Goal: Information Seeking & Learning: Learn about a topic

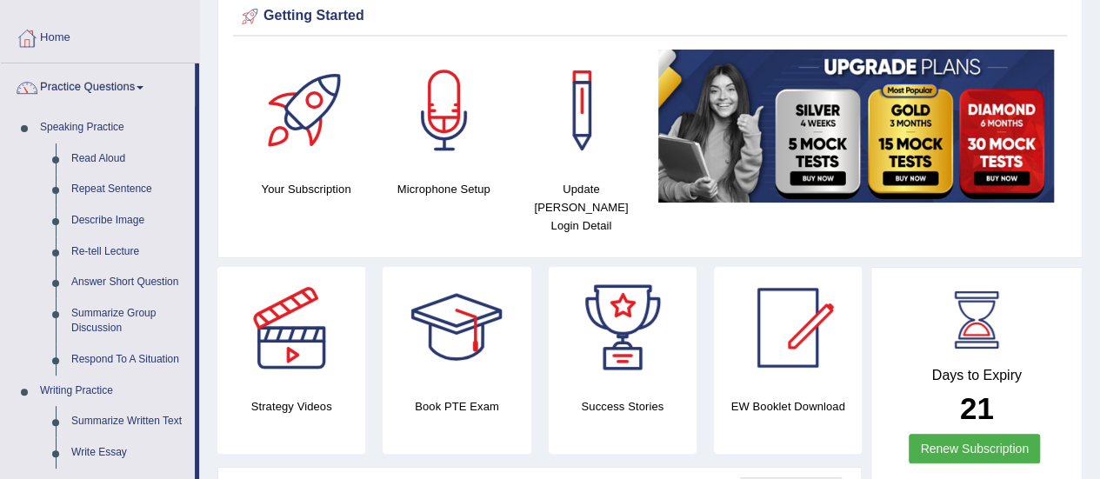
scroll to position [87, 0]
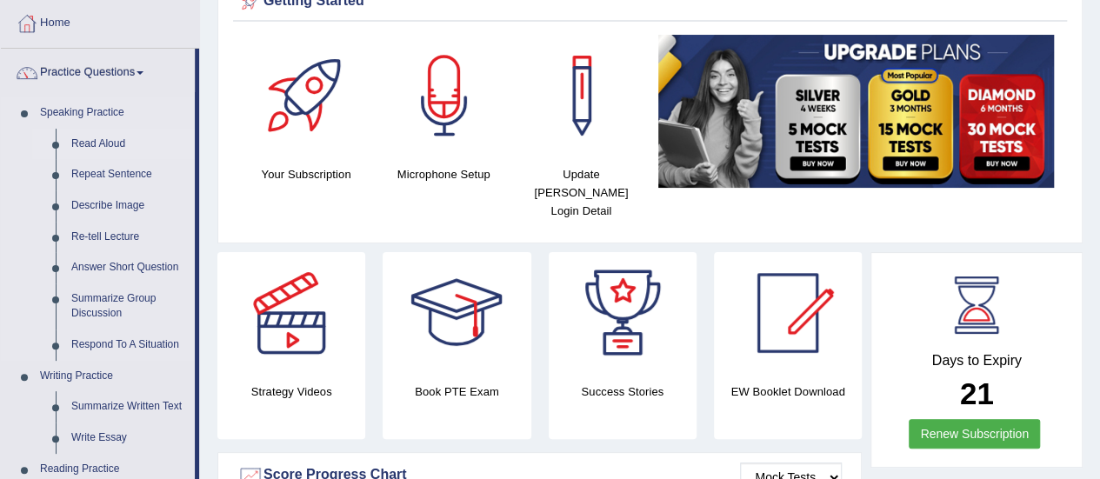
click at [102, 140] on link "Read Aloud" at bounding box center [128, 144] width 131 height 31
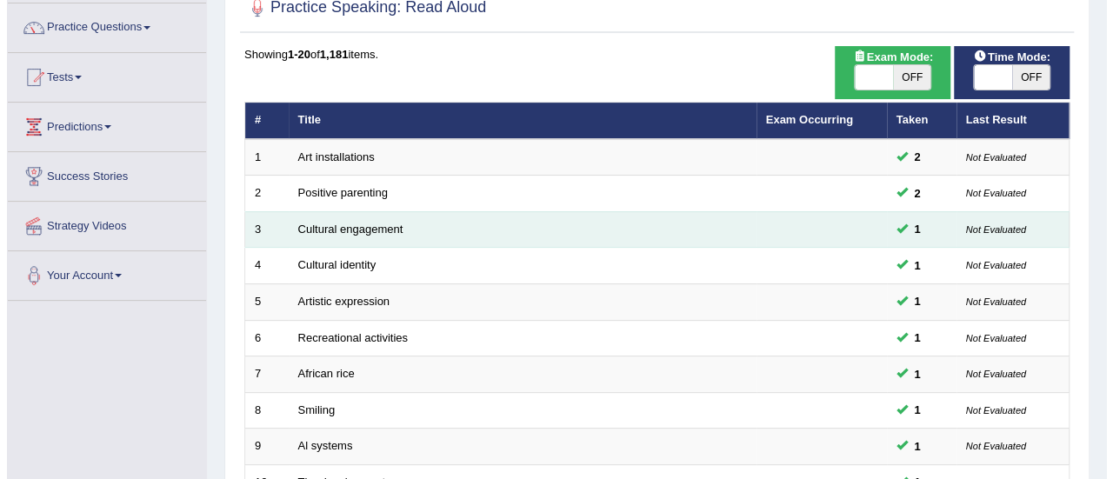
scroll to position [87, 0]
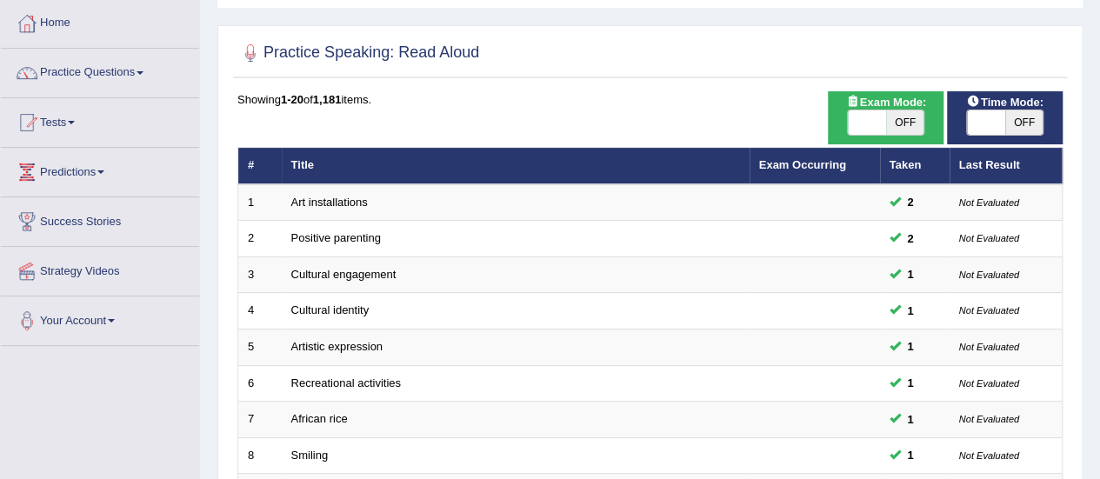
click at [1032, 131] on span "OFF" at bounding box center [1024, 122] width 38 height 24
checkbox input "true"
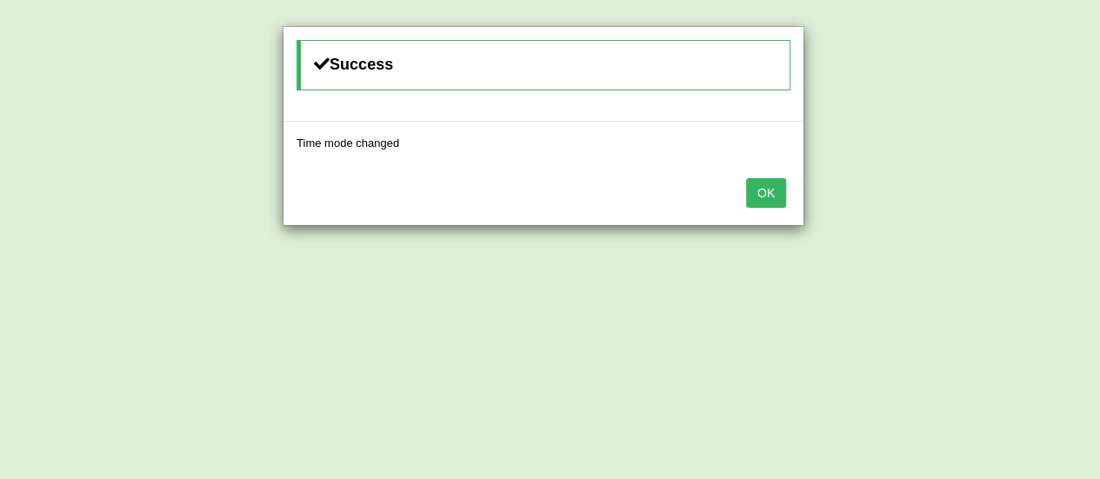
click at [1025, 131] on div "Success Time mode changed OK" at bounding box center [550, 239] width 1100 height 479
click at [1014, 119] on div "Success Time mode changed OK" at bounding box center [550, 239] width 1100 height 479
click at [1028, 124] on div "Success Time mode changed OK" at bounding box center [550, 239] width 1100 height 479
click at [912, 124] on div "Success Time mode changed OK" at bounding box center [550, 239] width 1100 height 479
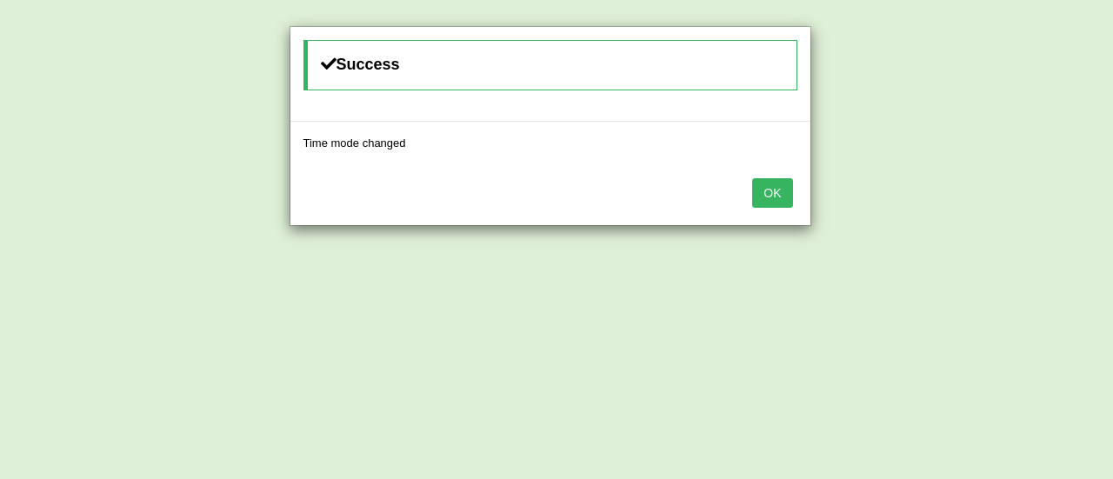
click at [902, 110] on div "Success Time mode changed OK" at bounding box center [556, 239] width 1113 height 479
click at [905, 119] on div "Success Time mode changed OK" at bounding box center [556, 239] width 1113 height 479
click at [1028, 126] on div "Success Time mode changed OK" at bounding box center [556, 239] width 1113 height 479
click at [979, 119] on div "Success Time mode changed OK" at bounding box center [556, 239] width 1113 height 479
click at [769, 197] on button "OK" at bounding box center [772, 193] width 40 height 30
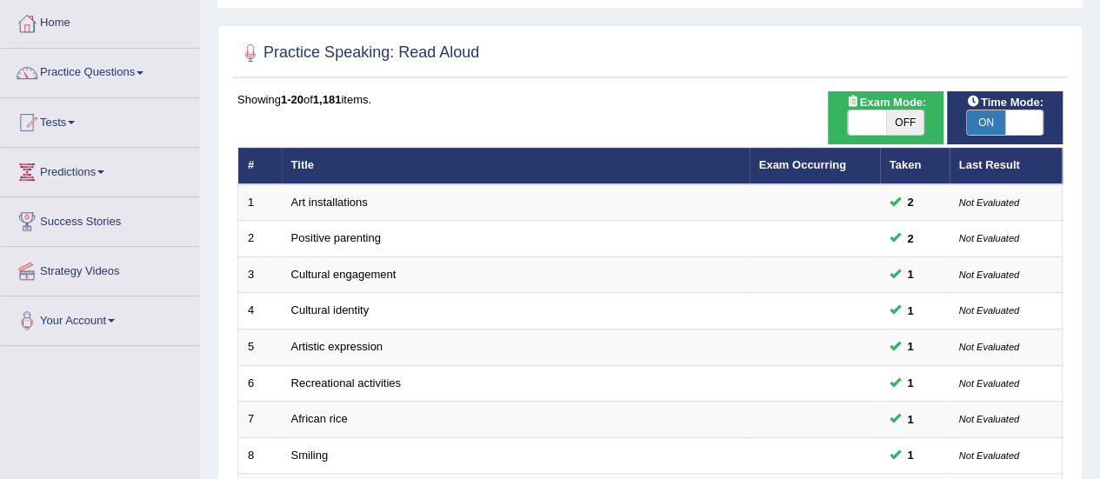
click at [906, 123] on span "OFF" at bounding box center [905, 122] width 38 height 24
checkbox input "true"
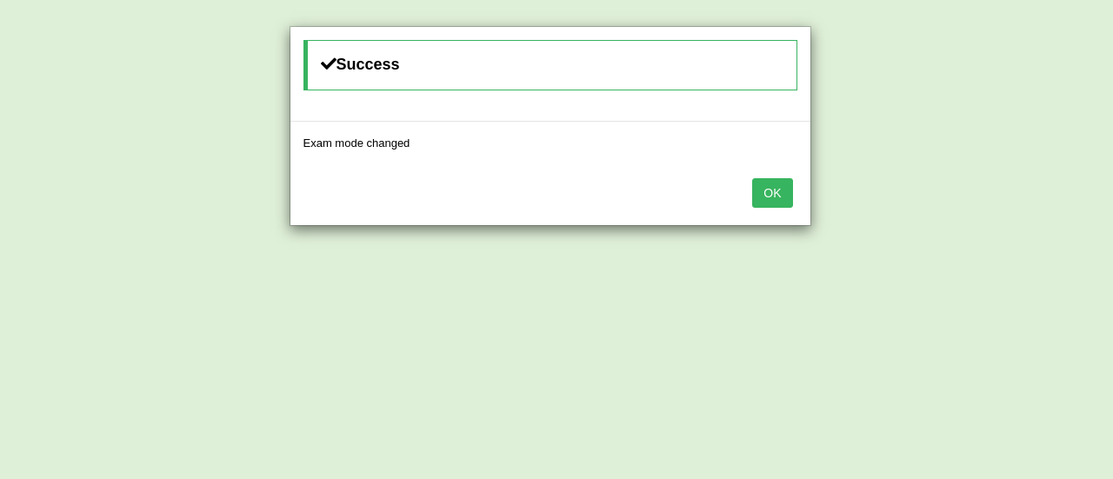
click at [771, 185] on button "OK" at bounding box center [772, 193] width 40 height 30
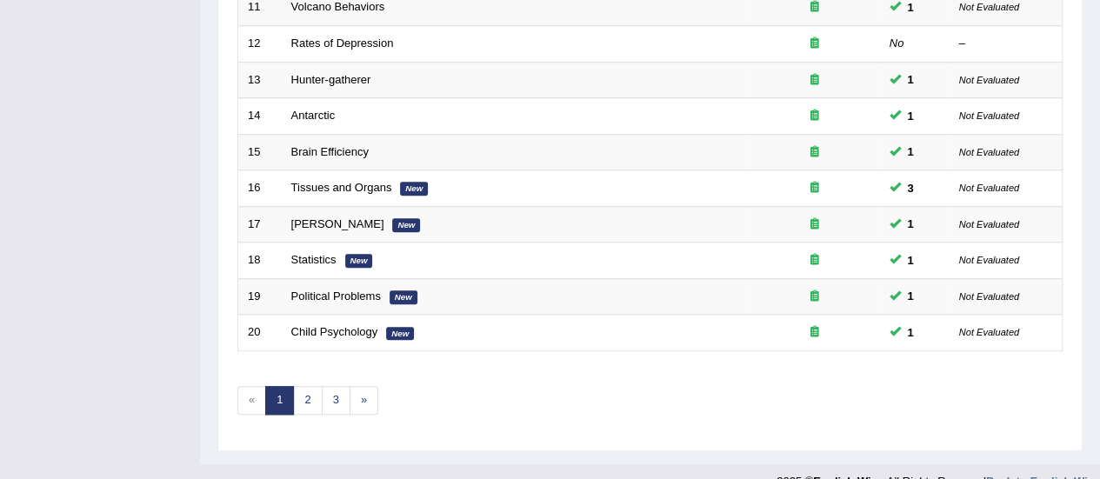
scroll to position [664, 0]
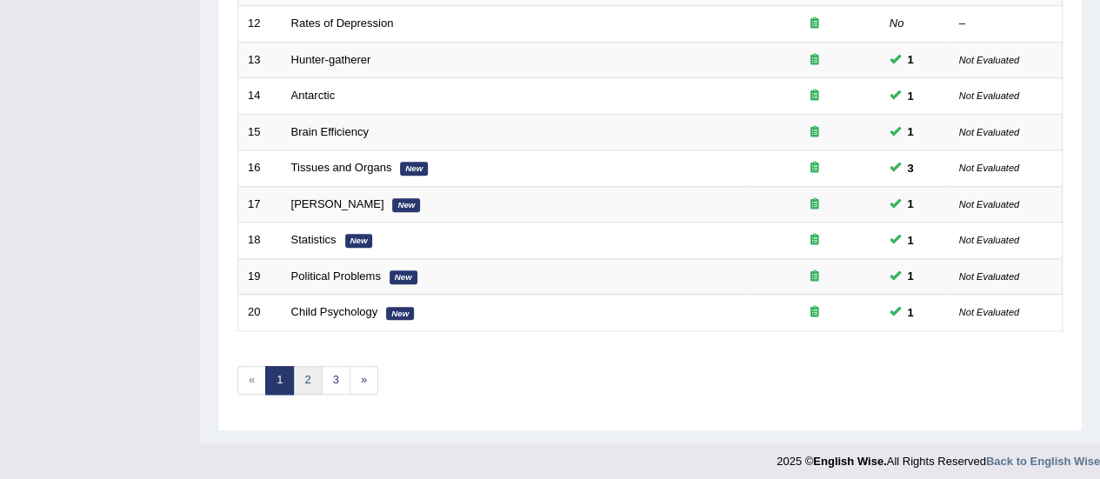
click at [304, 383] on link "2" at bounding box center [307, 380] width 29 height 29
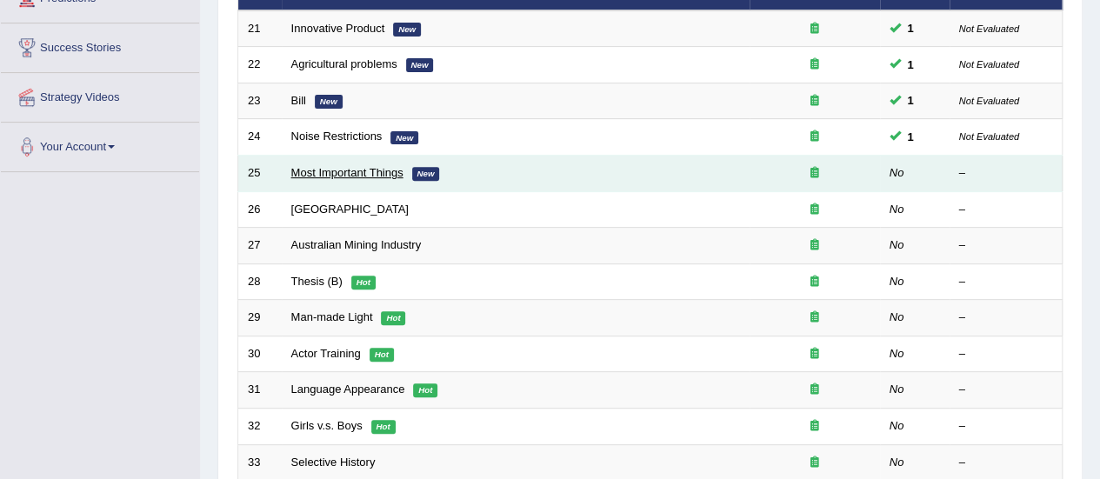
click at [379, 175] on link "Most Important Things" at bounding box center [347, 172] width 112 height 13
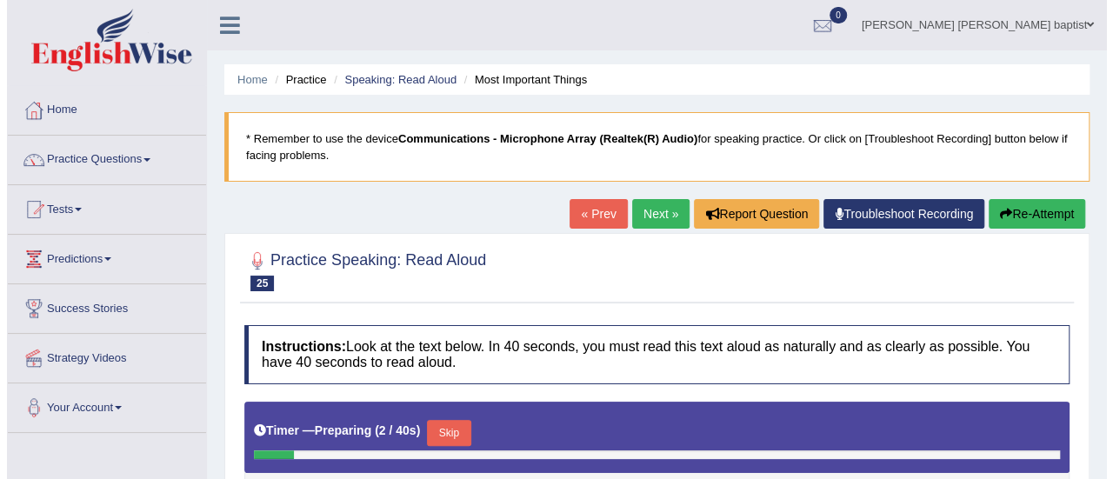
scroll to position [261, 0]
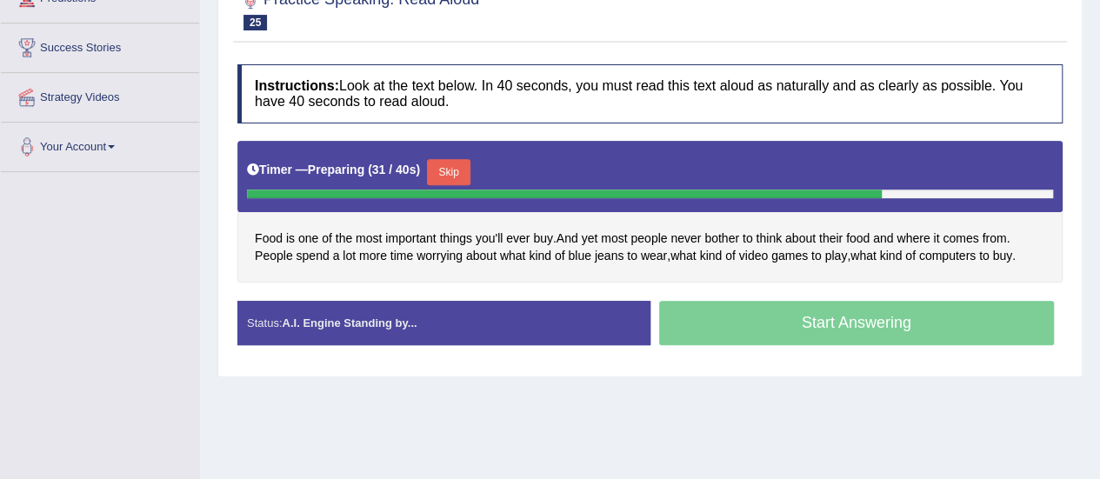
click at [452, 171] on button "Skip" at bounding box center [448, 172] width 43 height 26
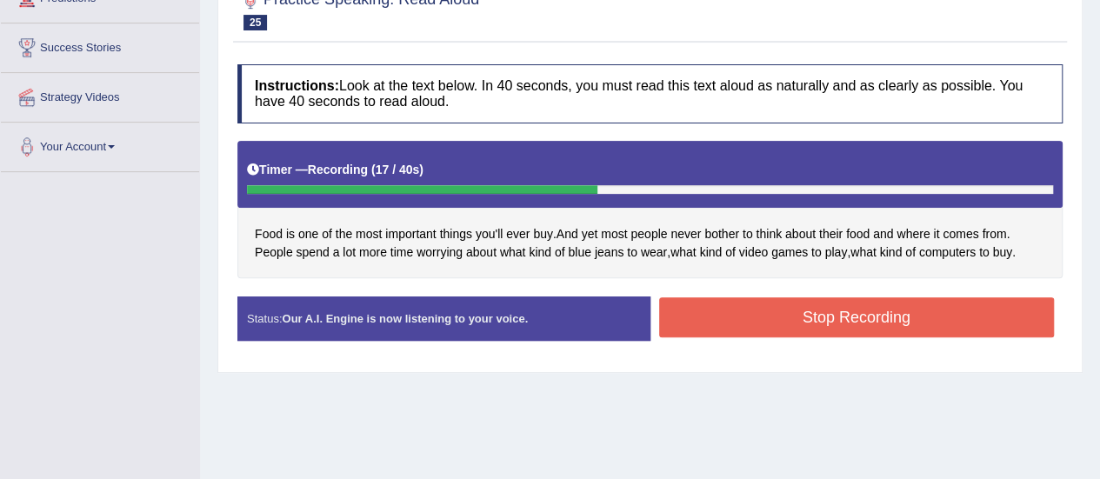
click at [875, 321] on button "Stop Recording" at bounding box center [857, 317] width 396 height 40
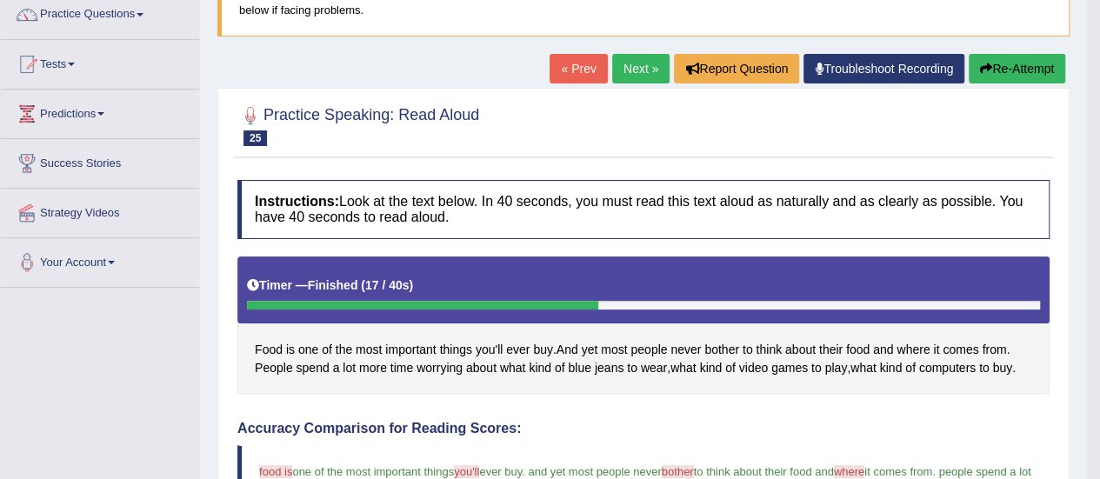
scroll to position [87, 0]
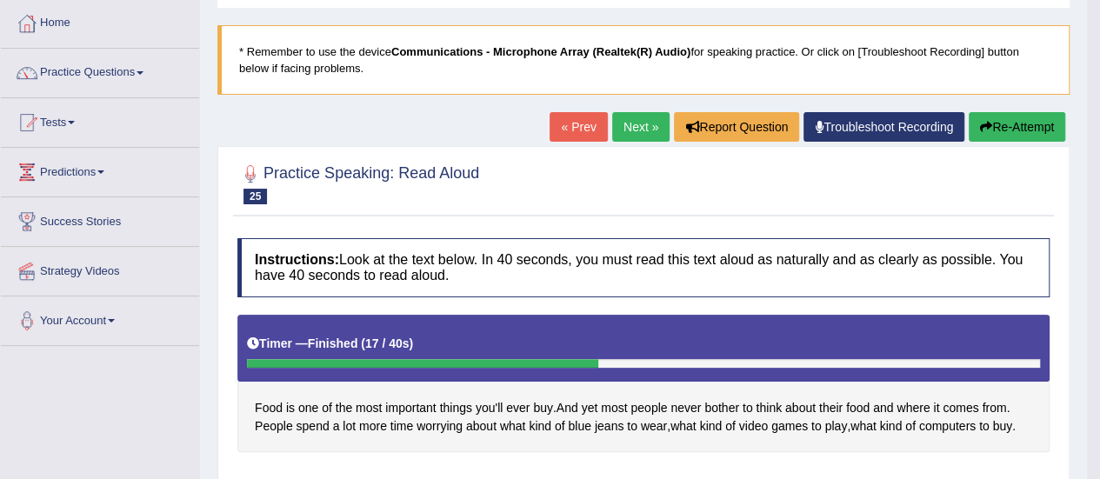
click at [631, 112] on link "Next »" at bounding box center [640, 127] width 57 height 30
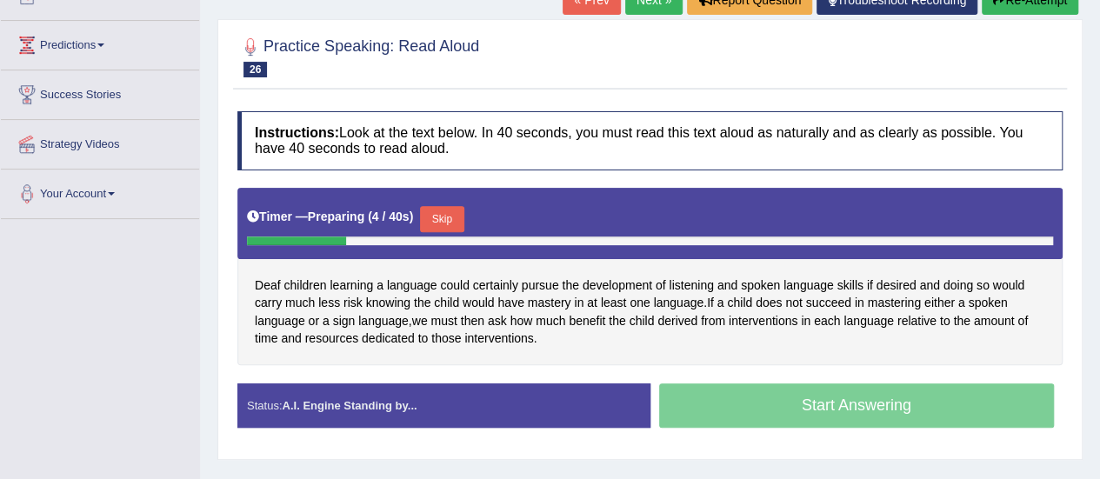
scroll to position [261, 0]
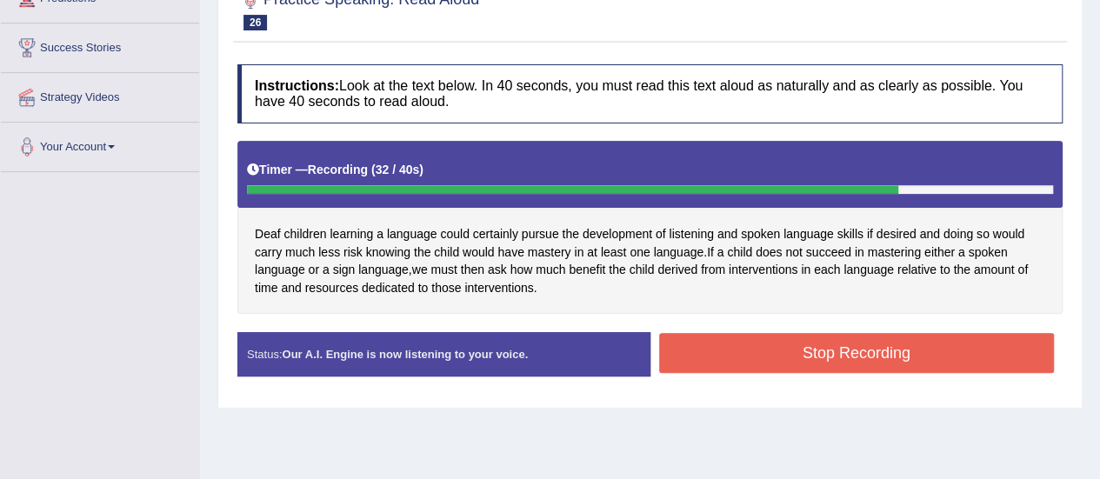
click at [833, 357] on button "Stop Recording" at bounding box center [857, 353] width 396 height 40
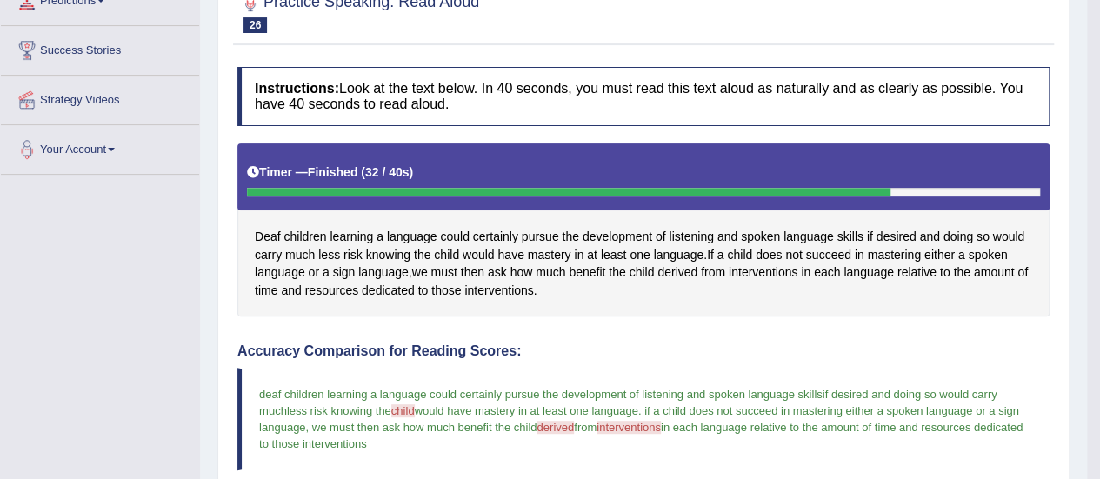
scroll to position [174, 0]
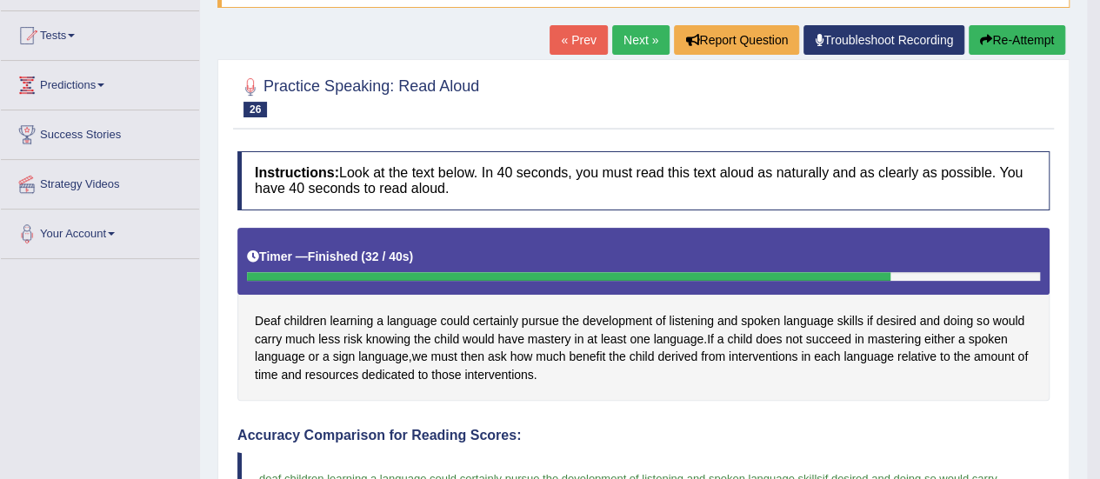
click at [642, 39] on link "Next »" at bounding box center [640, 40] width 57 height 30
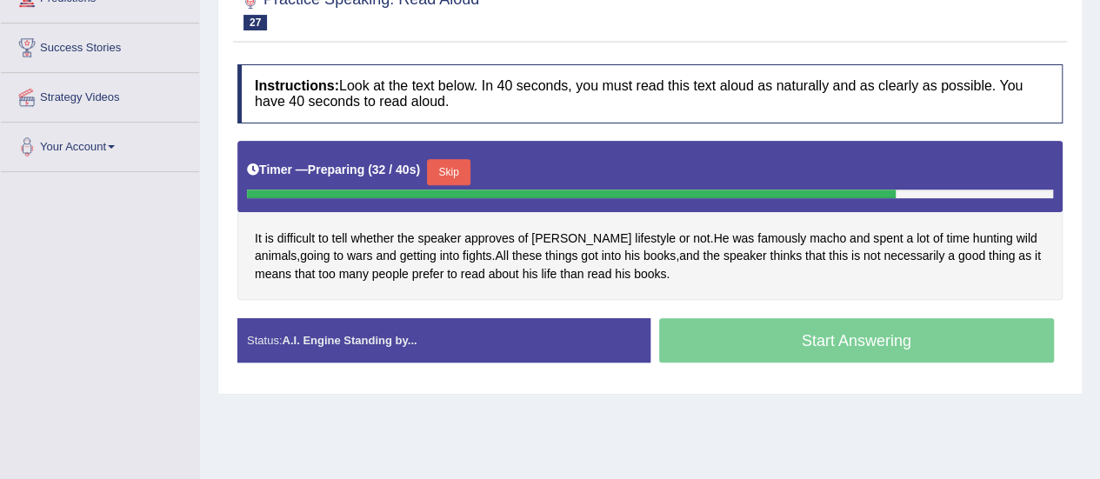
click at [451, 169] on button "Skip" at bounding box center [448, 172] width 43 height 26
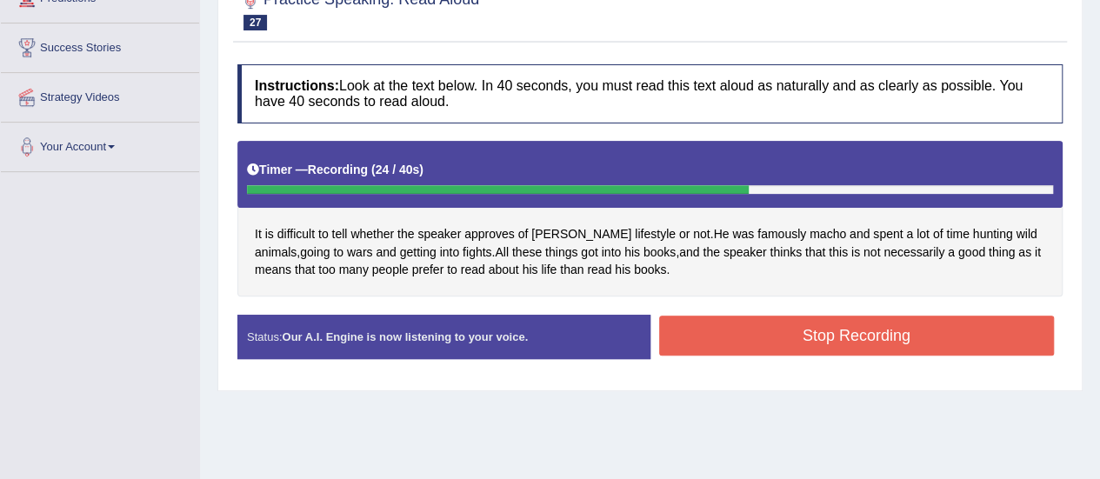
click at [693, 346] on button "Stop Recording" at bounding box center [857, 336] width 396 height 40
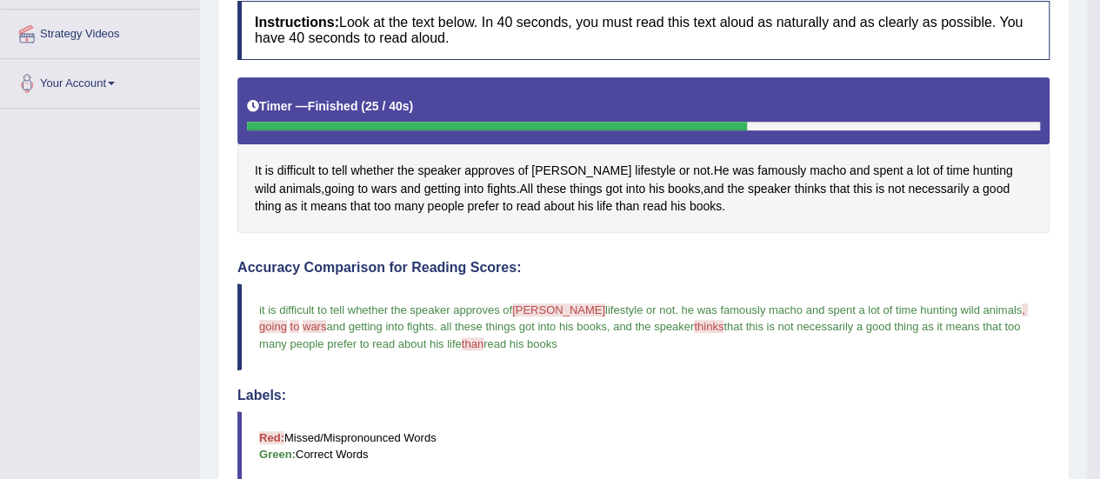
scroll to position [174, 0]
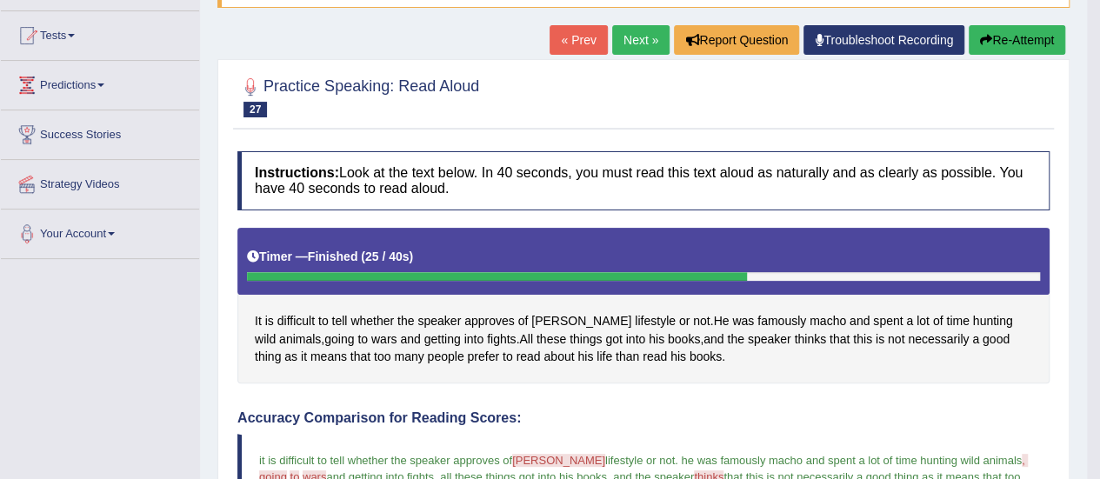
click at [649, 36] on link "Next »" at bounding box center [640, 40] width 57 height 30
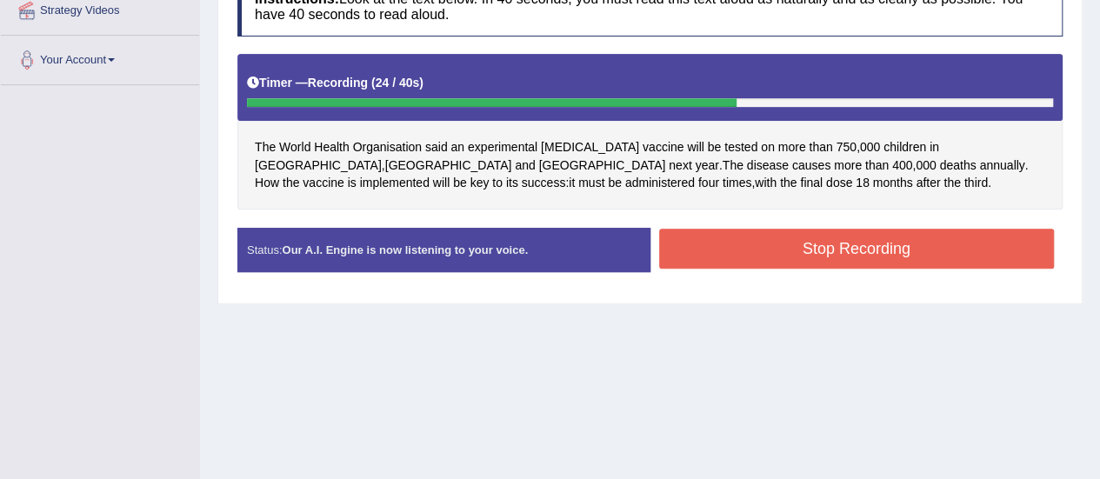
drag, startPoint x: 870, startPoint y: 254, endPoint x: 849, endPoint y: 257, distance: 21.0
click at [865, 257] on button "Stop Recording" at bounding box center [857, 249] width 396 height 40
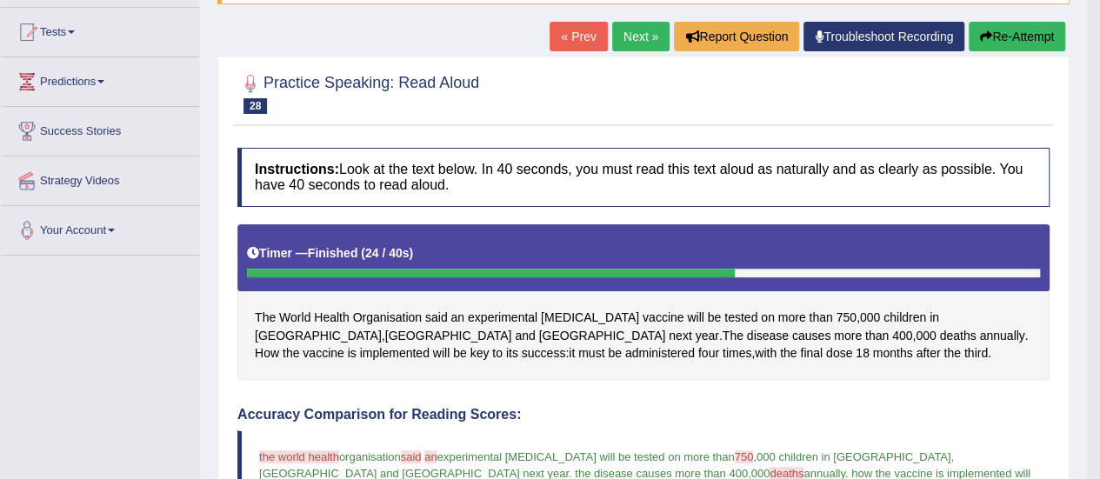
scroll to position [75, 0]
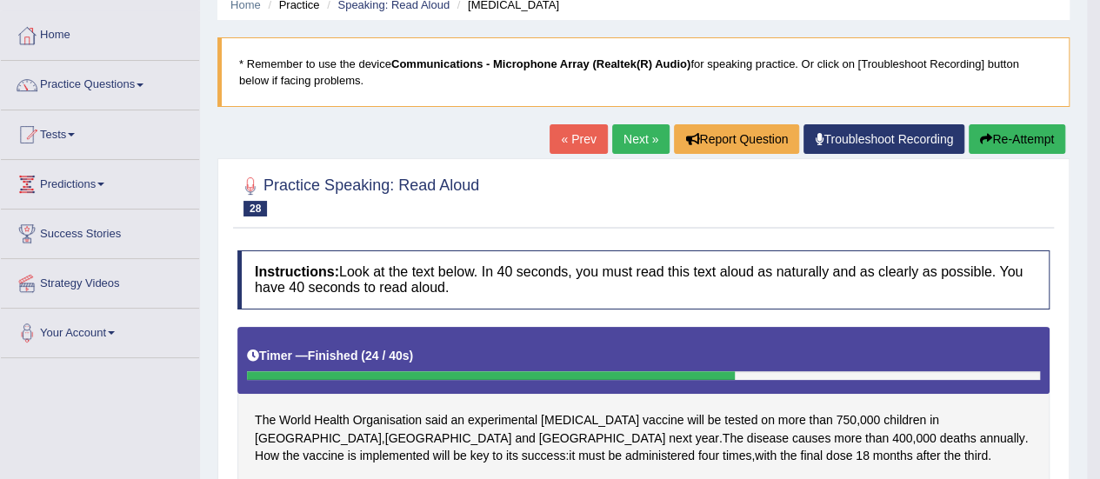
click at [1030, 129] on button "Re-Attempt" at bounding box center [1017, 139] width 97 height 30
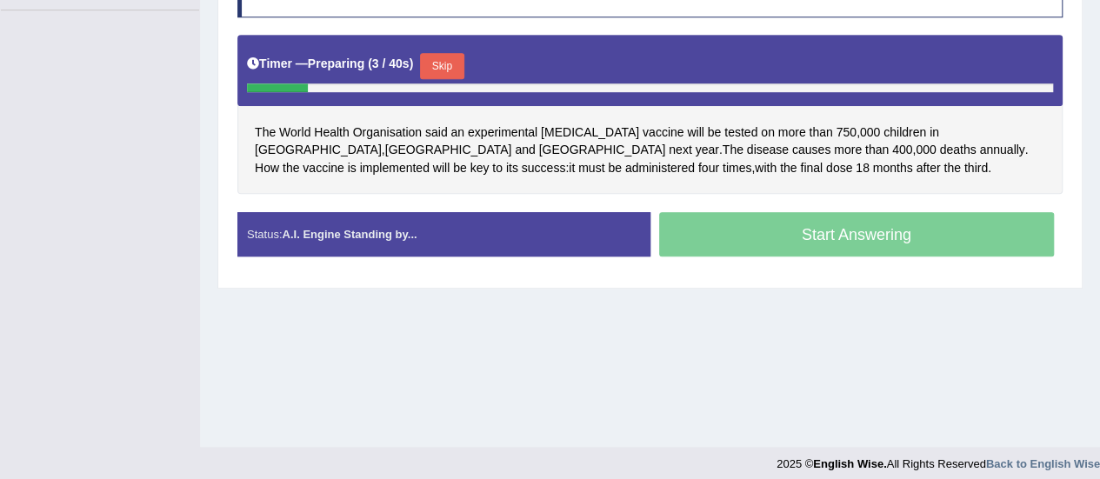
click at [444, 55] on button "Skip" at bounding box center [441, 66] width 43 height 26
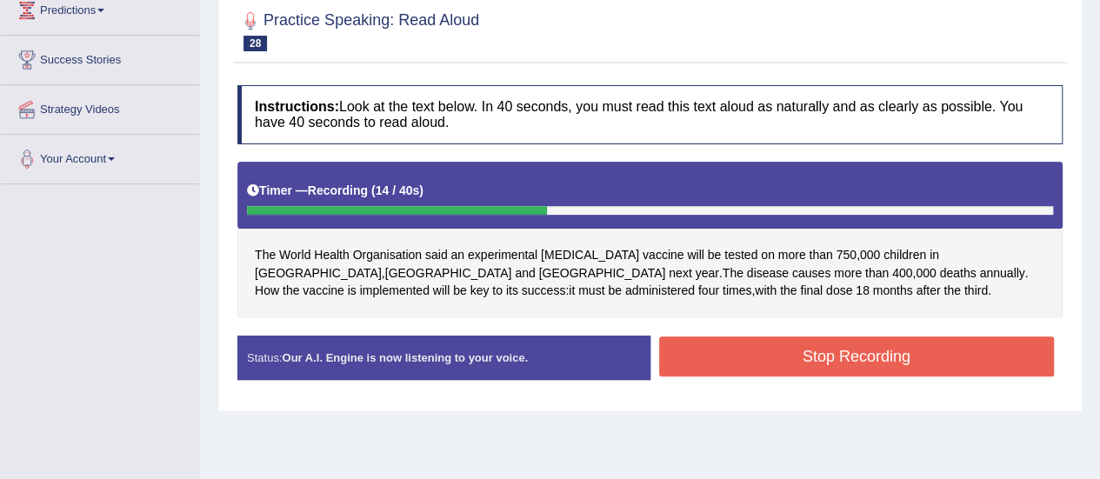
scroll to position [75, 0]
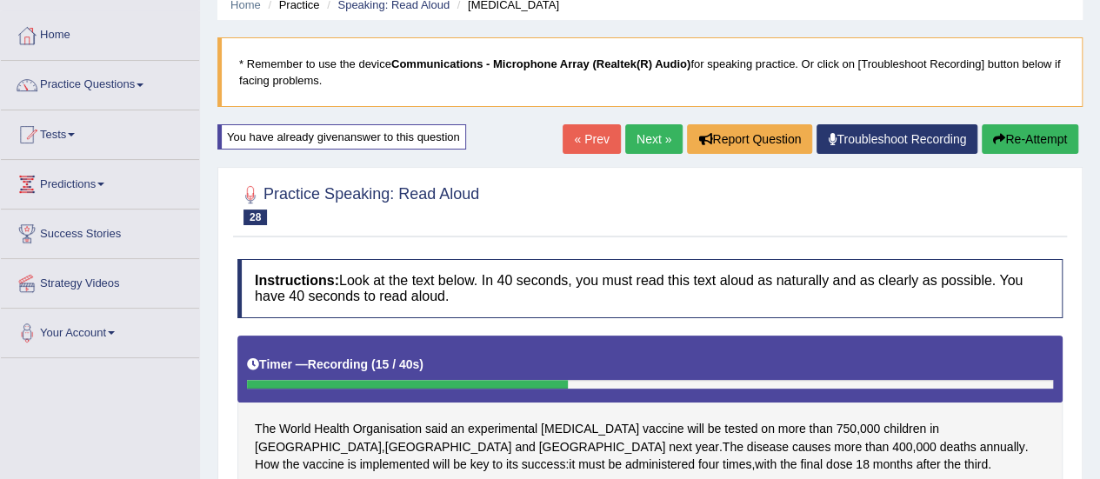
click at [1044, 137] on button "Re-Attempt" at bounding box center [1030, 139] width 97 height 30
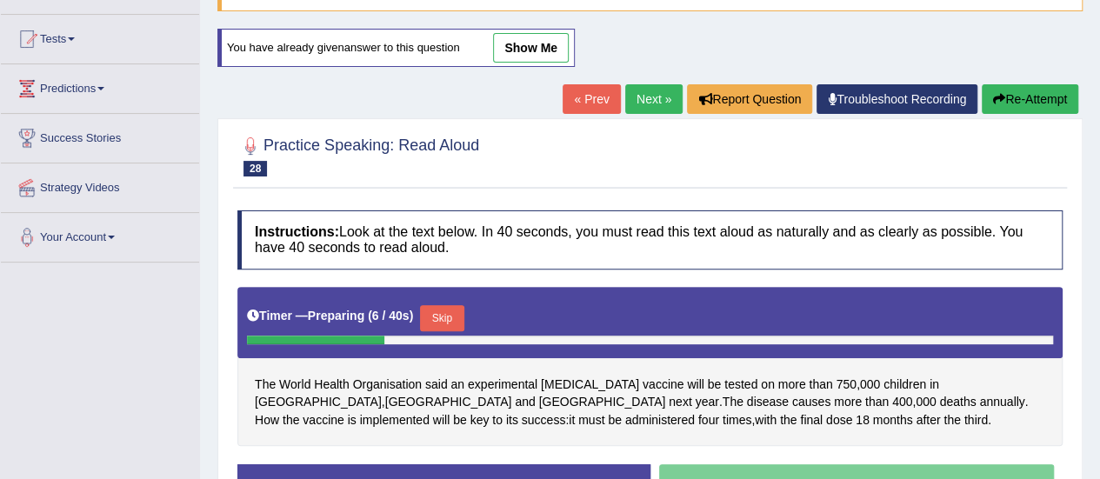
scroll to position [344, 0]
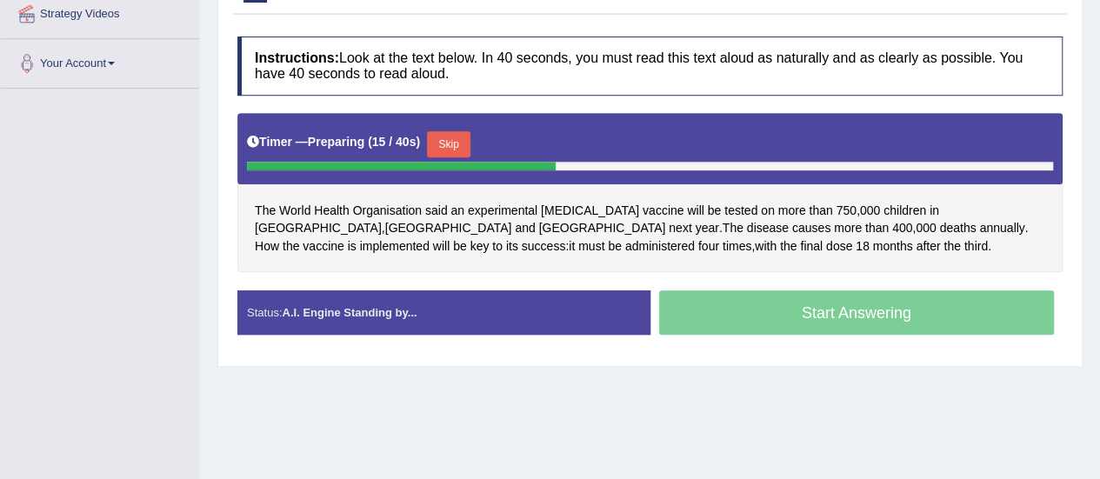
click at [447, 137] on button "Skip" at bounding box center [448, 144] width 43 height 26
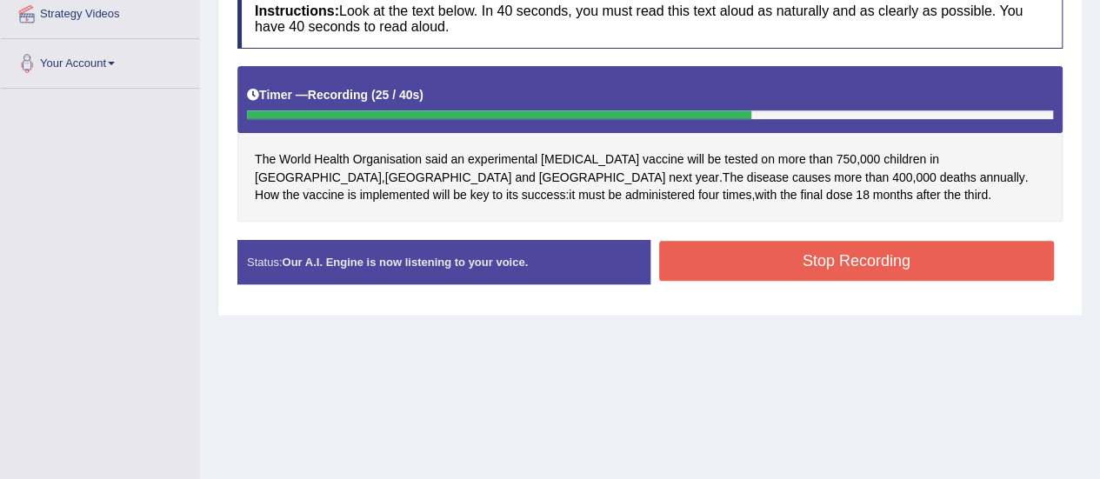
click at [811, 260] on button "Stop Recording" at bounding box center [857, 261] width 396 height 40
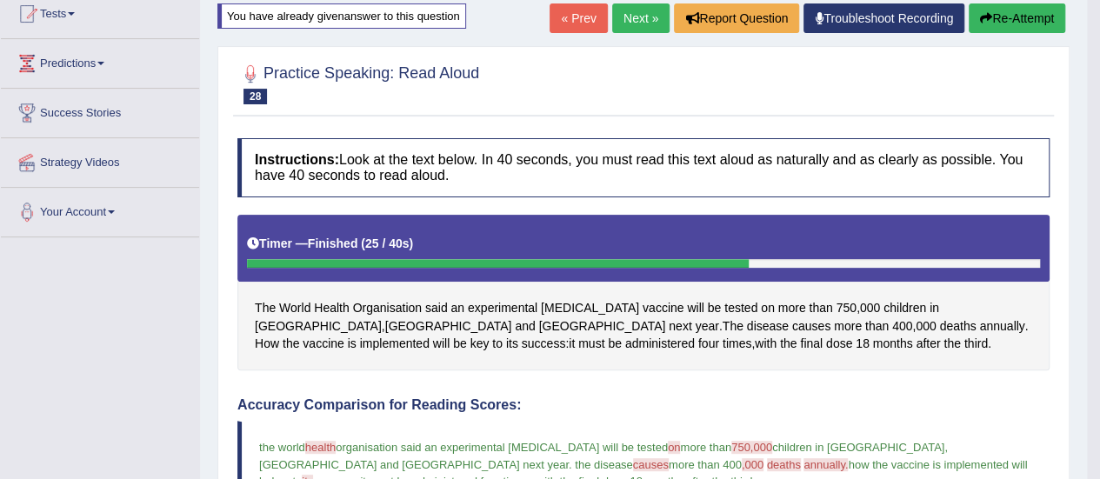
scroll to position [170, 0]
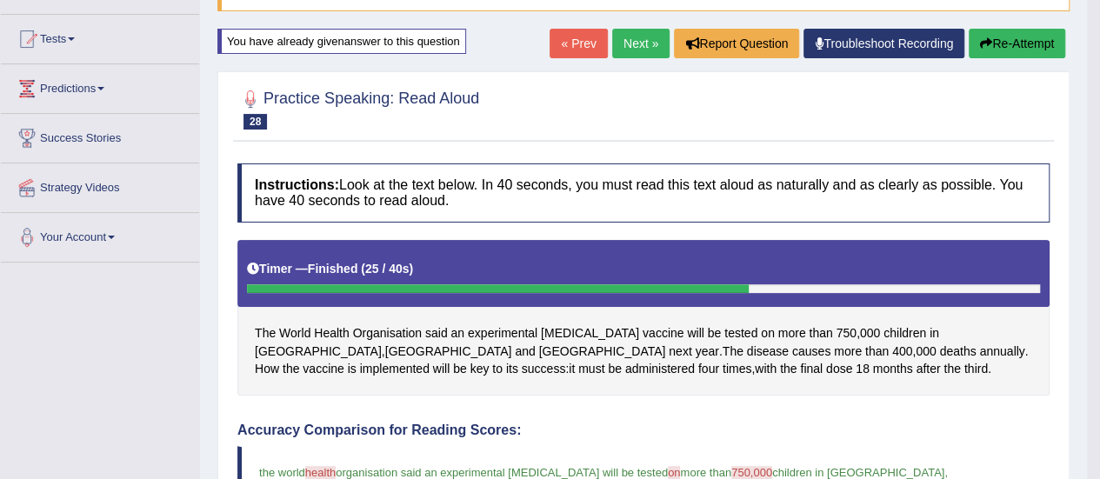
drag, startPoint x: 1014, startPoint y: 32, endPoint x: 982, endPoint y: 63, distance: 44.9
click at [1013, 34] on button "Re-Attempt" at bounding box center [1017, 44] width 97 height 30
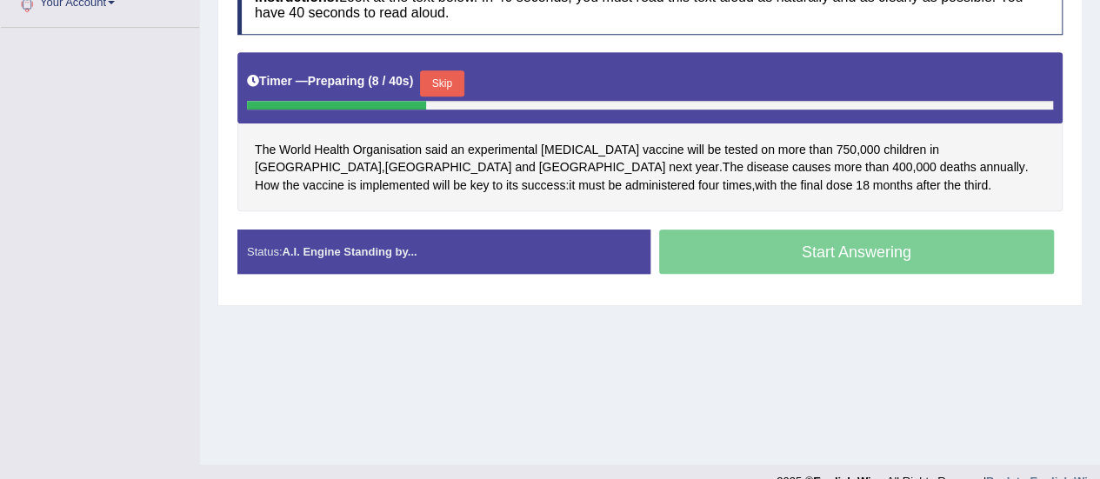
drag, startPoint x: 437, startPoint y: 77, endPoint x: 431, endPoint y: 86, distance: 10.6
click at [433, 83] on button "Skip" at bounding box center [441, 83] width 43 height 26
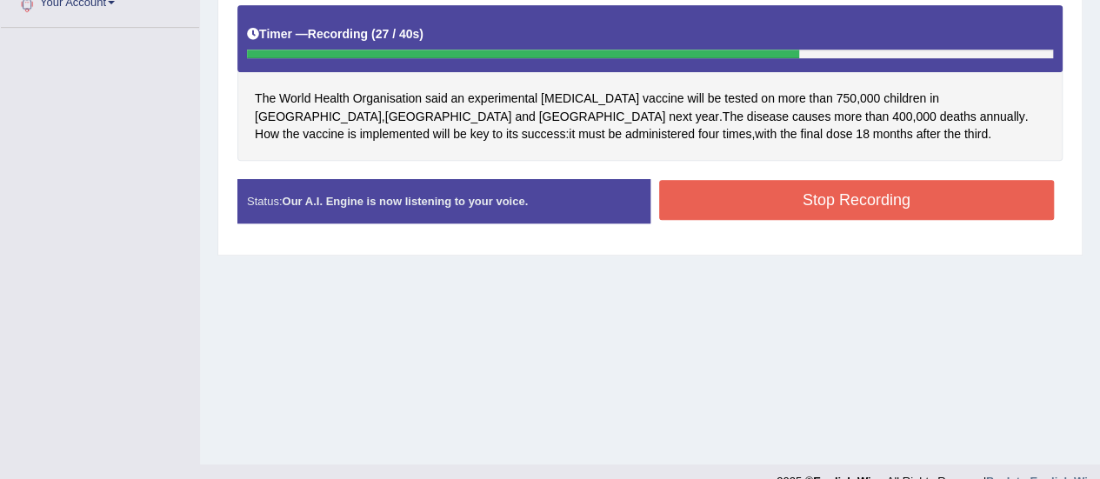
click at [786, 197] on button "Stop Recording" at bounding box center [857, 200] width 396 height 40
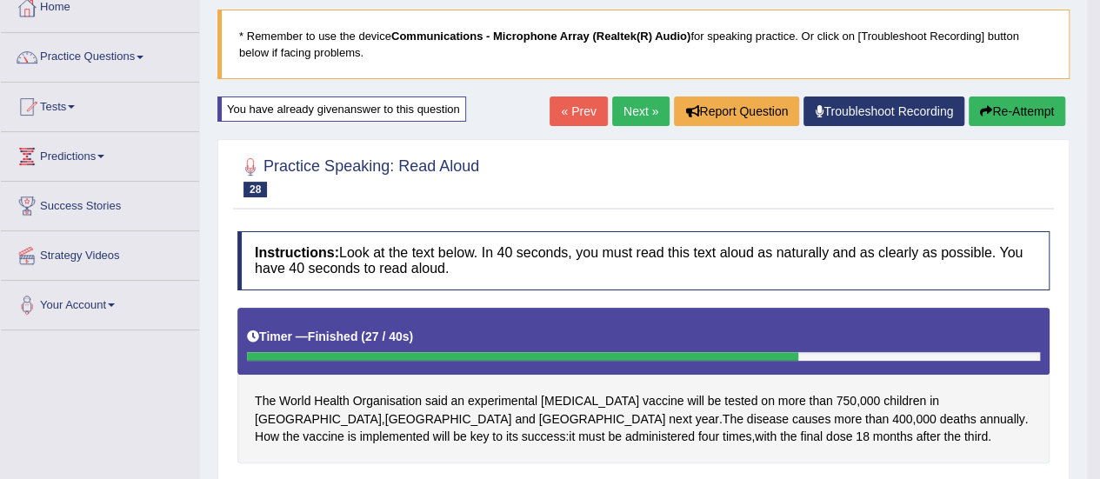
scroll to position [57, 0]
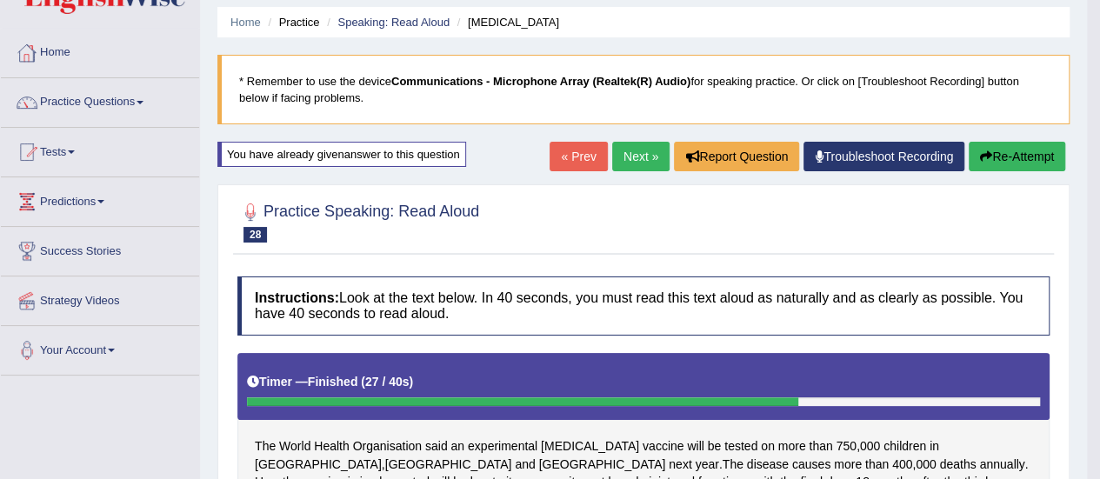
click at [633, 166] on link "Next »" at bounding box center [640, 157] width 57 height 30
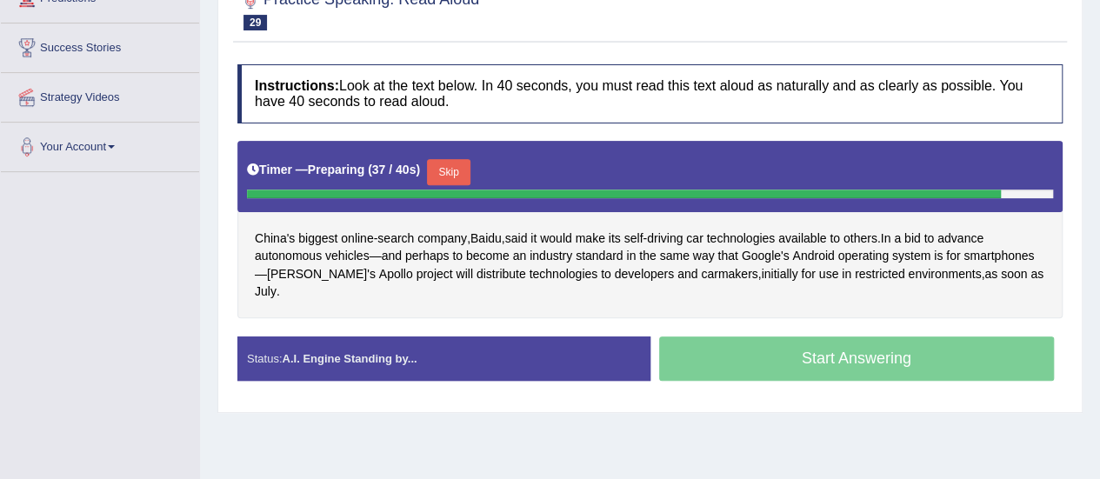
click at [443, 159] on button "Skip" at bounding box center [448, 172] width 43 height 26
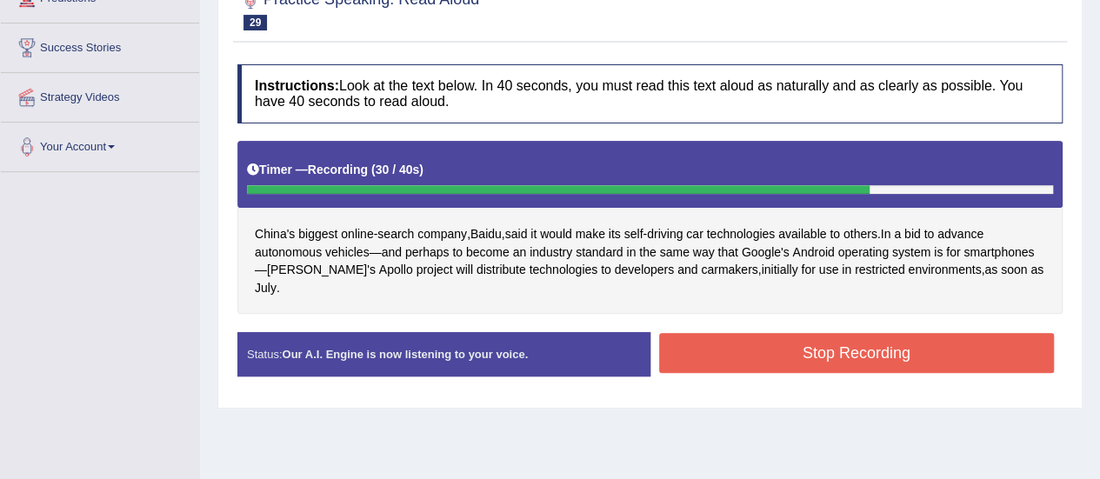
click at [880, 345] on button "Stop Recording" at bounding box center [857, 353] width 396 height 40
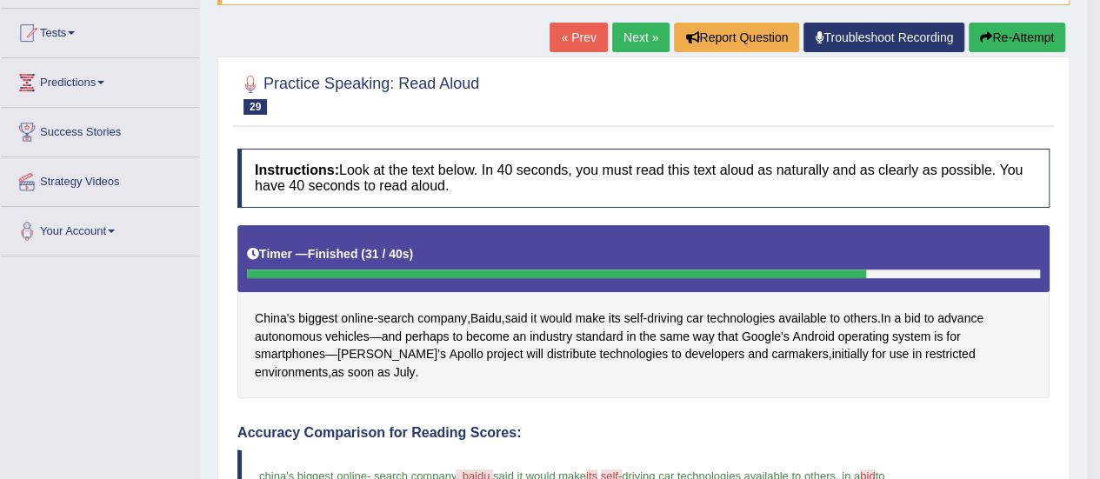
scroll to position [174, 0]
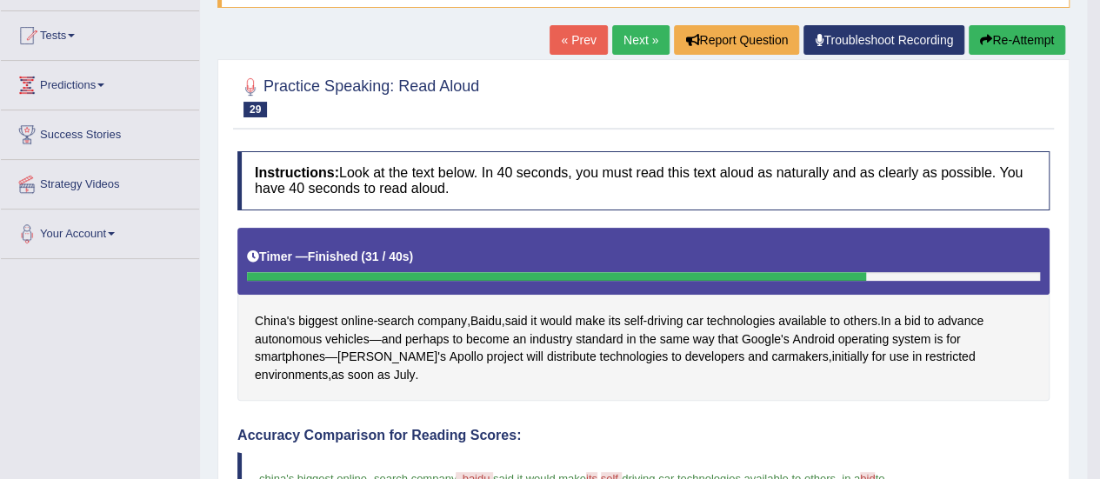
click at [644, 37] on link "Next »" at bounding box center [640, 40] width 57 height 30
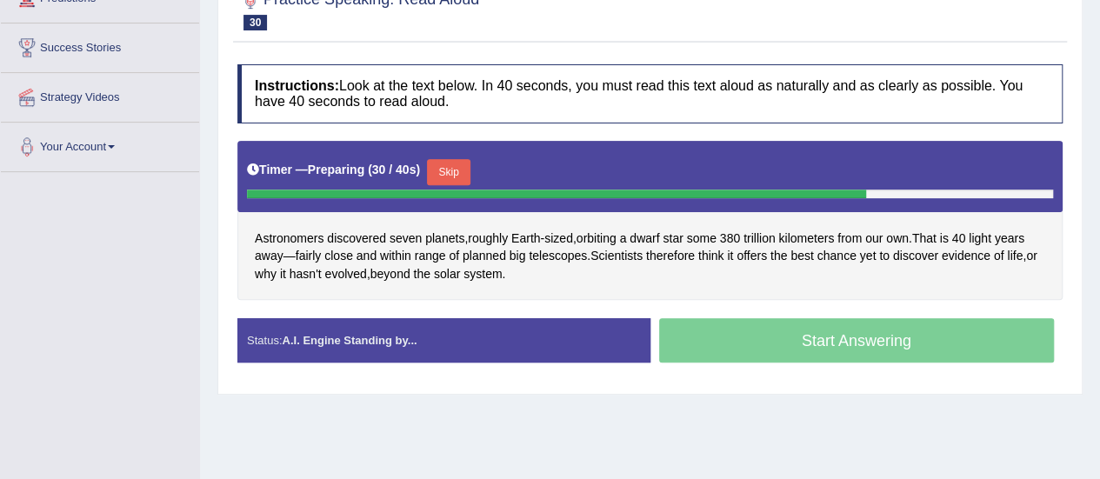
click at [452, 160] on button "Skip" at bounding box center [448, 172] width 43 height 26
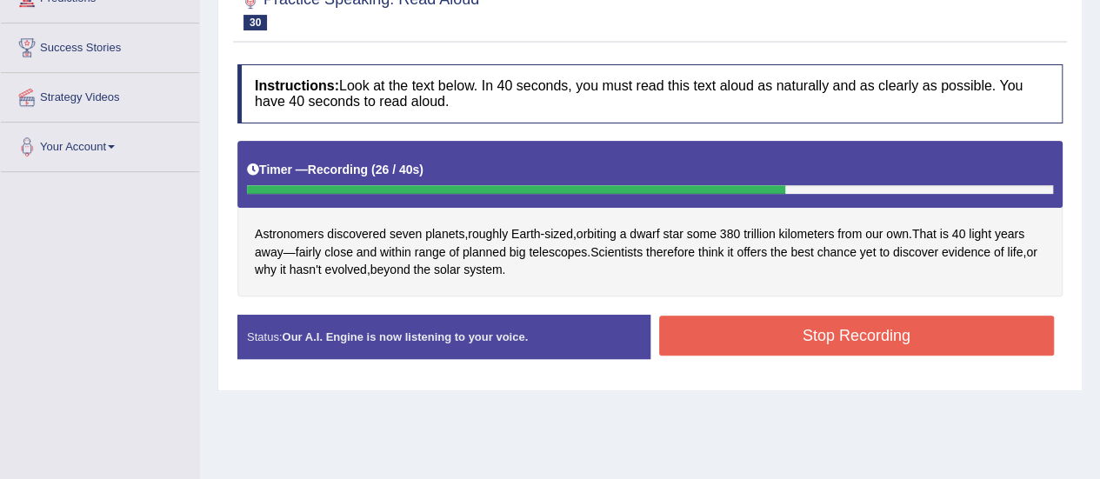
click at [898, 335] on button "Stop Recording" at bounding box center [857, 336] width 396 height 40
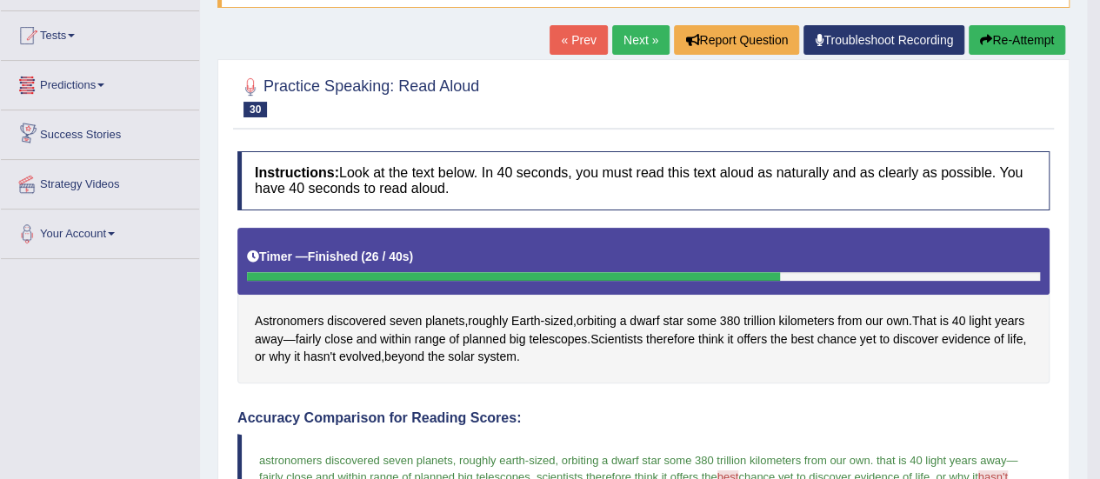
scroll to position [87, 0]
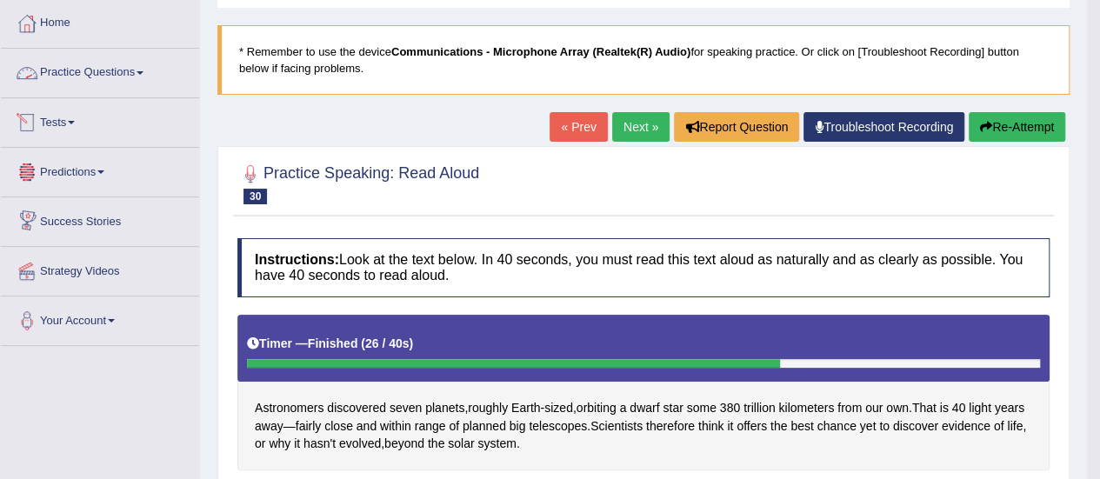
click at [153, 70] on link "Practice Questions" at bounding box center [100, 70] width 198 height 43
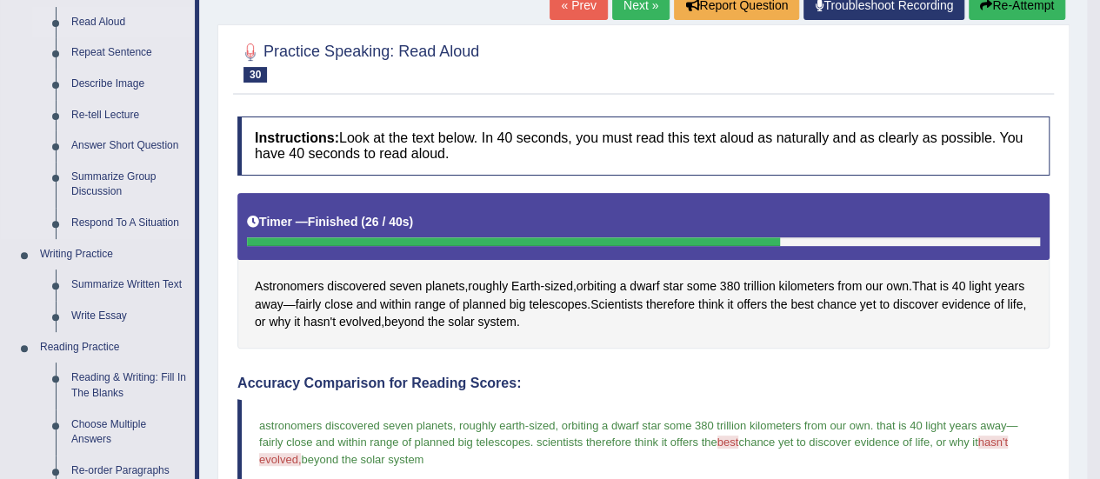
scroll to position [174, 0]
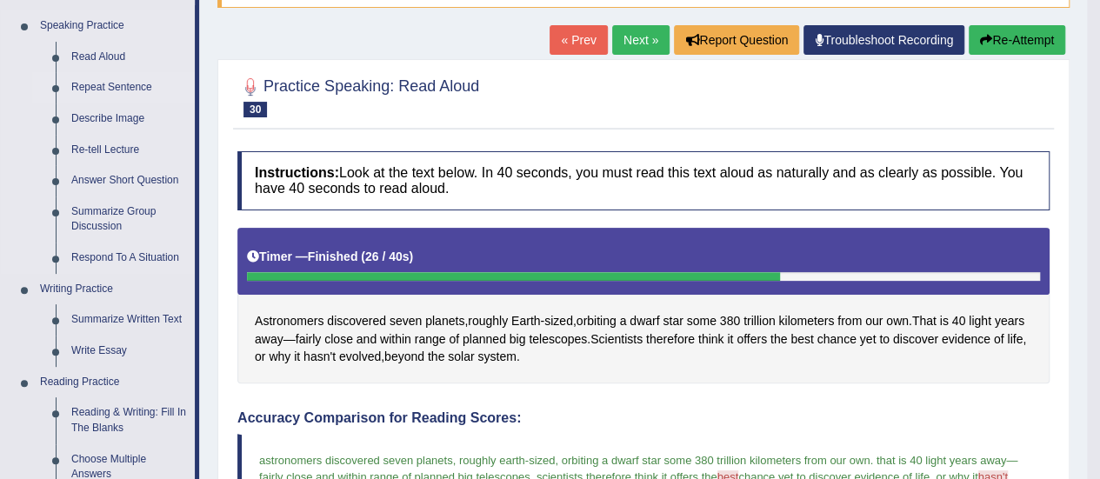
click at [136, 81] on link "Repeat Sentence" at bounding box center [128, 87] width 131 height 31
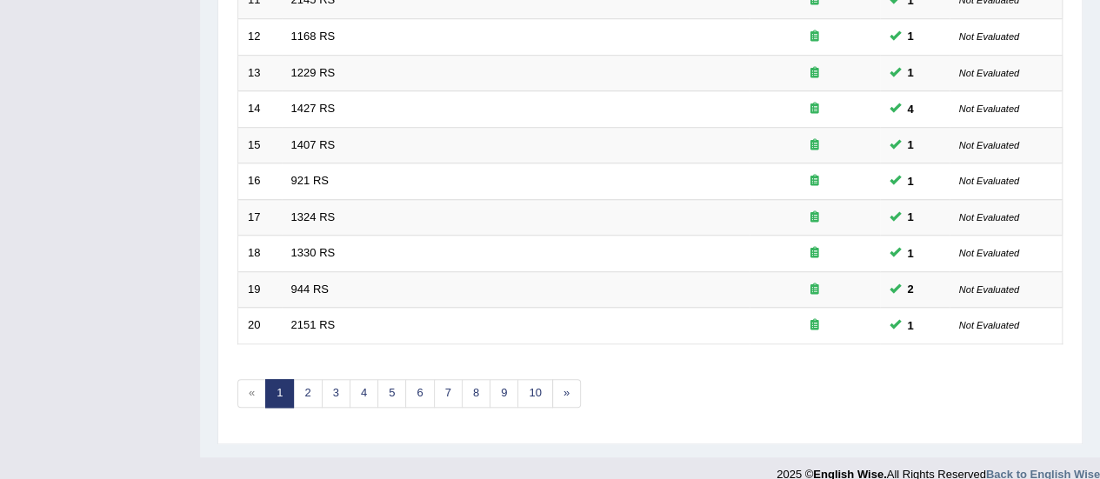
scroll to position [664, 0]
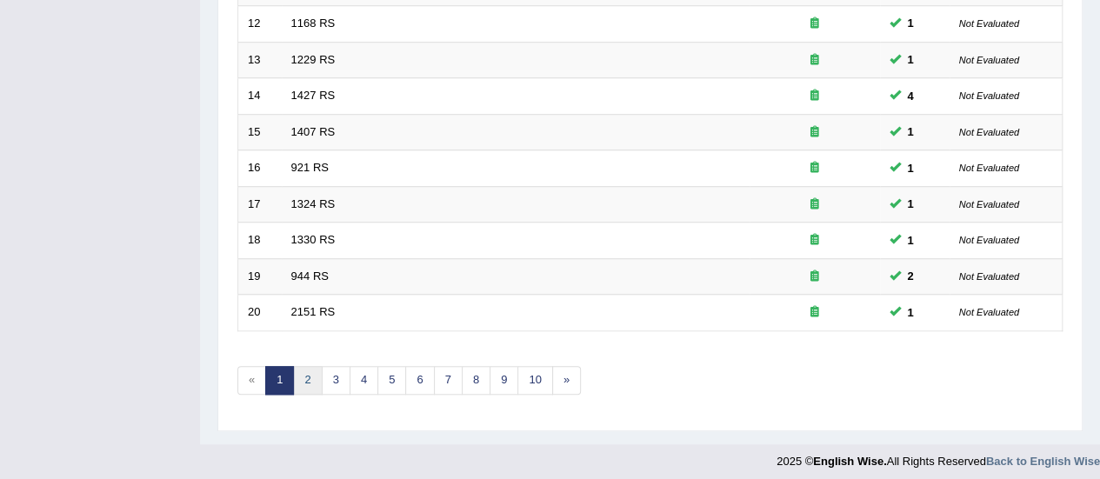
click at [298, 366] on link "2" at bounding box center [307, 380] width 29 height 29
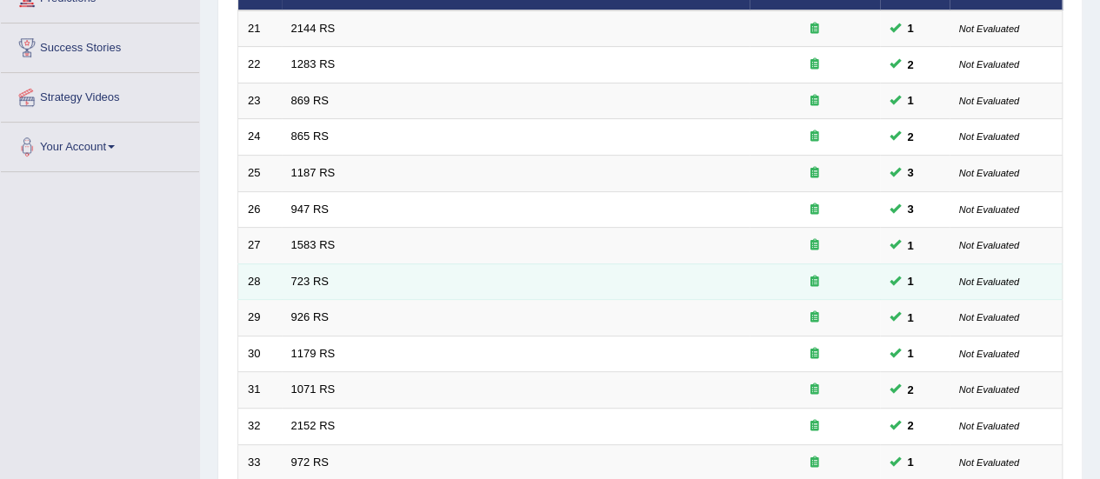
scroll to position [522, 0]
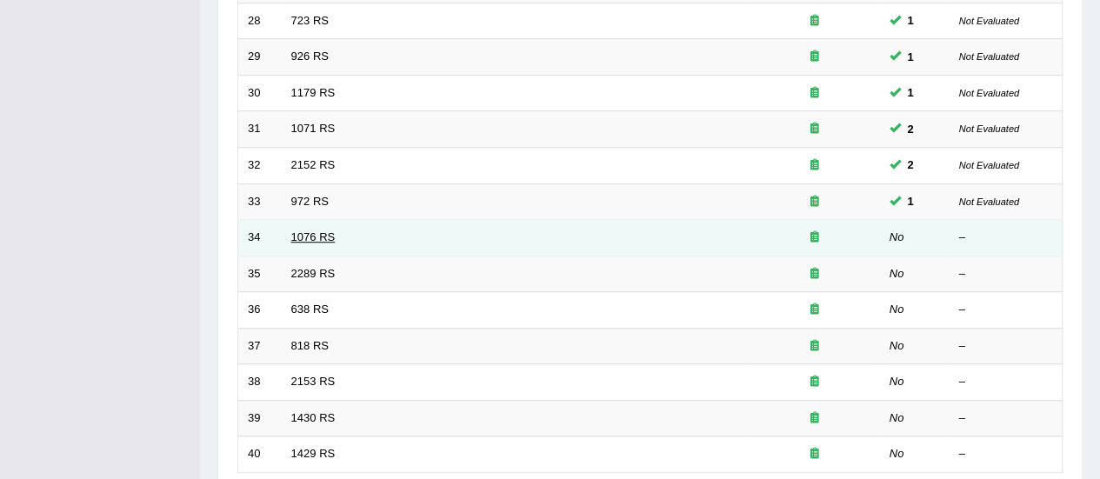
click at [306, 236] on link "1076 RS" at bounding box center [313, 236] width 44 height 13
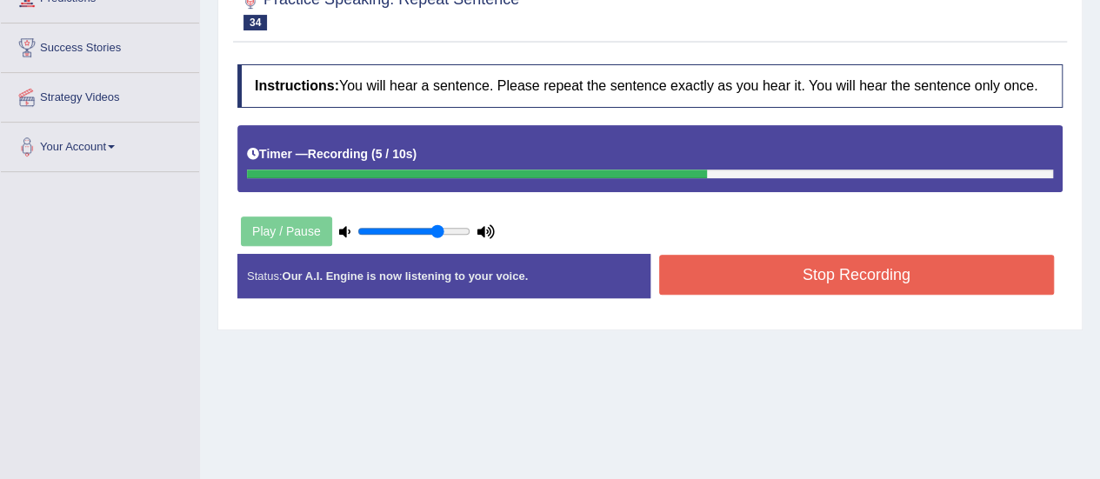
click at [823, 268] on button "Stop Recording" at bounding box center [857, 275] width 396 height 40
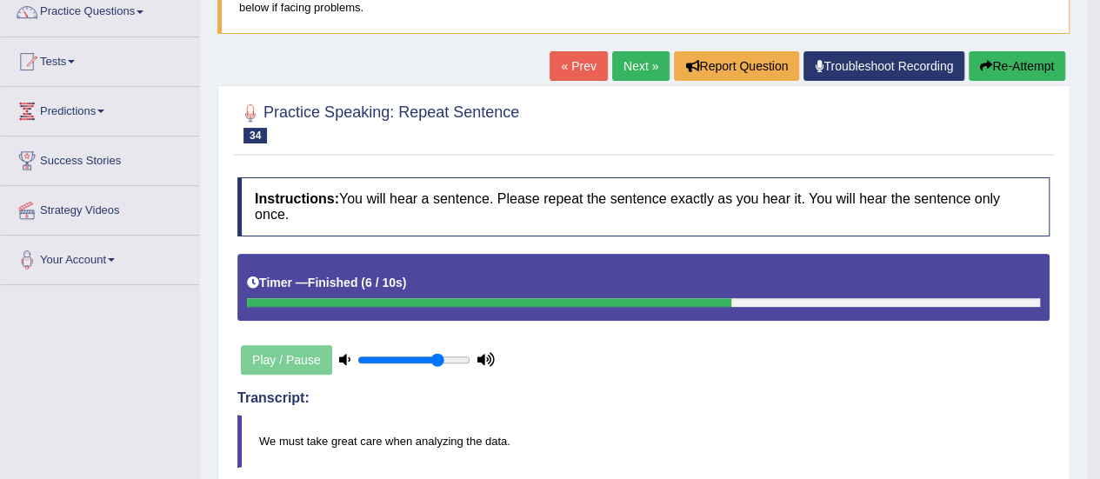
scroll to position [87, 0]
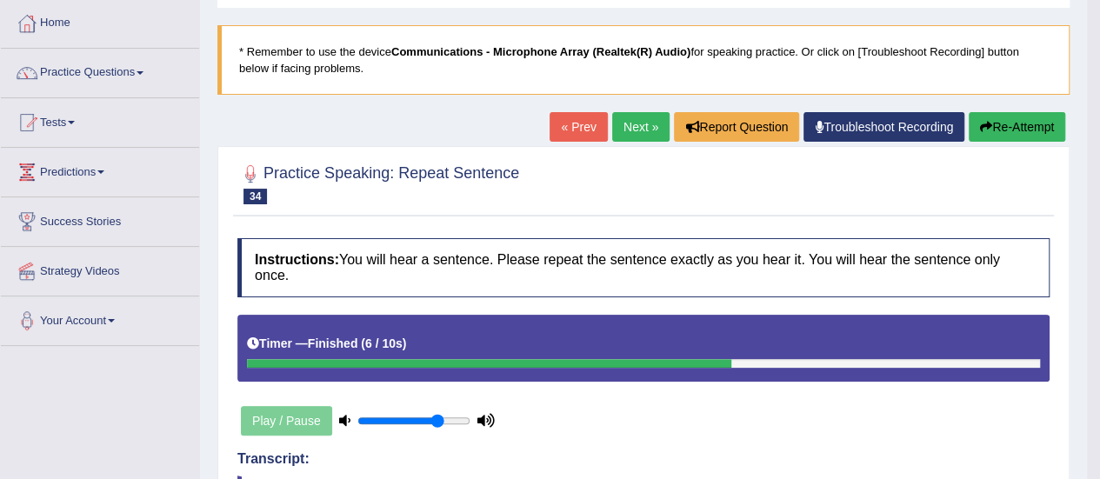
click at [625, 126] on link "Next »" at bounding box center [640, 127] width 57 height 30
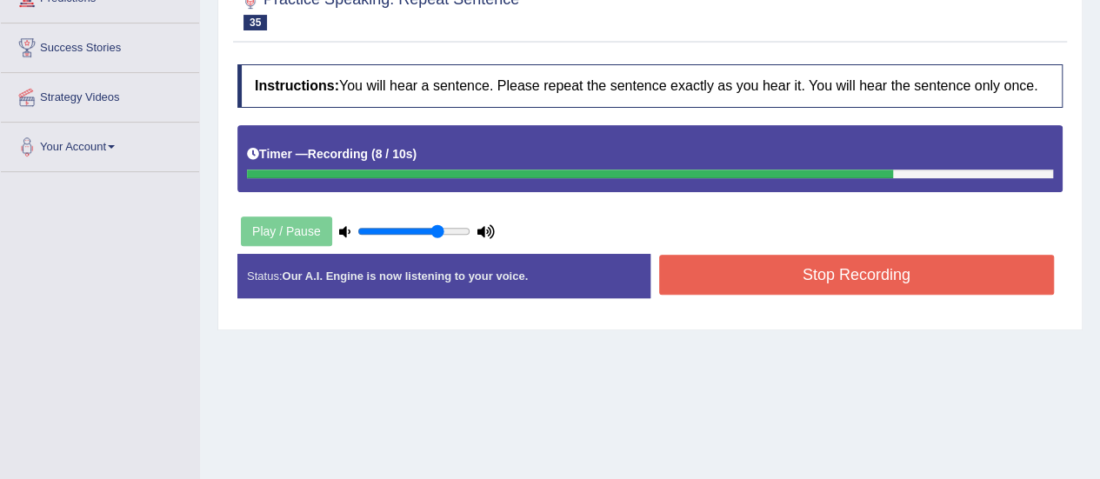
click at [741, 268] on button "Stop Recording" at bounding box center [857, 275] width 396 height 40
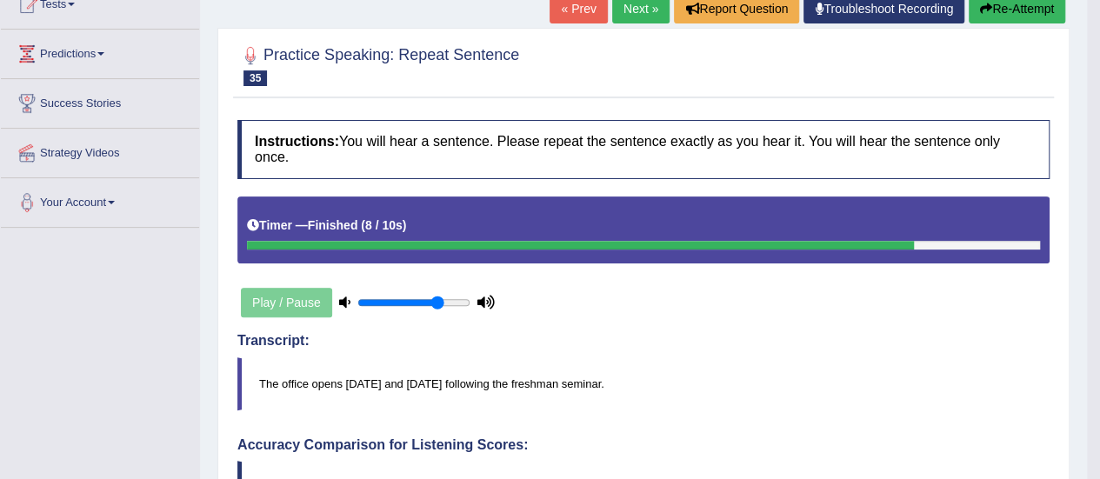
scroll to position [174, 0]
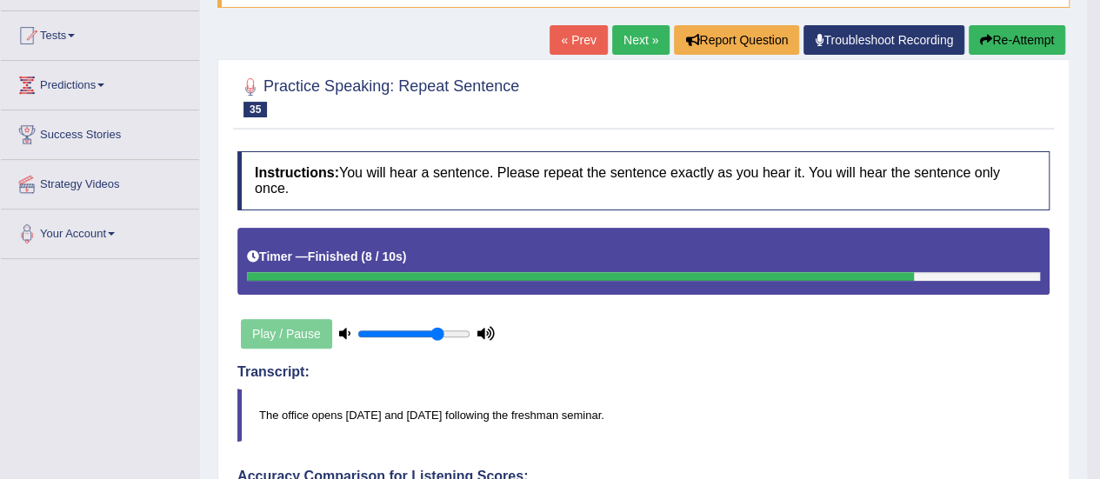
click at [636, 32] on link "Next »" at bounding box center [640, 40] width 57 height 30
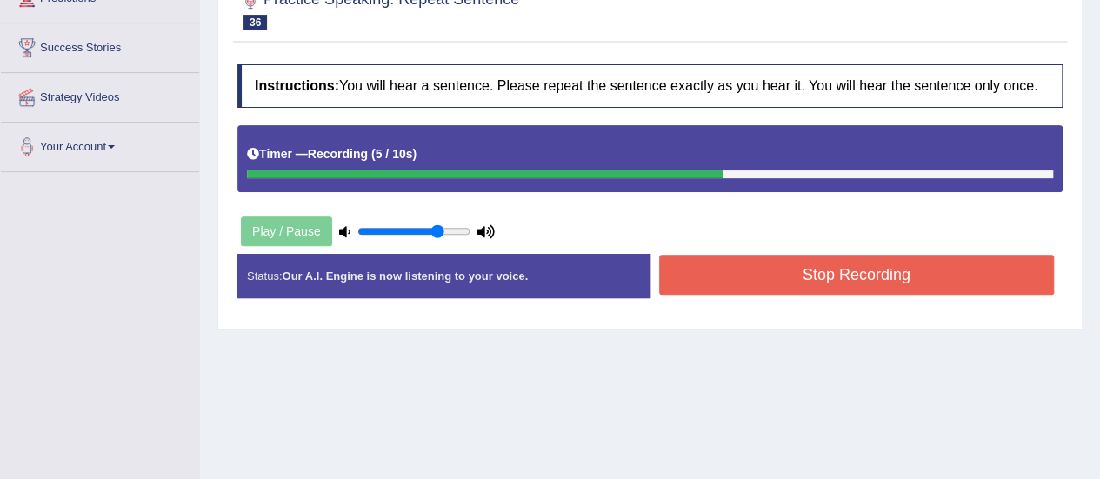
click at [836, 269] on button "Stop Recording" at bounding box center [857, 275] width 396 height 40
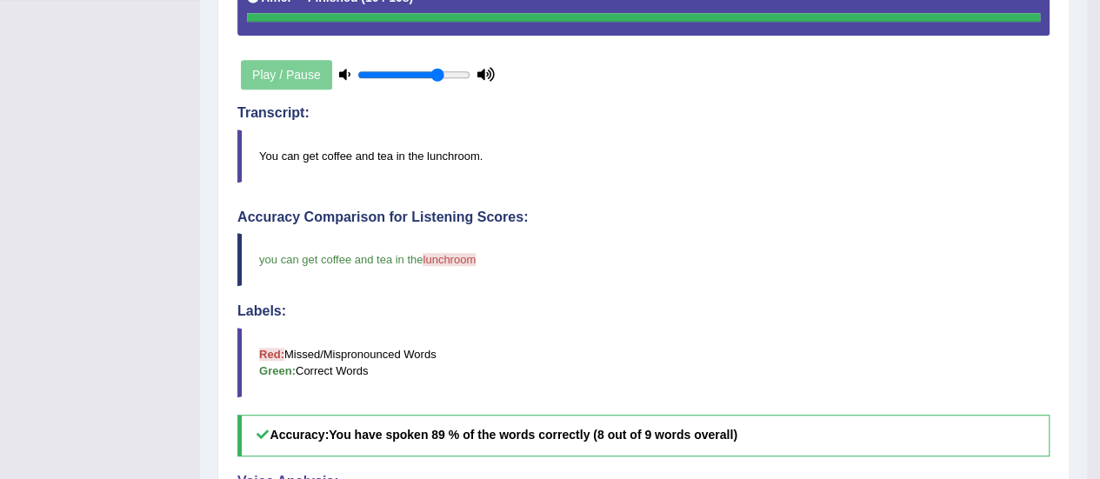
scroll to position [172, 0]
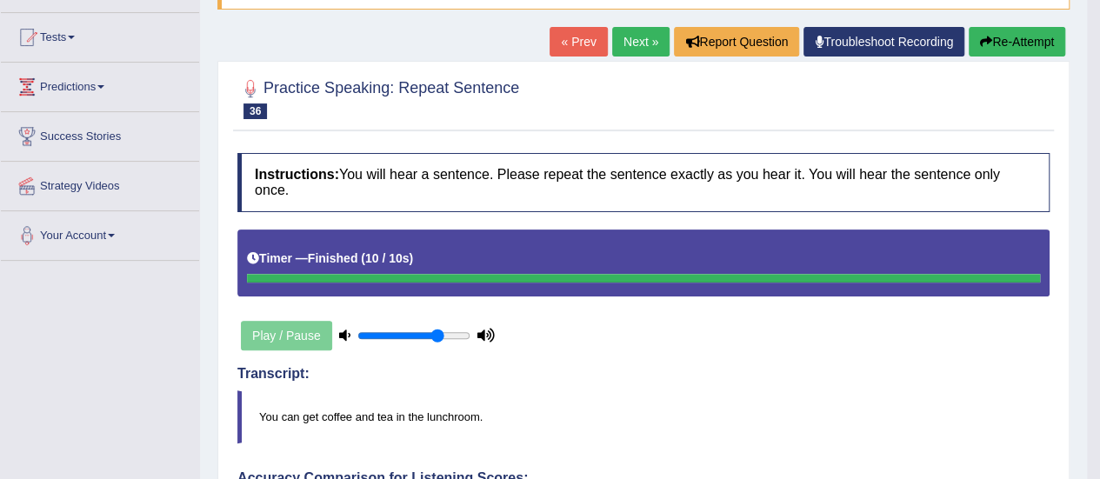
click at [1032, 37] on button "Re-Attempt" at bounding box center [1017, 42] width 97 height 30
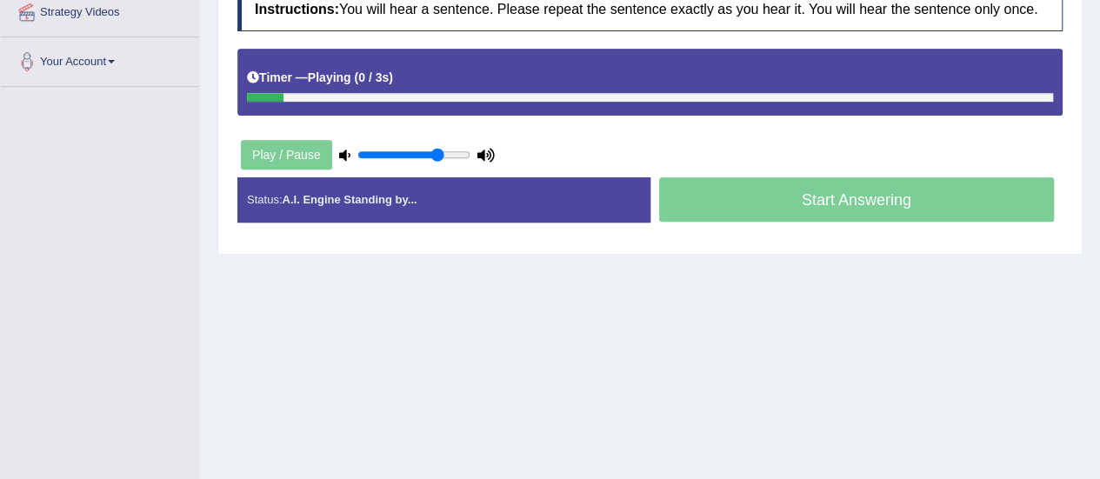
click at [452, 126] on div "Instructions: You will hear a sentence. Please repeat the sentence exactly as y…" at bounding box center [650, 111] width 834 height 265
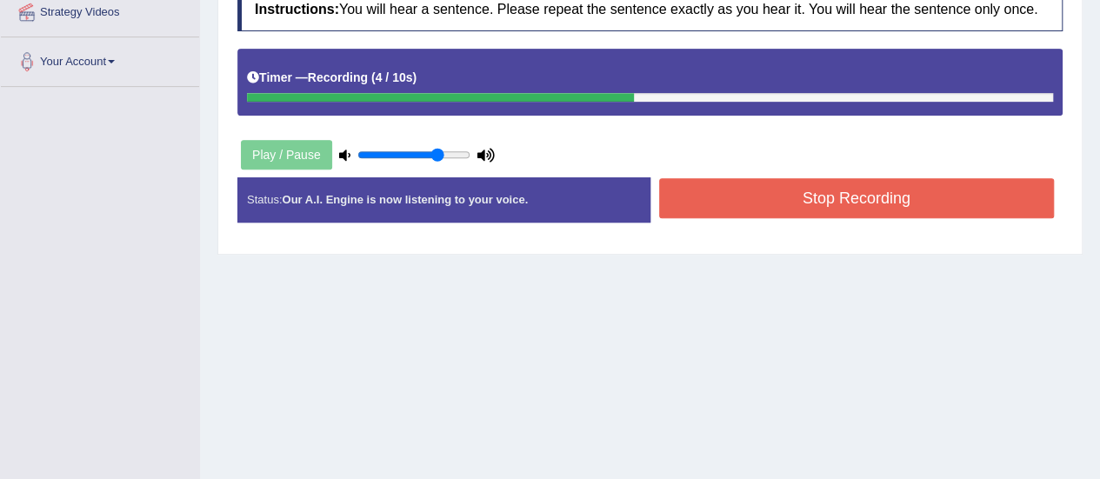
click at [784, 179] on button "Stop Recording" at bounding box center [857, 198] width 396 height 40
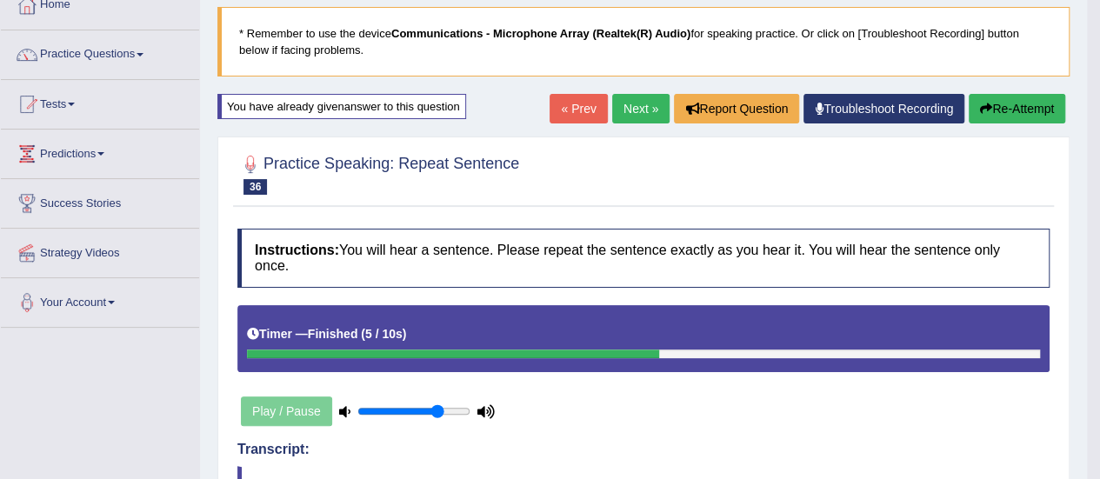
scroll to position [85, 0]
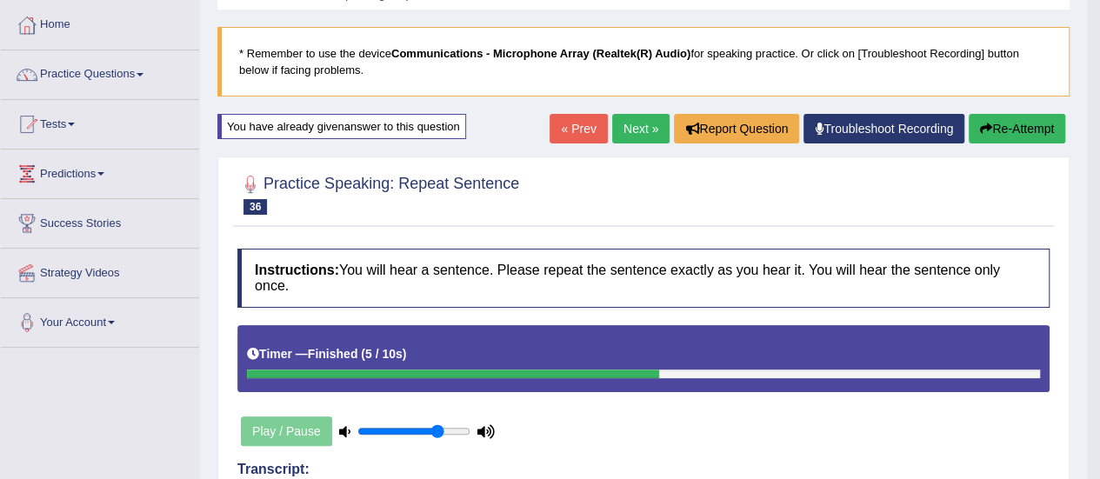
click at [644, 128] on link "Next »" at bounding box center [640, 129] width 57 height 30
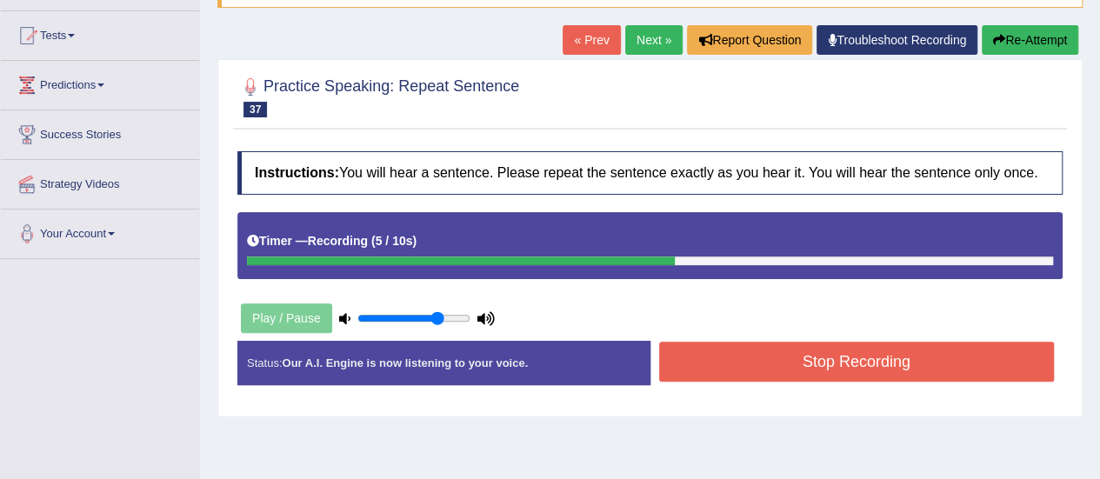
click at [763, 354] on button "Stop Recording" at bounding box center [857, 362] width 396 height 40
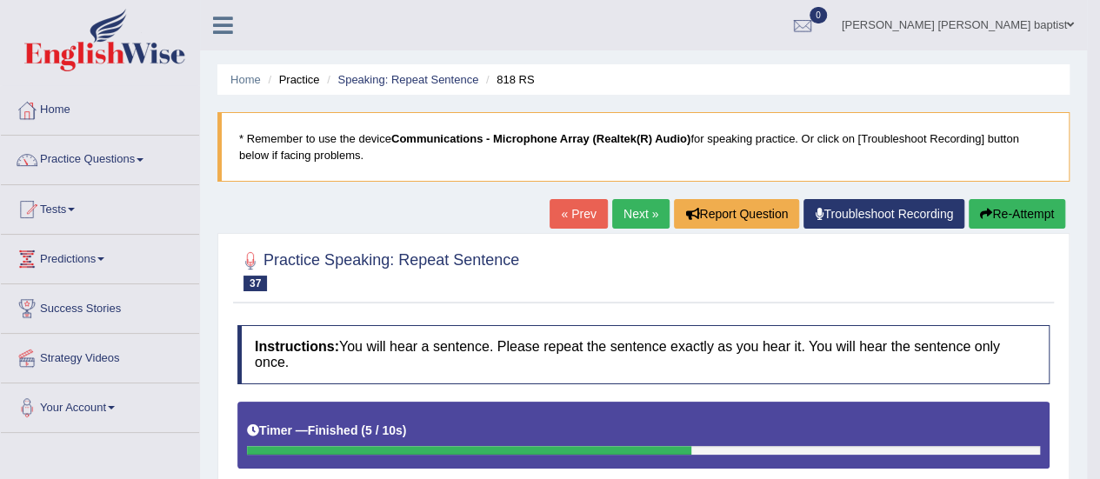
click at [634, 207] on link "Next »" at bounding box center [640, 214] width 57 height 30
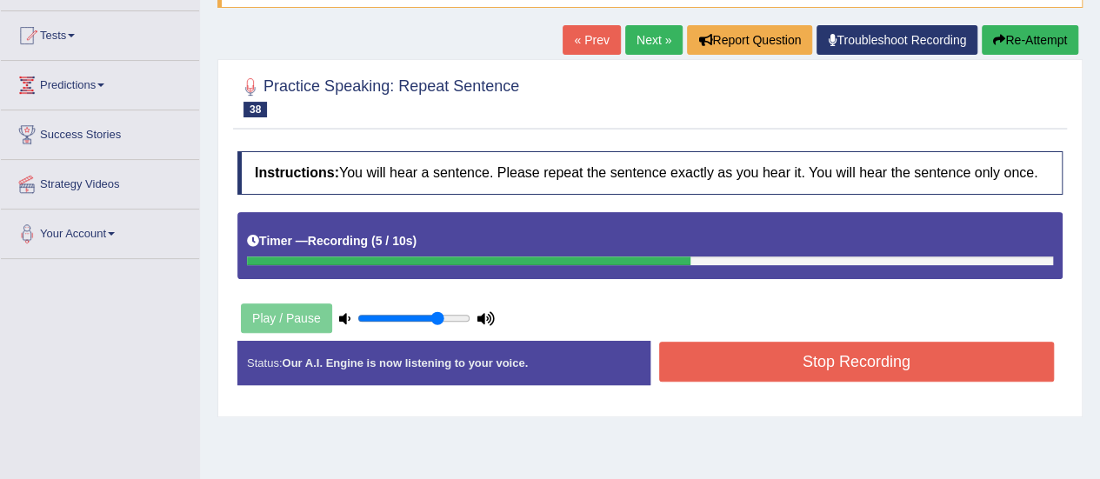
click at [755, 361] on button "Stop Recording" at bounding box center [857, 362] width 396 height 40
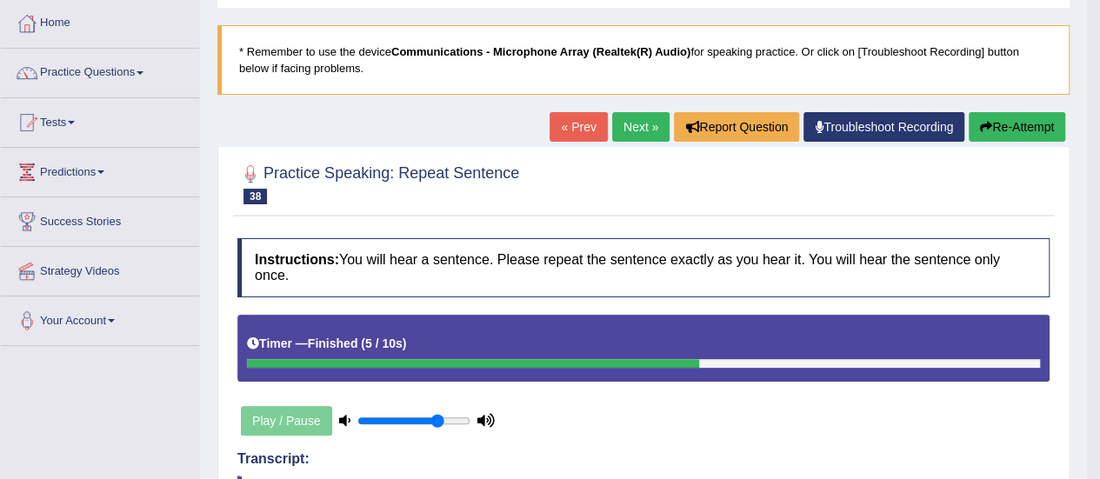
scroll to position [87, 0]
click at [631, 125] on link "Next »" at bounding box center [640, 127] width 57 height 30
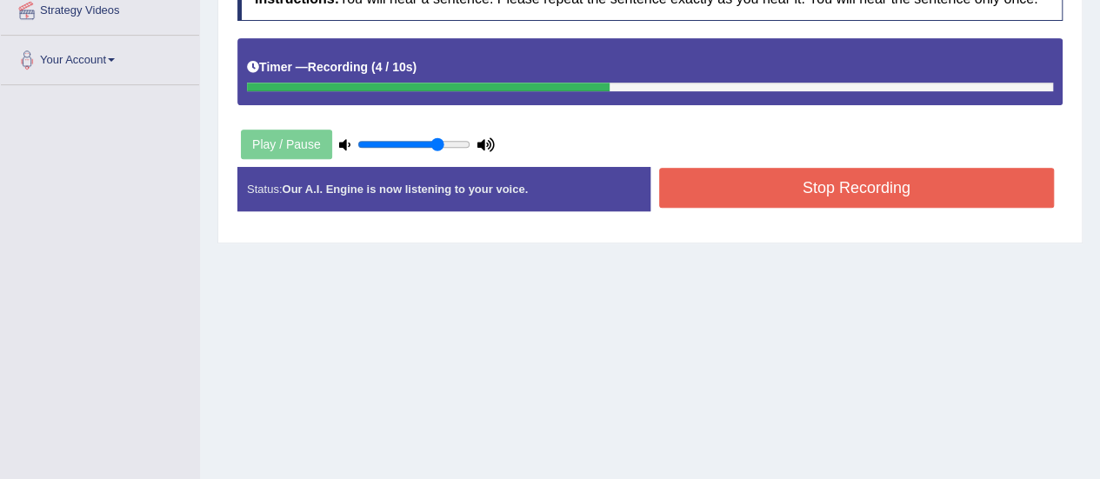
click at [708, 195] on button "Stop Recording" at bounding box center [857, 188] width 396 height 40
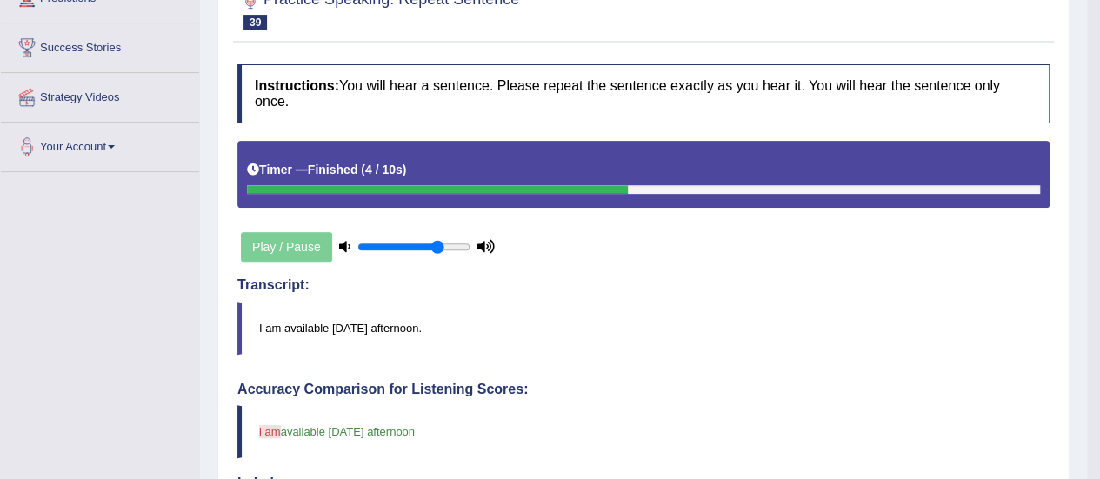
scroll to position [87, 0]
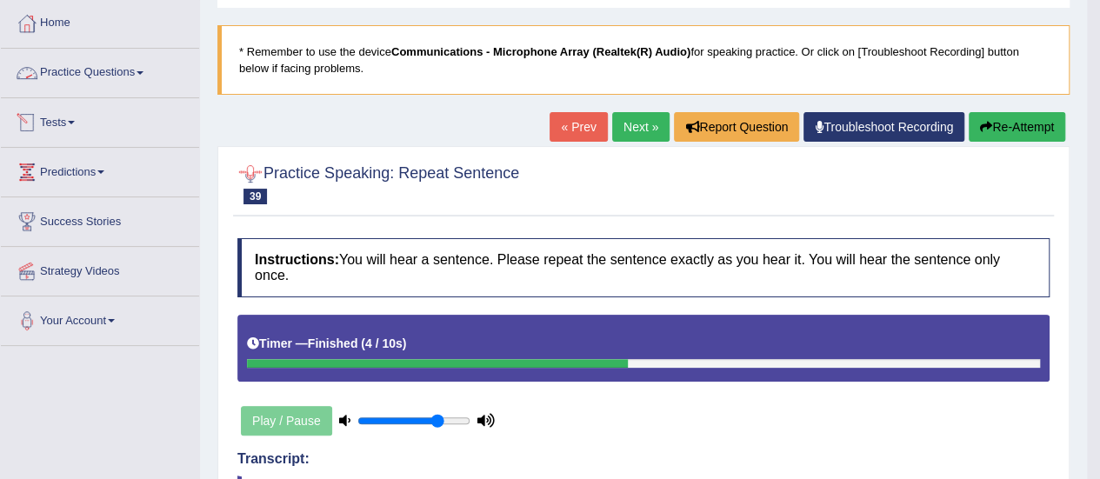
click at [136, 69] on link "Practice Questions" at bounding box center [100, 70] width 198 height 43
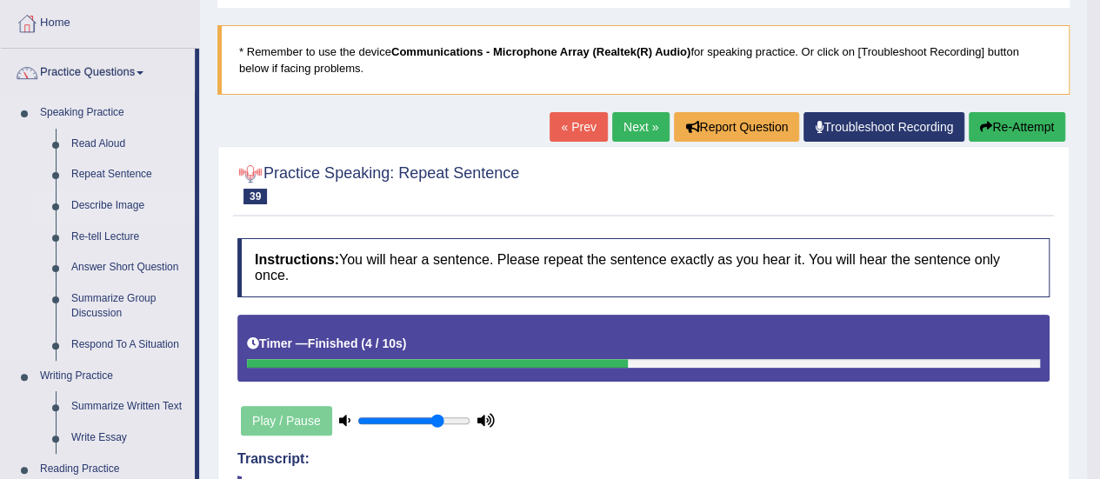
click at [118, 201] on link "Describe Image" at bounding box center [128, 205] width 131 height 31
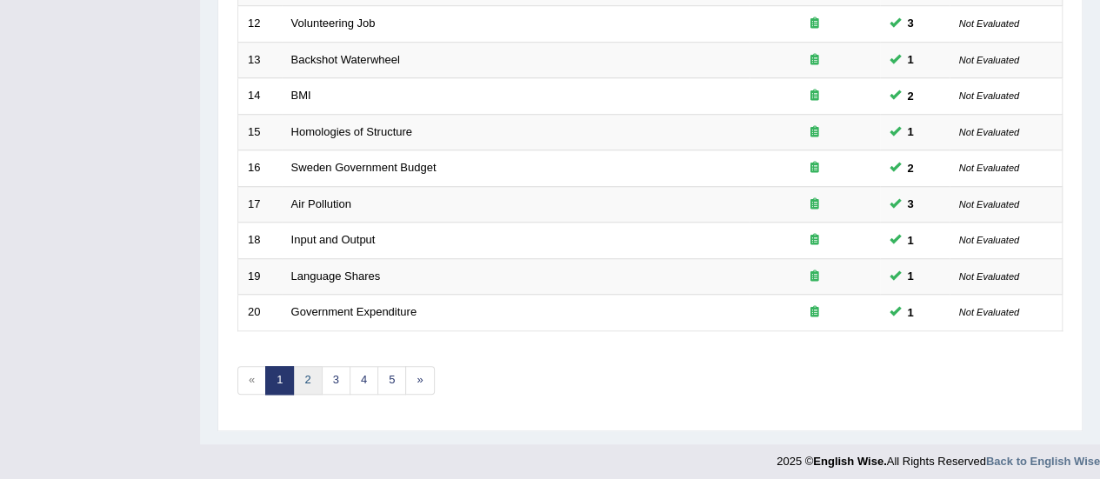
click at [311, 375] on link "2" at bounding box center [307, 380] width 29 height 29
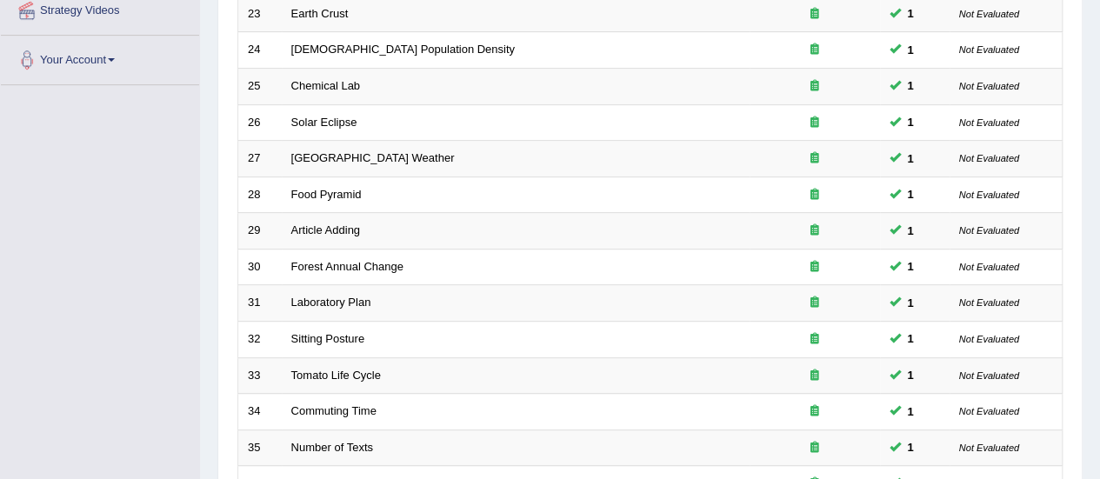
scroll to position [609, 0]
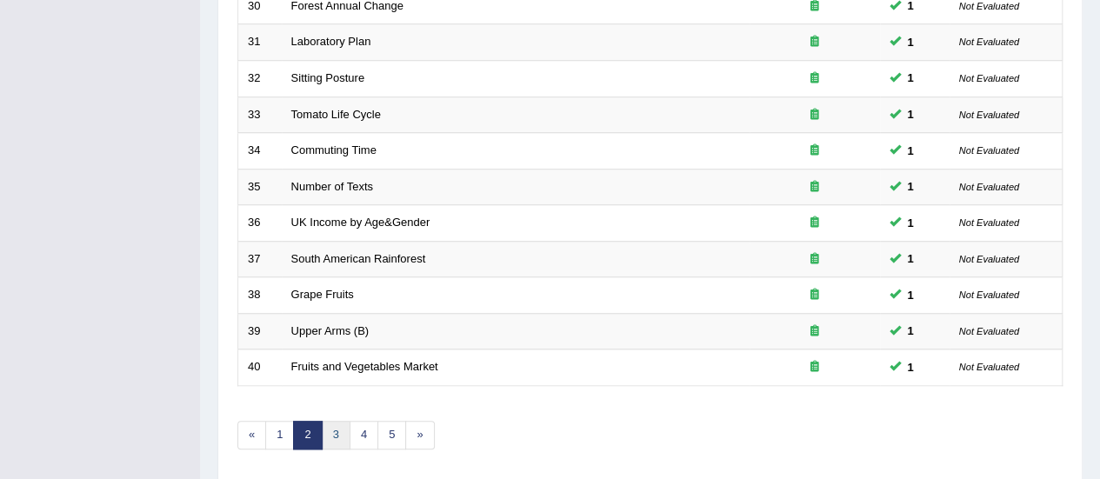
click at [336, 422] on link "3" at bounding box center [336, 435] width 29 height 29
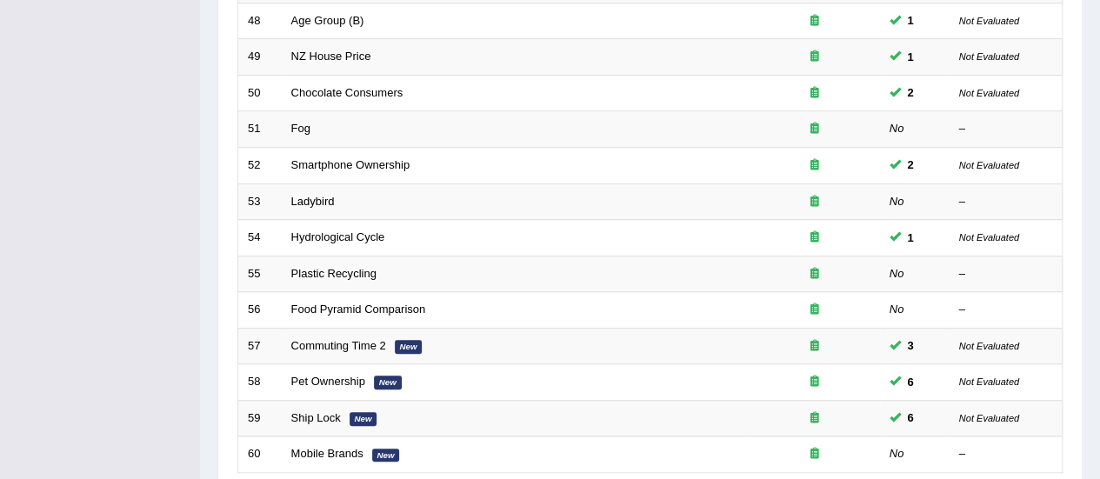
scroll to position [664, 0]
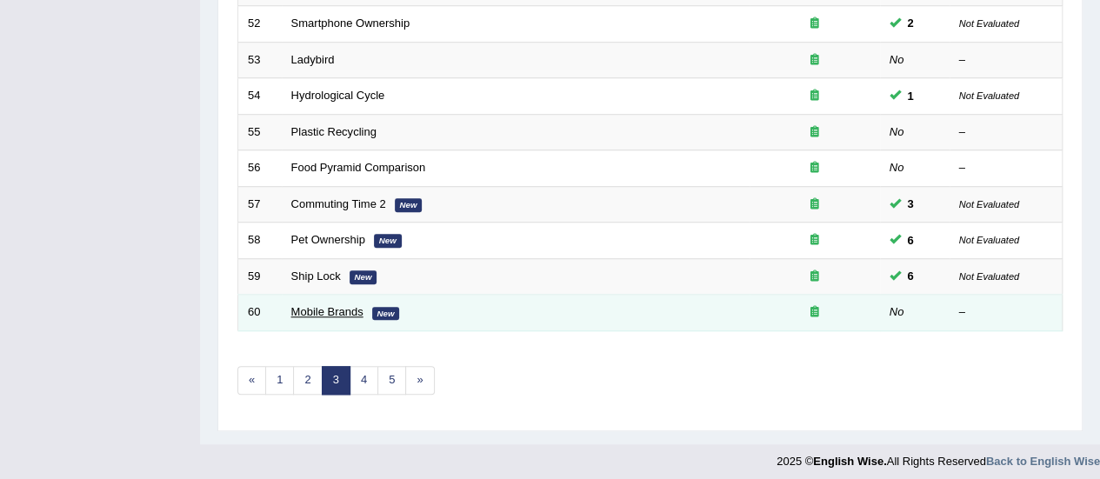
click at [348, 309] on link "Mobile Brands" at bounding box center [327, 311] width 72 height 13
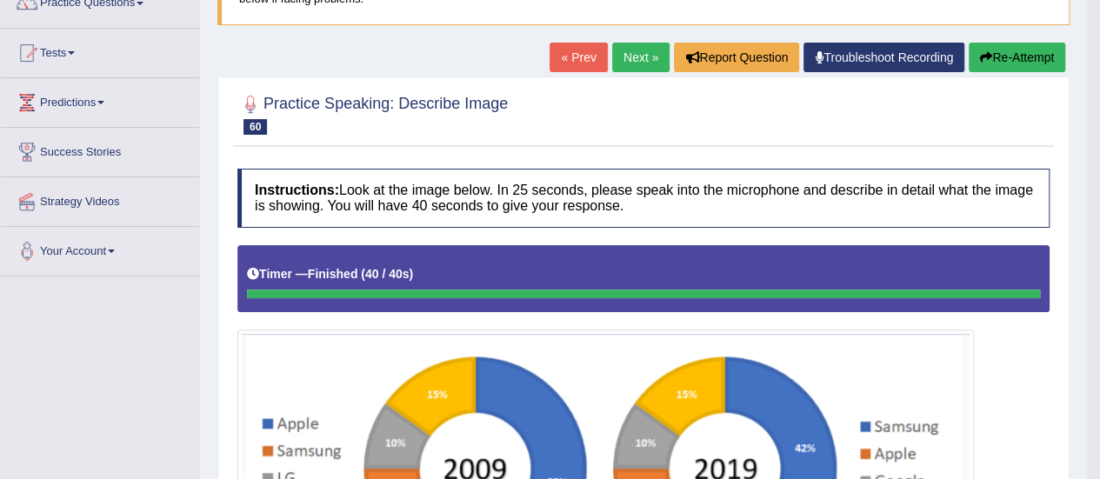
scroll to position [23, 0]
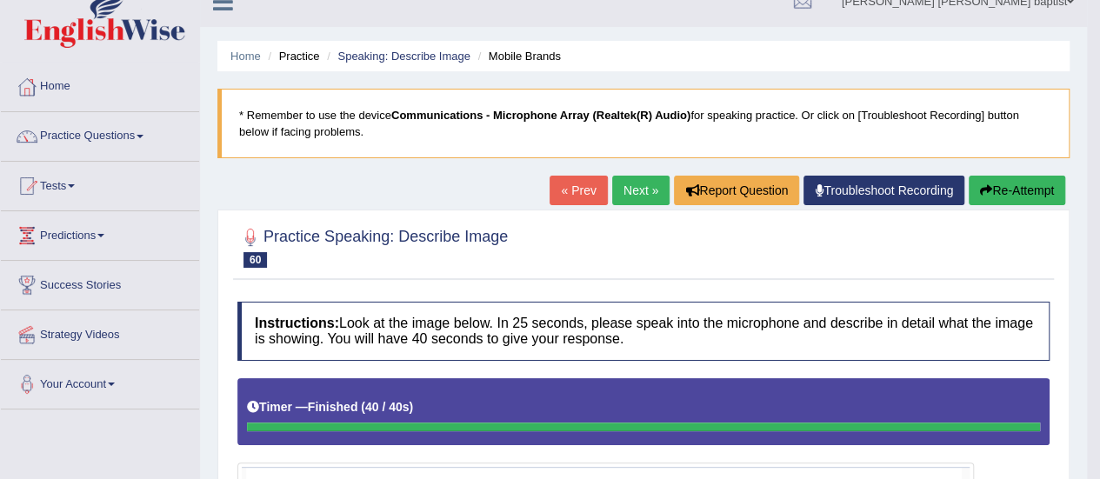
drag, startPoint x: 1012, startPoint y: 194, endPoint x: 1012, endPoint y: 182, distance: 12.2
click at [1012, 192] on button "Re-Attempt" at bounding box center [1017, 191] width 97 height 30
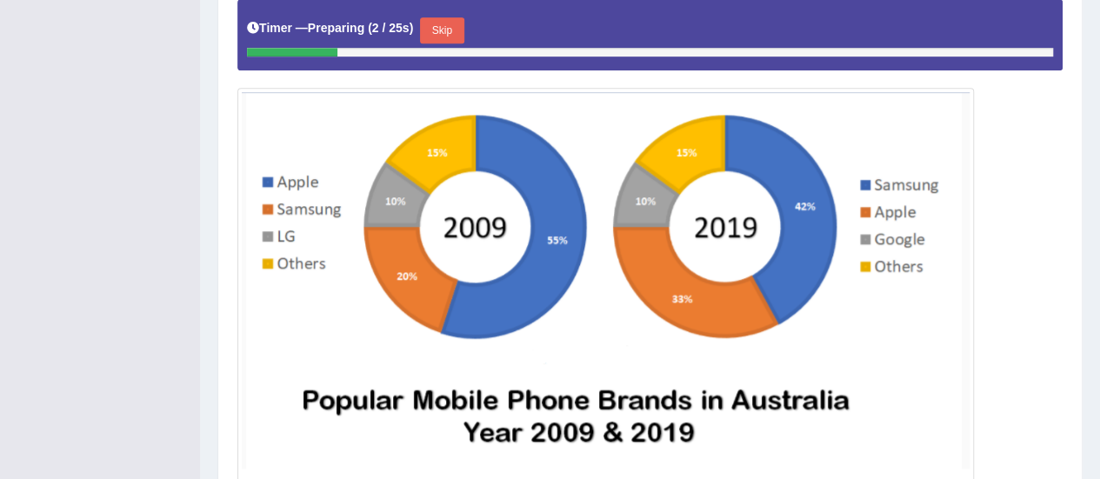
click at [447, 27] on button "Skip" at bounding box center [441, 30] width 43 height 26
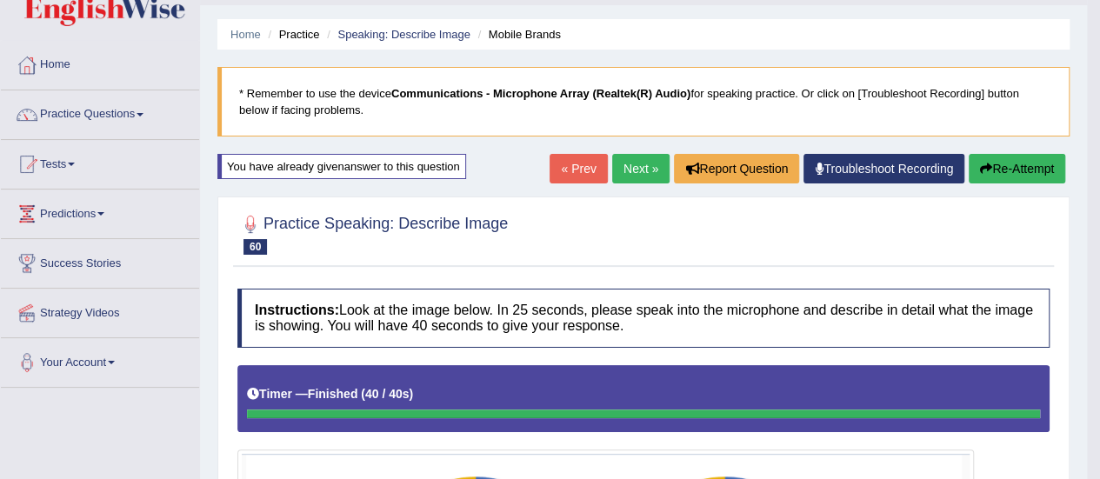
scroll to position [44, 0]
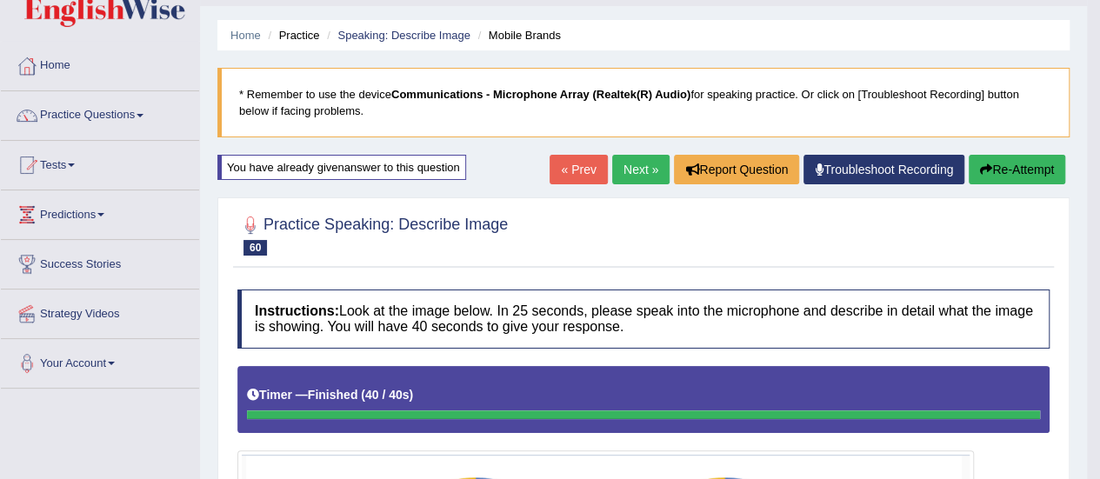
click at [1005, 164] on button "Re-Attempt" at bounding box center [1017, 170] width 97 height 30
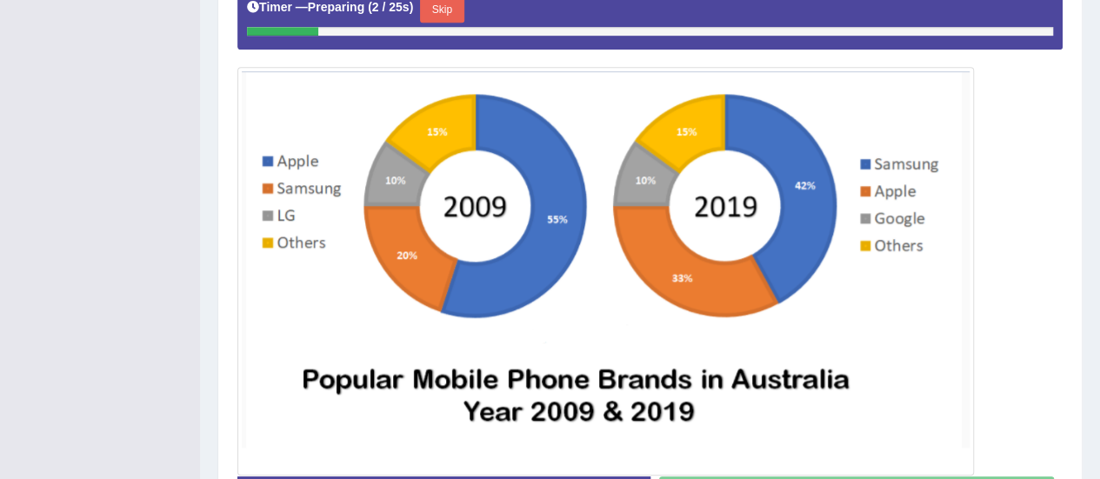
scroll to position [392, 0]
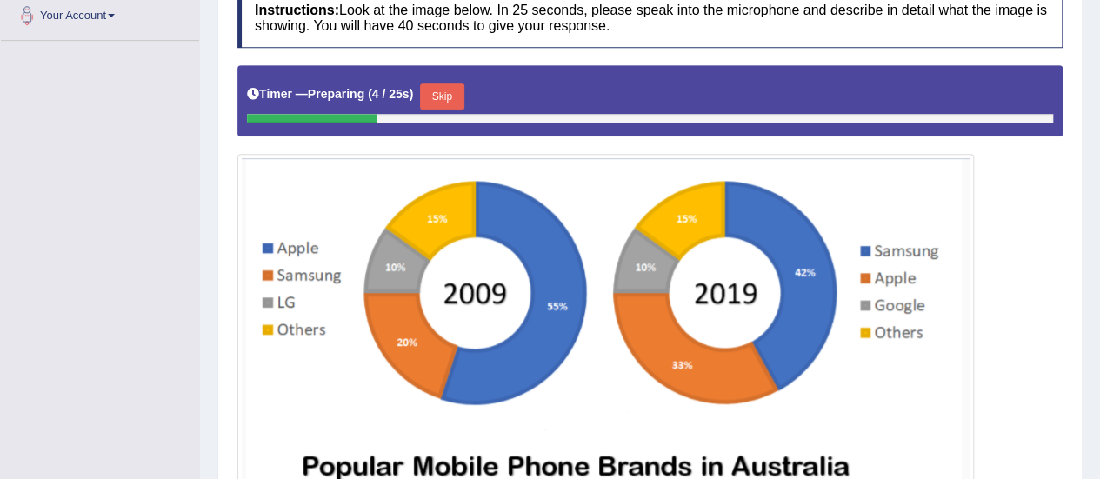
click at [459, 97] on button "Skip" at bounding box center [441, 96] width 43 height 26
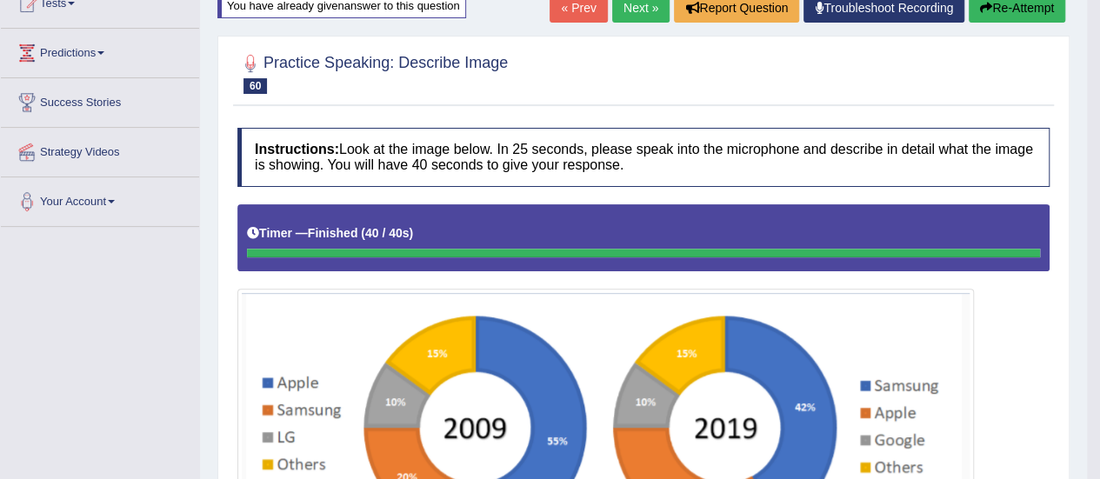
scroll to position [119, 0]
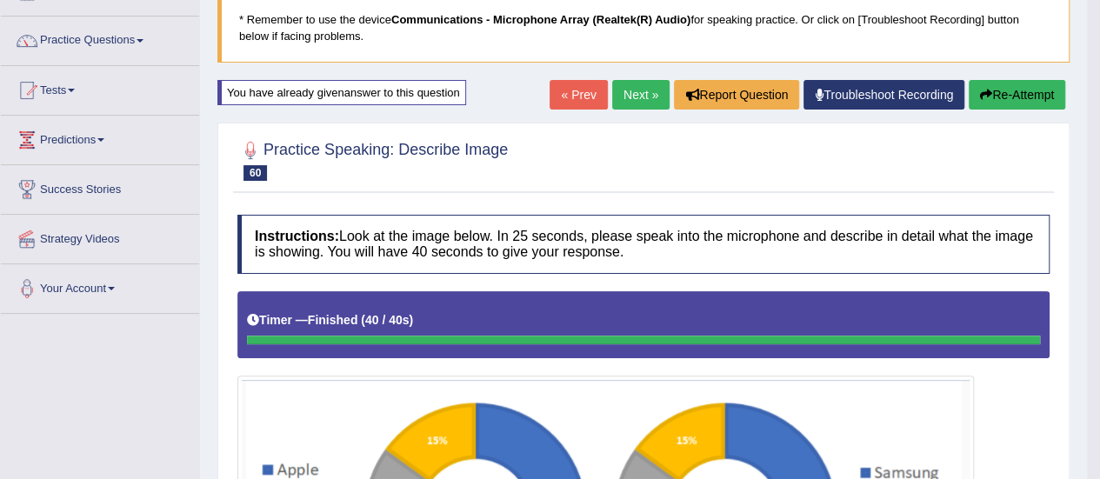
click at [635, 93] on link "Next »" at bounding box center [640, 95] width 57 height 30
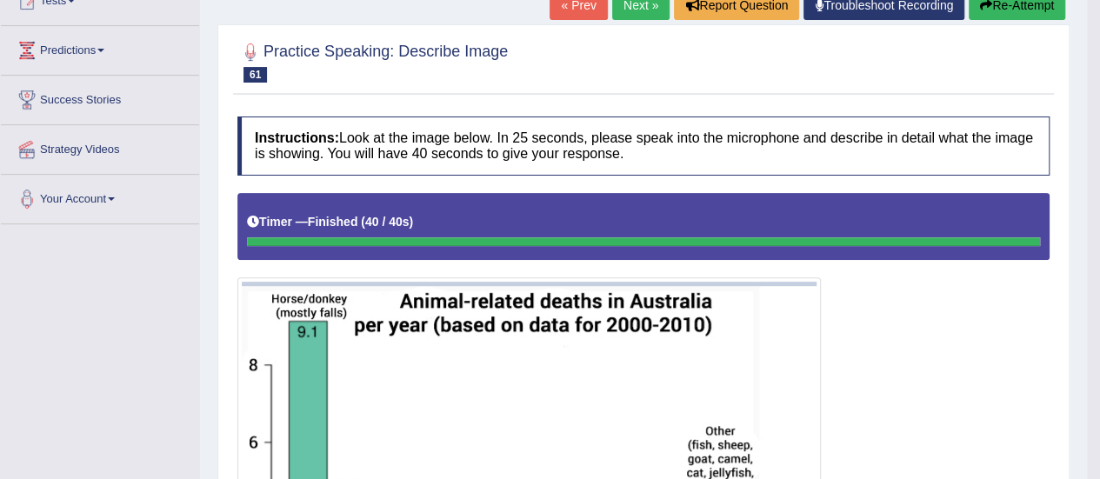
scroll to position [106, 0]
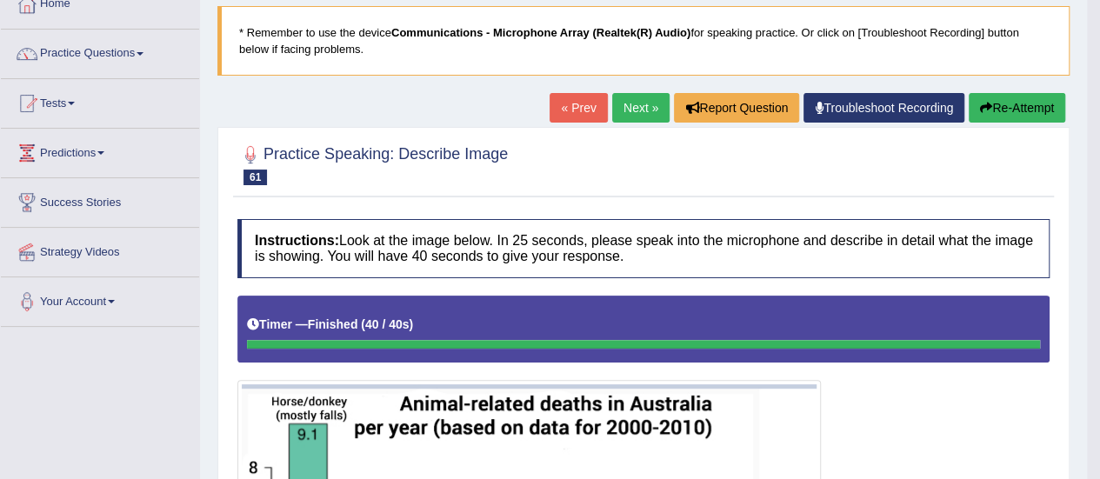
click at [652, 100] on link "Next »" at bounding box center [640, 108] width 57 height 30
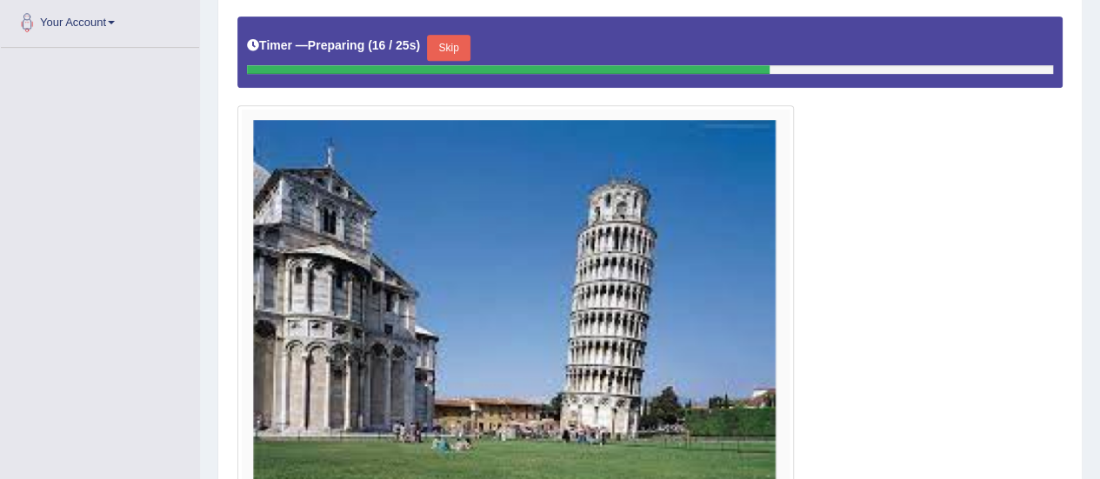
scroll to position [298, 0]
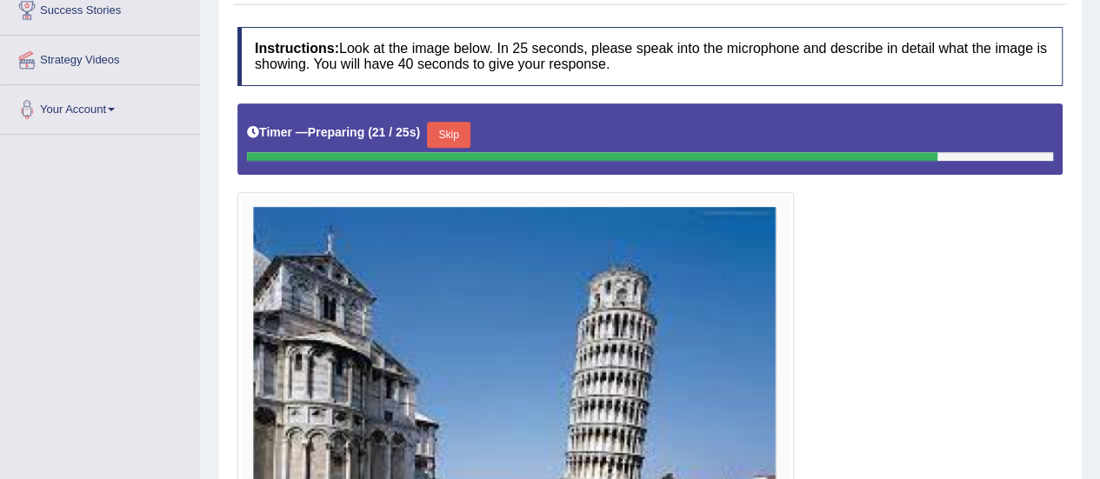
click at [452, 134] on button "Skip" at bounding box center [448, 135] width 43 height 26
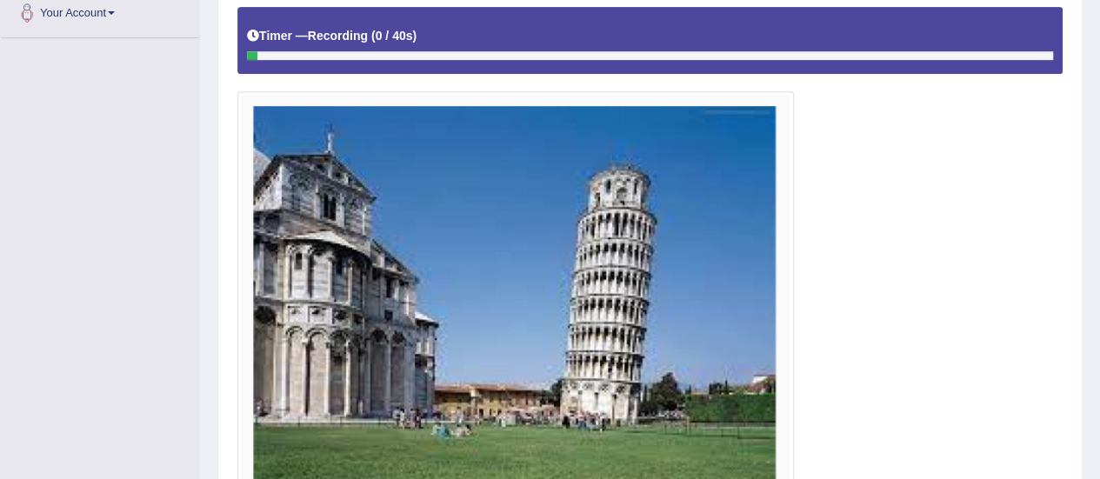
scroll to position [472, 0]
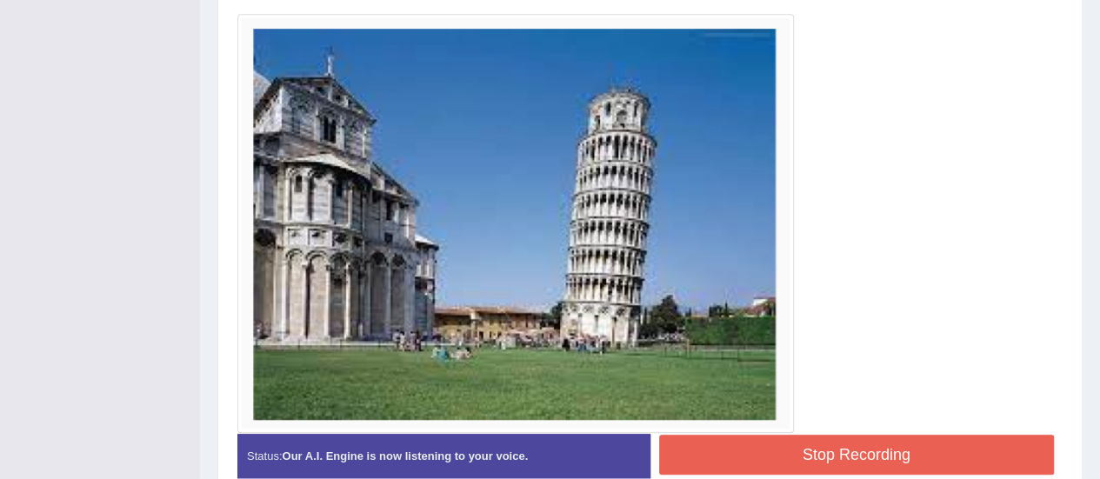
click at [890, 435] on button "Stop Recording" at bounding box center [857, 455] width 396 height 40
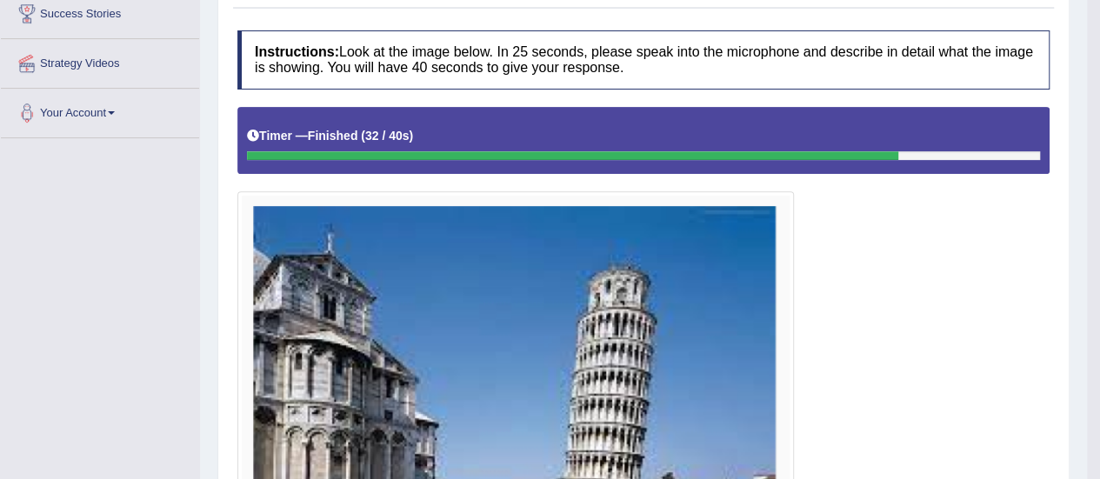
scroll to position [34, 0]
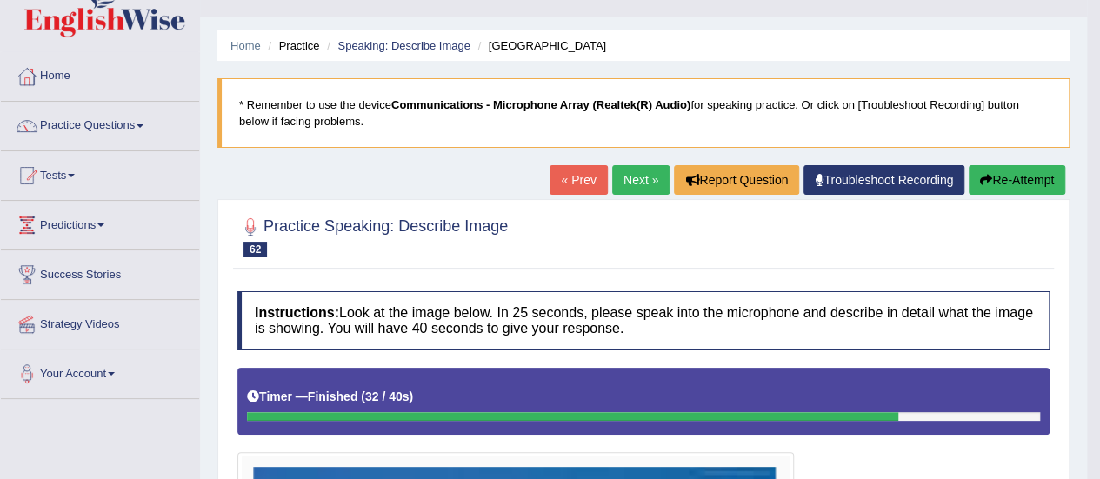
click at [1038, 182] on button "Re-Attempt" at bounding box center [1017, 180] width 97 height 30
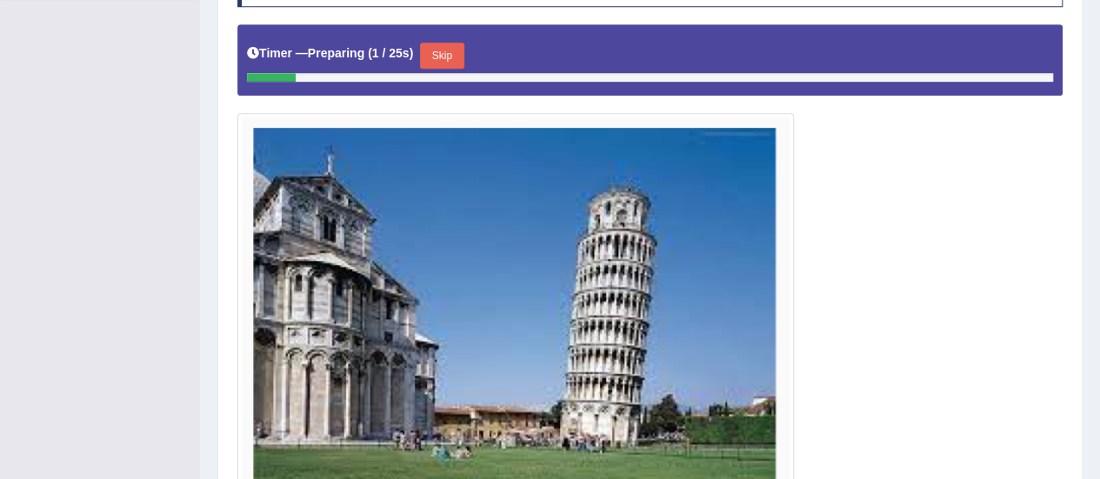
click at [440, 48] on button "Skip" at bounding box center [441, 56] width 43 height 26
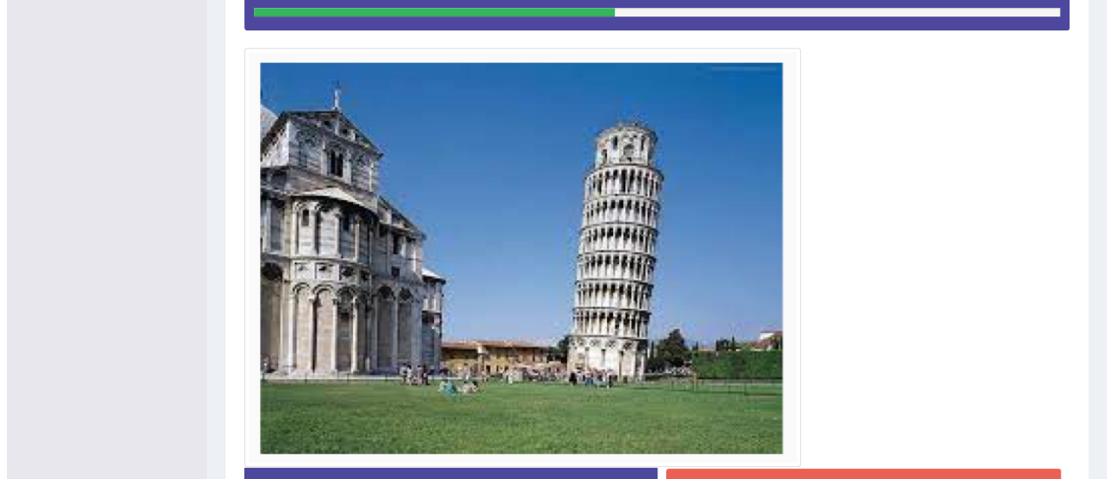
scroll to position [474, 0]
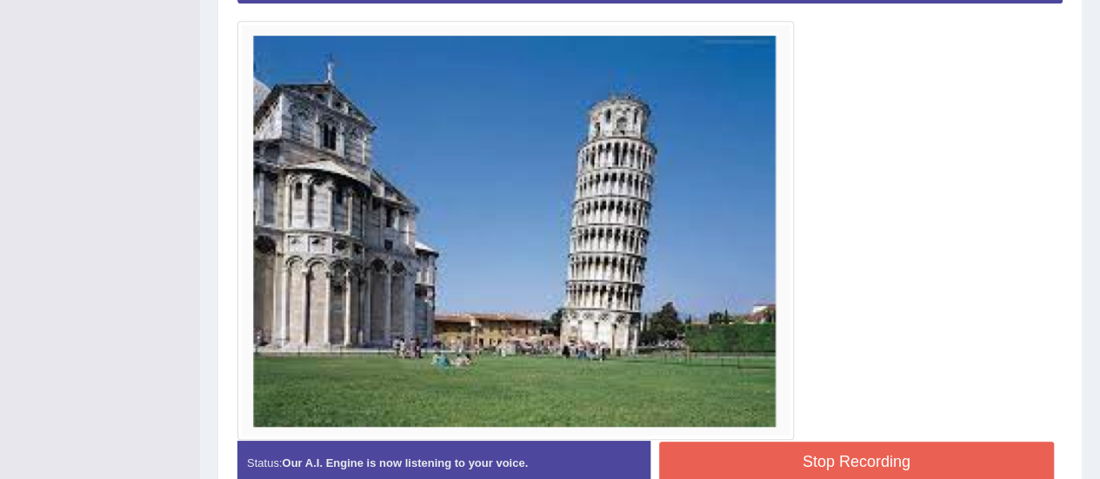
click at [771, 448] on button "Stop Recording" at bounding box center [857, 462] width 396 height 40
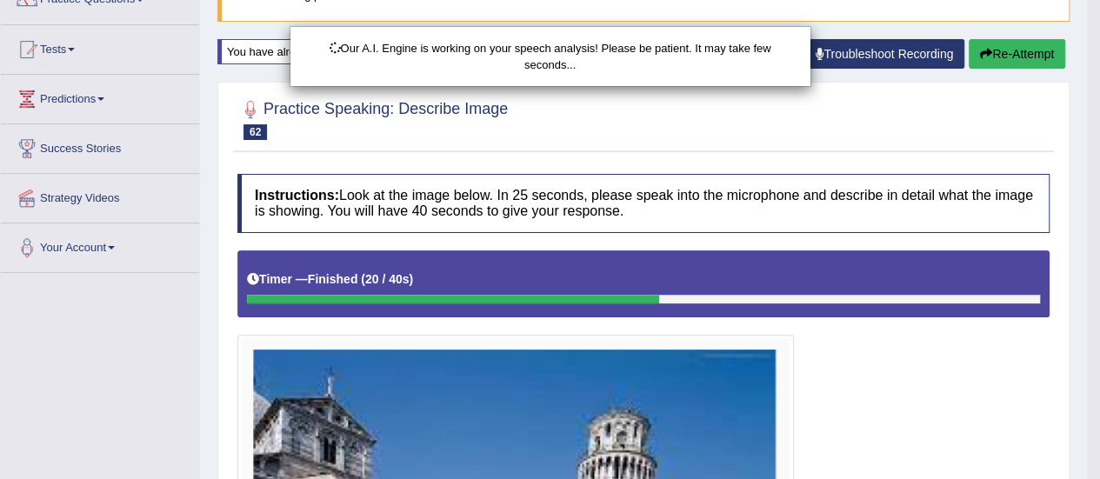
scroll to position [39, 0]
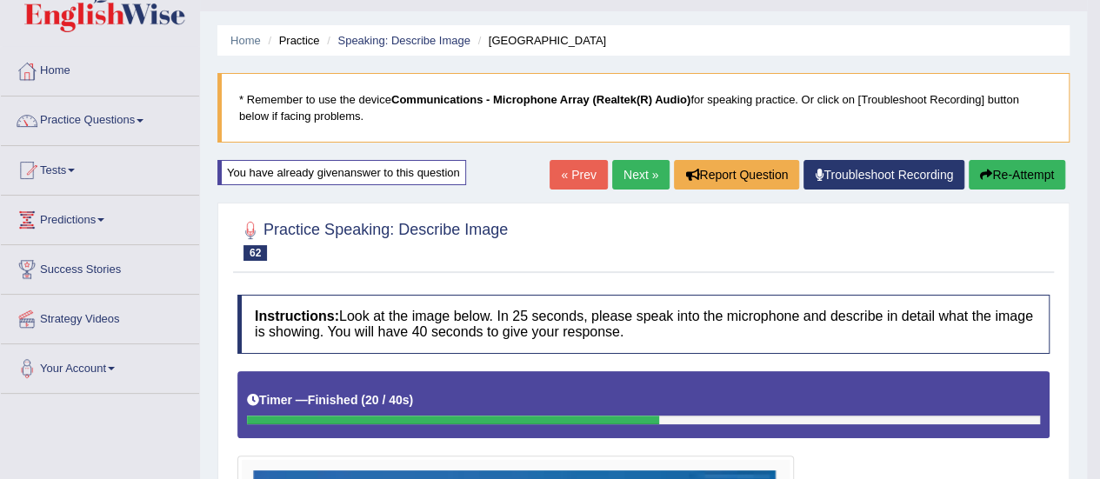
click at [1035, 173] on button "Re-Attempt" at bounding box center [1017, 175] width 97 height 30
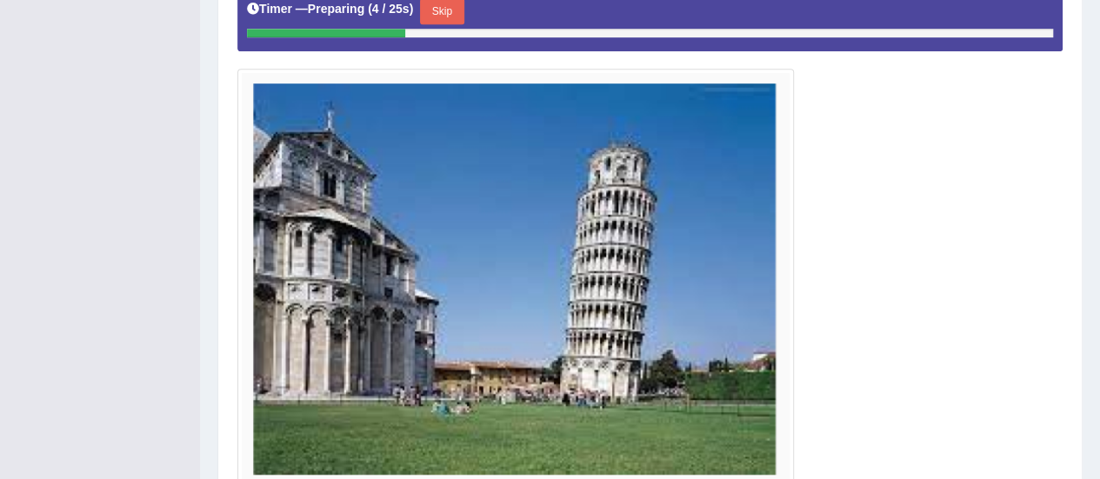
scroll to position [440, 0]
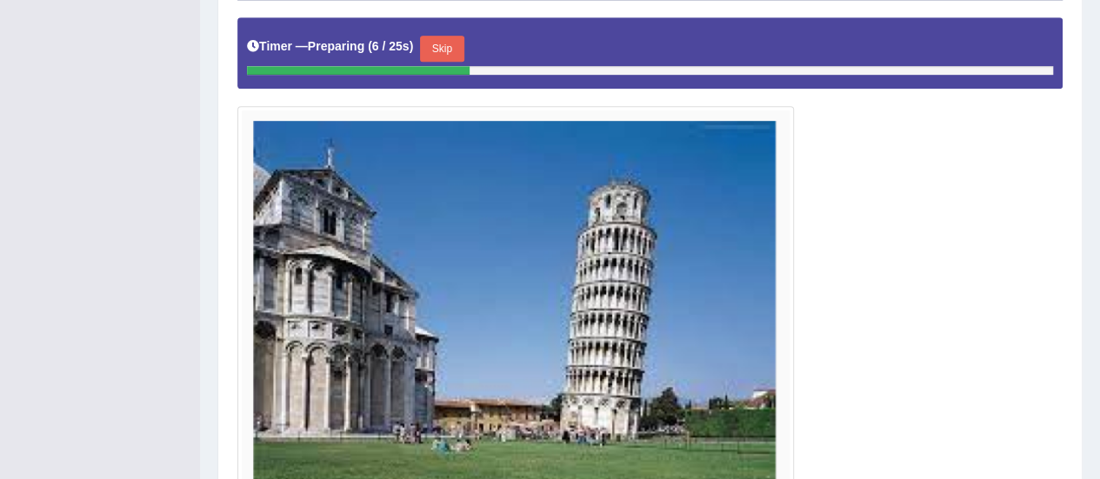
click at [446, 47] on button "Skip" at bounding box center [441, 49] width 43 height 26
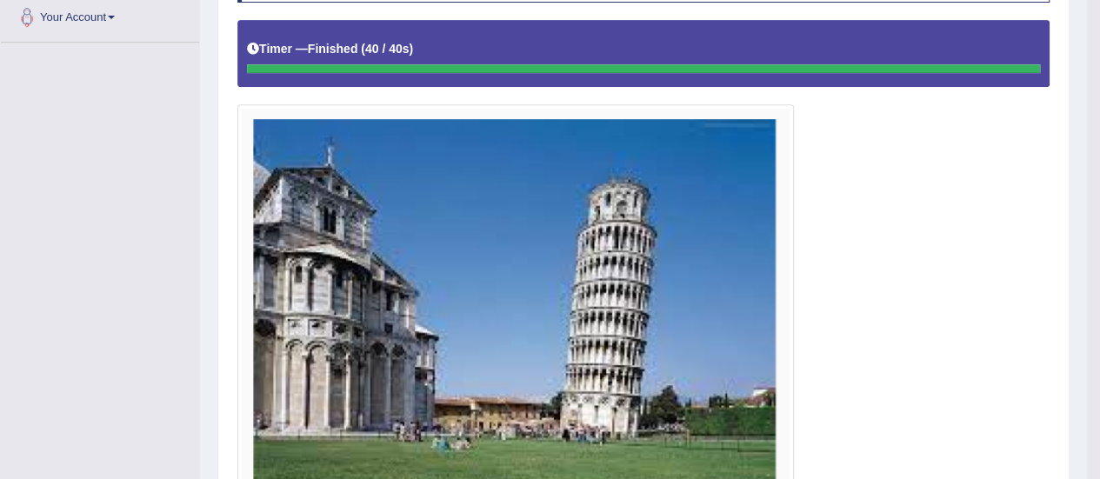
scroll to position [130, 0]
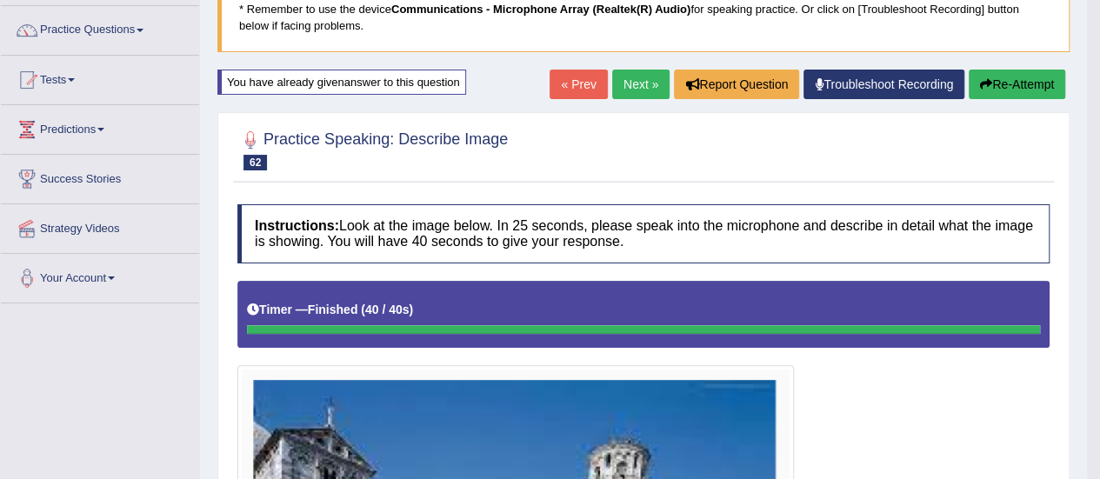
click at [630, 79] on link "Next »" at bounding box center [640, 85] width 57 height 30
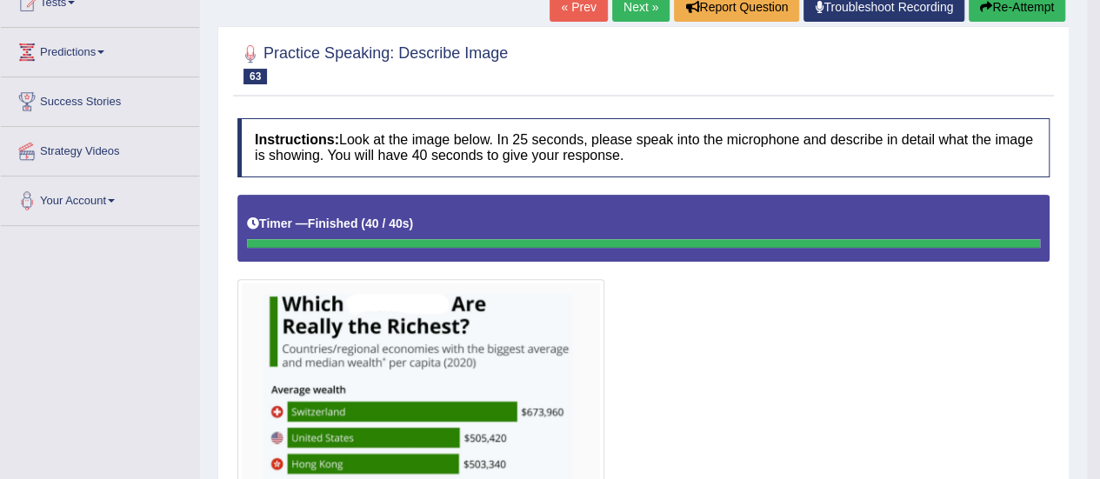
scroll to position [142, 0]
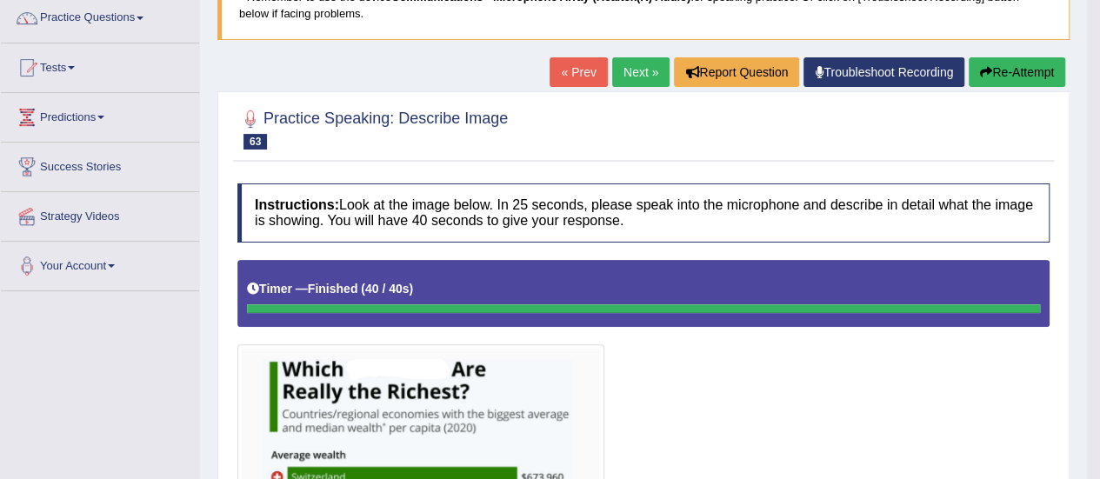
click at [1013, 70] on button "Re-Attempt" at bounding box center [1017, 72] width 97 height 30
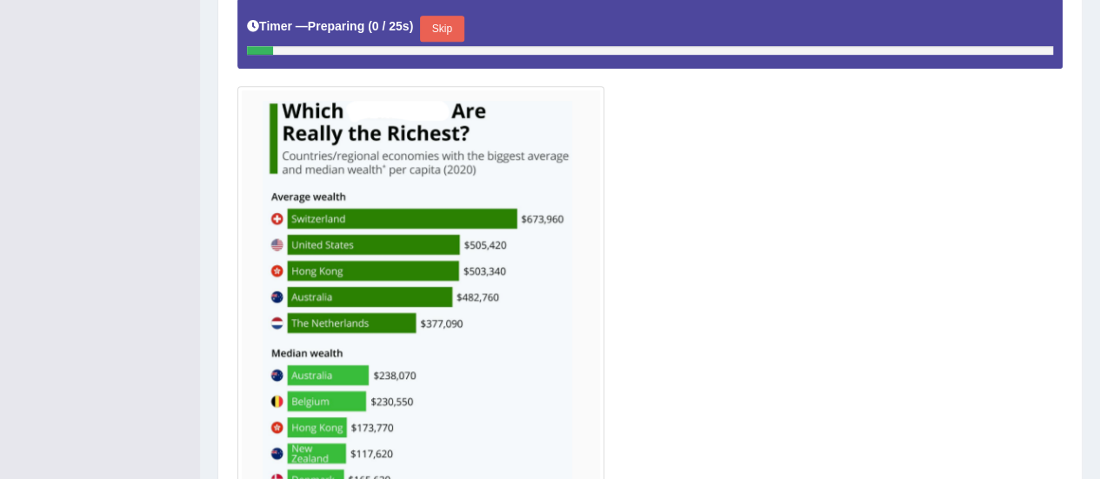
scroll to position [455, 0]
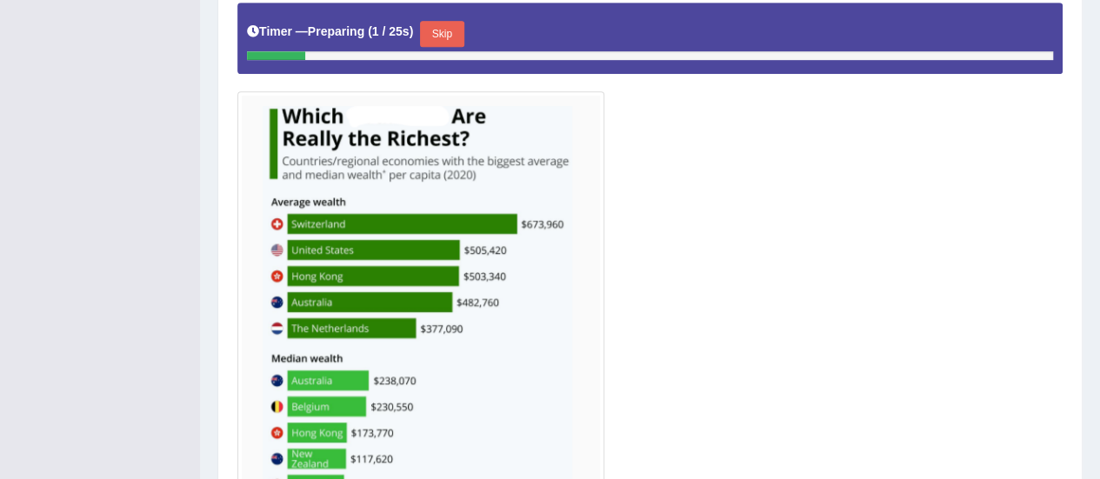
click at [444, 23] on button "Skip" at bounding box center [441, 34] width 43 height 26
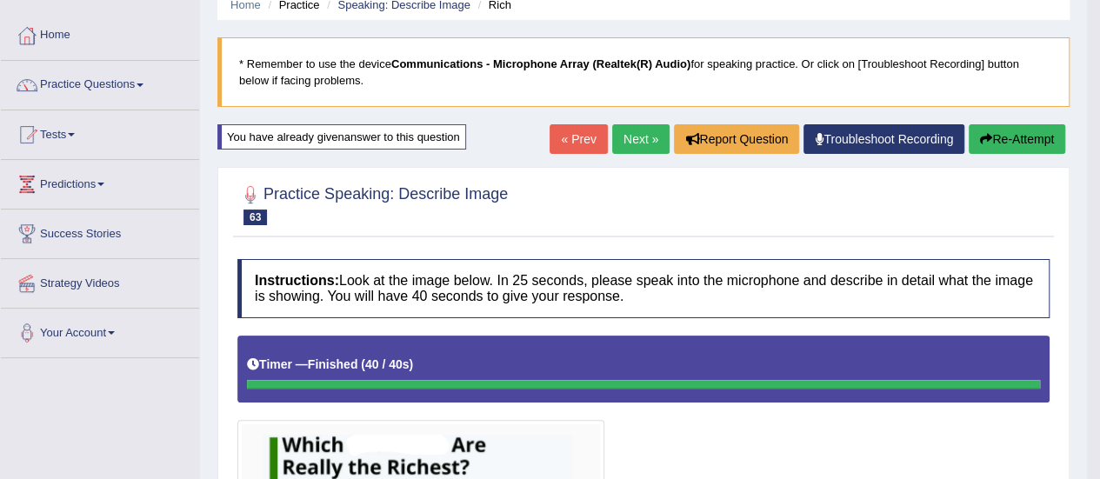
scroll to position [0, 0]
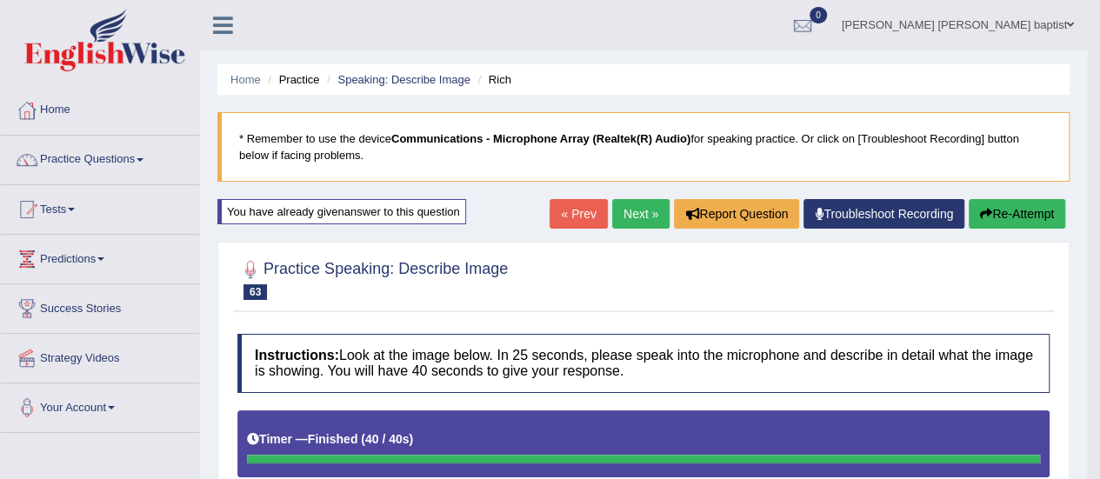
click at [648, 219] on link "Next »" at bounding box center [640, 214] width 57 height 30
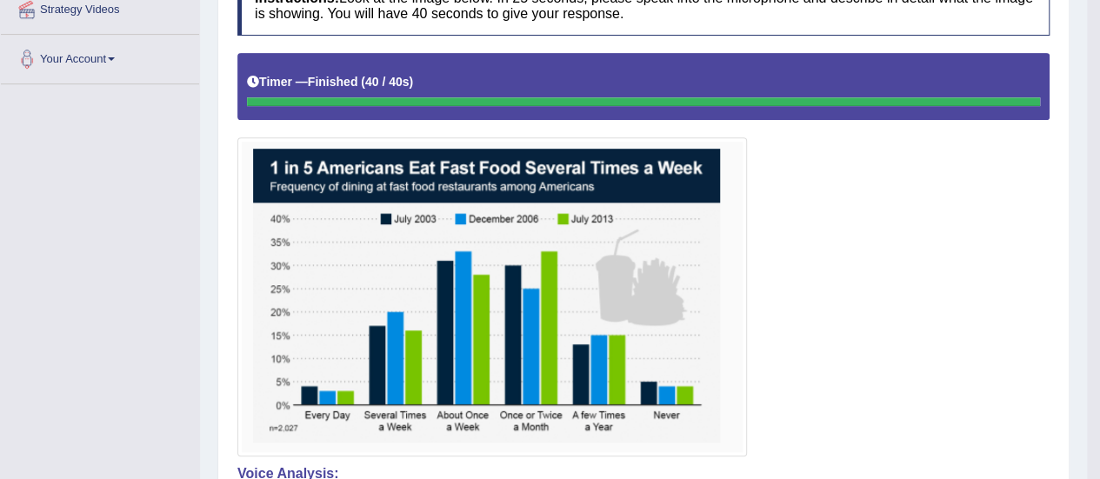
scroll to position [193, 0]
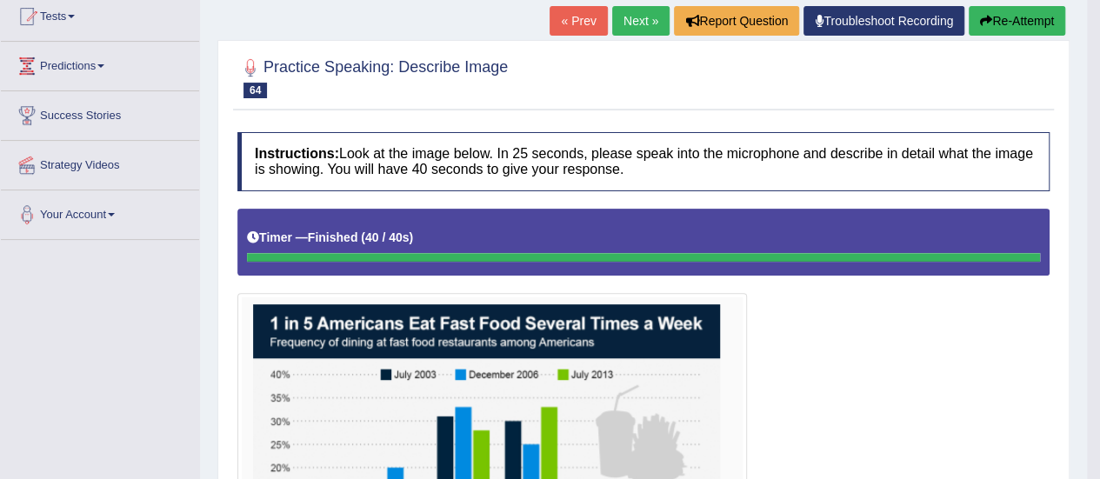
click at [1012, 21] on button "Re-Attempt" at bounding box center [1017, 21] width 97 height 30
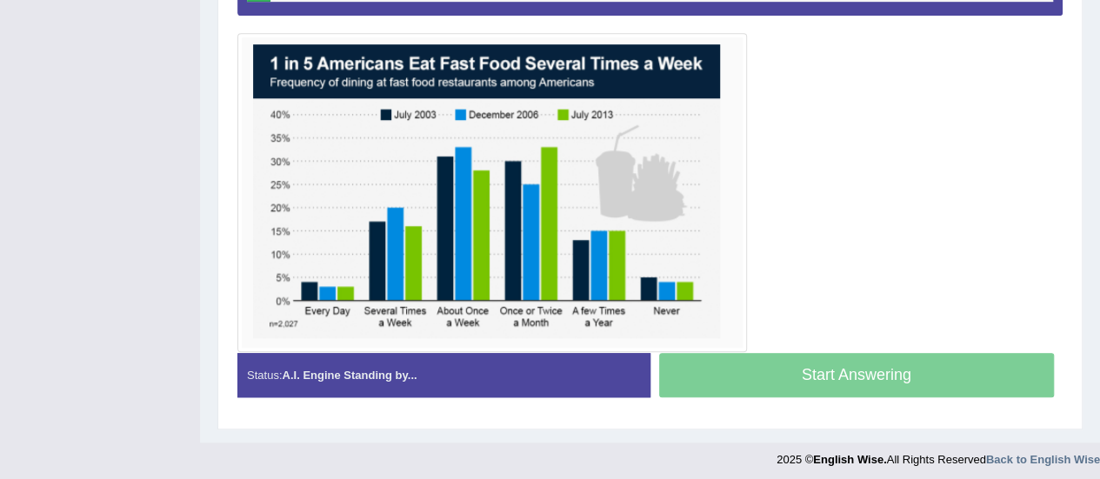
scroll to position [339, 0]
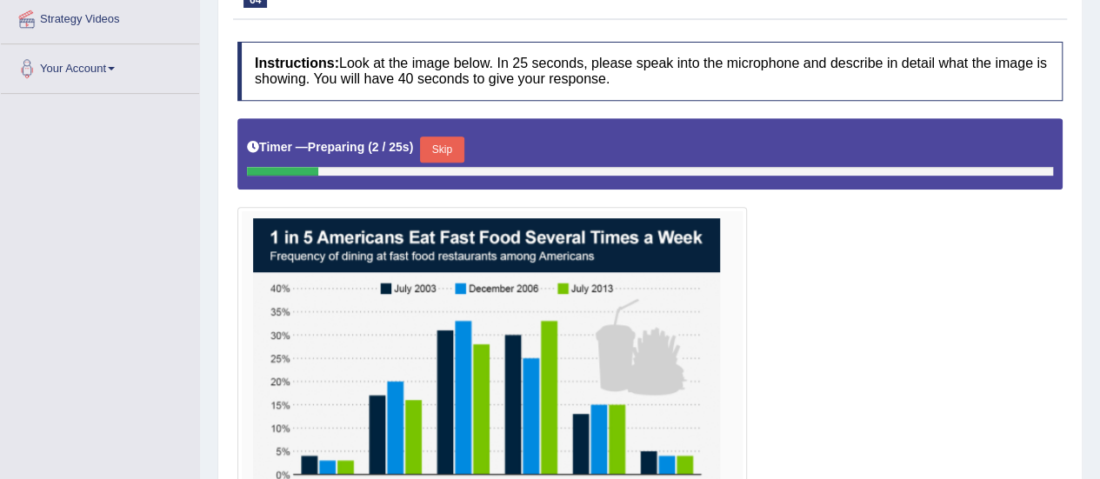
click at [432, 142] on button "Skip" at bounding box center [441, 150] width 43 height 26
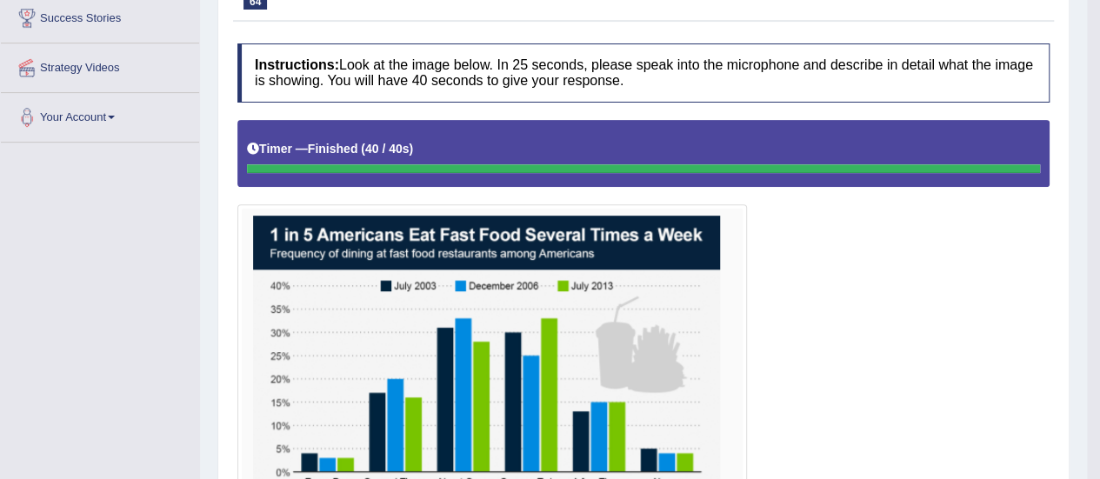
scroll to position [117, 0]
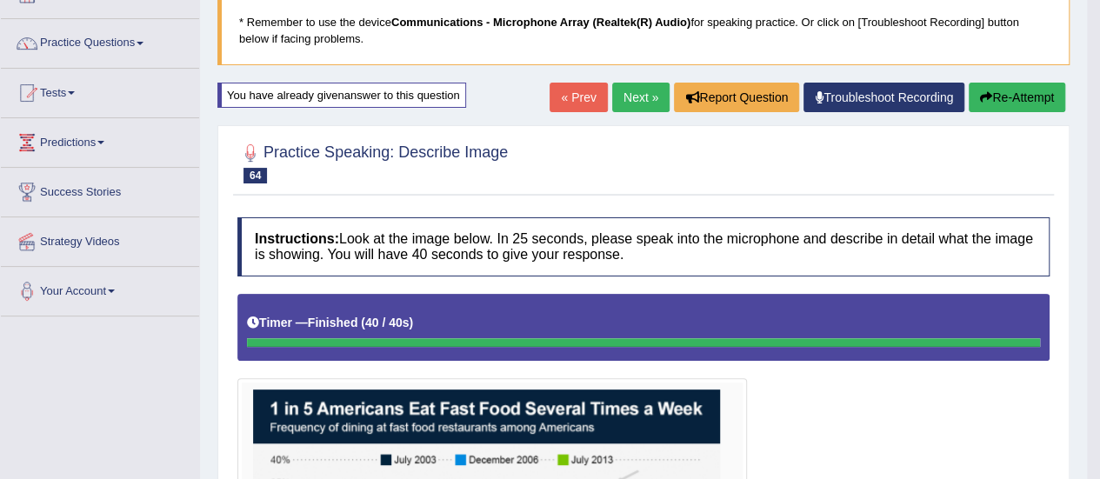
click at [640, 106] on link "Next »" at bounding box center [640, 98] width 57 height 30
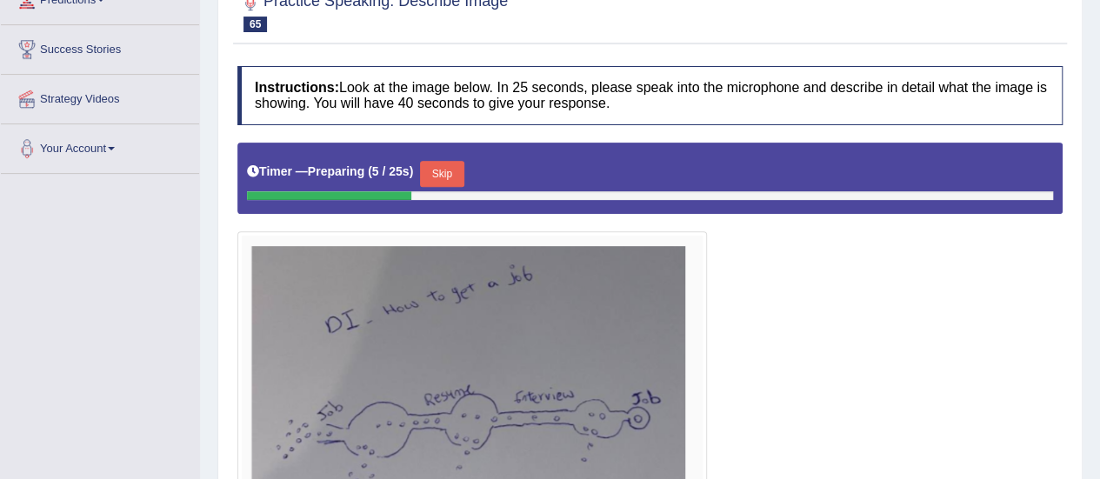
scroll to position [85, 0]
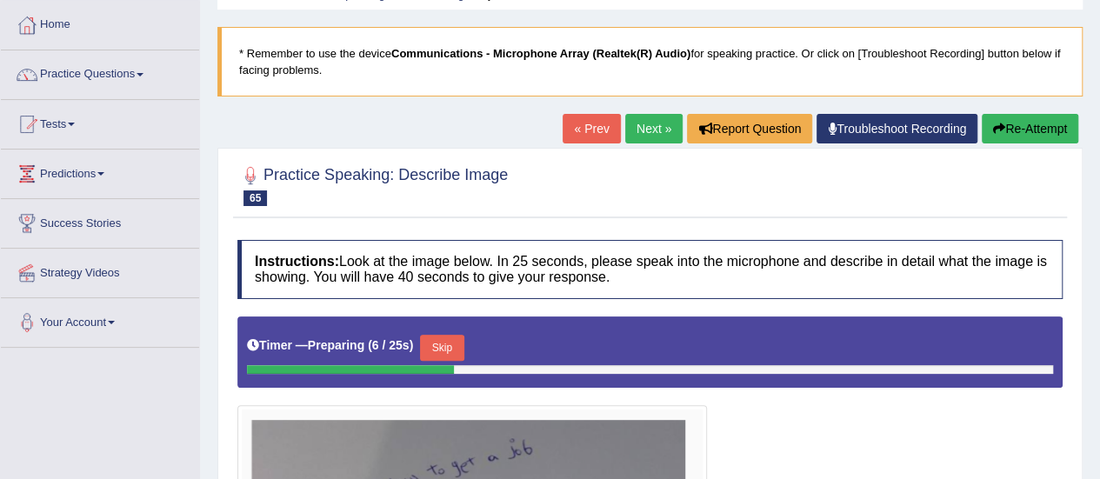
click at [642, 135] on link "Next »" at bounding box center [653, 129] width 57 height 30
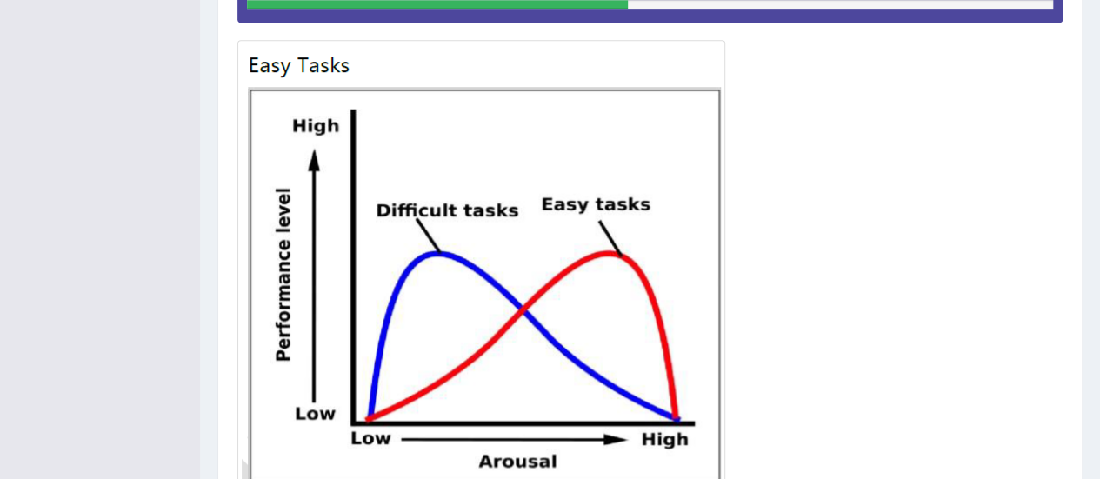
scroll to position [435, 0]
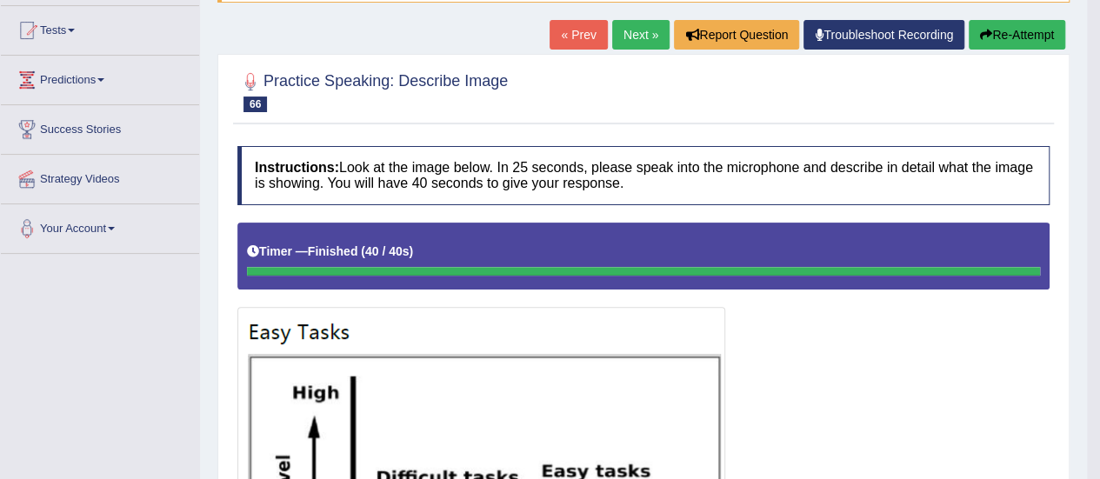
scroll to position [174, 0]
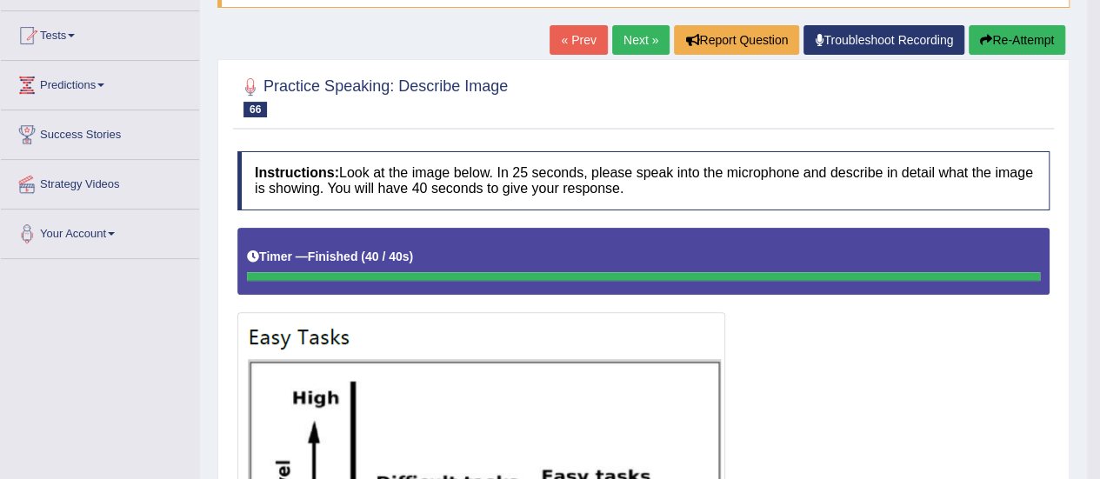
click at [632, 43] on link "Next »" at bounding box center [640, 40] width 57 height 30
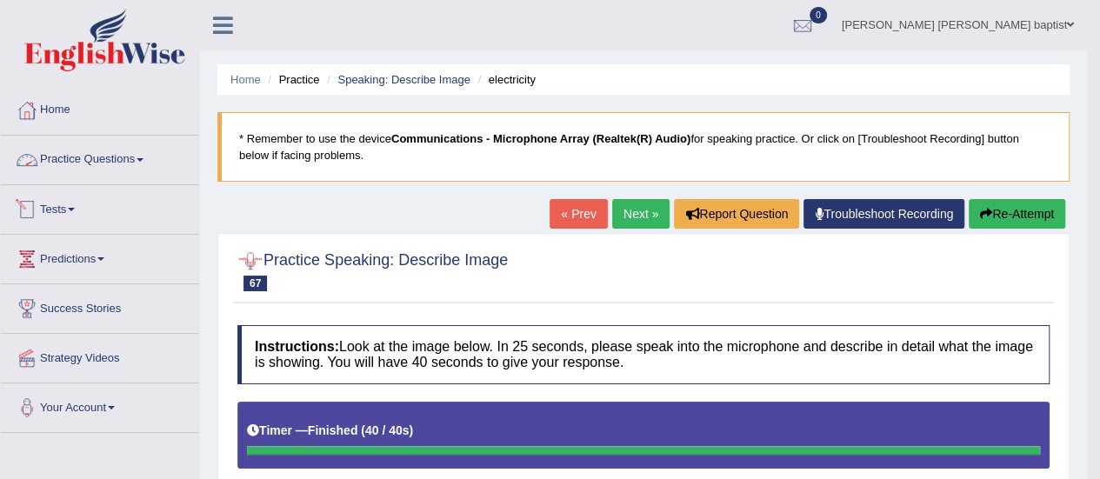
click at [144, 159] on span at bounding box center [140, 159] width 7 height 3
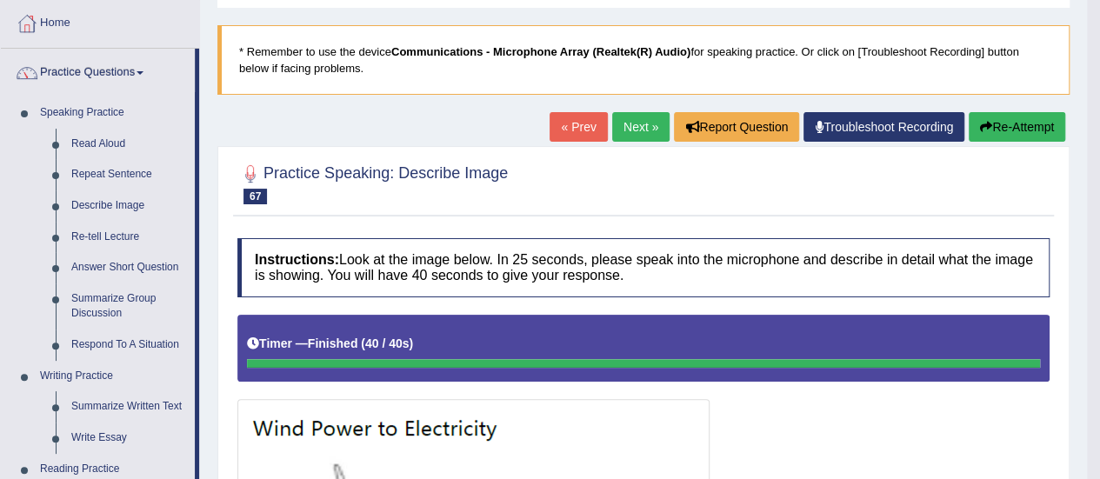
scroll to position [174, 0]
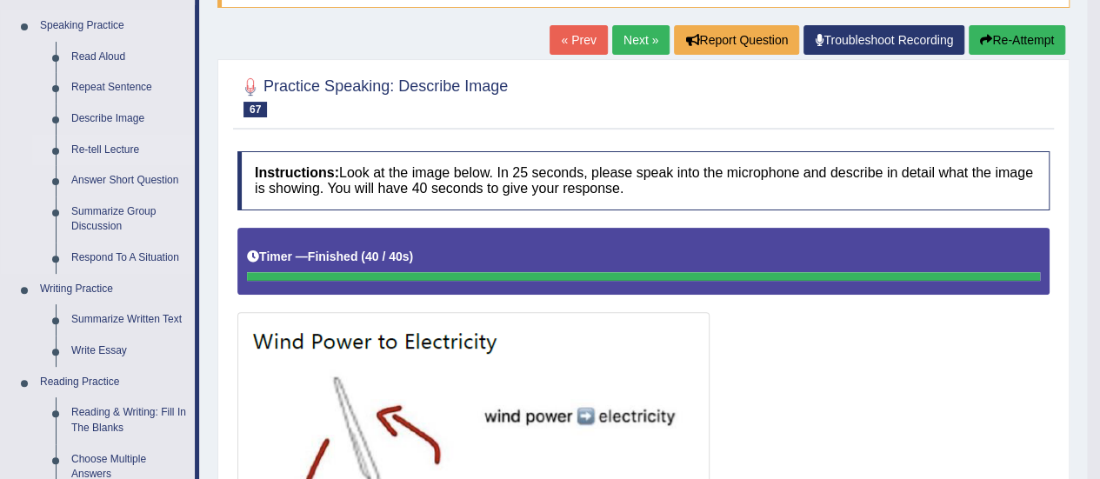
click at [124, 143] on link "Re-tell Lecture" at bounding box center [128, 150] width 131 height 31
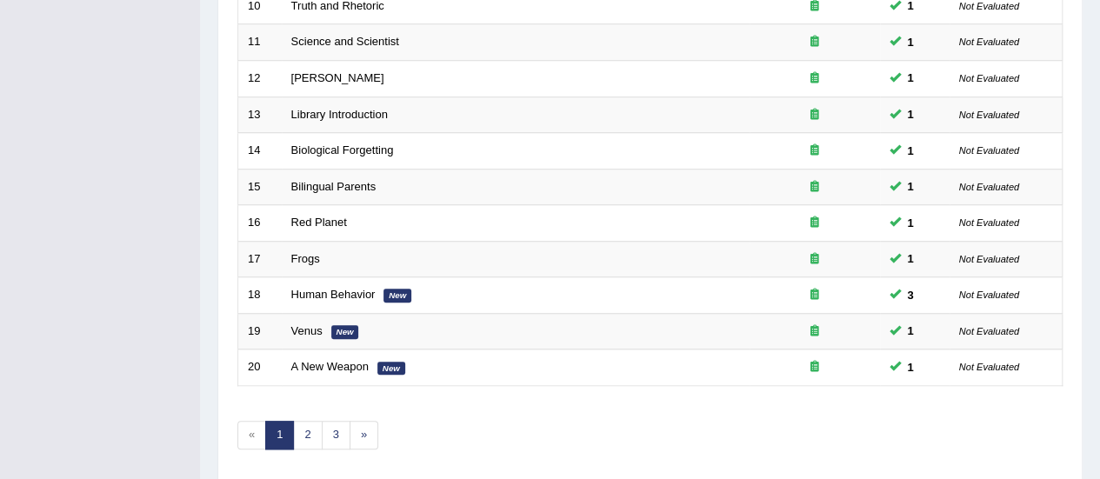
scroll to position [609, 0]
click at [315, 433] on link "2" at bounding box center [307, 435] width 29 height 29
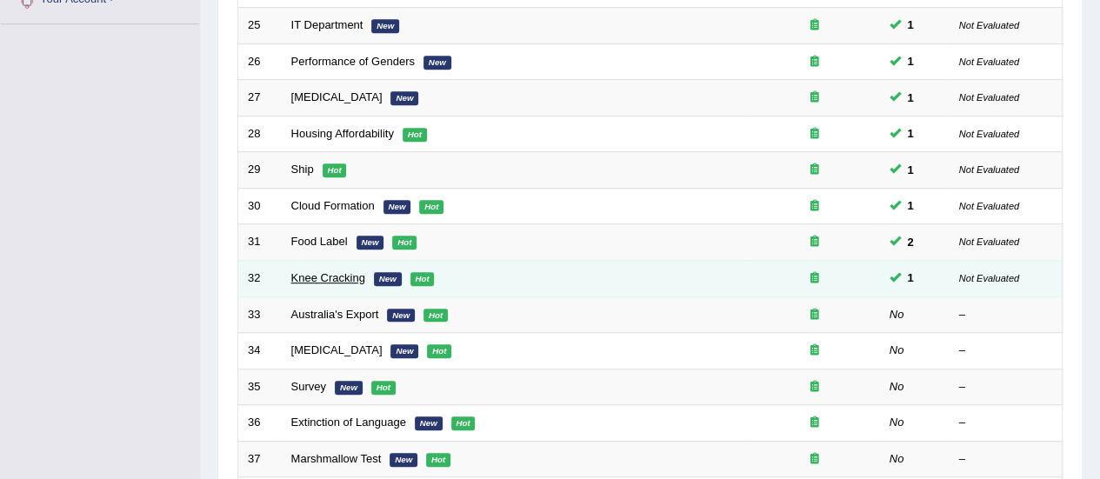
scroll to position [435, 0]
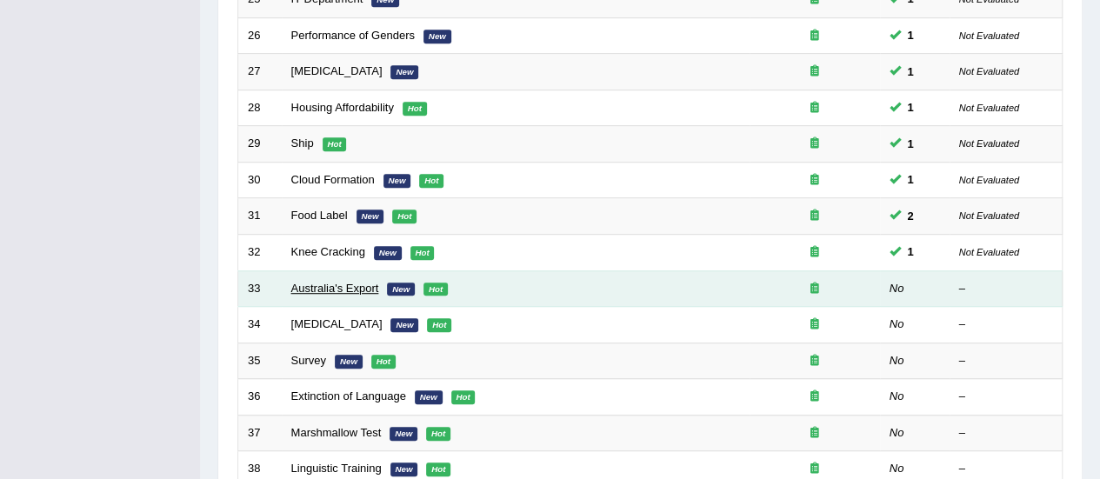
click at [325, 282] on link "Australia's Export" at bounding box center [335, 288] width 88 height 13
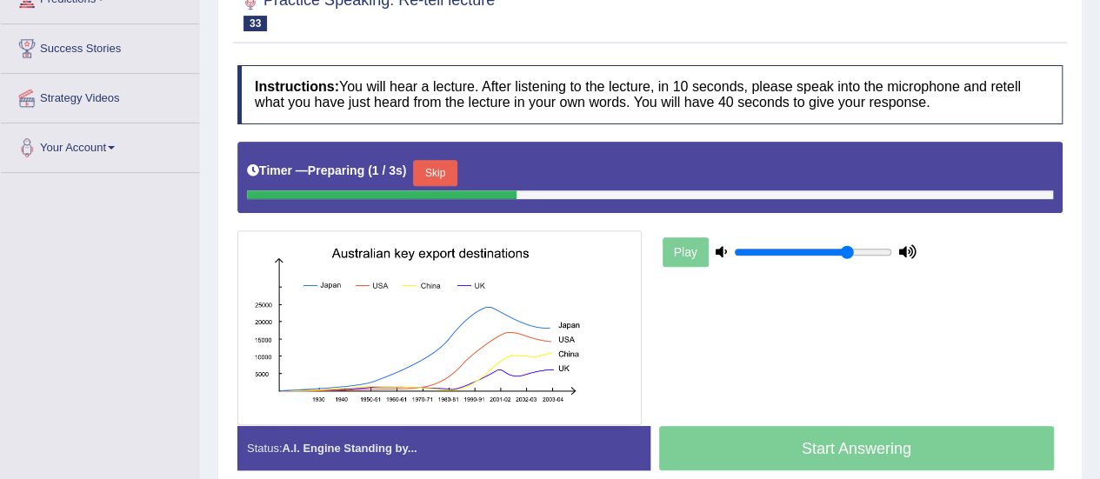
scroll to position [261, 0]
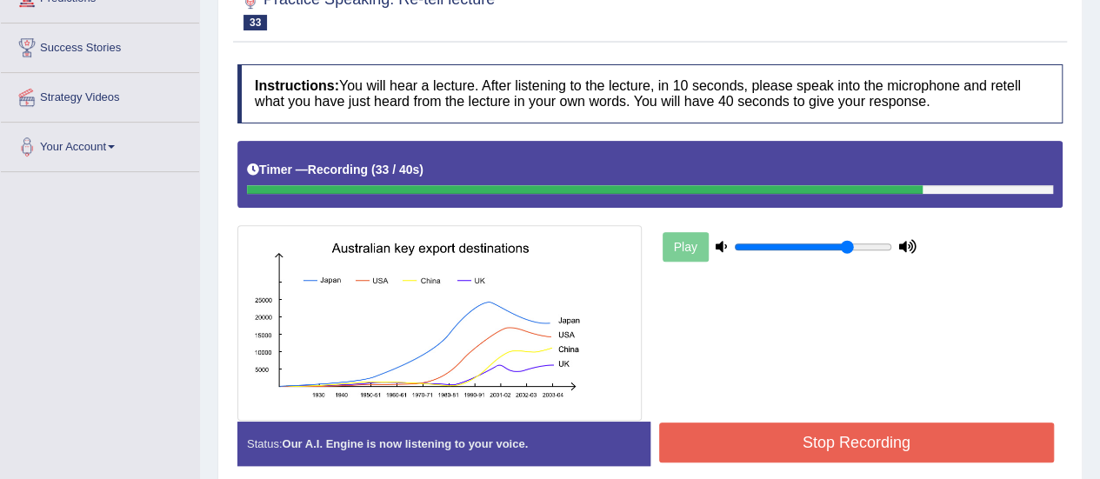
click at [913, 431] on button "Stop Recording" at bounding box center [857, 443] width 396 height 40
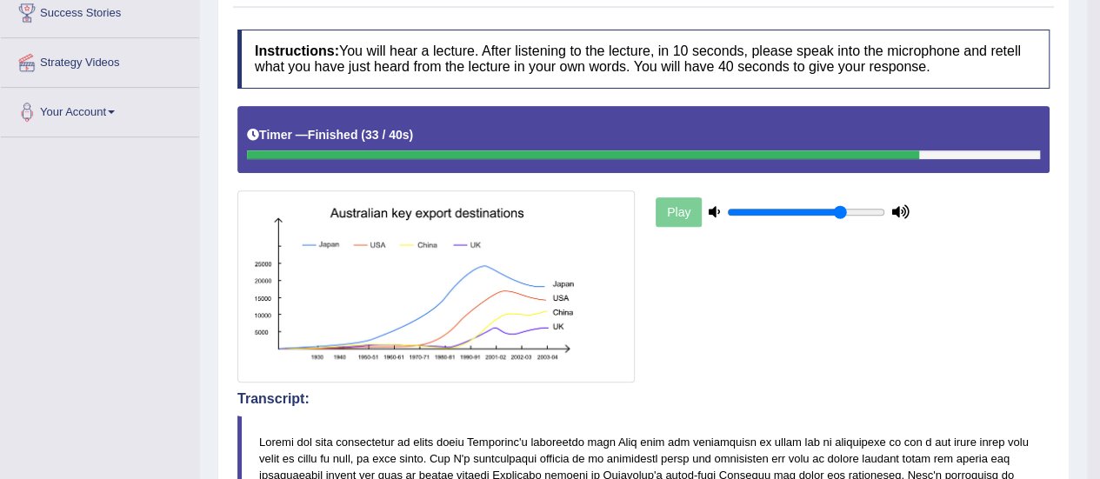
scroll to position [174, 0]
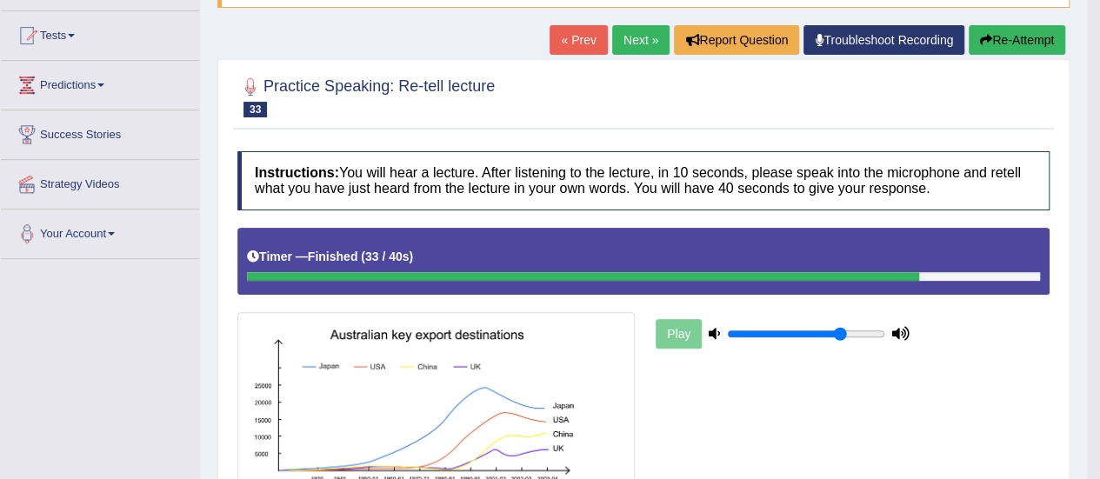
click at [624, 41] on link "Next »" at bounding box center [640, 40] width 57 height 30
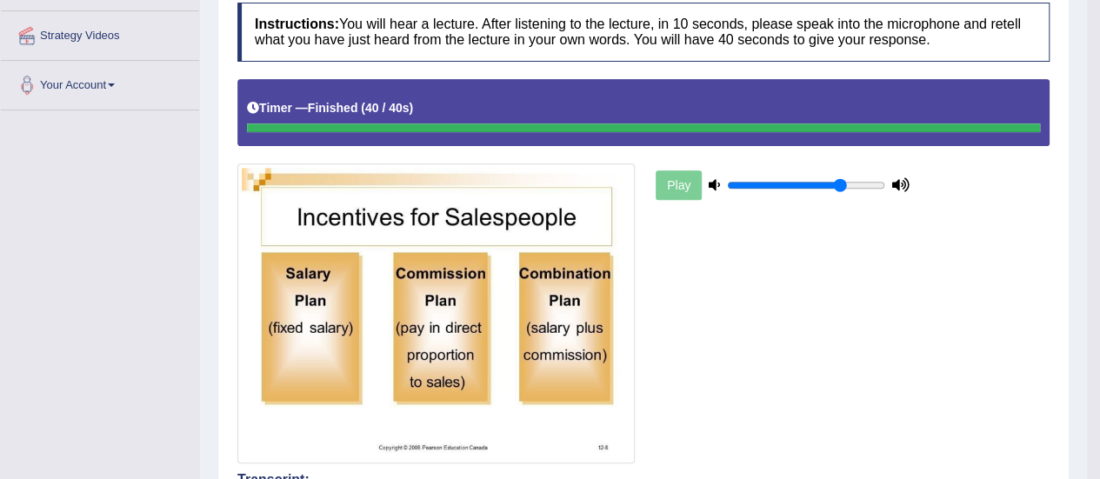
scroll to position [174, 0]
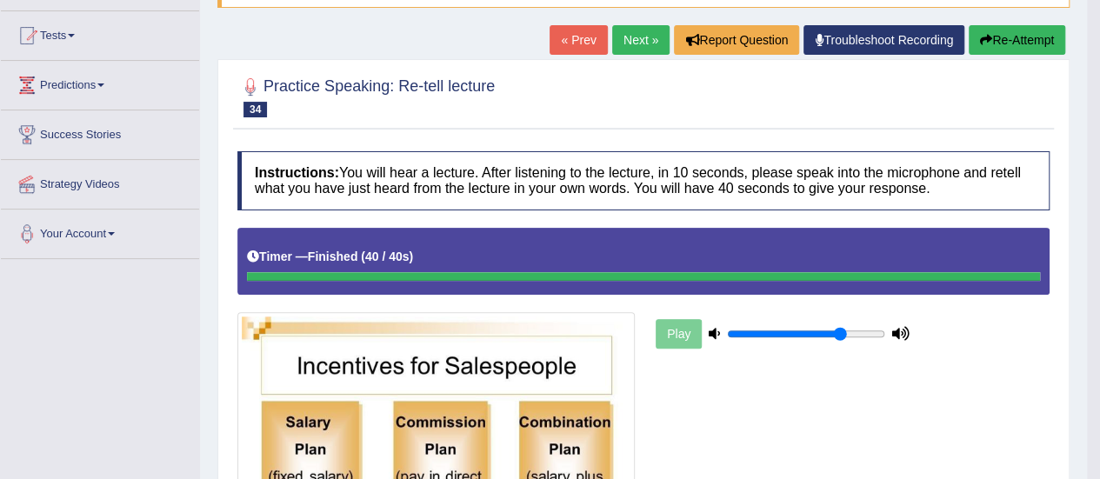
click at [1045, 50] on button "Re-Attempt" at bounding box center [1017, 40] width 97 height 30
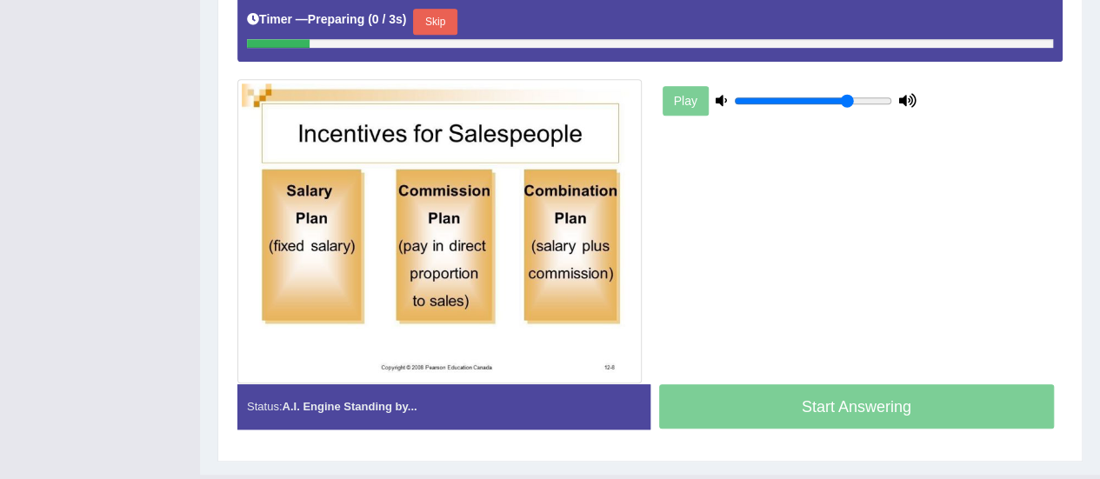
scroll to position [467, 0]
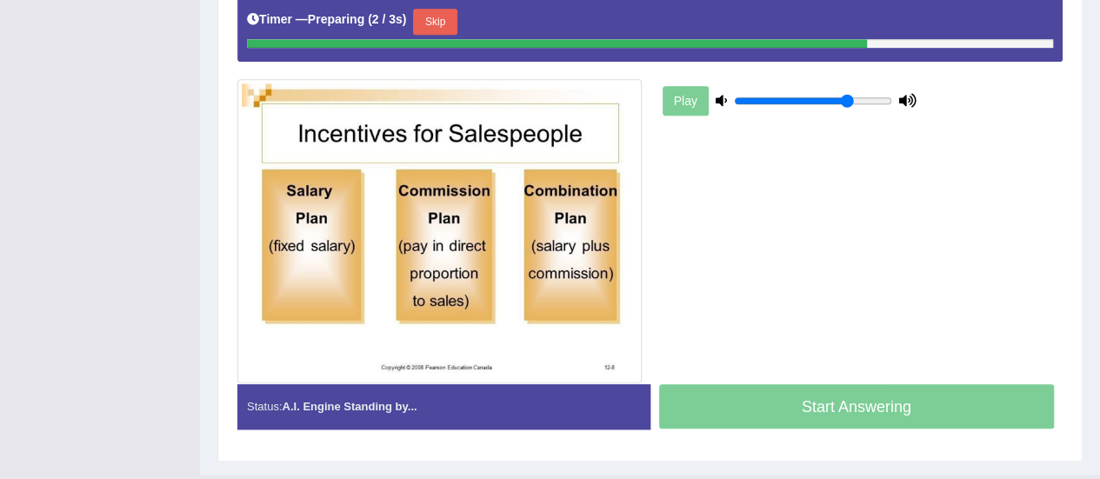
click at [428, 23] on button "Skip" at bounding box center [434, 22] width 43 height 26
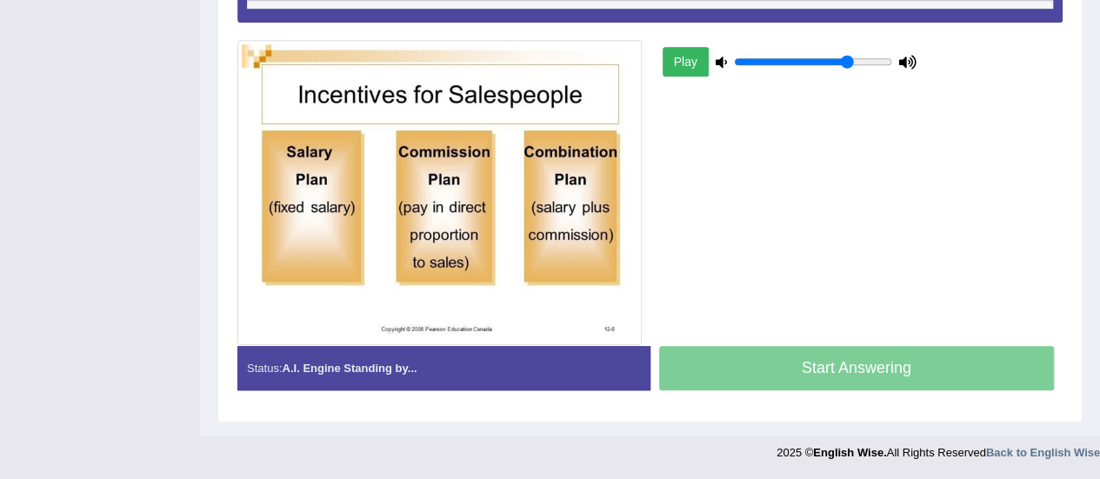
scroll to position [421, 0]
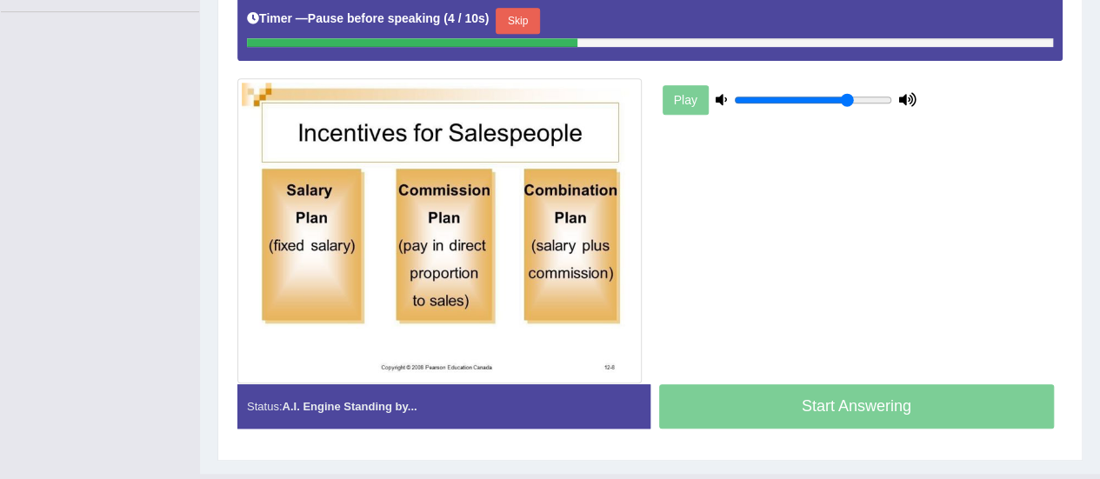
drag, startPoint x: 512, startPoint y: 17, endPoint x: 532, endPoint y: 18, distance: 20.1
click at [513, 17] on button "Skip" at bounding box center [517, 21] width 43 height 26
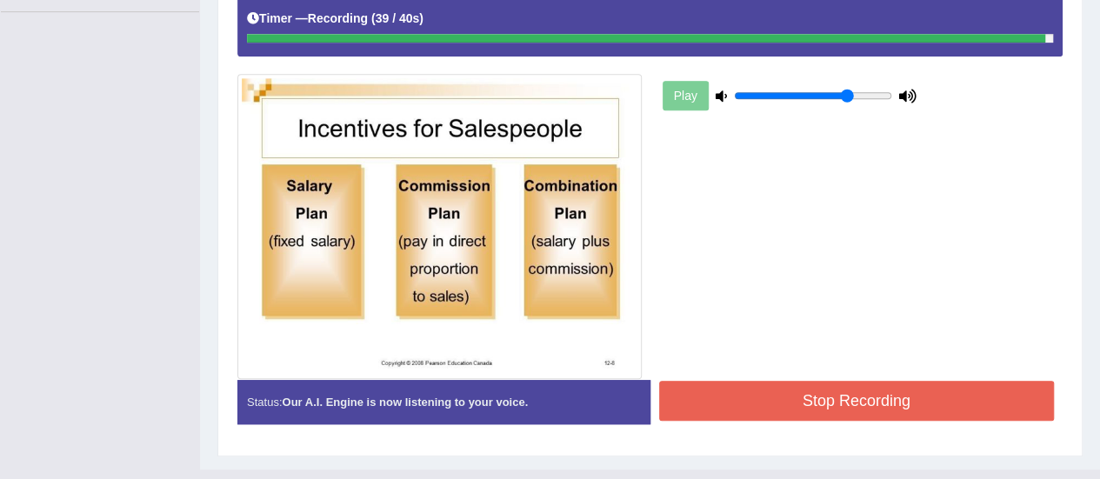
click at [871, 402] on button "Stop Recording" at bounding box center [857, 401] width 396 height 40
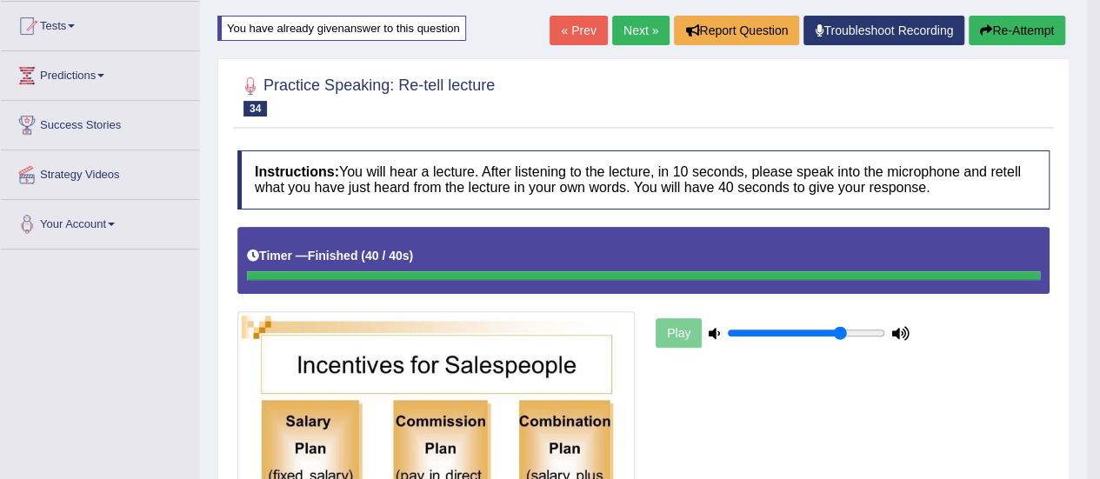
scroll to position [160, 0]
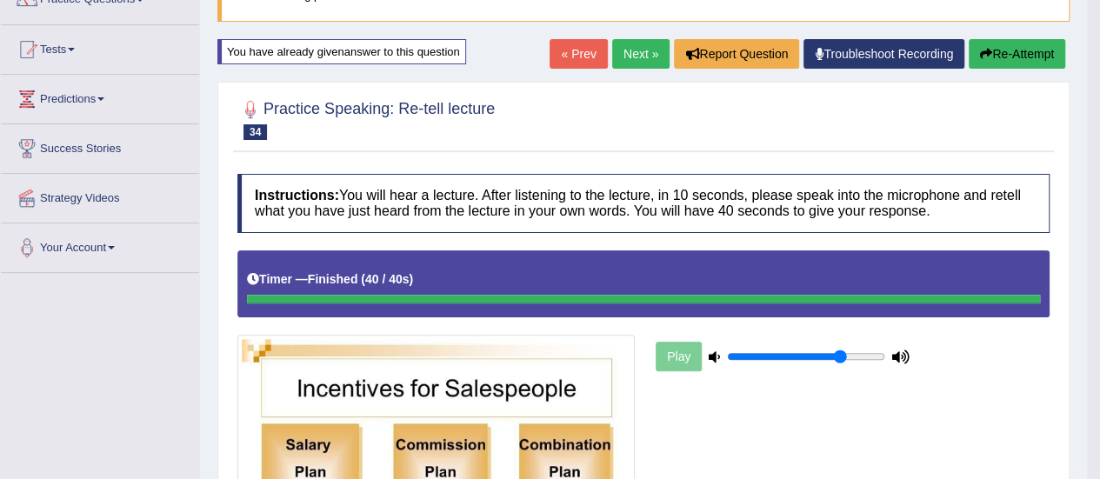
click at [624, 46] on link "Next »" at bounding box center [640, 54] width 57 height 30
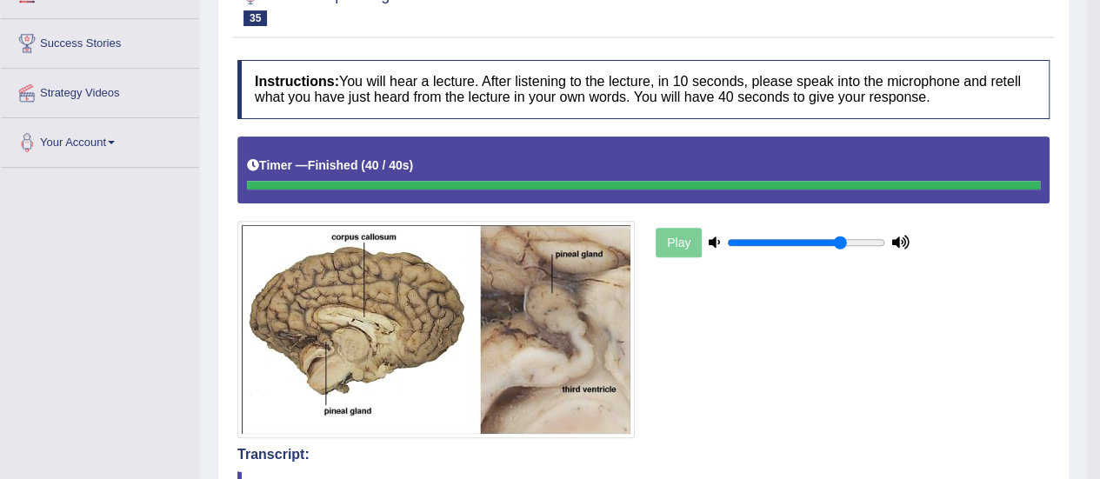
scroll to position [172, 0]
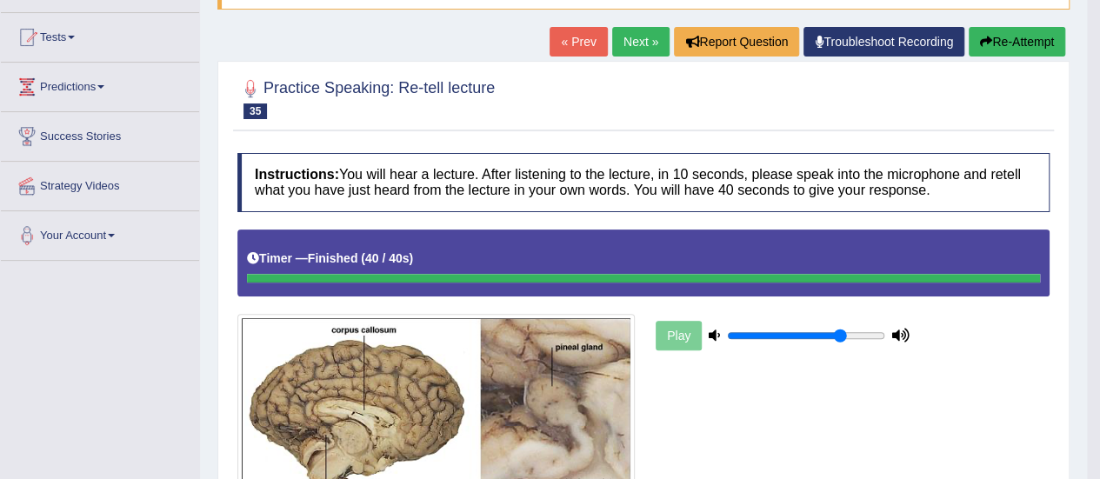
click at [619, 36] on link "Next »" at bounding box center [640, 42] width 57 height 30
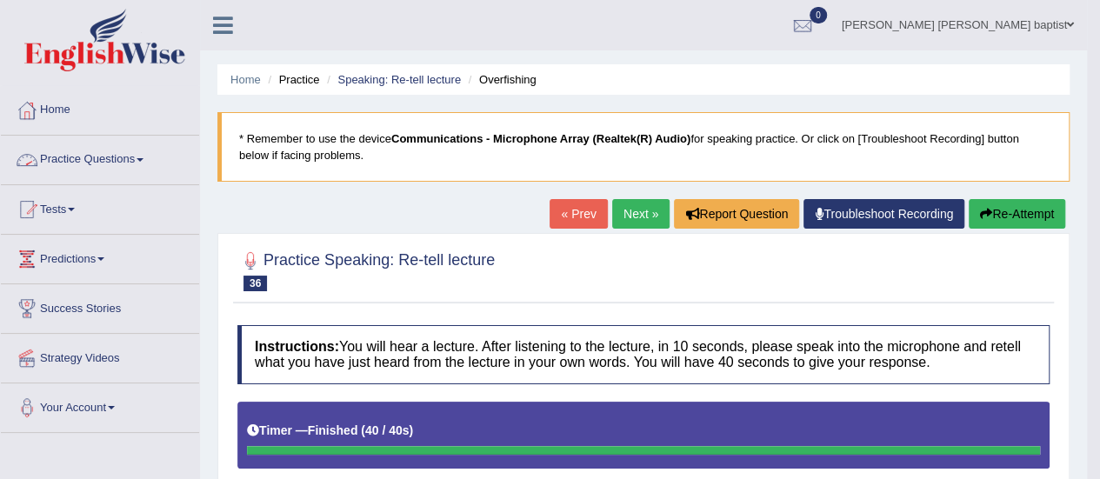
click at [635, 210] on link "Next »" at bounding box center [640, 214] width 57 height 30
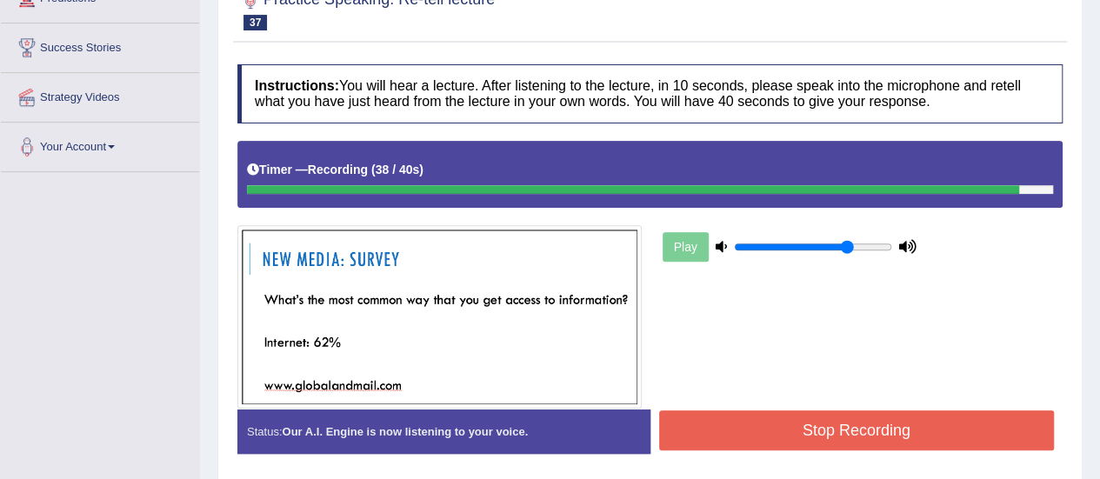
click at [898, 436] on button "Stop Recording" at bounding box center [857, 431] width 396 height 40
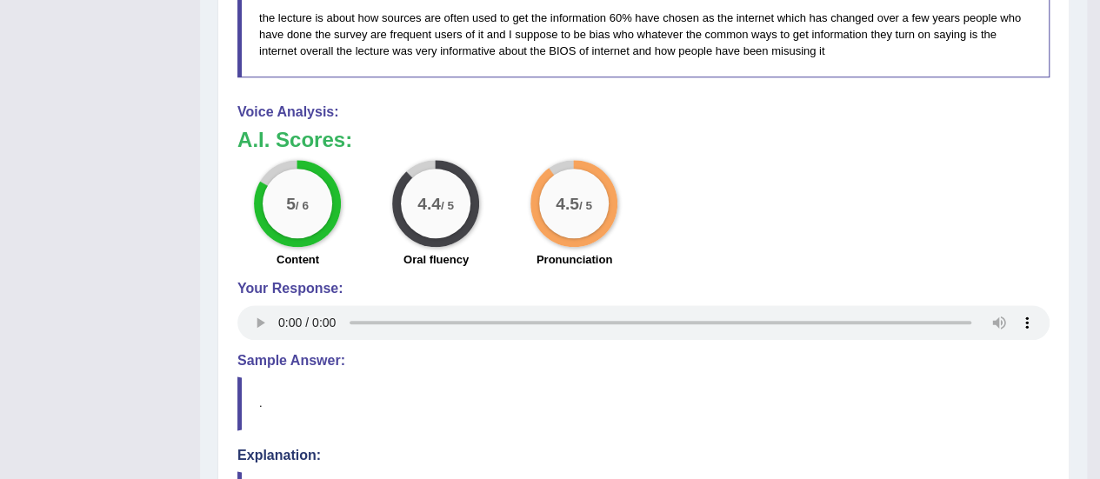
scroll to position [1044, 0]
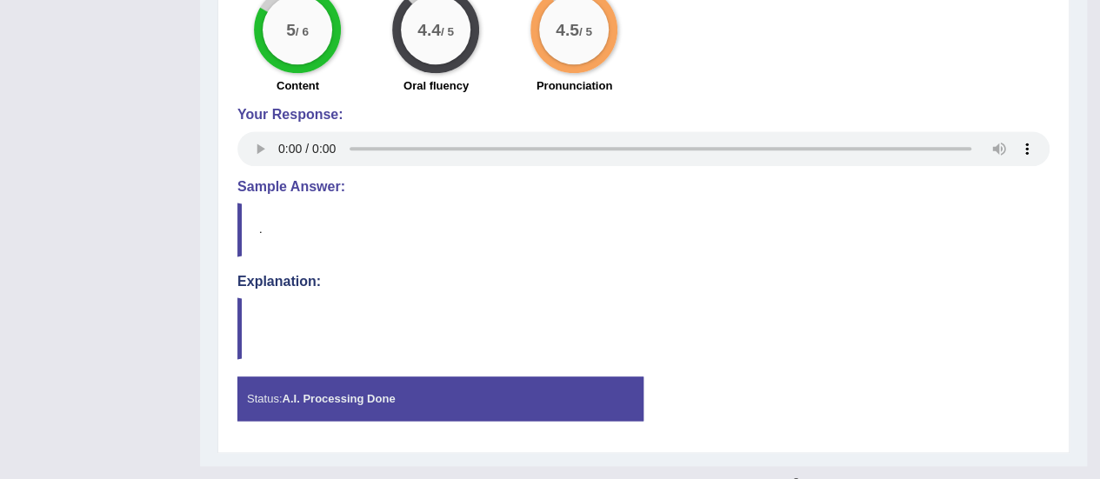
click at [278, 274] on h4 "Explanation:" at bounding box center [643, 282] width 812 height 16
click at [290, 277] on h4 "Explanation:" at bounding box center [643, 282] width 812 height 16
click at [332, 180] on h4 "Sample Answer:" at bounding box center [643, 187] width 812 height 16
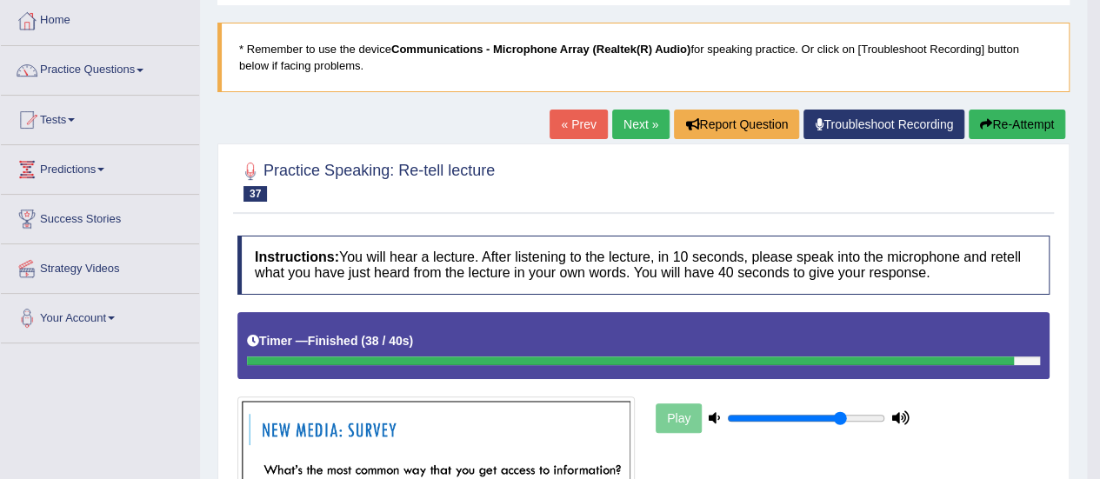
scroll to position [24, 0]
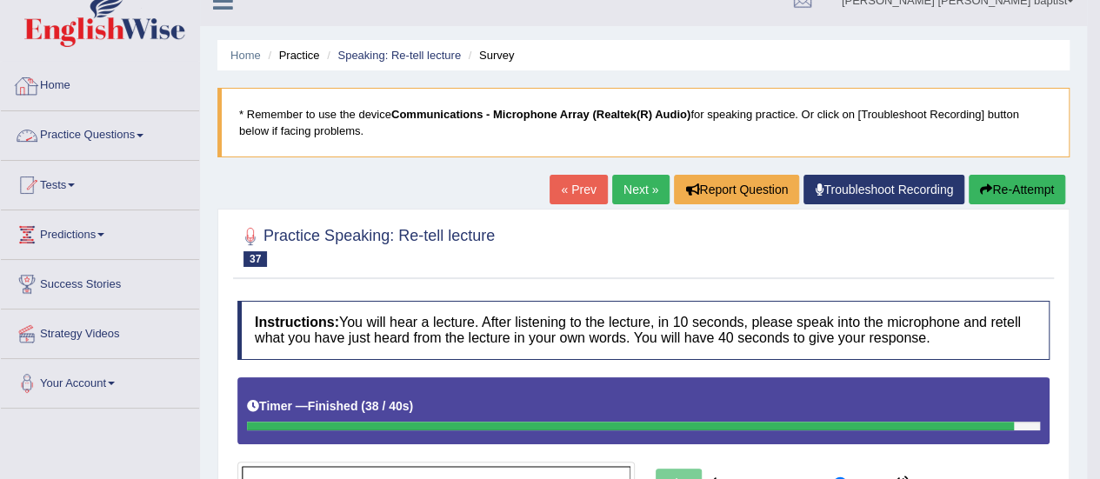
click at [143, 137] on link "Practice Questions" at bounding box center [100, 132] width 198 height 43
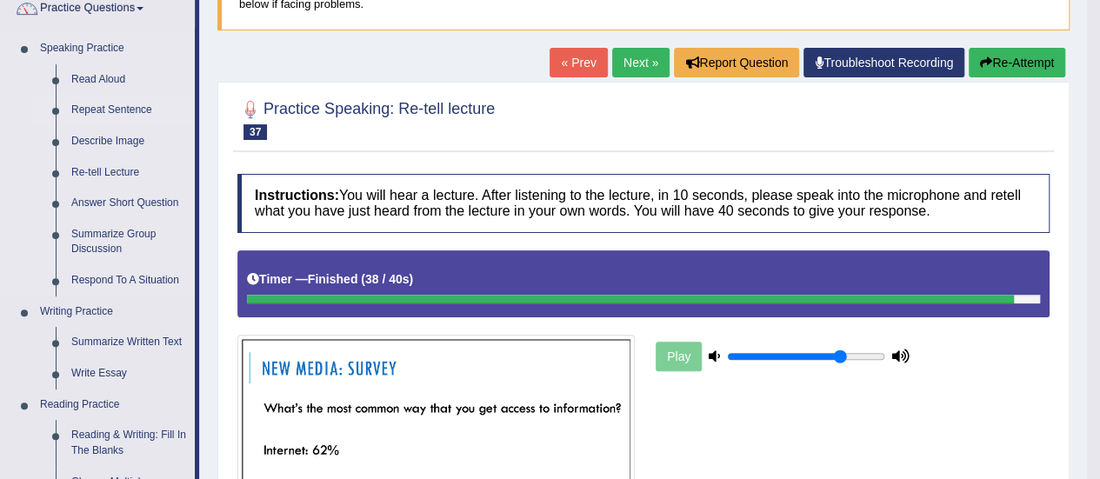
scroll to position [198, 0]
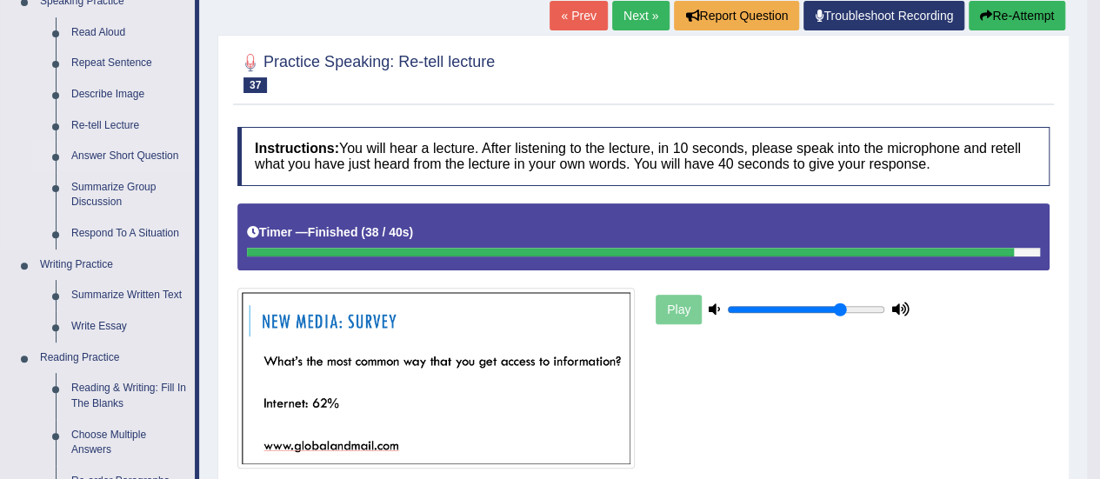
click at [165, 155] on link "Answer Short Question" at bounding box center [128, 156] width 131 height 31
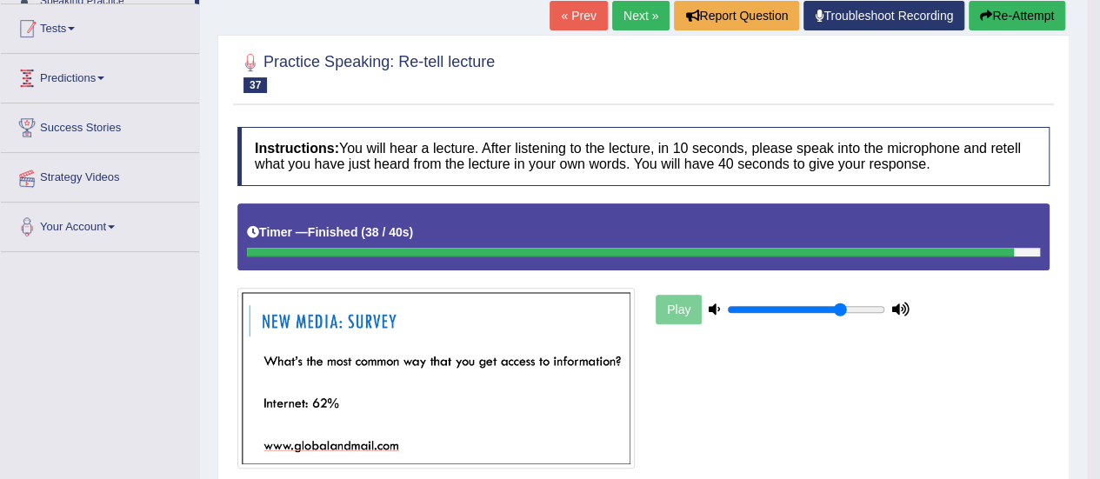
scroll to position [259, 0]
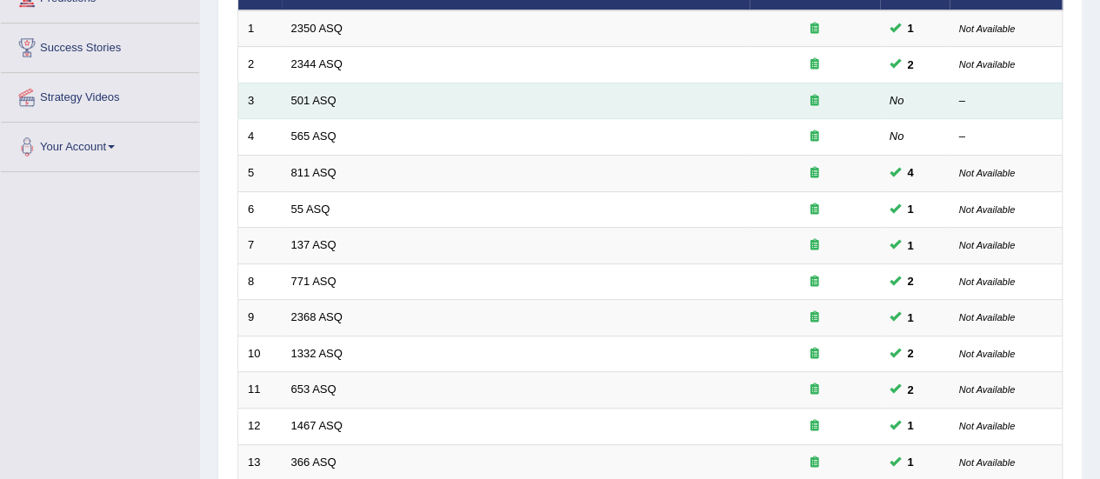
scroll to position [261, 0]
click at [306, 98] on link "501 ASQ" at bounding box center [313, 100] width 45 height 13
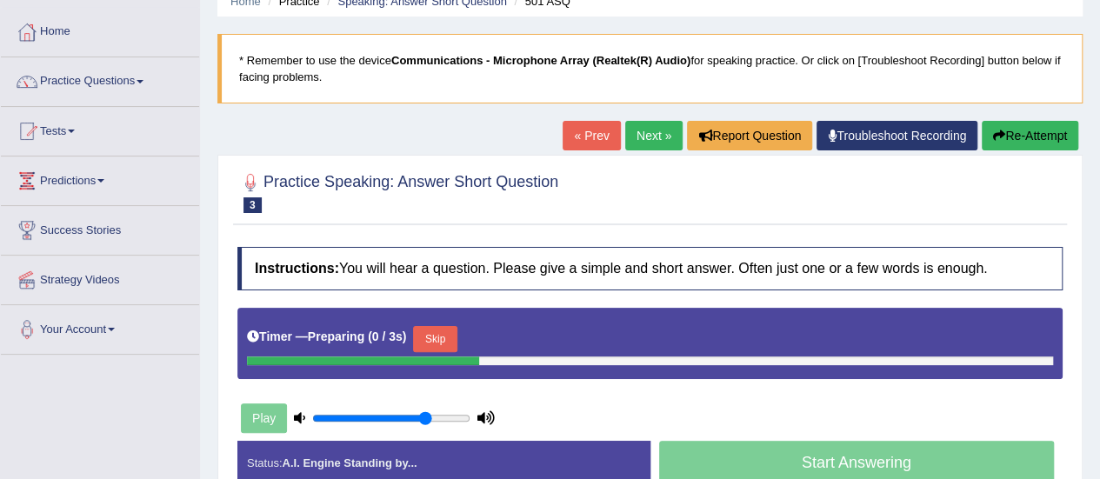
scroll to position [174, 0]
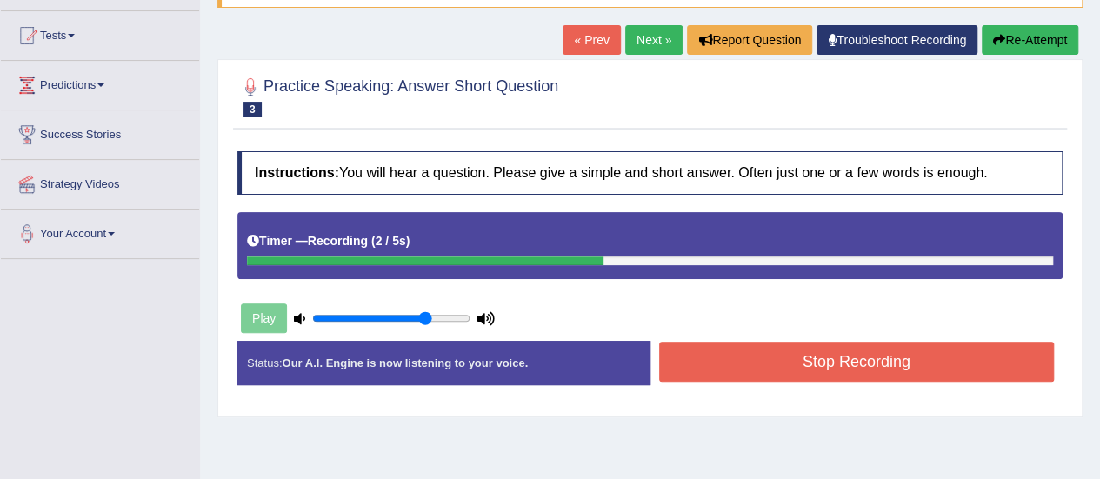
click at [745, 369] on button "Stop Recording" at bounding box center [857, 362] width 396 height 40
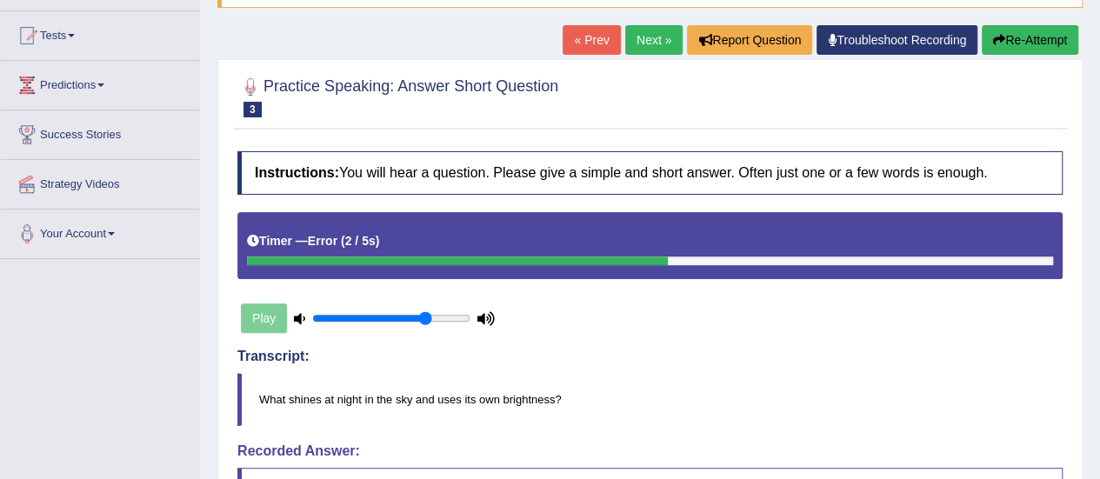
click at [645, 37] on link "Next »" at bounding box center [653, 40] width 57 height 30
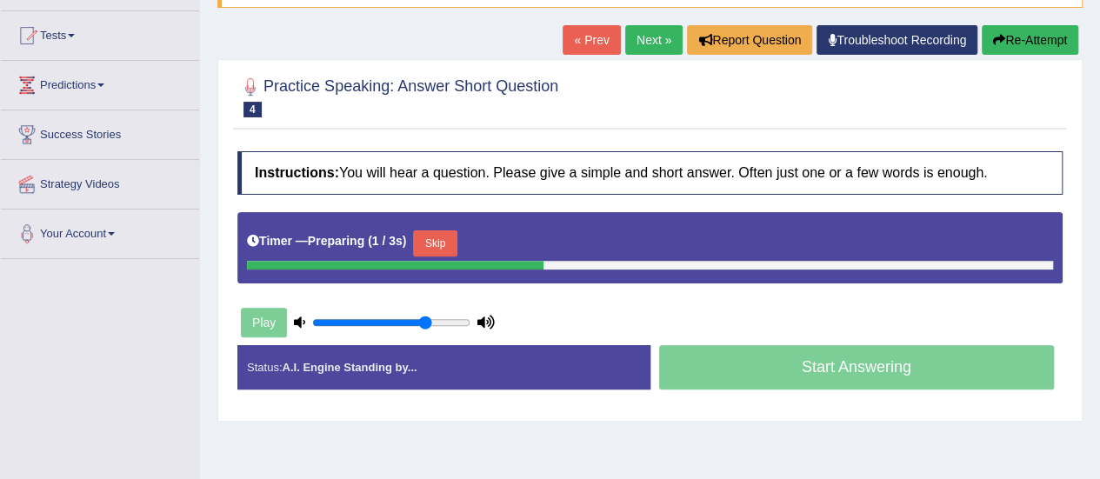
scroll to position [174, 0]
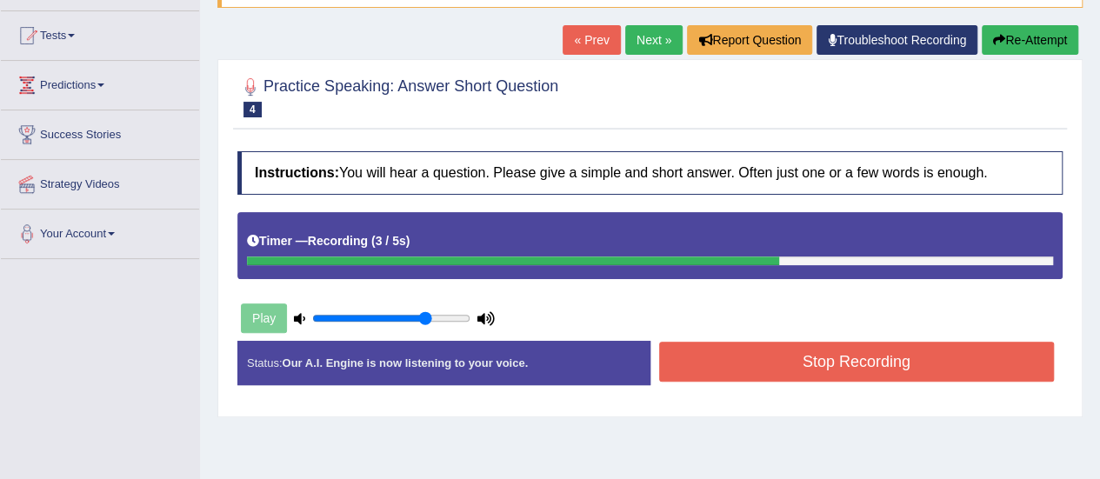
click at [791, 361] on button "Stop Recording" at bounding box center [857, 362] width 396 height 40
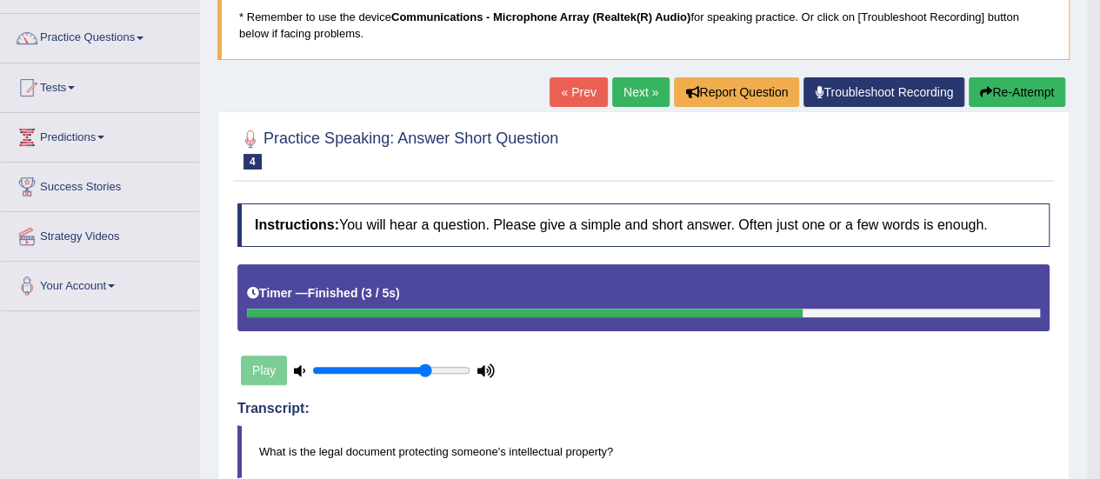
scroll to position [87, 0]
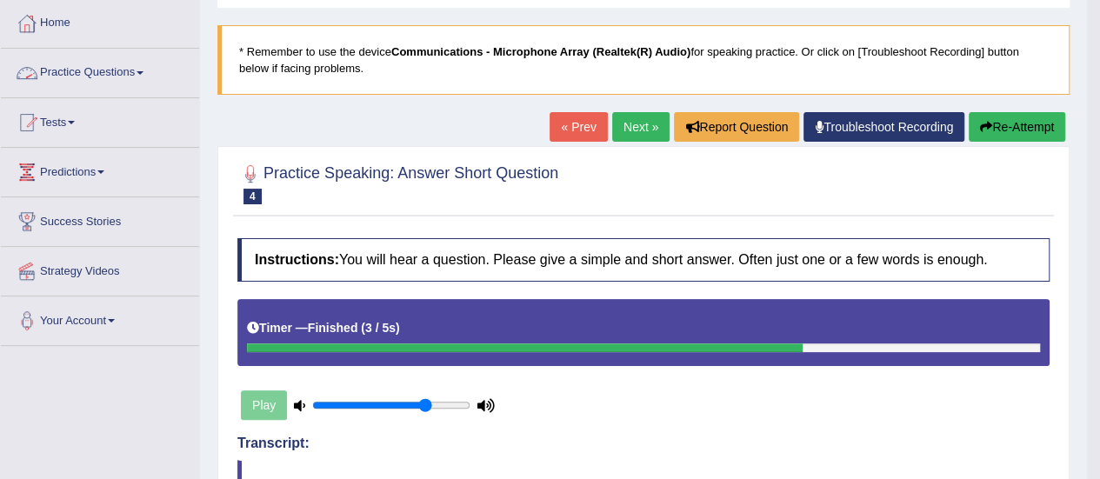
click at [147, 64] on link "Practice Questions" at bounding box center [100, 70] width 198 height 43
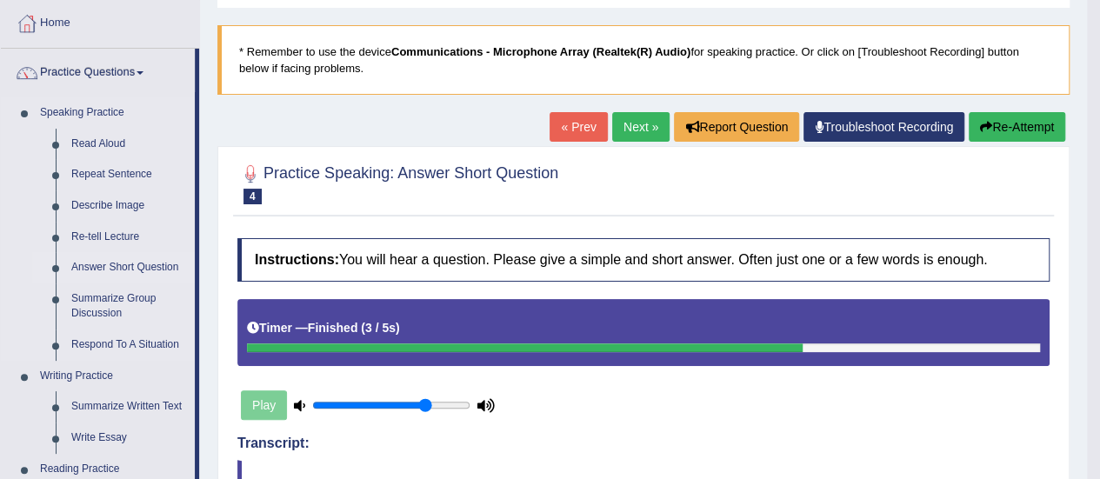
click at [141, 272] on link "Answer Short Question" at bounding box center [128, 267] width 131 height 31
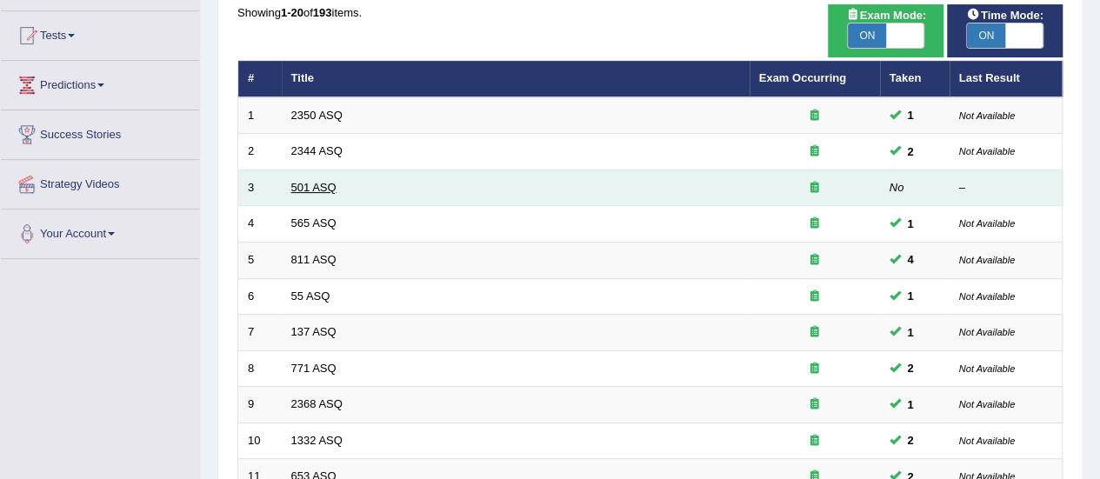
click at [308, 184] on link "501 ASQ" at bounding box center [313, 187] width 45 height 13
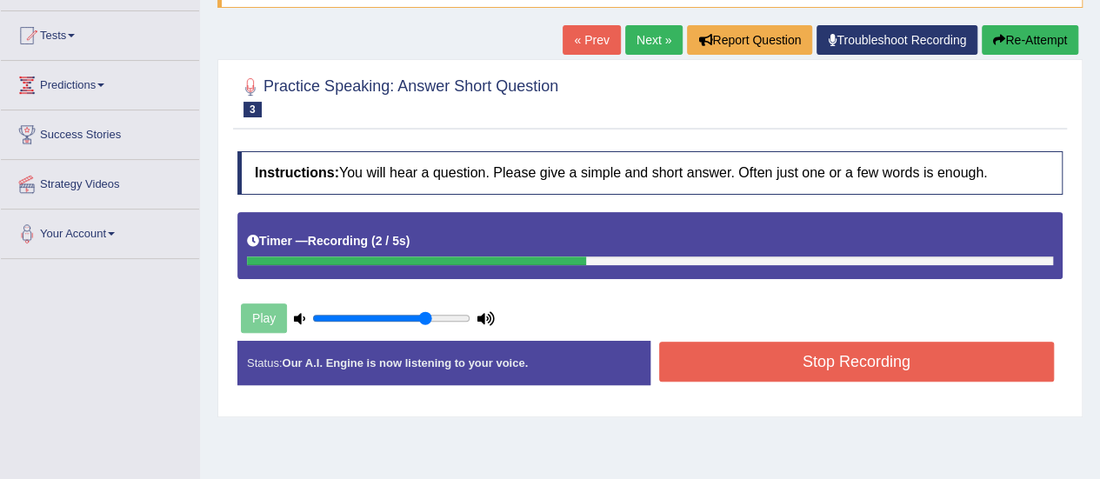
click at [697, 358] on button "Stop Recording" at bounding box center [857, 362] width 396 height 40
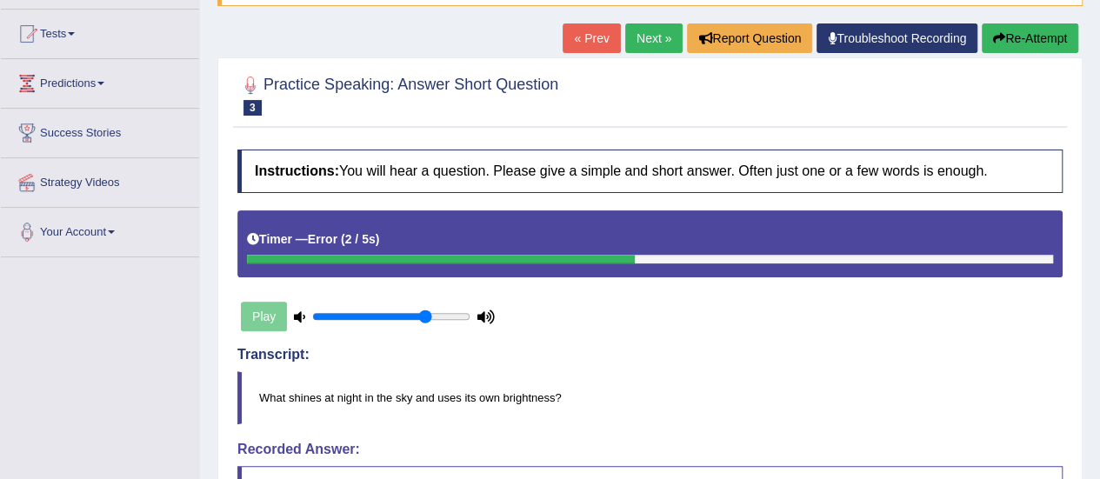
scroll to position [87, 0]
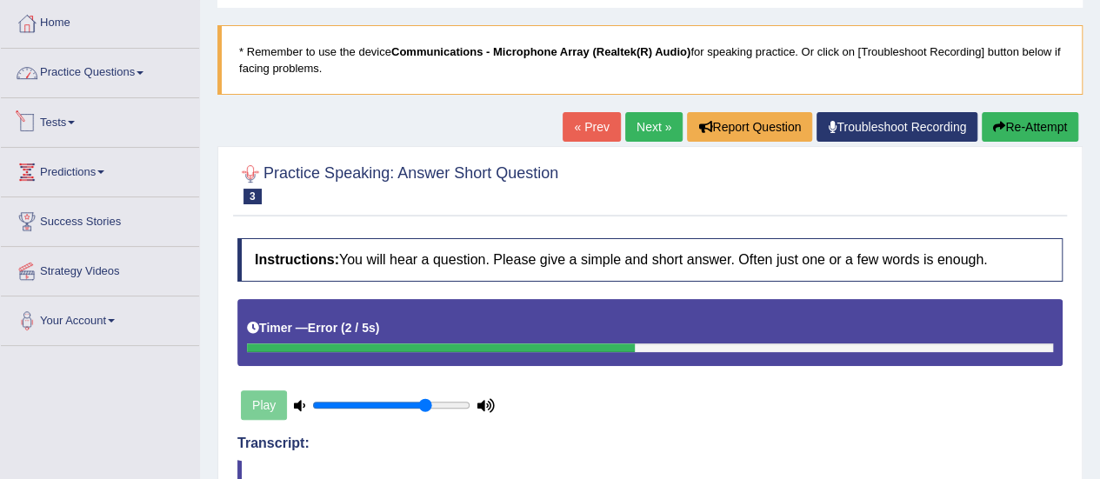
click at [134, 62] on link "Practice Questions" at bounding box center [100, 70] width 198 height 43
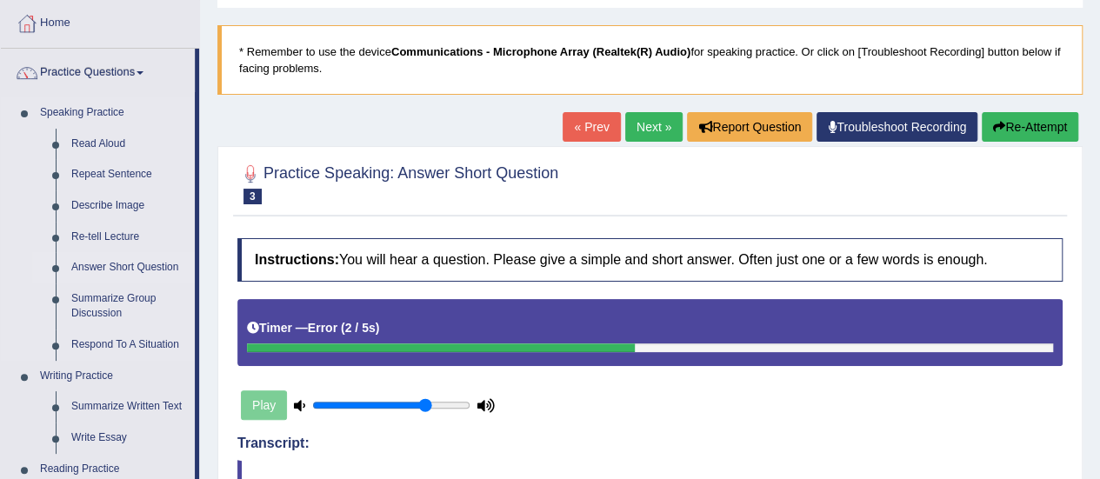
click at [121, 267] on link "Answer Short Question" at bounding box center [128, 267] width 131 height 31
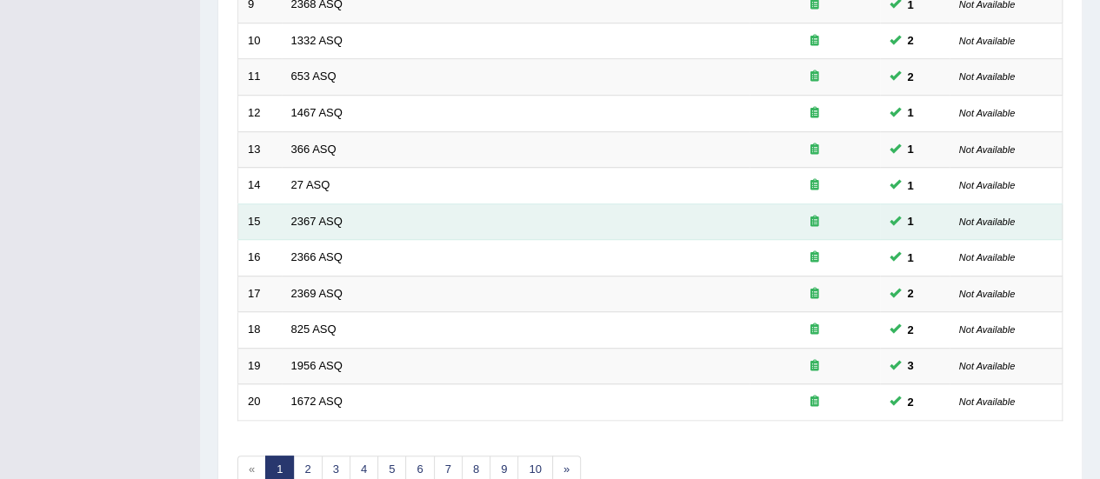
scroll to position [664, 0]
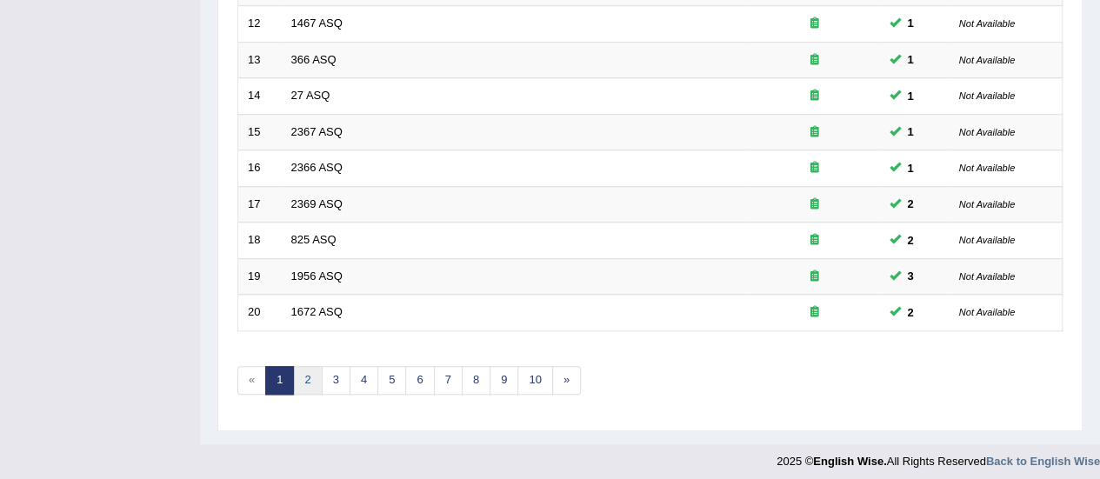
click at [313, 372] on link "2" at bounding box center [307, 380] width 29 height 29
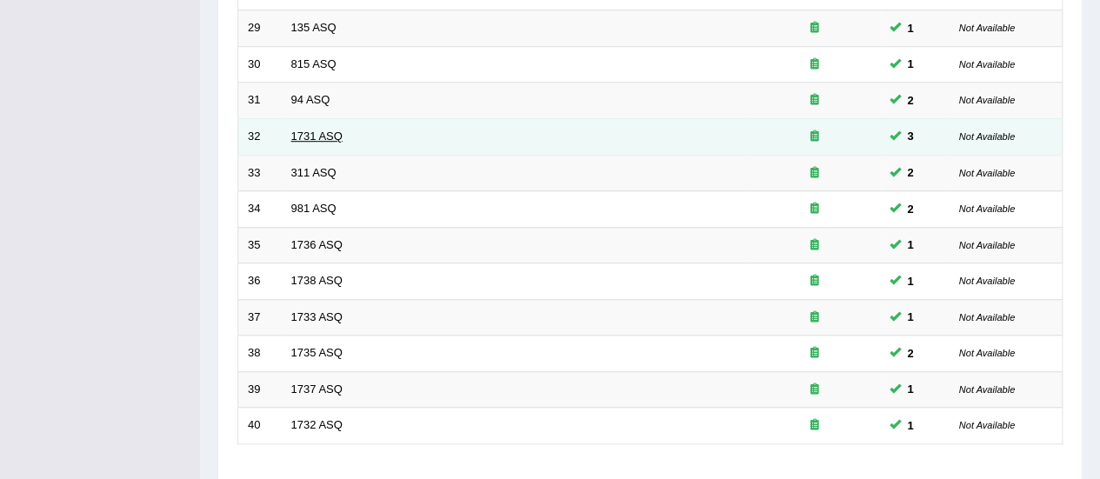
scroll to position [609, 0]
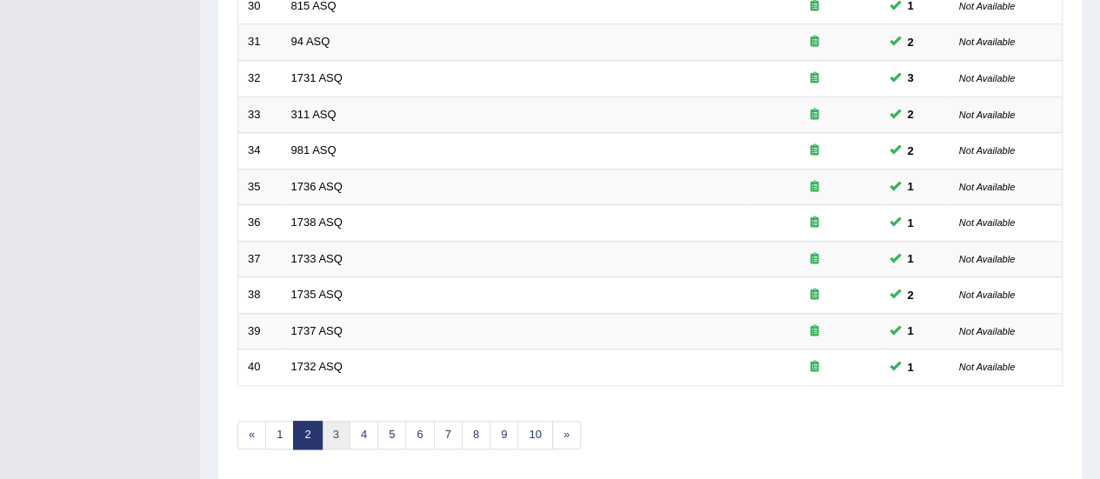
click at [344, 431] on link "3" at bounding box center [336, 435] width 29 height 29
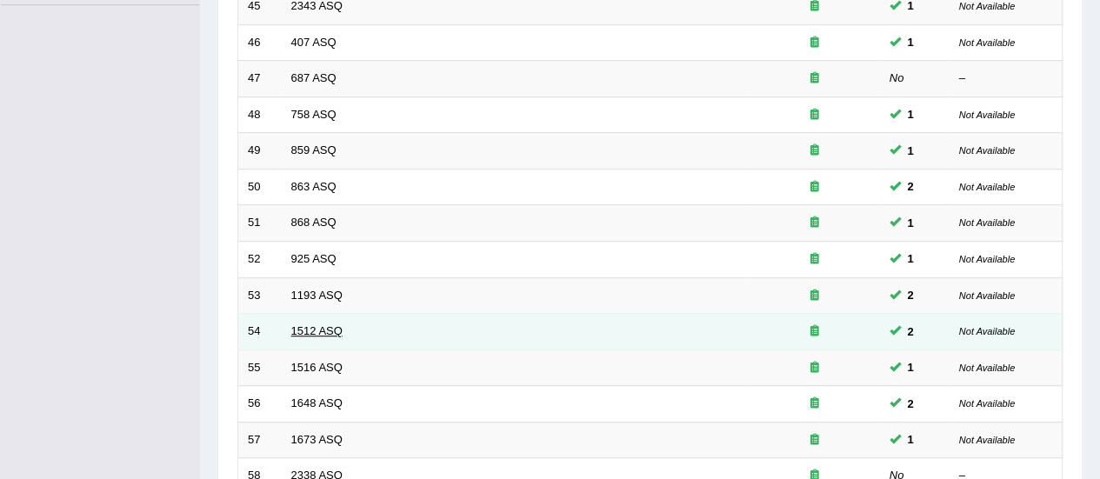
scroll to position [522, 0]
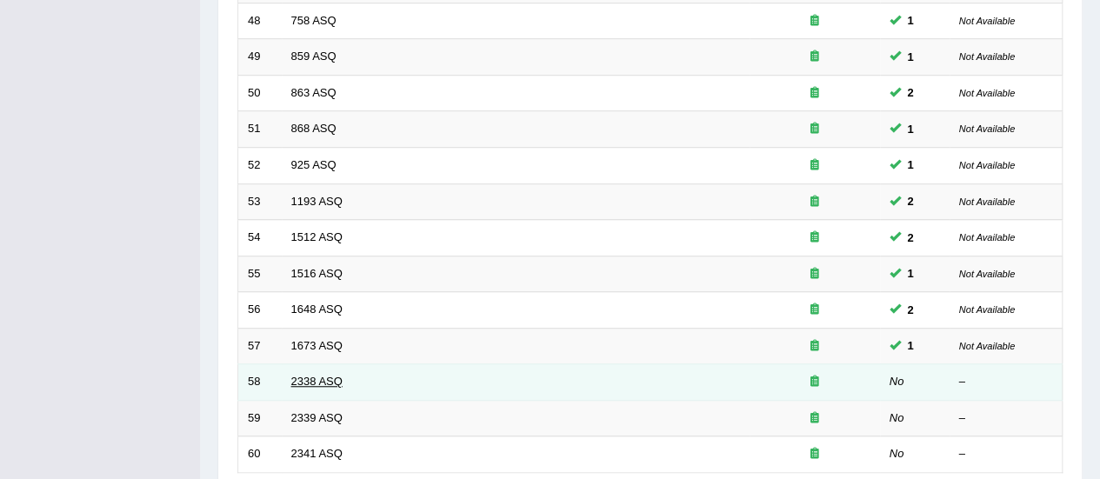
click at [318, 375] on link "2338 ASQ" at bounding box center [316, 381] width 51 height 13
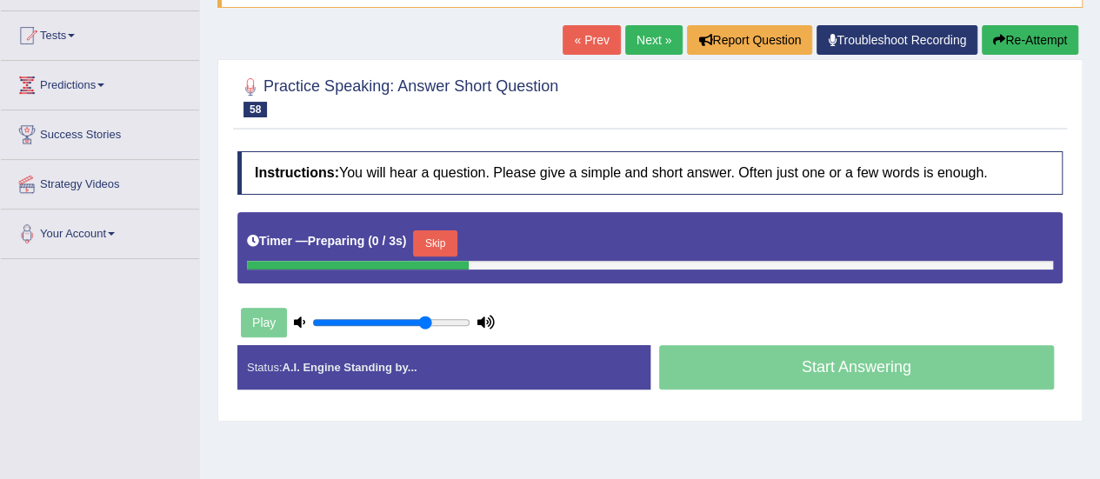
scroll to position [174, 0]
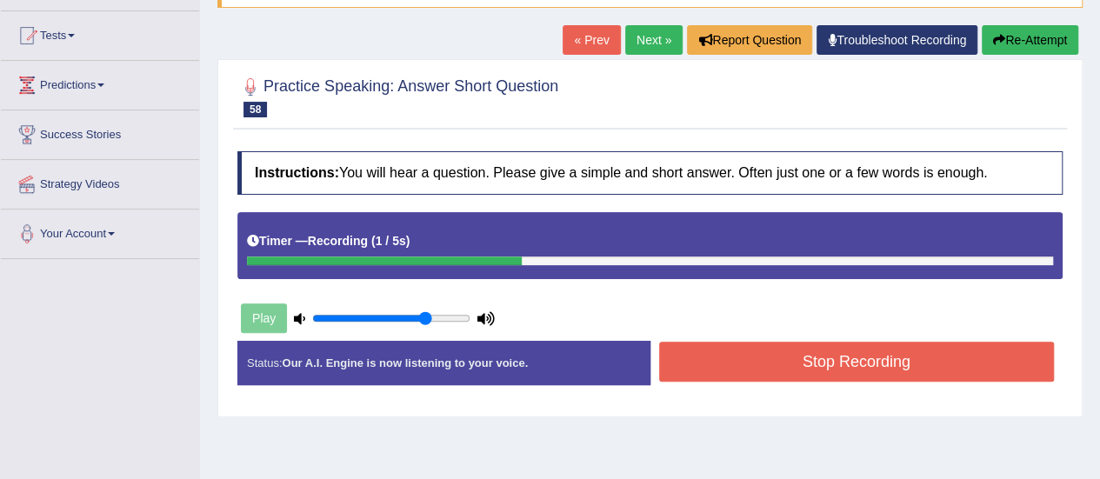
click at [803, 364] on button "Stop Recording" at bounding box center [857, 362] width 396 height 40
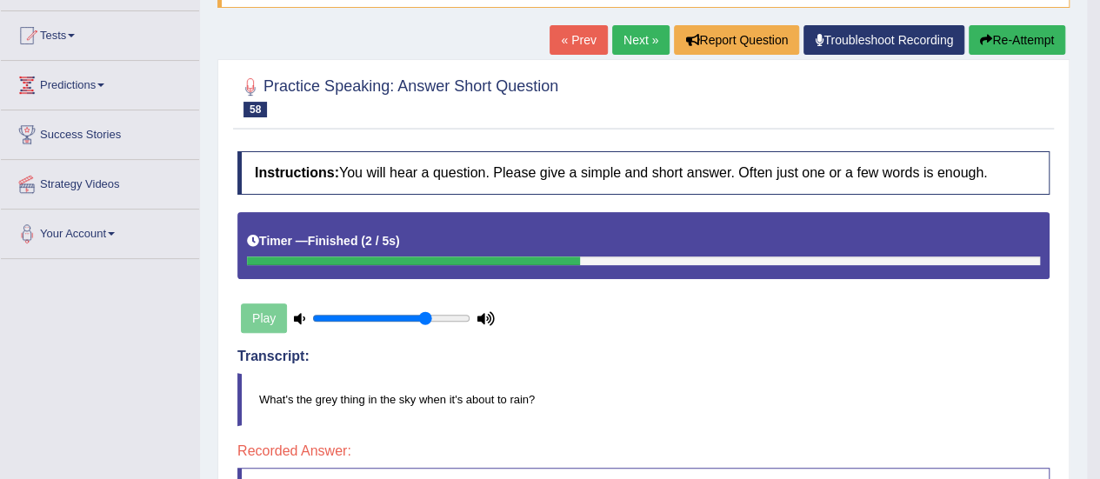
click at [624, 44] on link "Next »" at bounding box center [640, 40] width 57 height 30
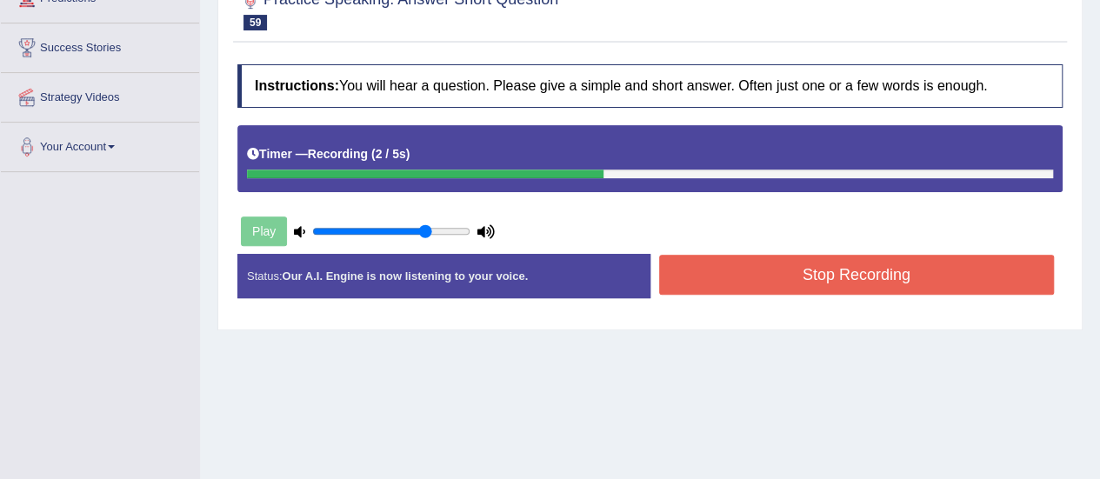
click at [798, 268] on button "Stop Recording" at bounding box center [857, 275] width 396 height 40
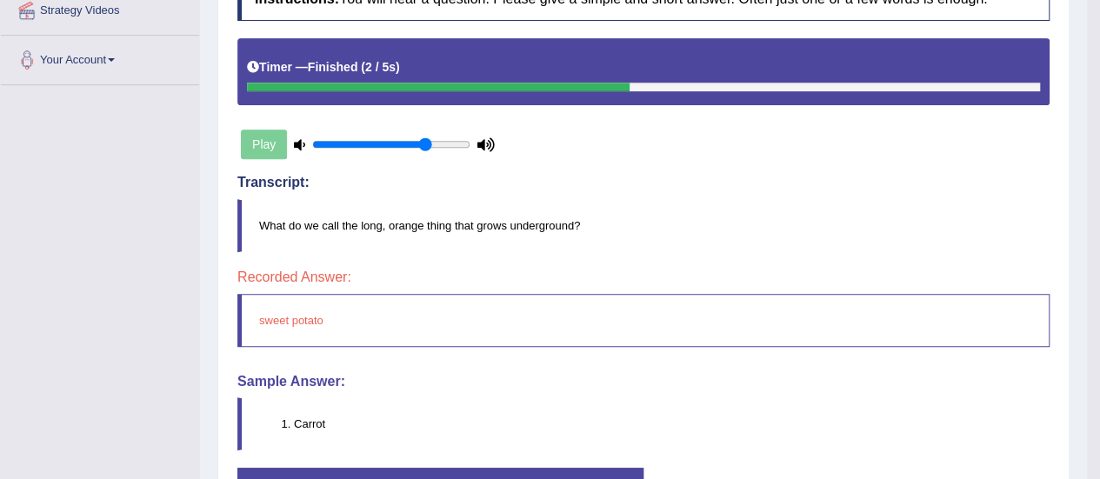
scroll to position [174, 0]
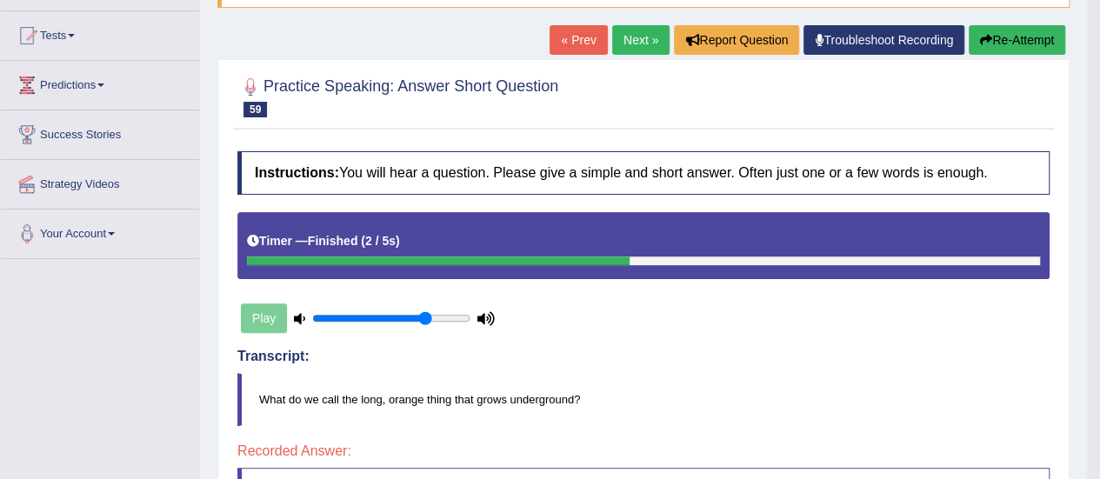
click at [1019, 39] on button "Re-Attempt" at bounding box center [1017, 40] width 97 height 30
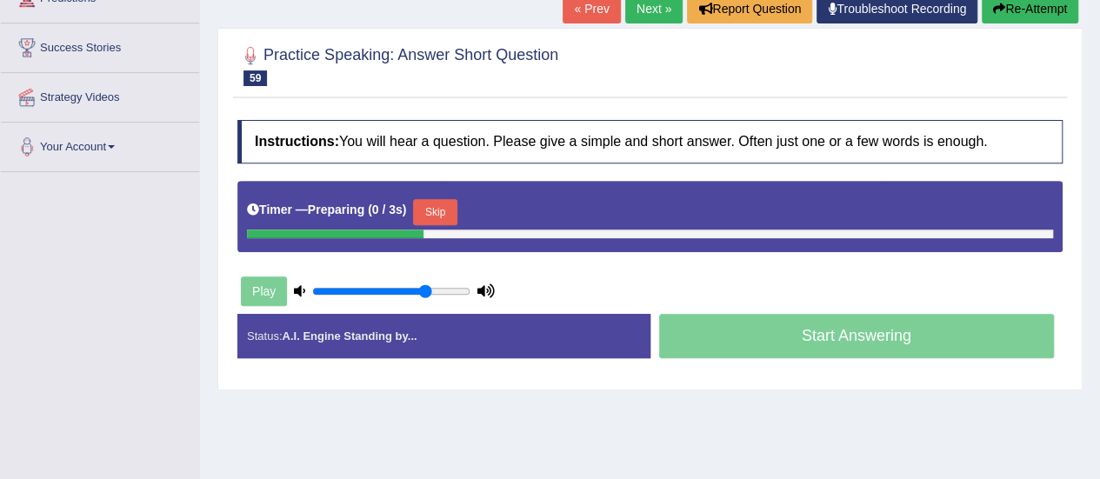
scroll to position [261, 0]
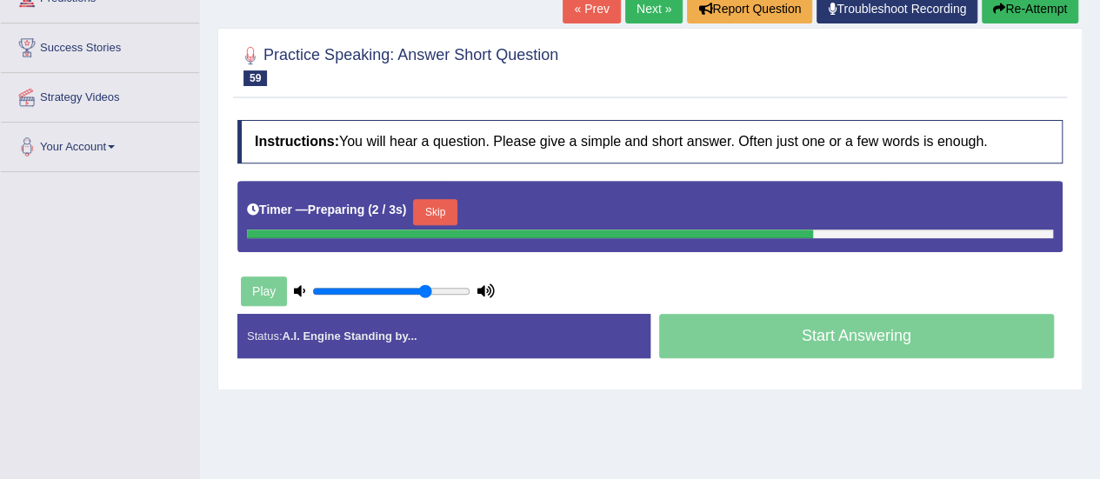
click at [438, 211] on button "Skip" at bounding box center [434, 212] width 43 height 26
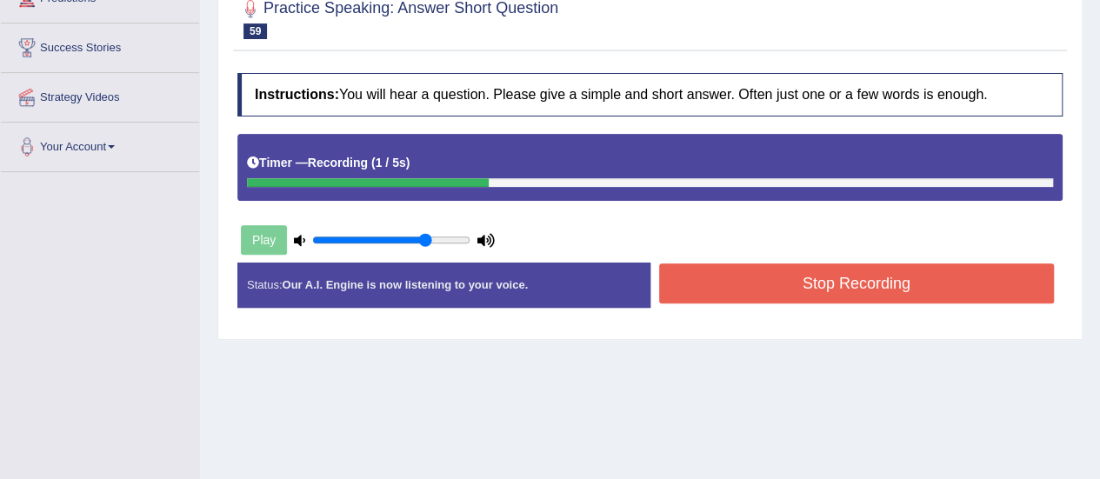
click at [840, 270] on button "Stop Recording" at bounding box center [857, 284] width 396 height 40
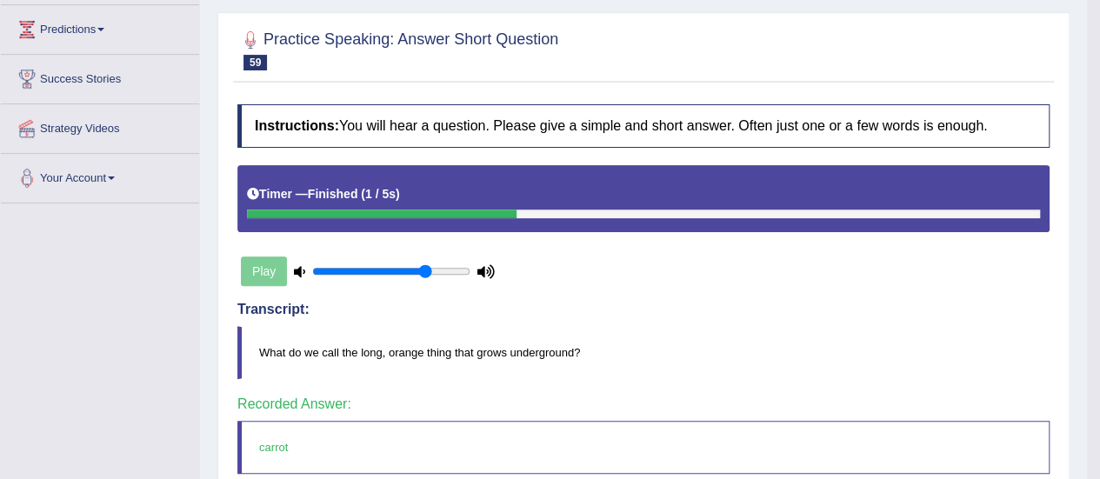
scroll to position [87, 0]
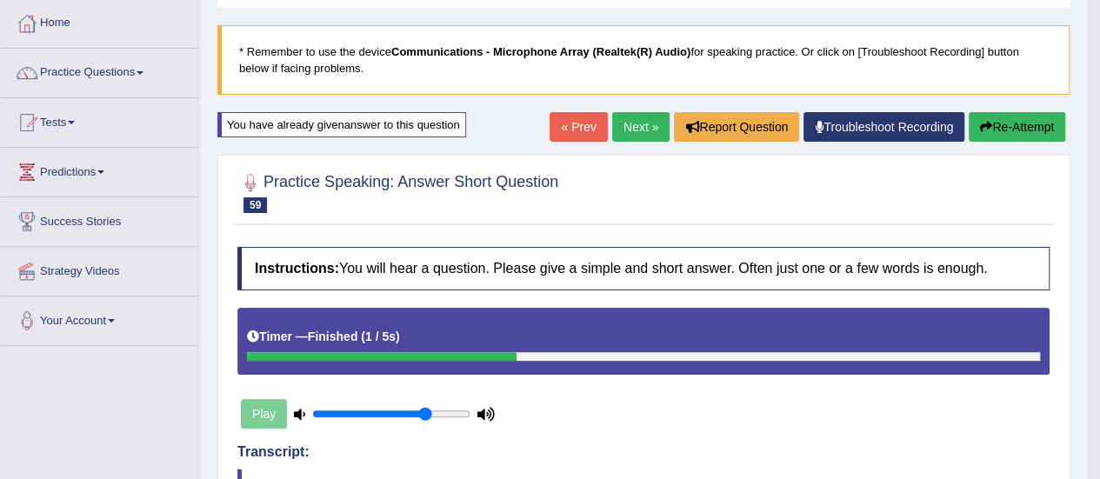
click at [616, 117] on link "Next »" at bounding box center [640, 127] width 57 height 30
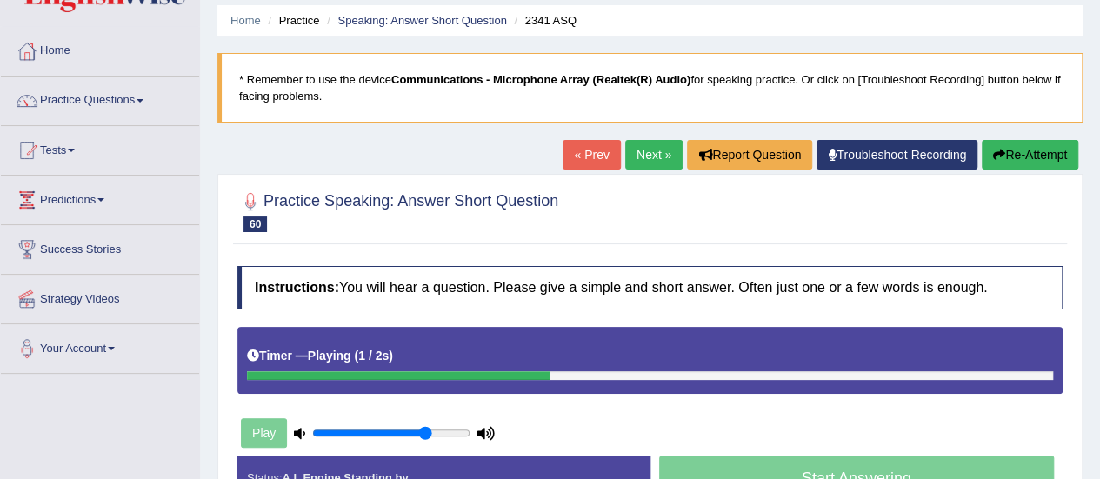
scroll to position [87, 0]
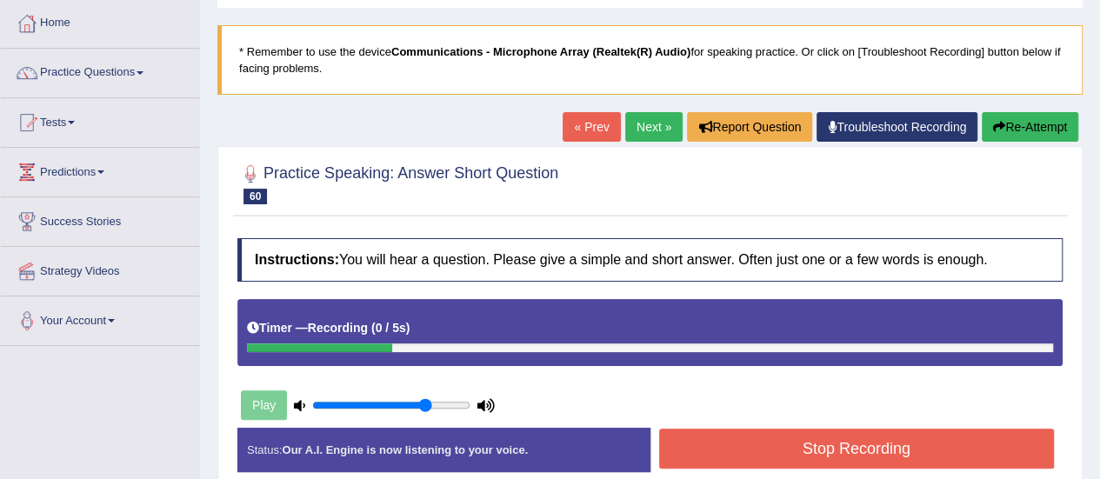
click at [820, 453] on button "Stop Recording" at bounding box center [857, 449] width 396 height 40
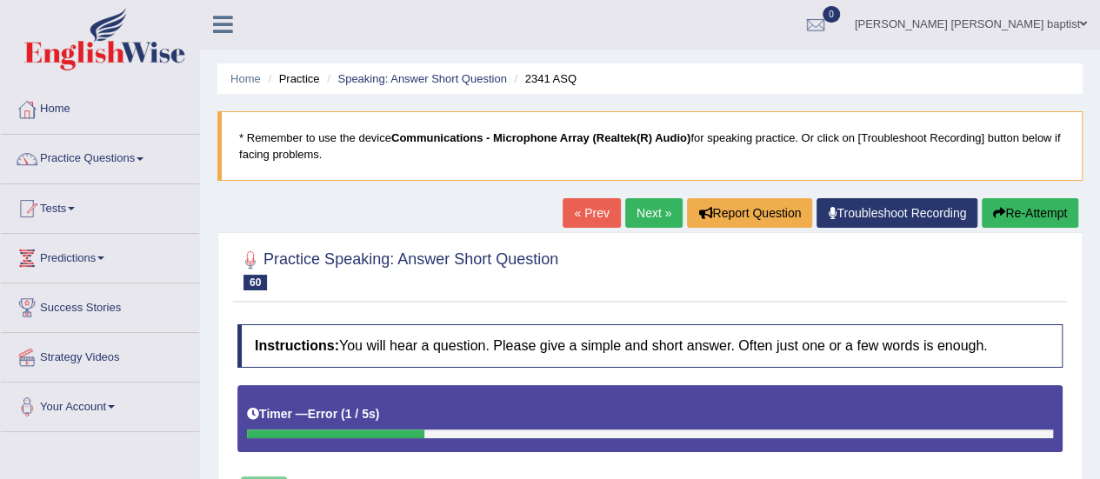
scroll to position [0, 0]
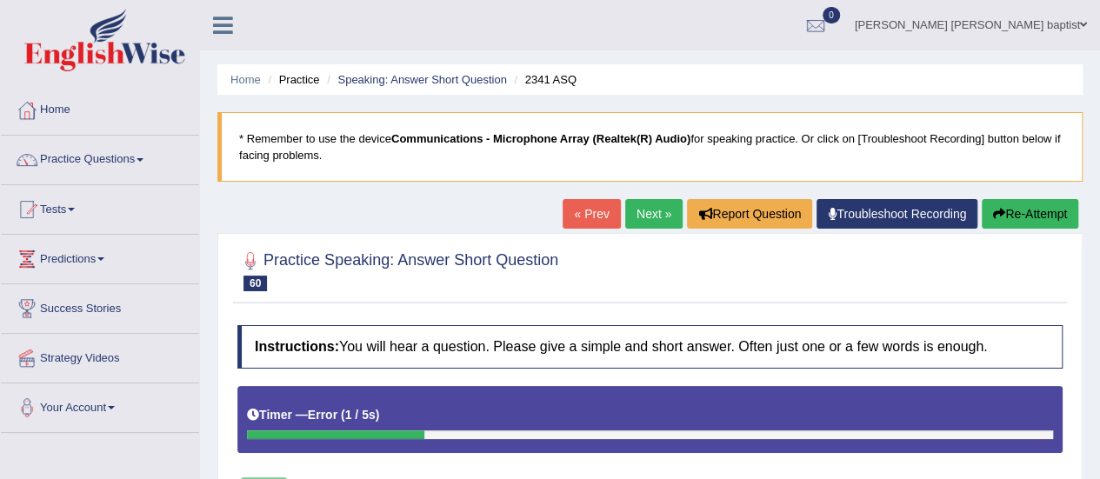
click at [1005, 214] on button "Re-Attempt" at bounding box center [1030, 214] width 97 height 30
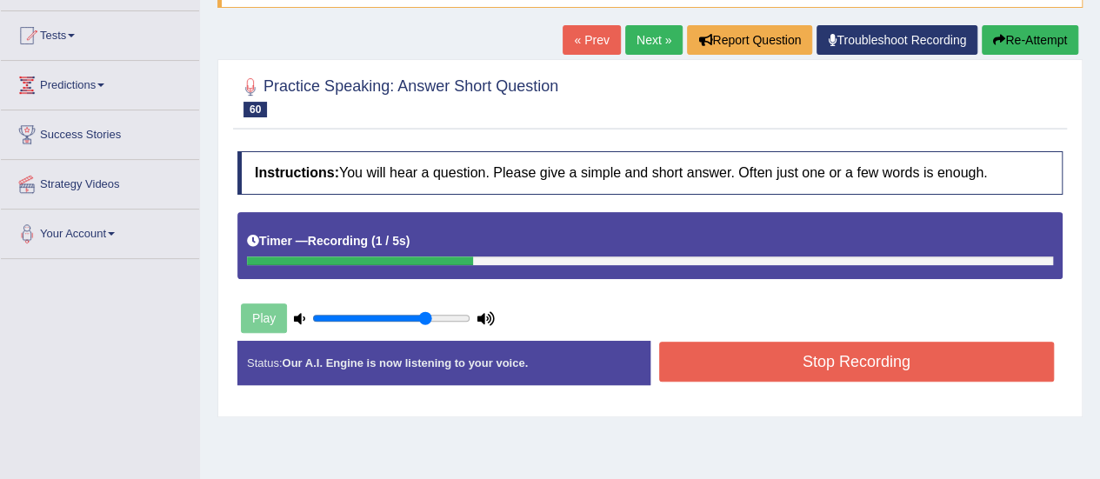
click at [866, 354] on button "Stop Recording" at bounding box center [857, 362] width 396 height 40
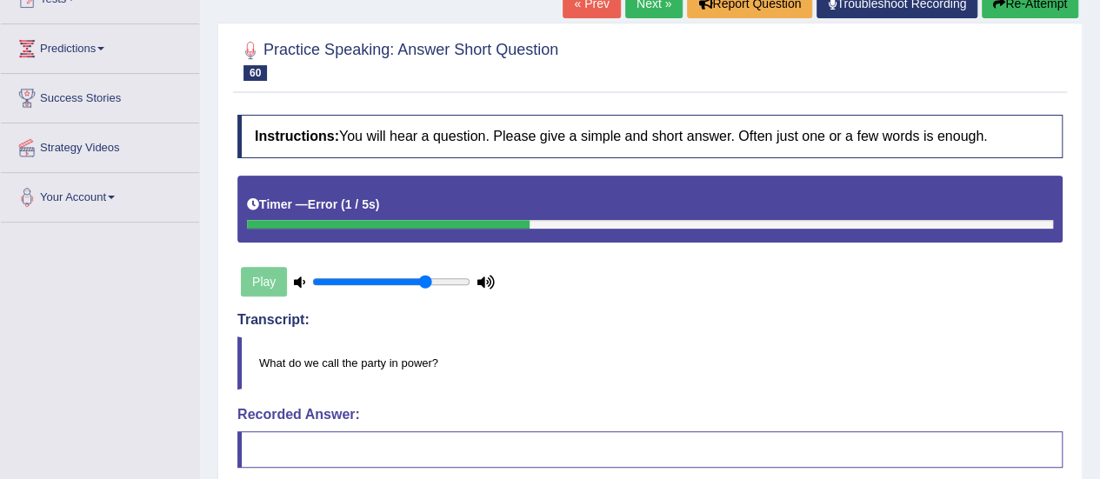
scroll to position [174, 0]
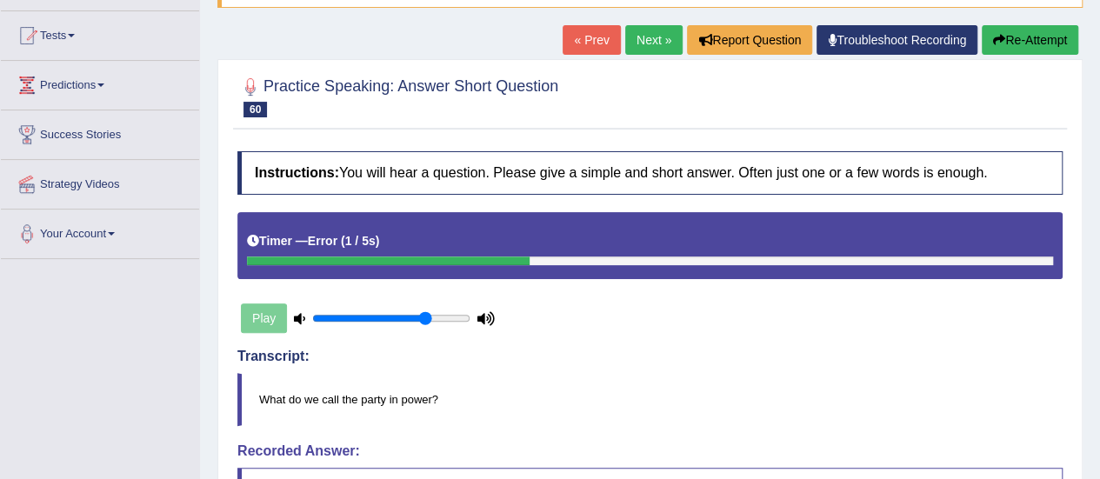
click at [649, 30] on link "Next »" at bounding box center [653, 40] width 57 height 30
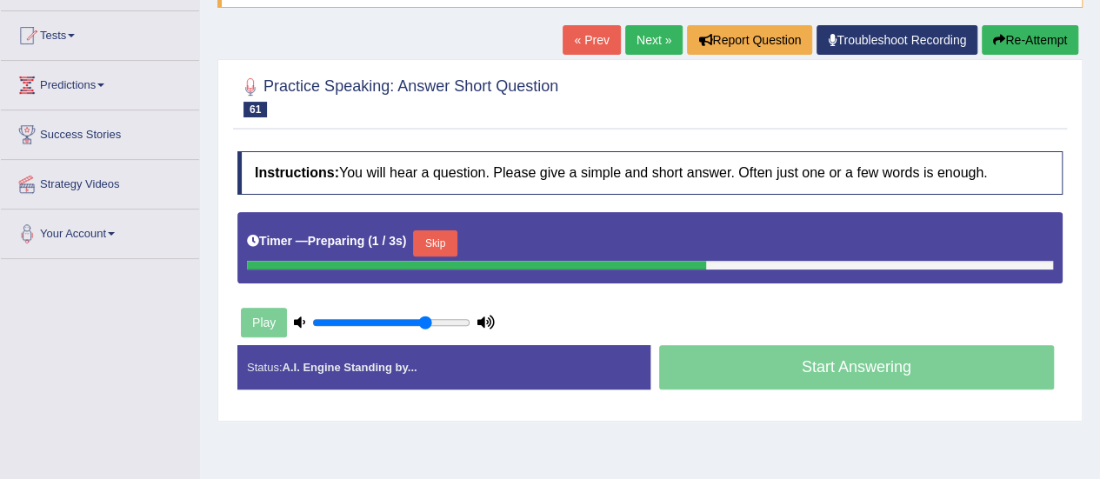
scroll to position [261, 0]
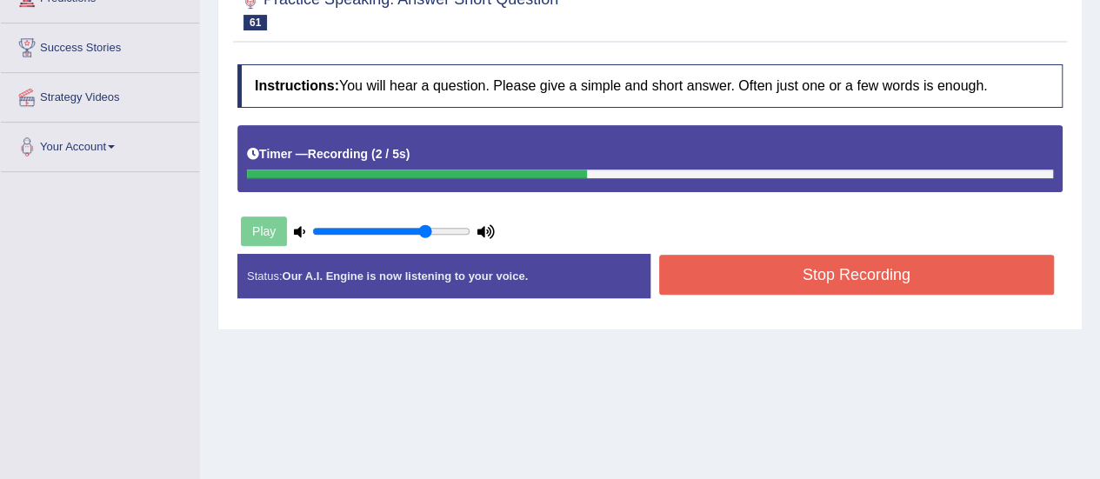
click at [894, 264] on button "Stop Recording" at bounding box center [857, 275] width 396 height 40
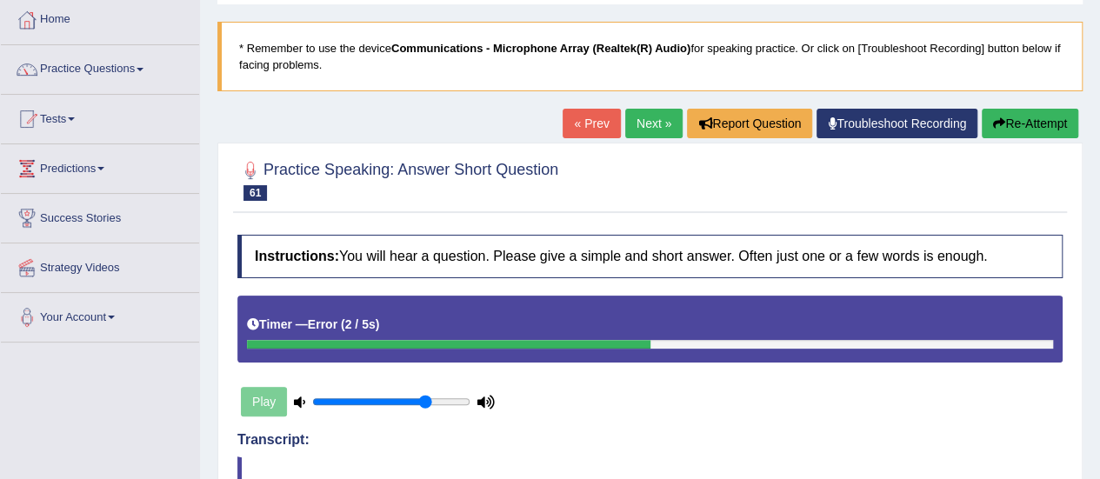
scroll to position [0, 0]
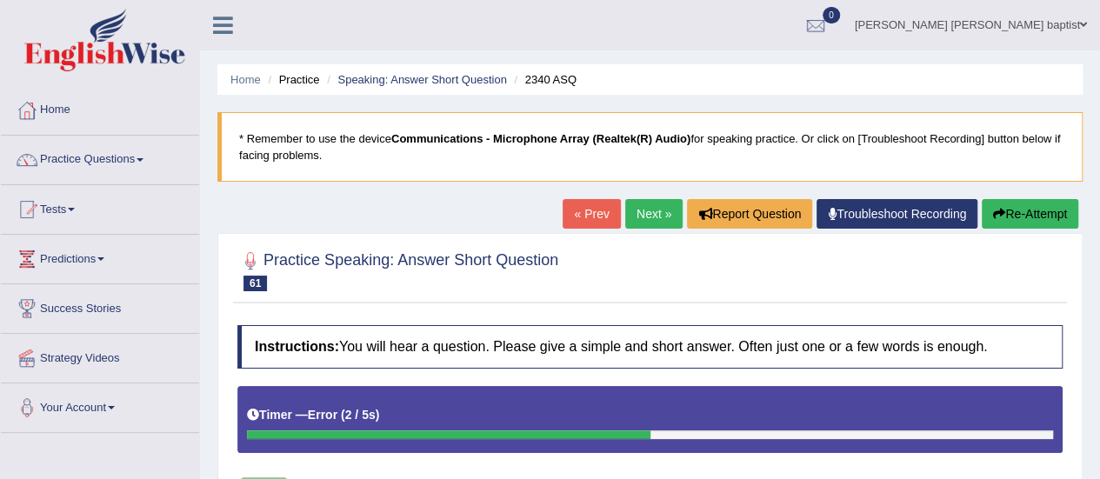
click at [1025, 219] on button "Re-Attempt" at bounding box center [1030, 214] width 97 height 30
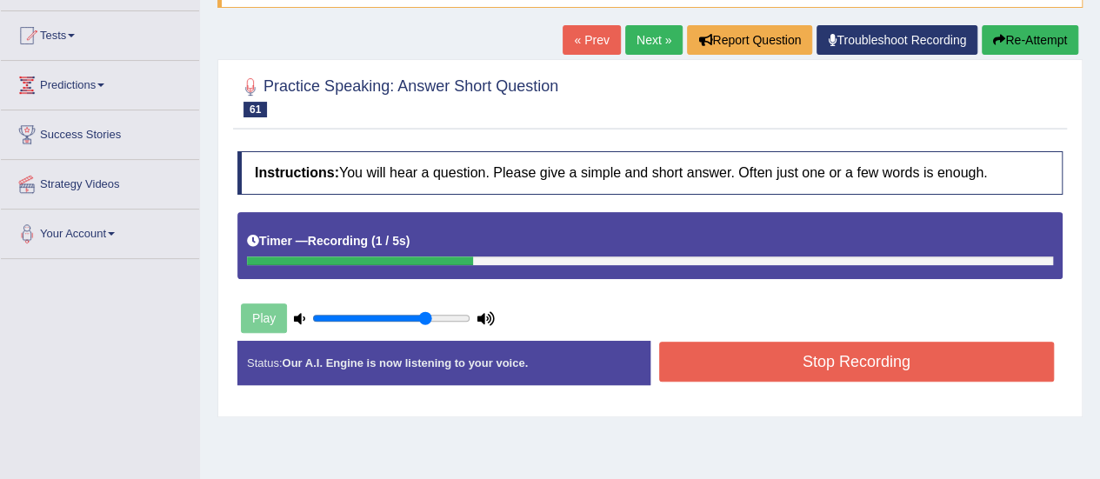
click at [844, 360] on button "Stop Recording" at bounding box center [857, 362] width 396 height 40
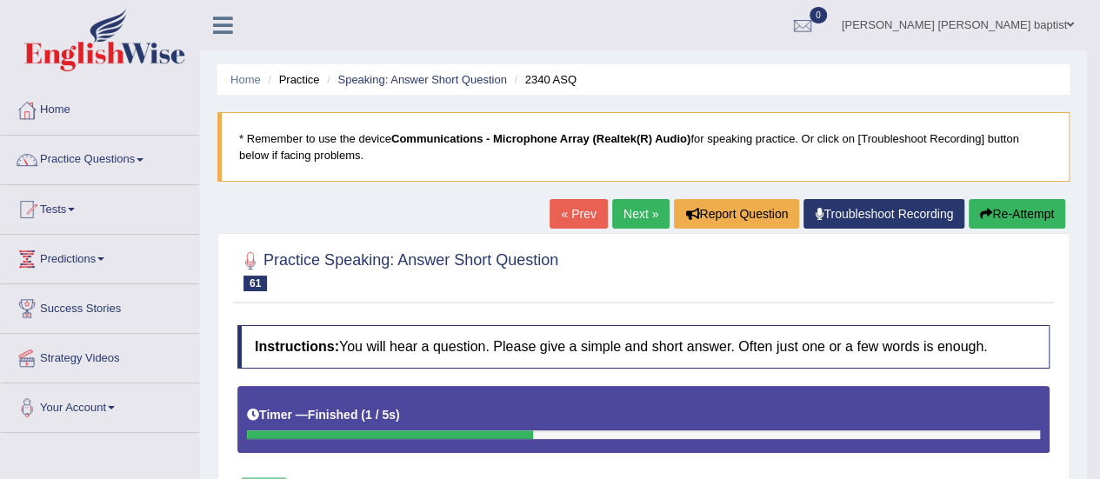
click at [631, 212] on link "Next »" at bounding box center [640, 214] width 57 height 30
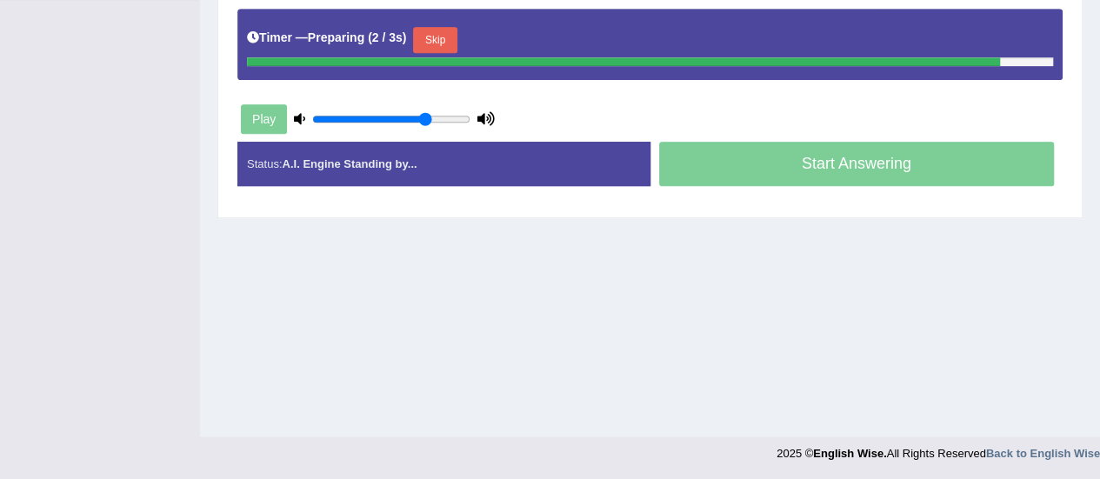
scroll to position [388, 0]
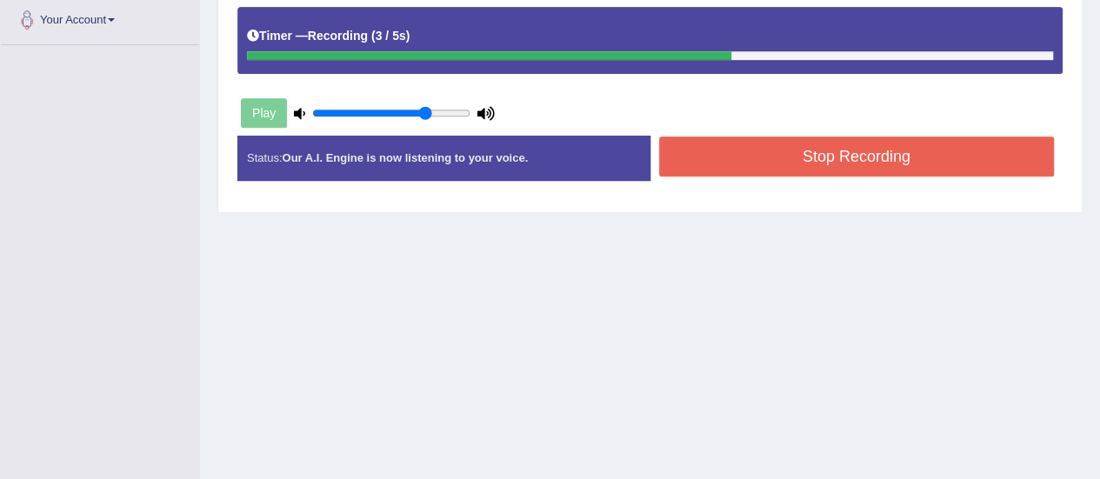
drag, startPoint x: 852, startPoint y: 164, endPoint x: 851, endPoint y: 153, distance: 10.6
click at [851, 153] on button "Stop Recording" at bounding box center [857, 157] width 396 height 40
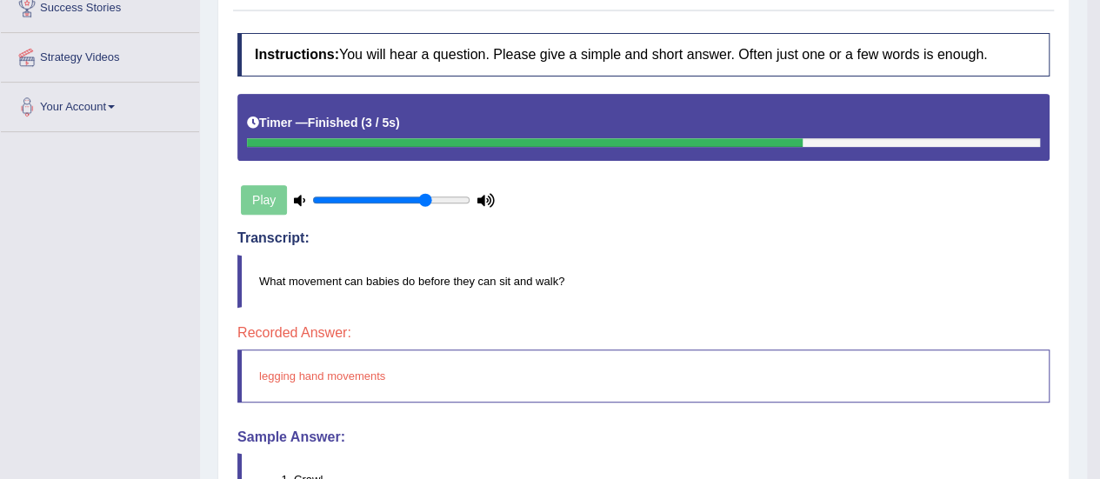
scroll to position [127, 0]
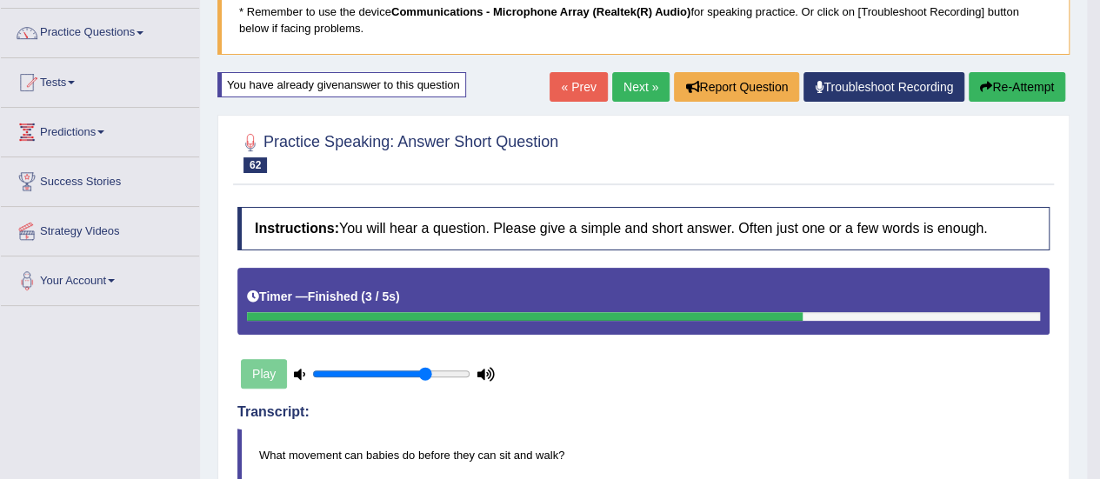
click at [999, 78] on button "Re-Attempt" at bounding box center [1017, 87] width 97 height 30
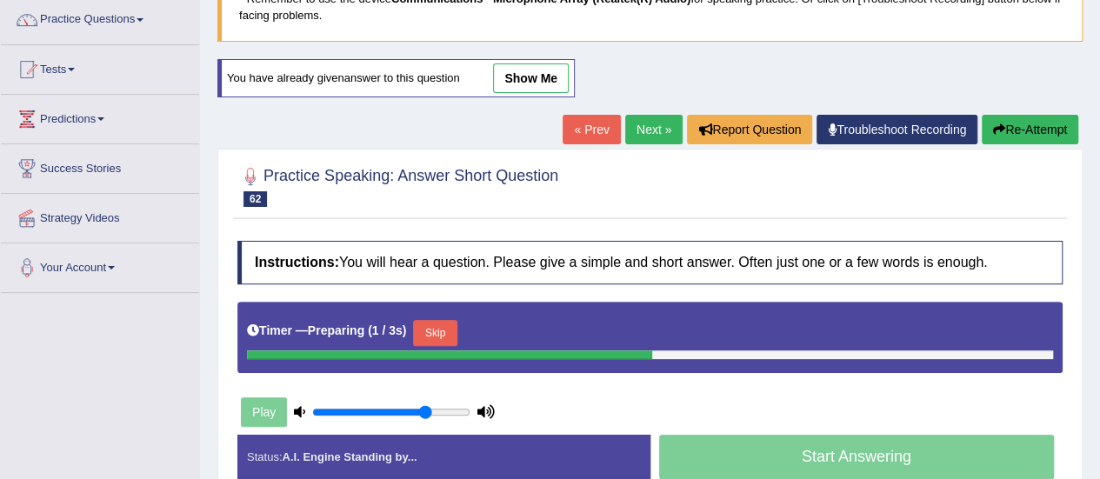
click at [442, 323] on button "Skip" at bounding box center [434, 333] width 43 height 26
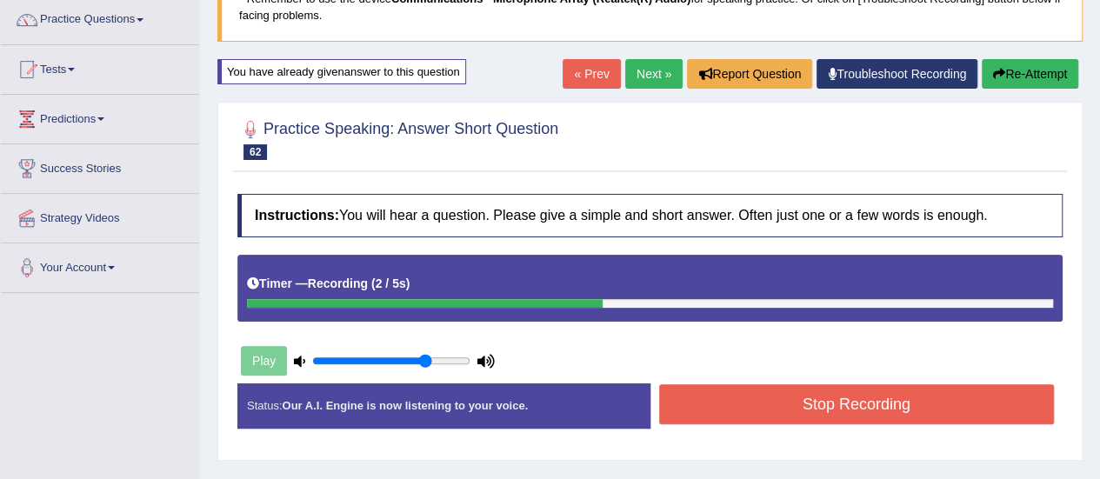
click at [751, 406] on button "Stop Recording" at bounding box center [857, 404] width 396 height 40
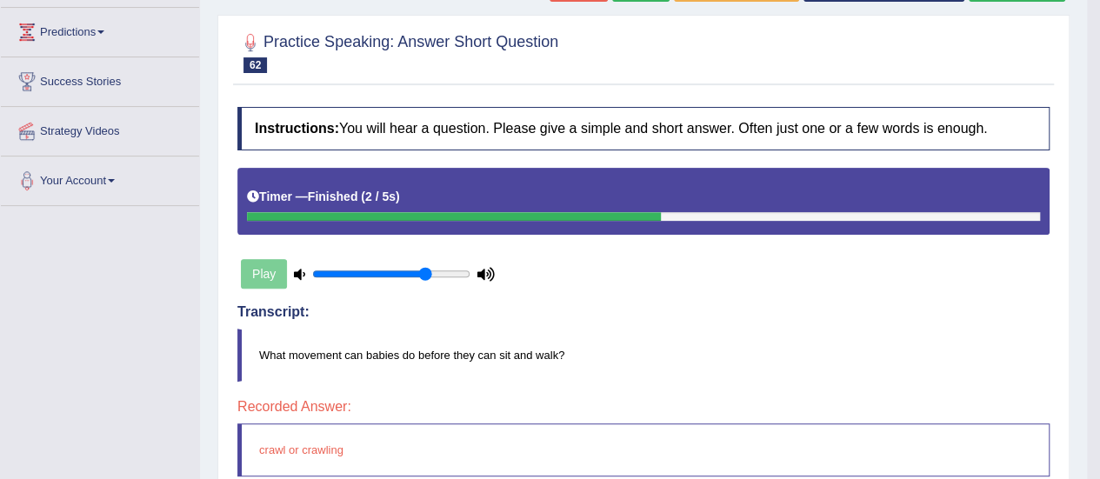
scroll to position [140, 0]
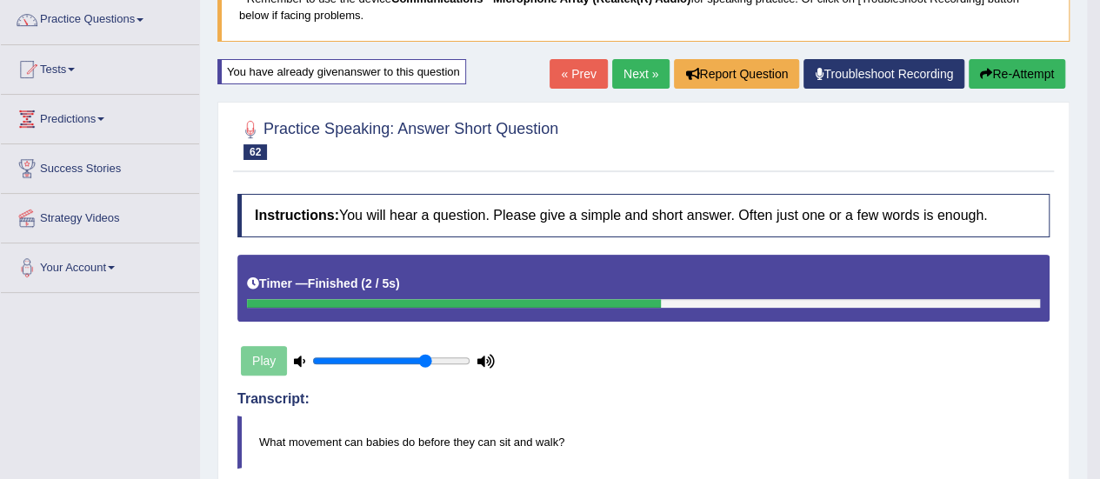
click at [1032, 70] on button "Re-Attempt" at bounding box center [1017, 74] width 97 height 30
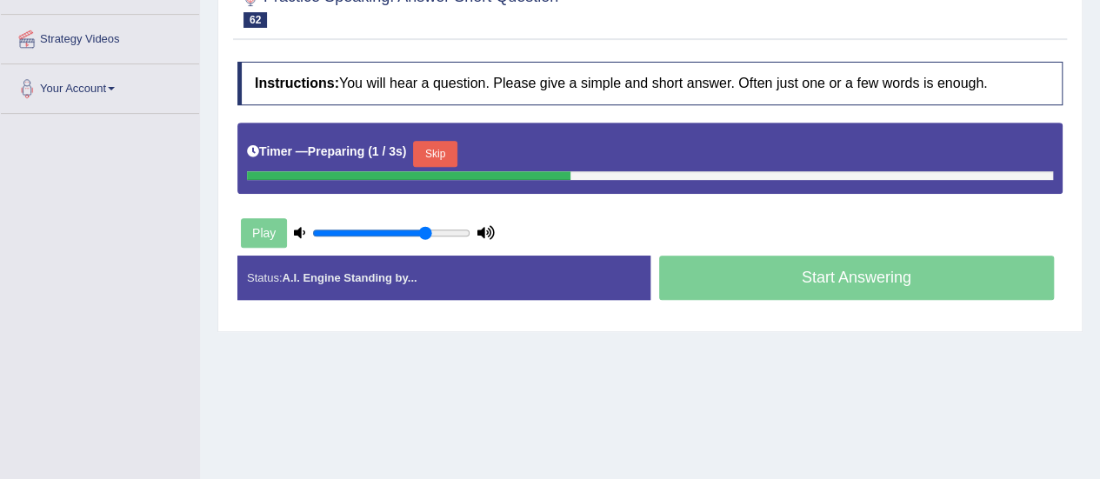
click at [442, 148] on button "Skip" at bounding box center [434, 154] width 43 height 26
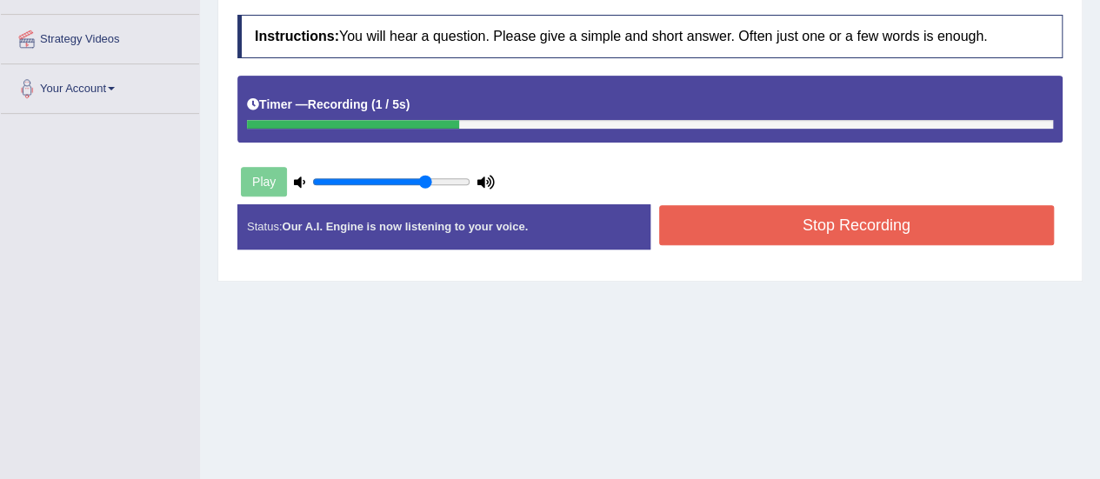
click at [833, 222] on button "Stop Recording" at bounding box center [857, 225] width 396 height 40
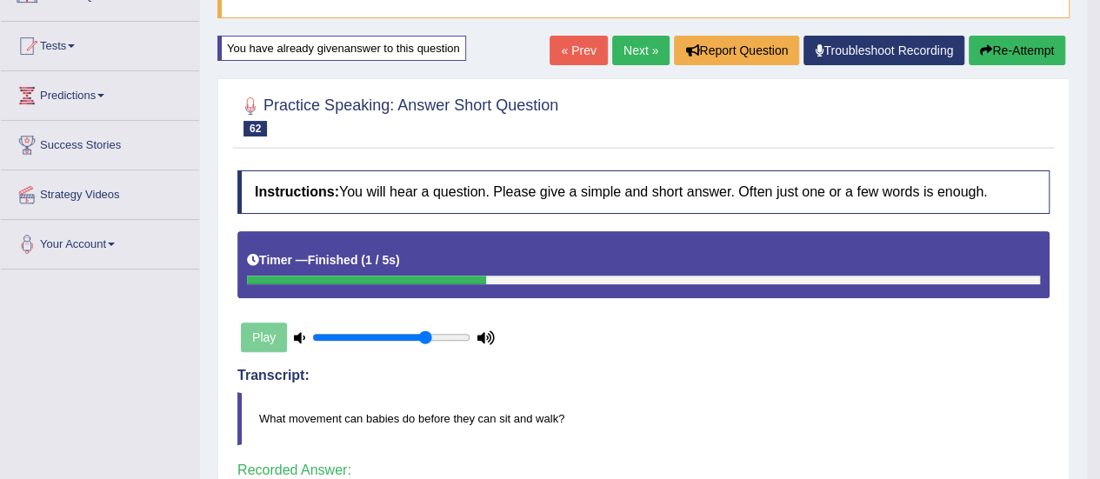
scroll to position [56, 0]
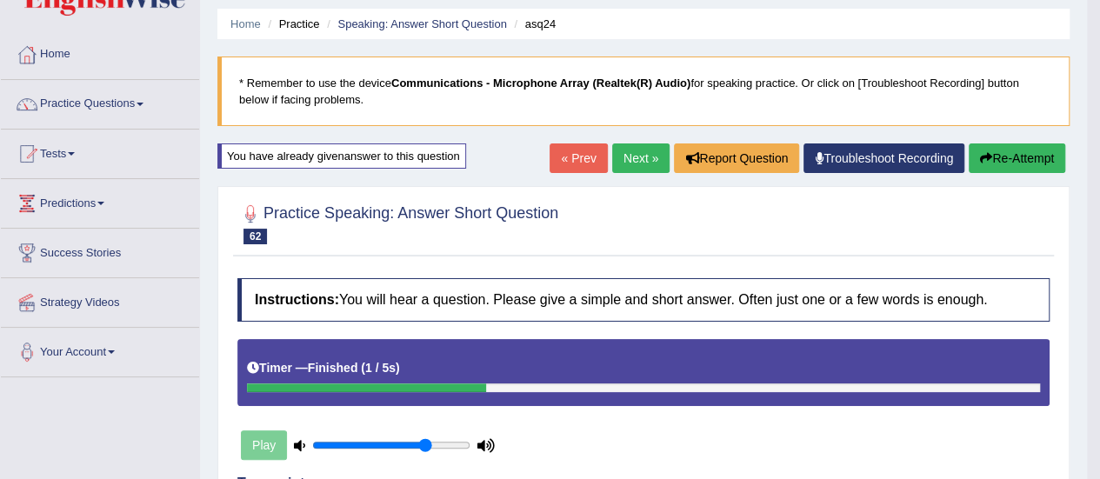
click at [132, 97] on link "Practice Questions" at bounding box center [100, 101] width 198 height 43
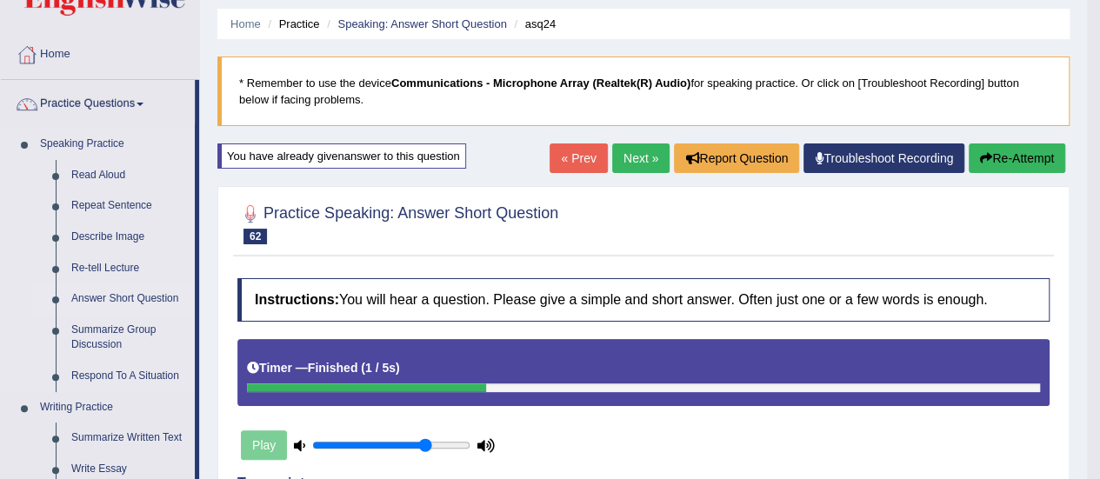
click at [58, 319] on ul "Read Aloud Repeat Sentence Describe Image Re-tell Lecture Answer Short Question…" at bounding box center [113, 276] width 163 height 232
click at [58, 320] on li "Summarize Group Discussion" at bounding box center [113, 338] width 163 height 46
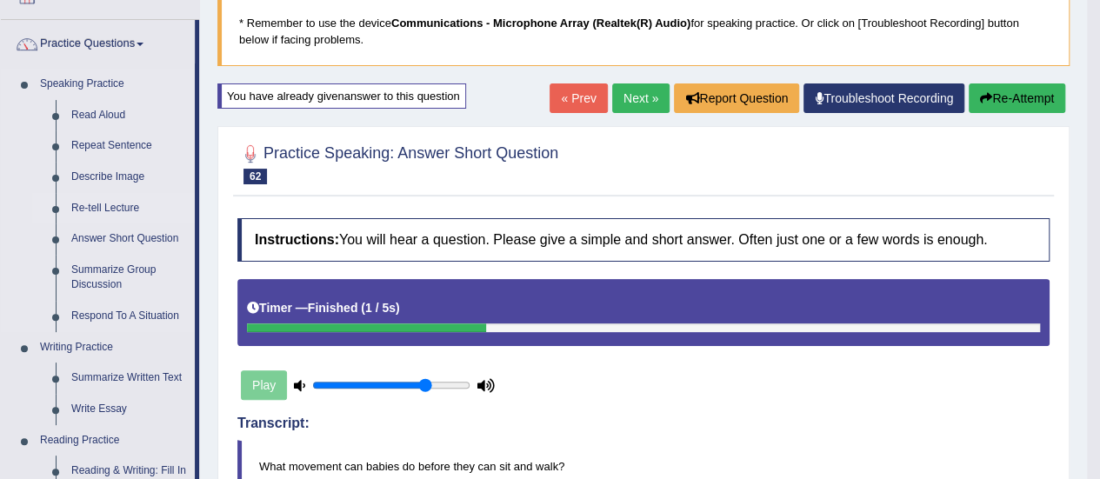
scroll to position [143, 0]
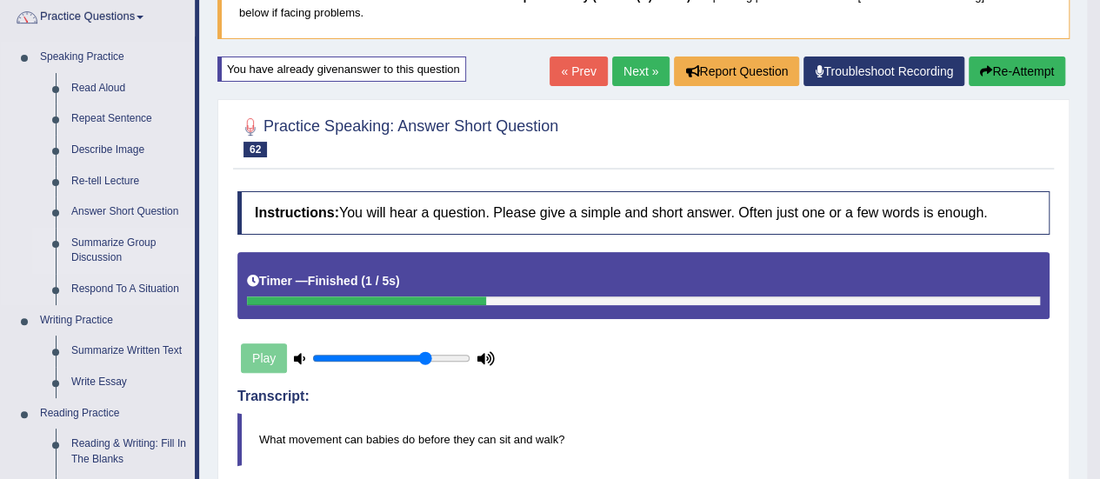
click at [115, 250] on link "Summarize Group Discussion" at bounding box center [128, 251] width 131 height 46
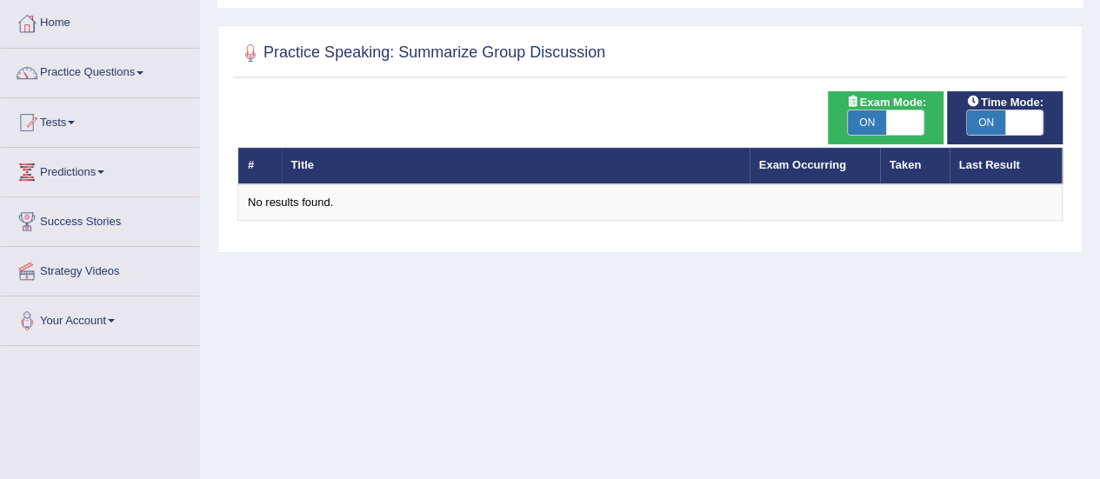
click at [858, 124] on span "ON" at bounding box center [867, 122] width 38 height 24
checkbox input "false"
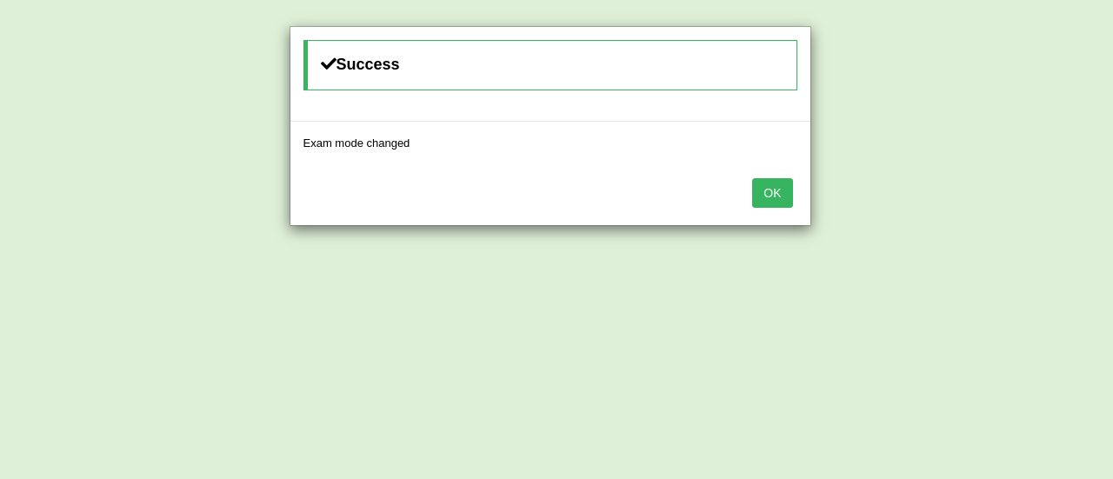
click at [788, 195] on button "OK" at bounding box center [772, 193] width 40 height 30
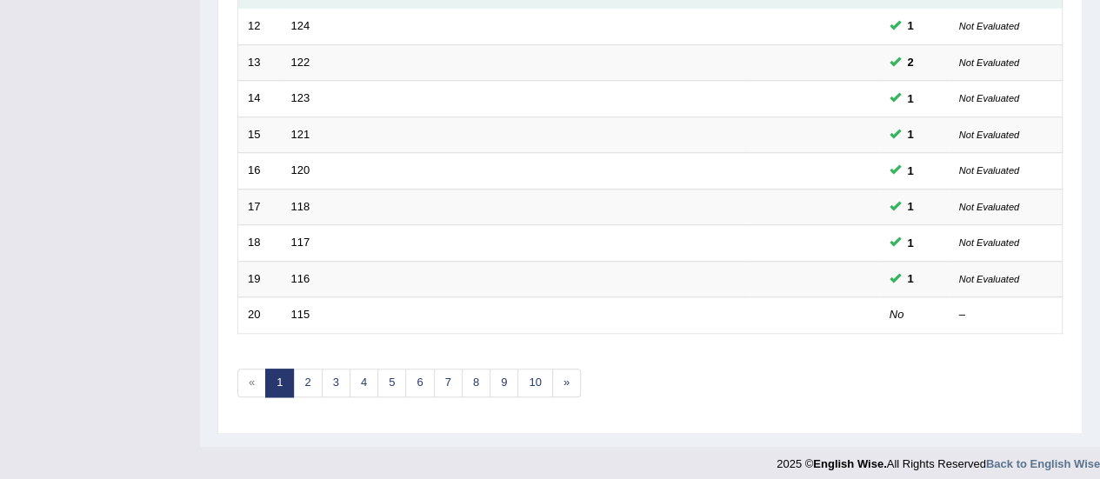
scroll to position [664, 0]
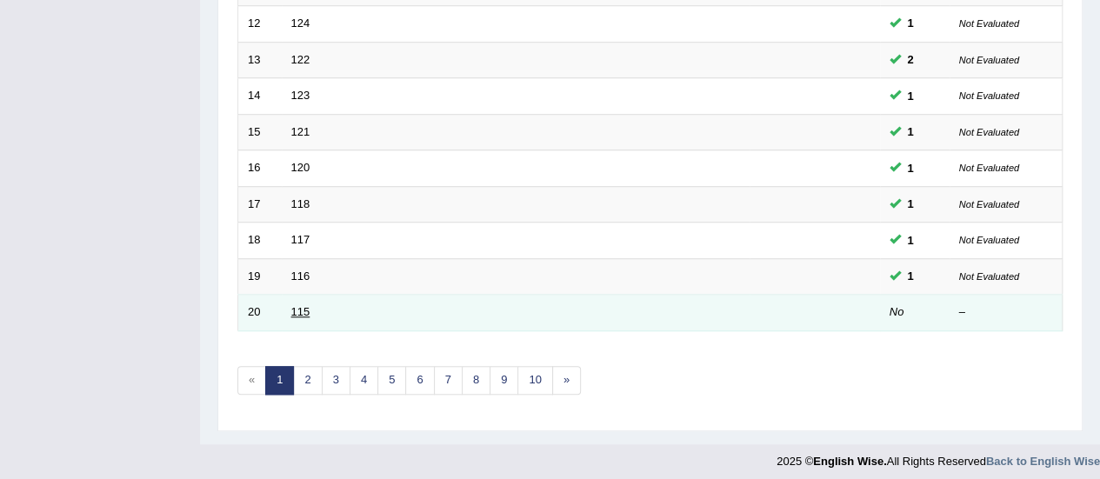
click at [299, 305] on link "115" at bounding box center [300, 311] width 19 height 13
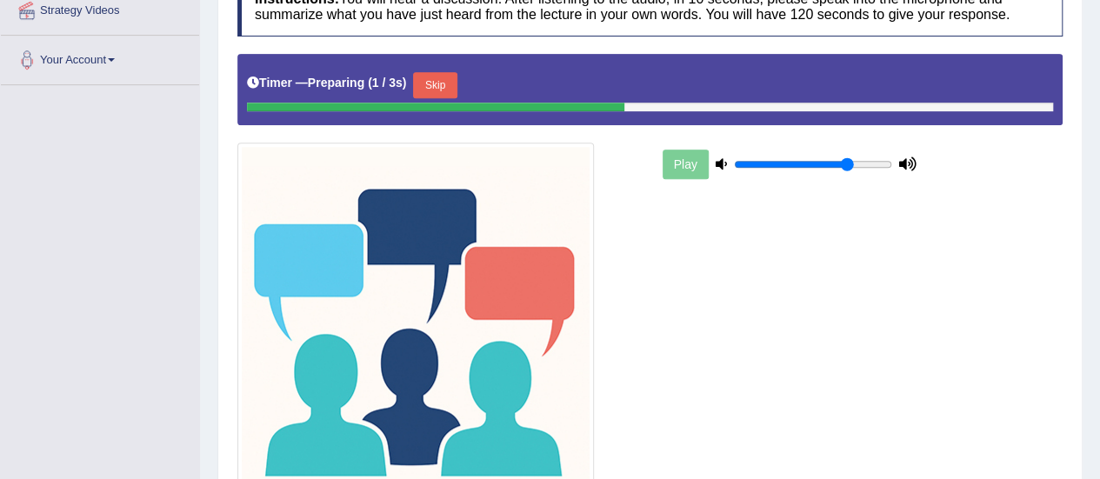
scroll to position [435, 0]
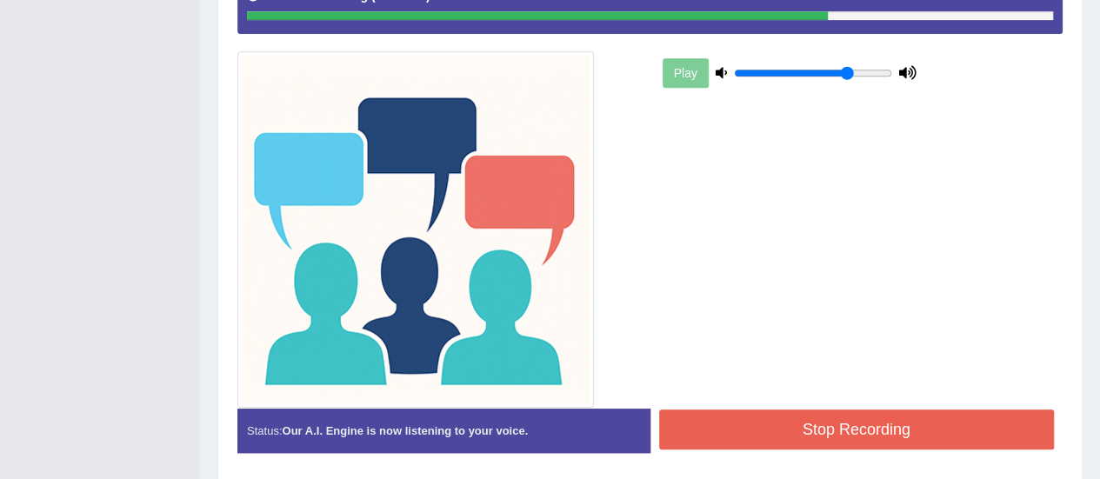
click at [831, 417] on button "Stop Recording" at bounding box center [857, 430] width 396 height 40
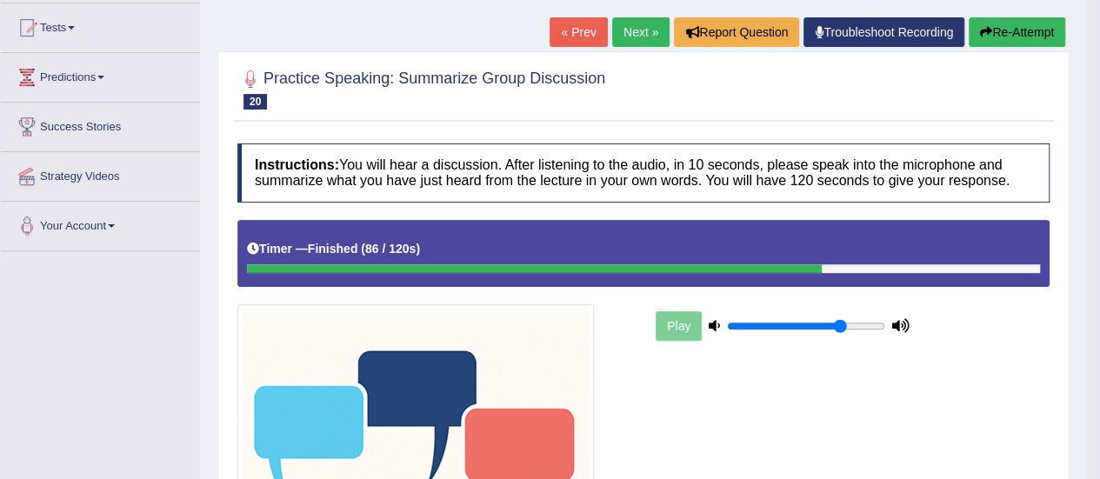
scroll to position [87, 0]
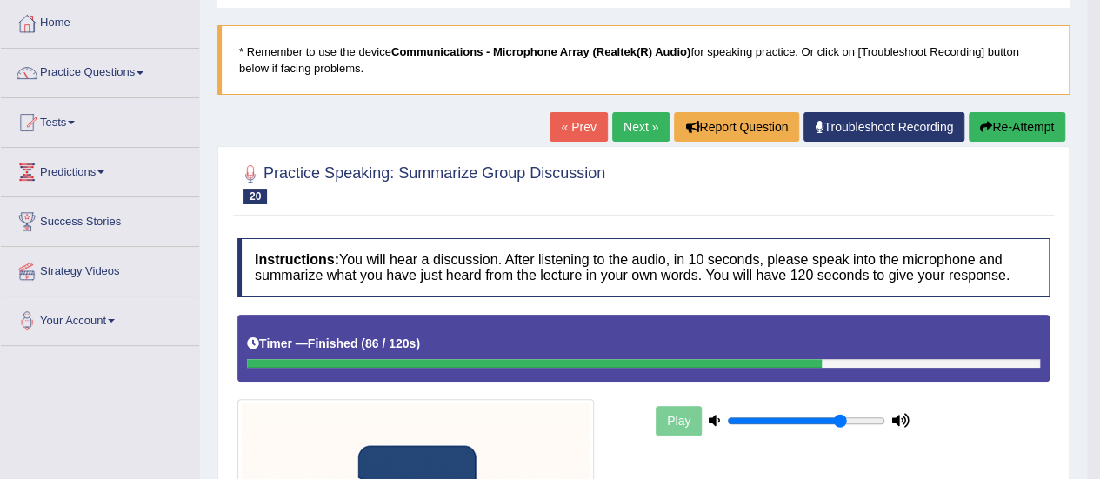
click at [629, 127] on link "Next »" at bounding box center [640, 127] width 57 height 30
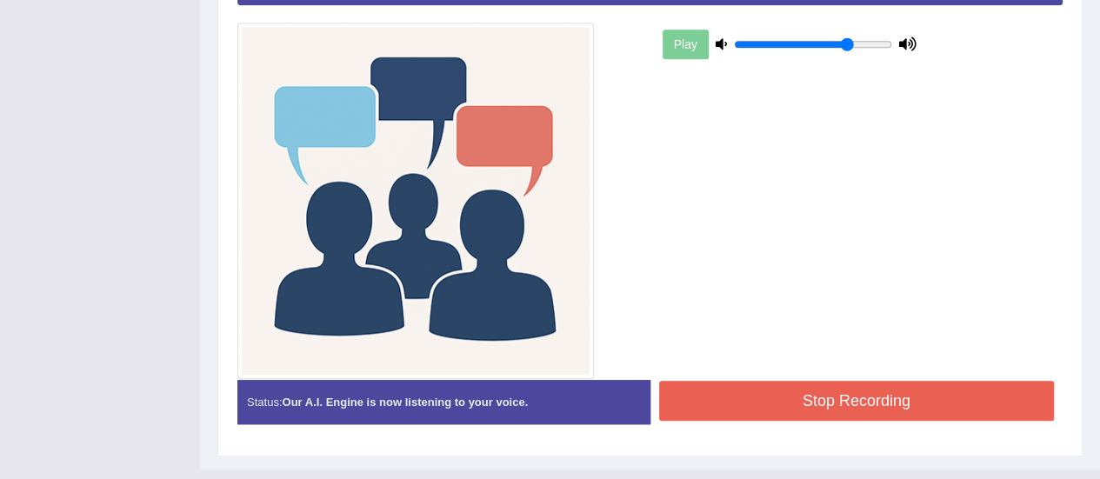
scroll to position [493, 0]
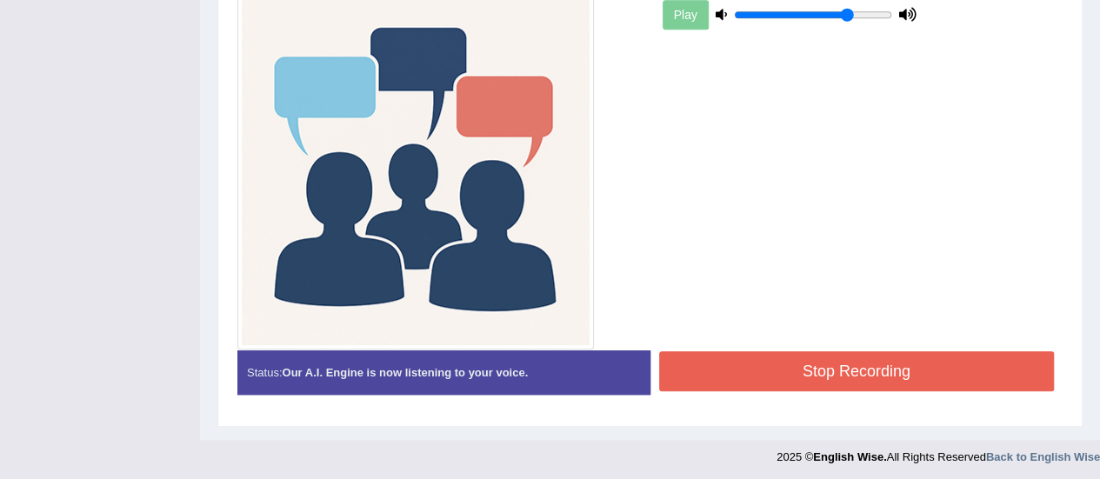
click at [845, 382] on button "Stop Recording" at bounding box center [857, 371] width 396 height 40
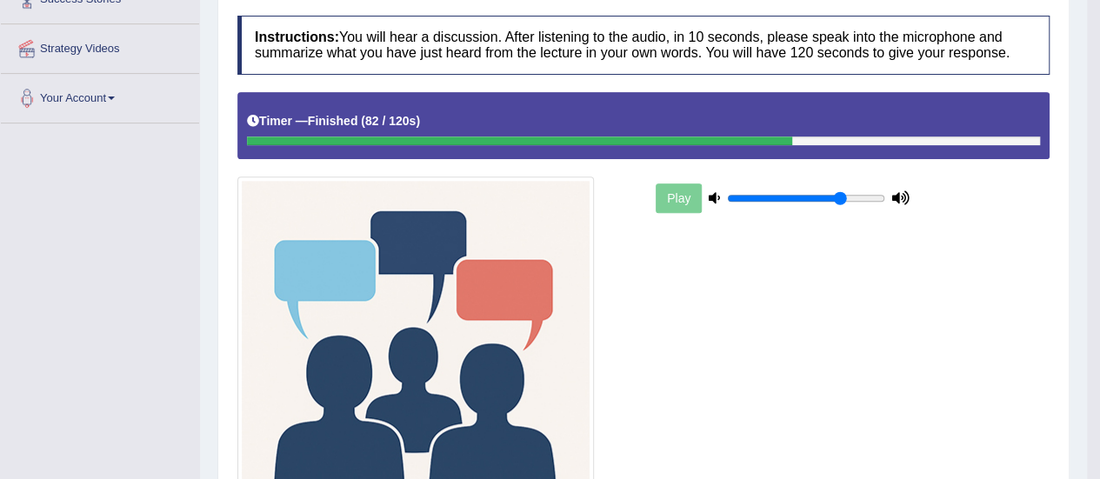
scroll to position [136, 0]
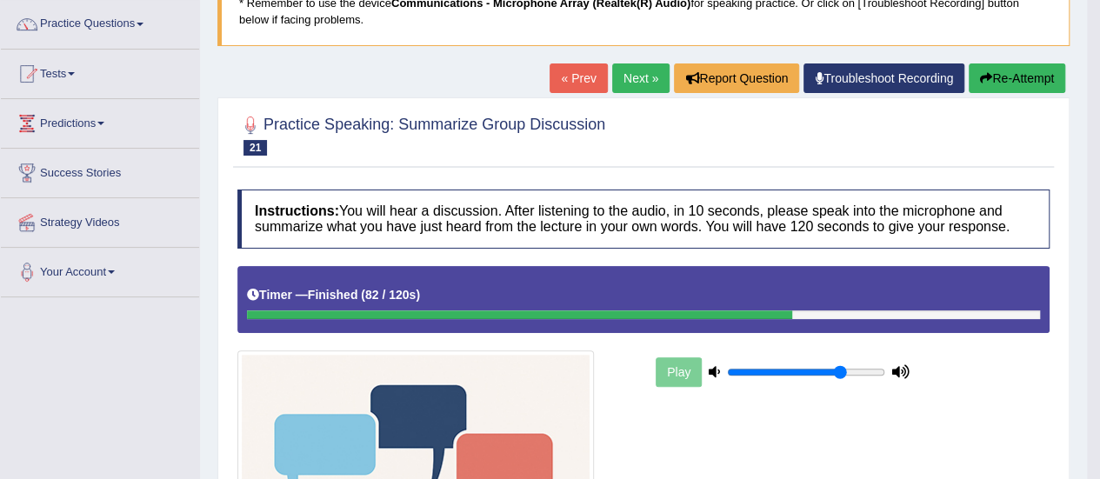
click at [633, 71] on link "Next »" at bounding box center [640, 78] width 57 height 30
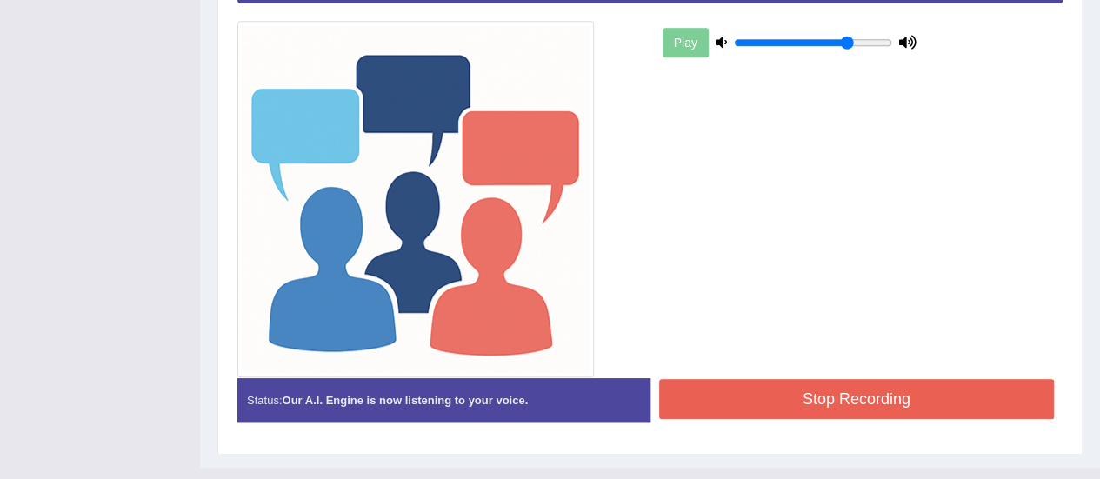
scroll to position [493, 0]
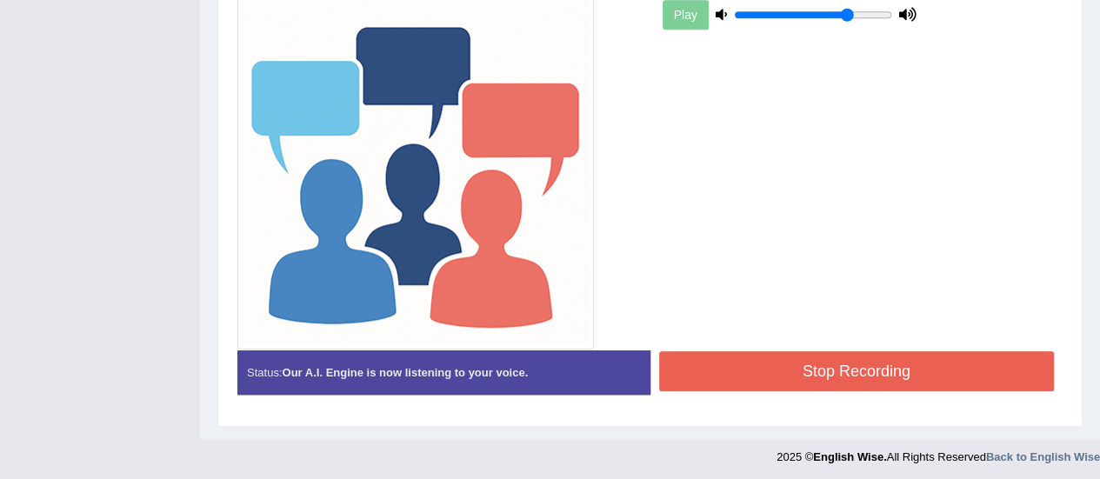
click at [865, 377] on button "Stop Recording" at bounding box center [857, 371] width 396 height 40
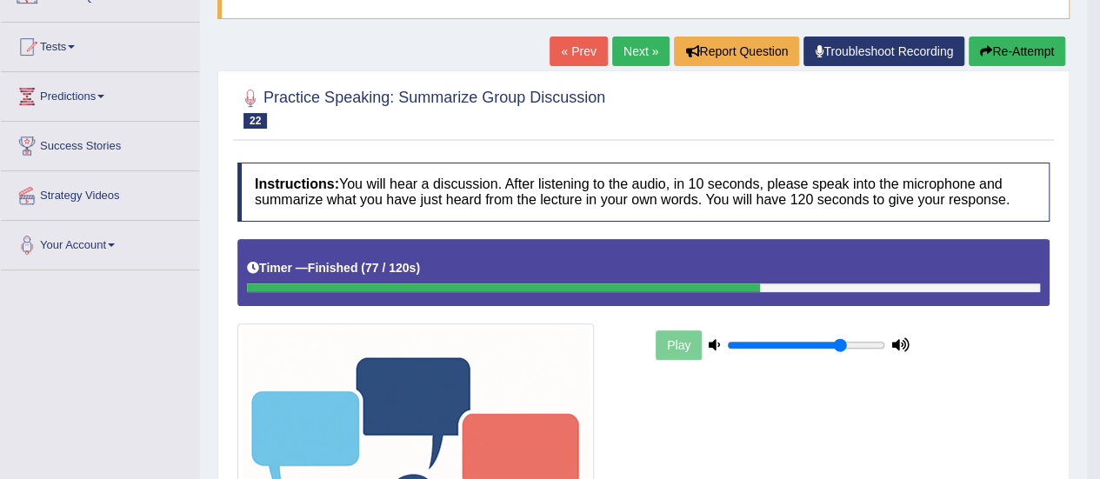
scroll to position [87, 0]
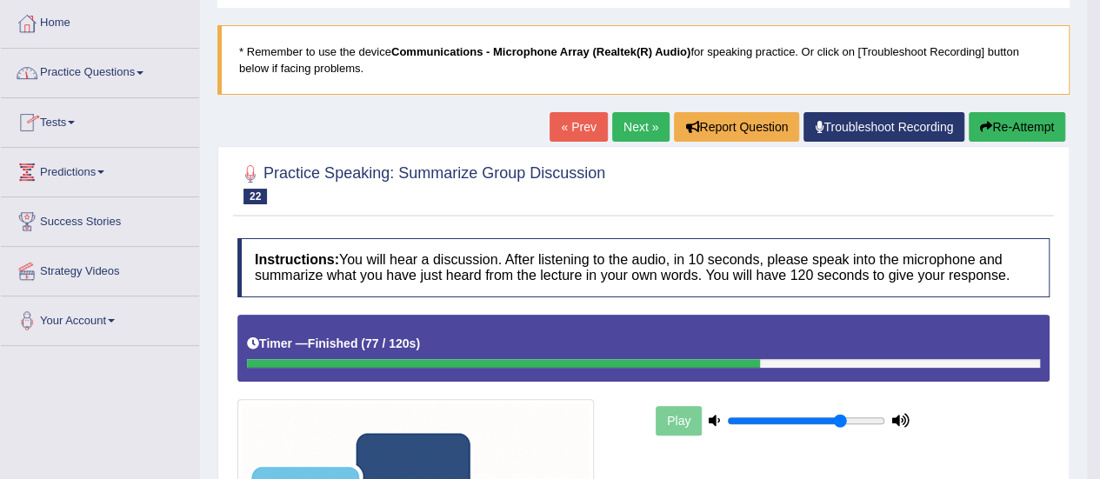
click at [148, 65] on link "Practice Questions" at bounding box center [100, 70] width 198 height 43
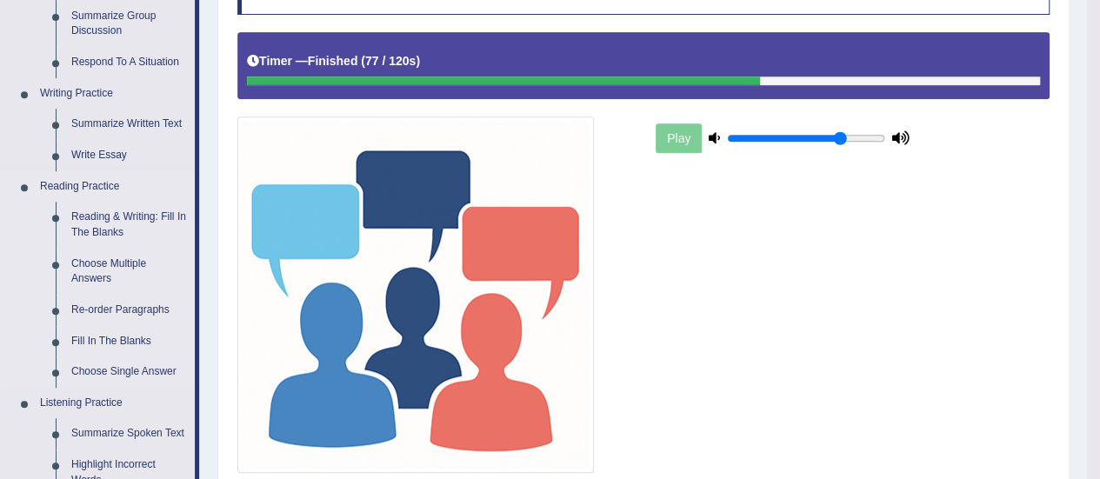
scroll to position [348, 0]
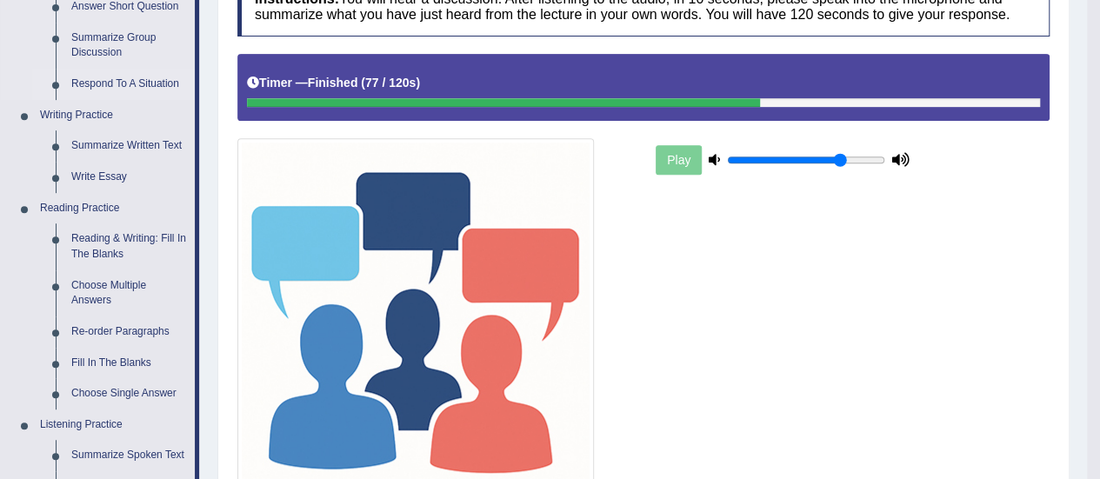
click at [154, 81] on link "Respond To A Situation" at bounding box center [128, 84] width 131 height 31
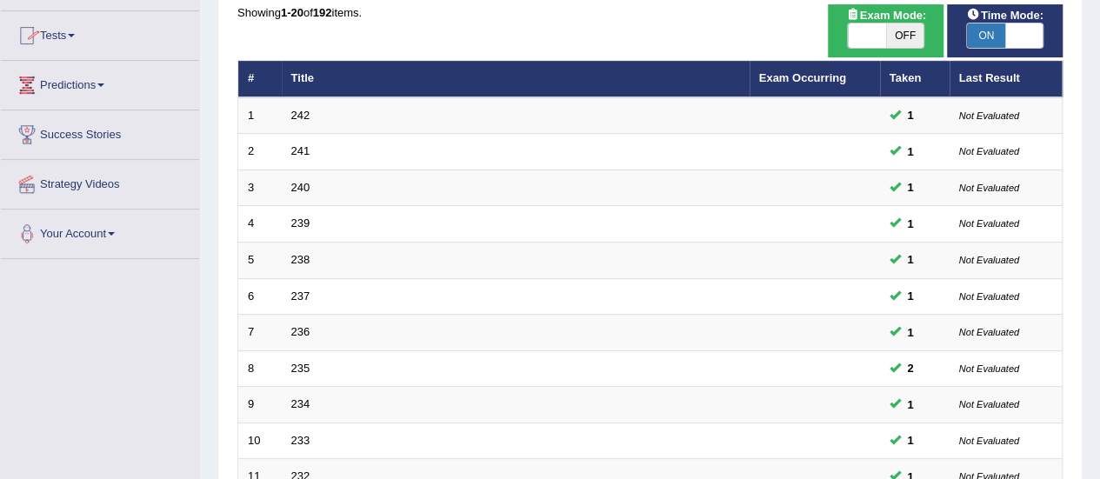
click at [914, 36] on span "OFF" at bounding box center [905, 35] width 38 height 24
checkbox input "true"
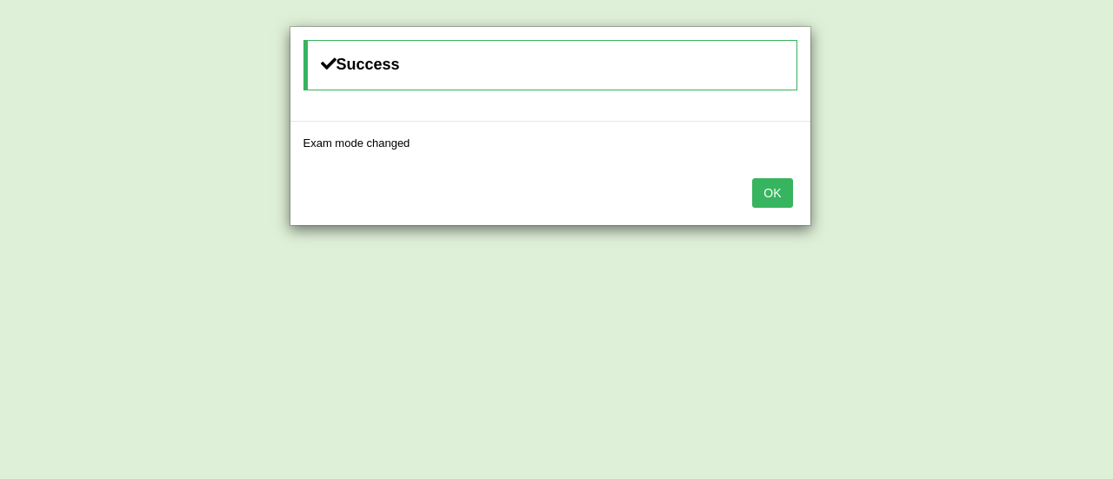
click at [767, 190] on button "OK" at bounding box center [772, 193] width 40 height 30
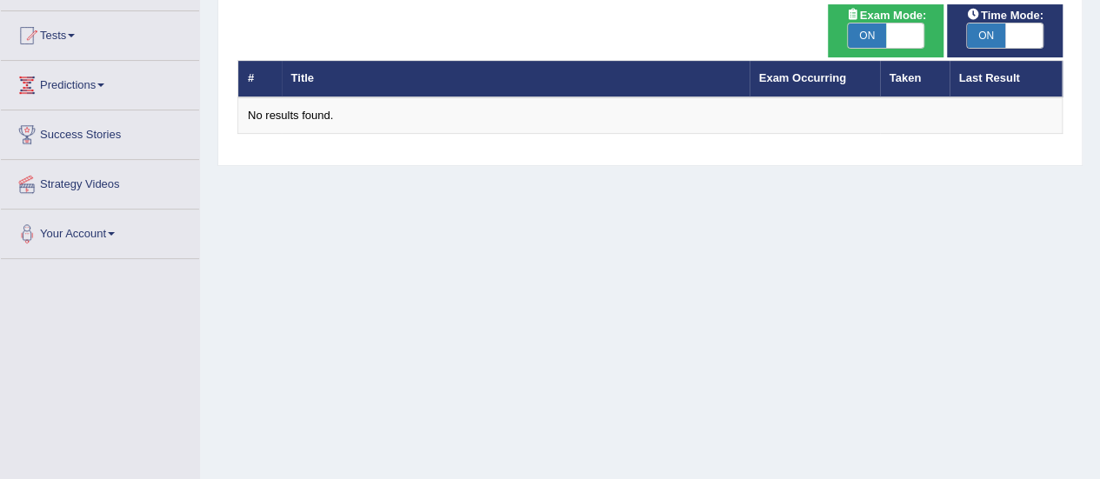
click at [858, 26] on span "ON" at bounding box center [867, 35] width 38 height 24
checkbox input "false"
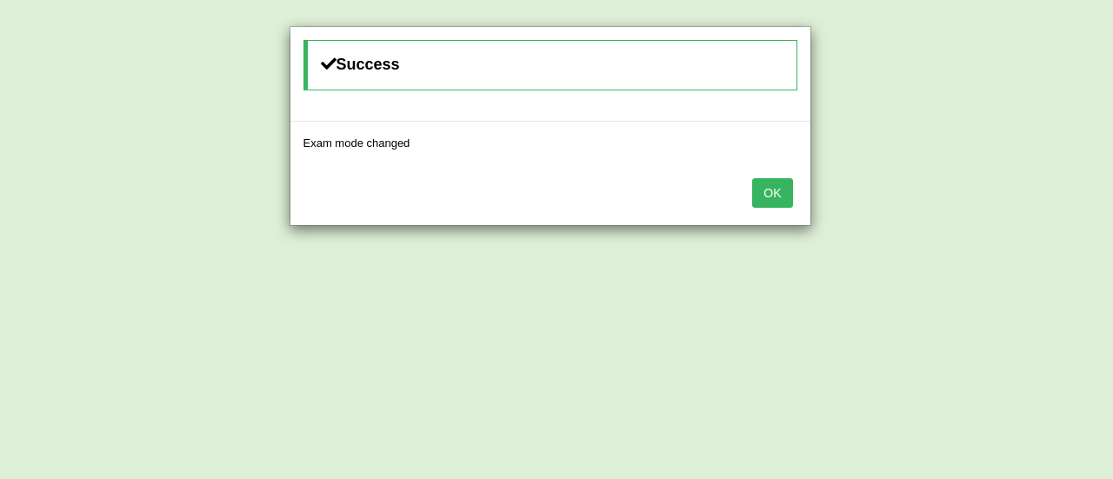
click at [774, 198] on button "OK" at bounding box center [772, 193] width 40 height 30
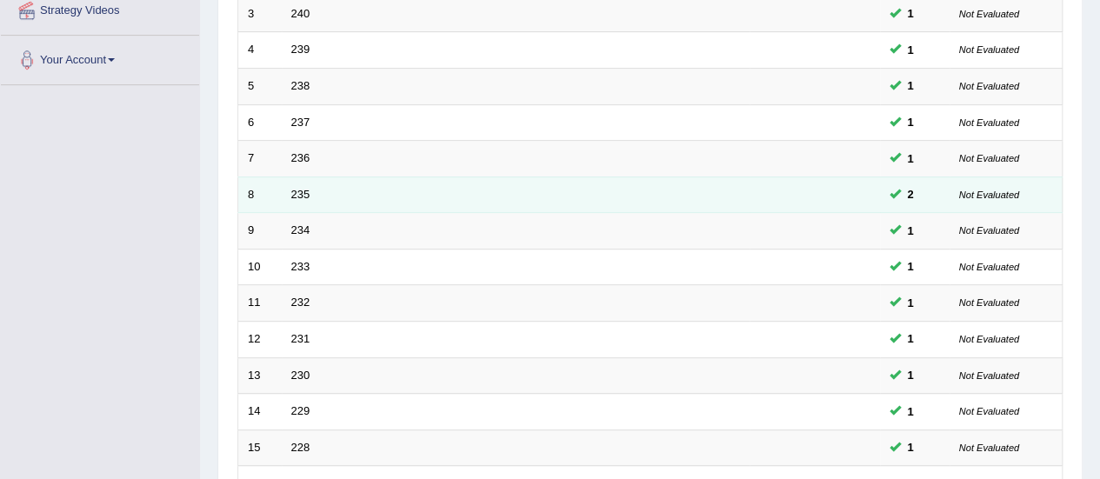
scroll to position [664, 0]
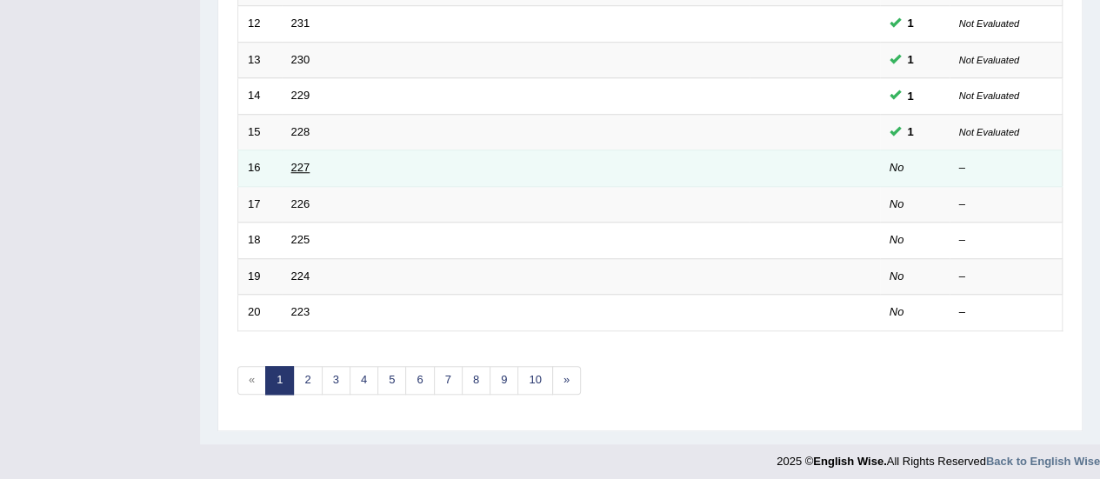
click at [305, 161] on link "227" at bounding box center [300, 167] width 19 height 13
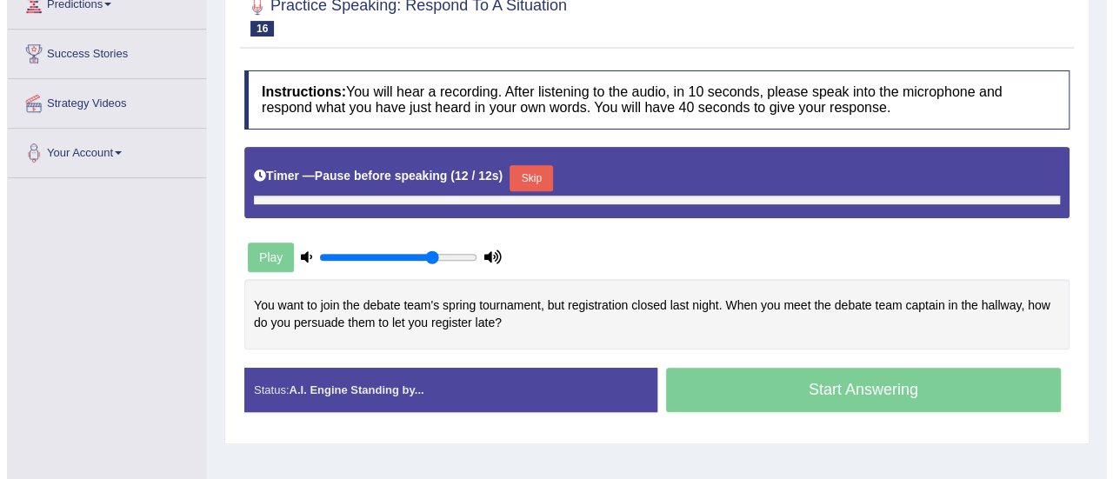
scroll to position [261, 0]
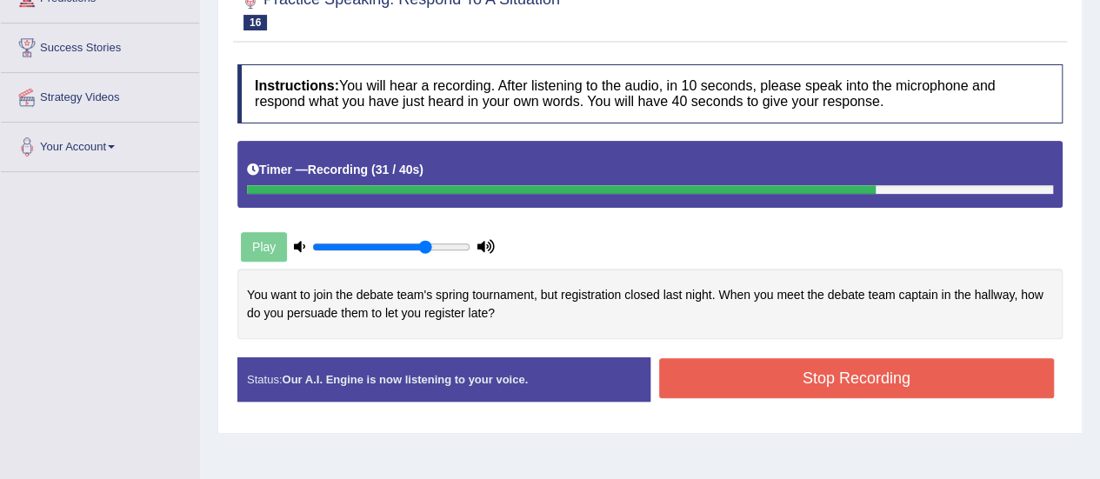
click at [871, 362] on button "Stop Recording" at bounding box center [857, 378] width 396 height 40
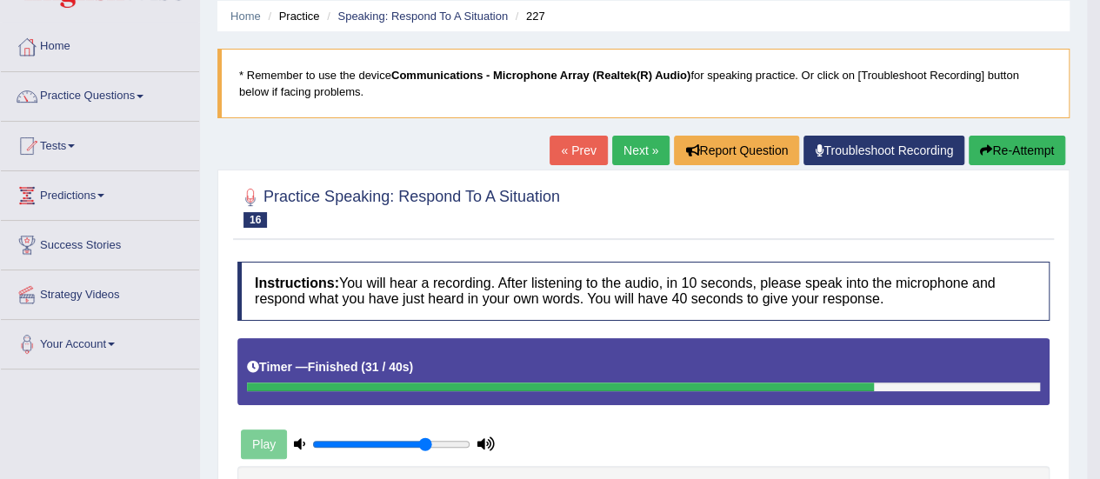
scroll to position [0, 0]
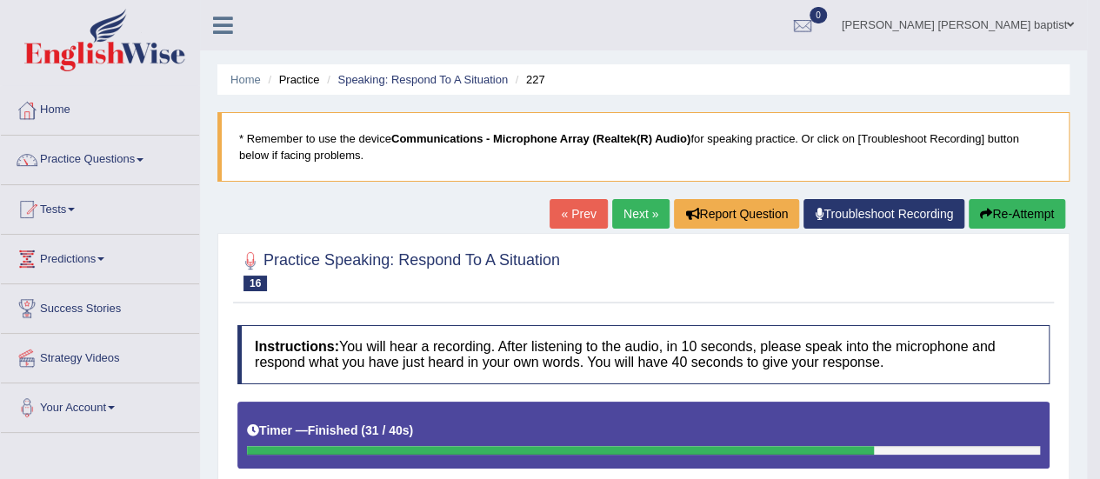
click at [644, 216] on link "Next »" at bounding box center [640, 214] width 57 height 30
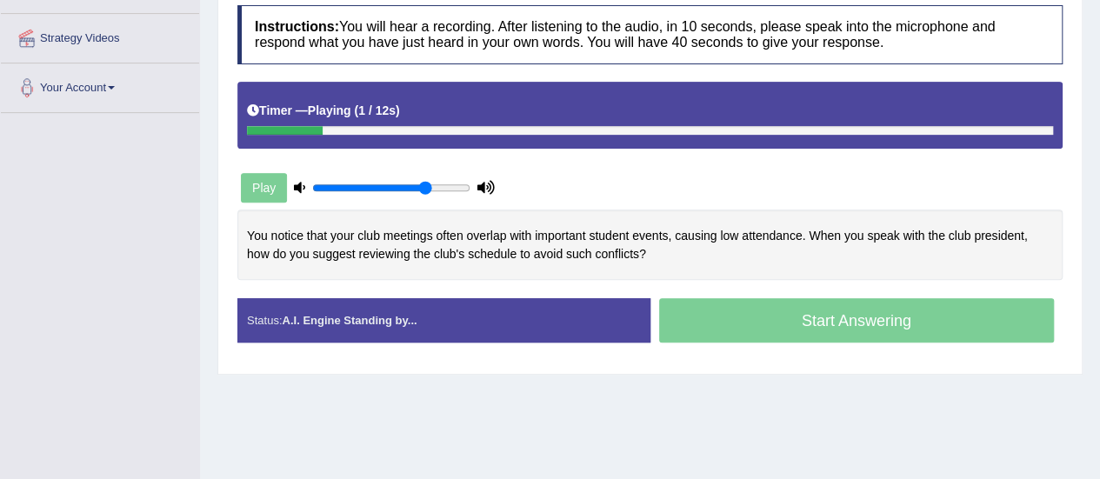
scroll to position [348, 0]
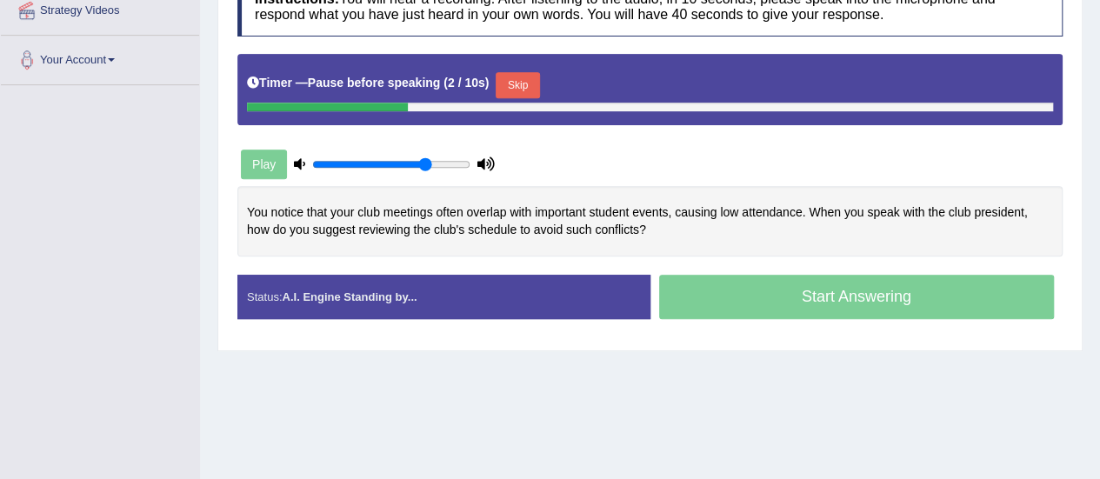
click at [534, 89] on button "Skip" at bounding box center [517, 85] width 43 height 26
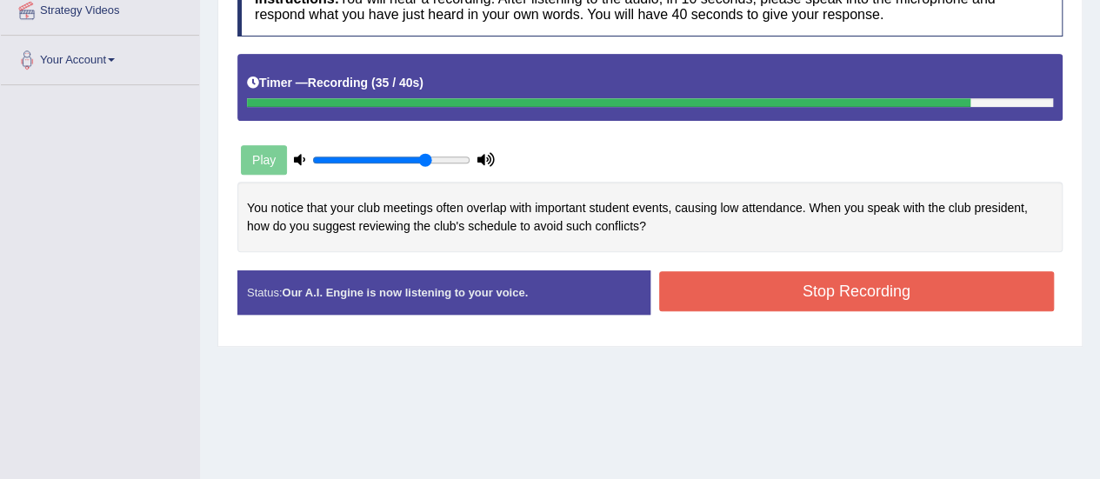
click at [799, 286] on button "Stop Recording" at bounding box center [857, 291] width 396 height 40
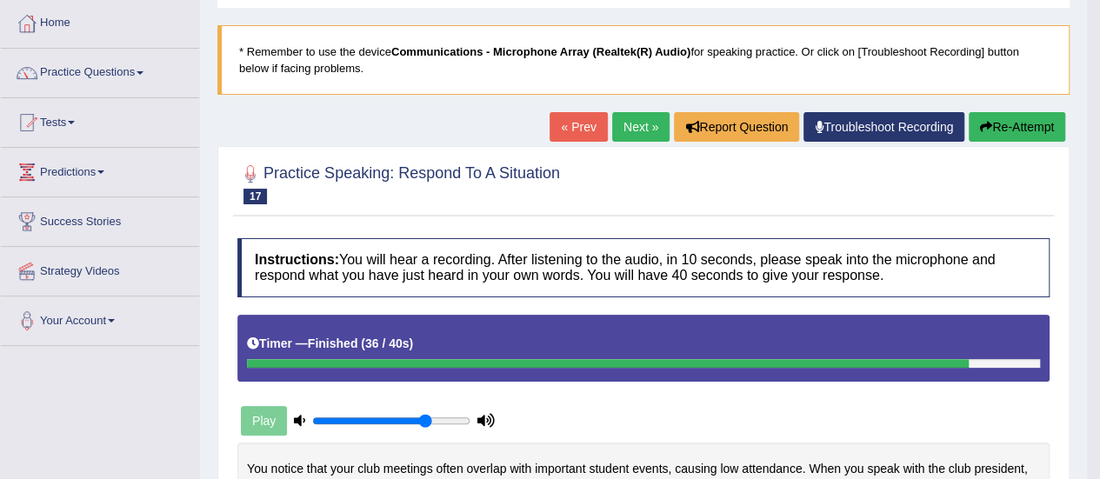
scroll to position [0, 0]
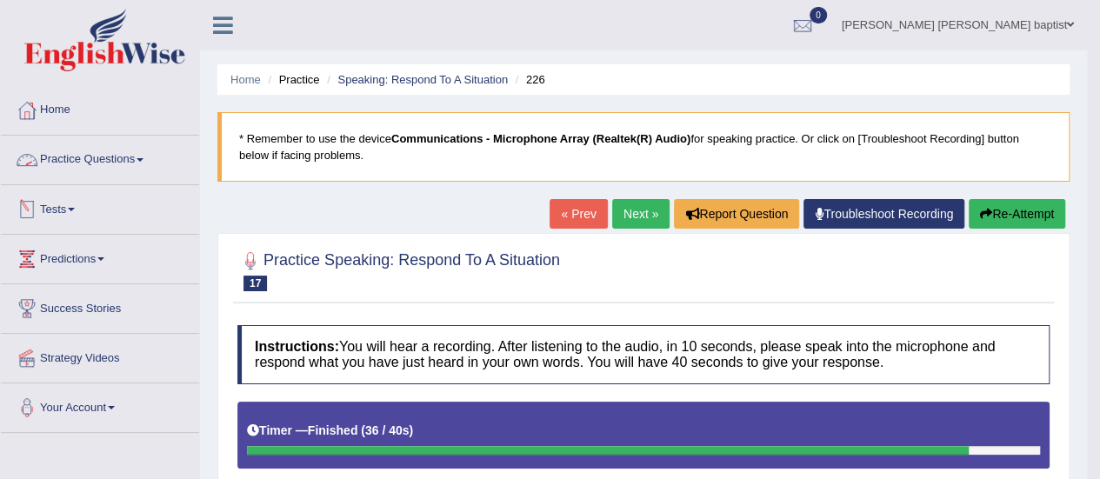
click at [156, 148] on link "Practice Questions" at bounding box center [100, 157] width 198 height 43
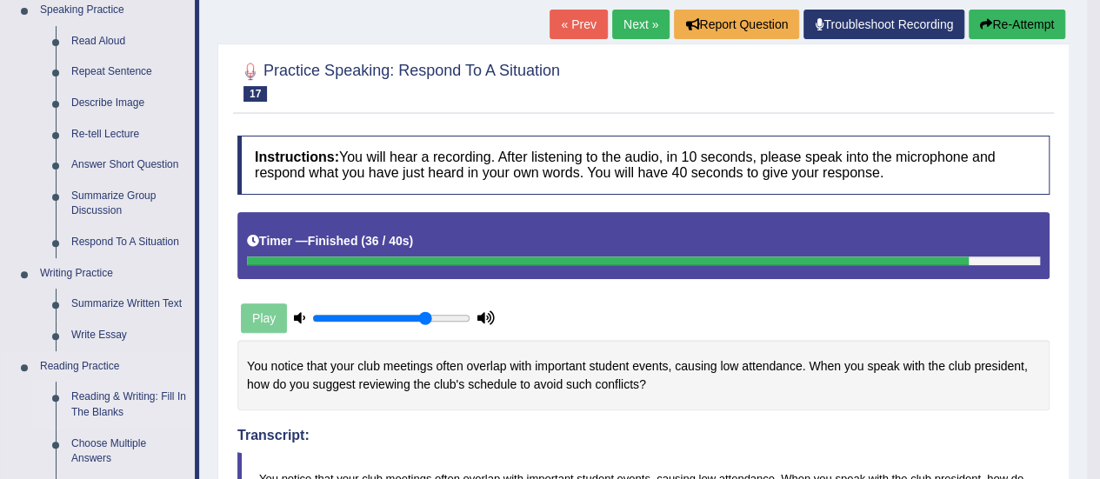
scroll to position [261, 0]
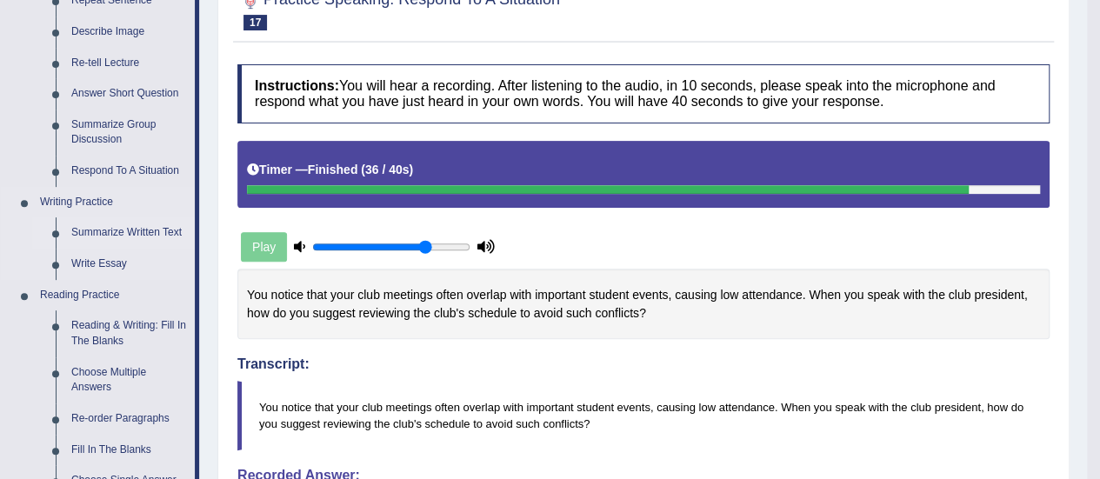
click at [137, 224] on link "Summarize Written Text" at bounding box center [128, 232] width 131 height 31
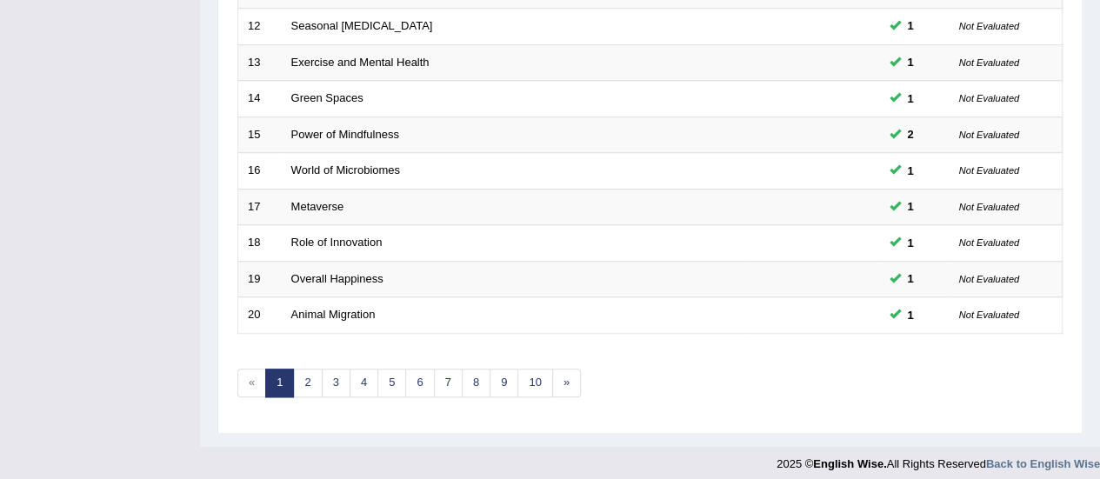
scroll to position [664, 0]
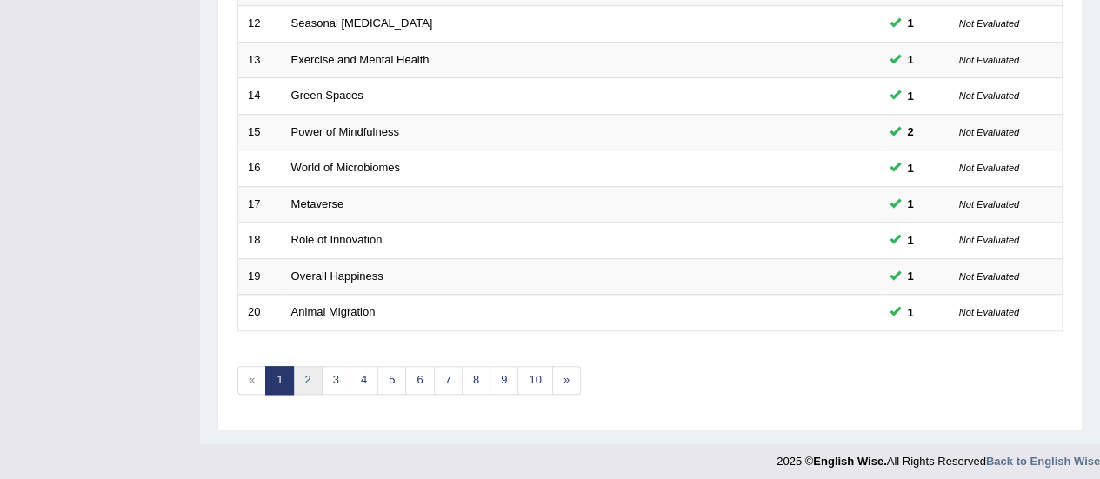
click at [303, 377] on link "2" at bounding box center [307, 380] width 29 height 29
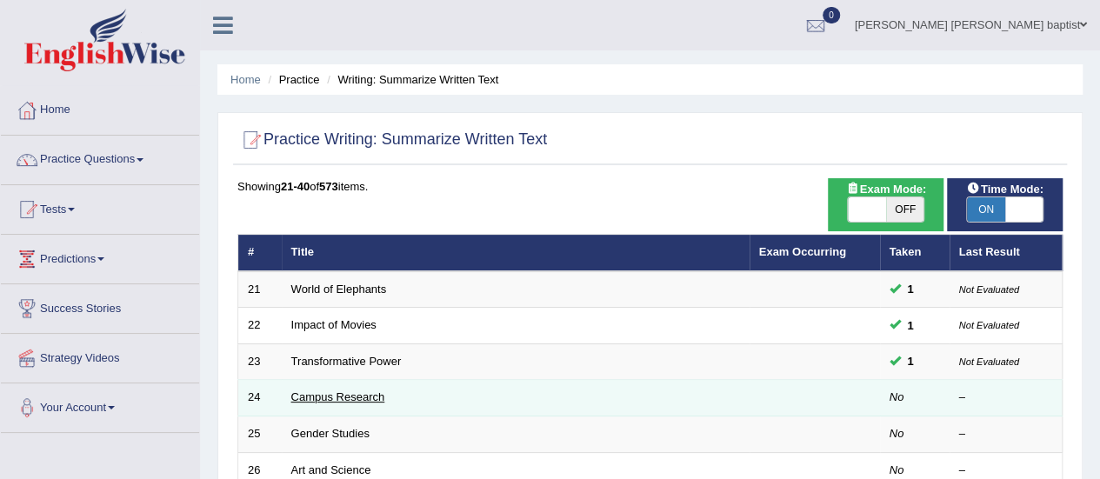
click at [375, 396] on link "Campus Research" at bounding box center [338, 397] width 94 height 13
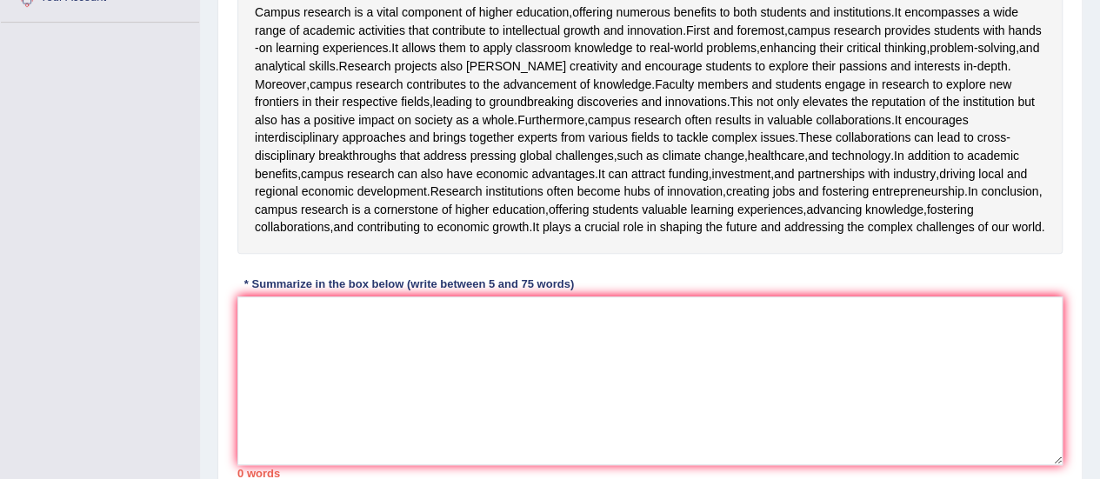
scroll to position [435, 0]
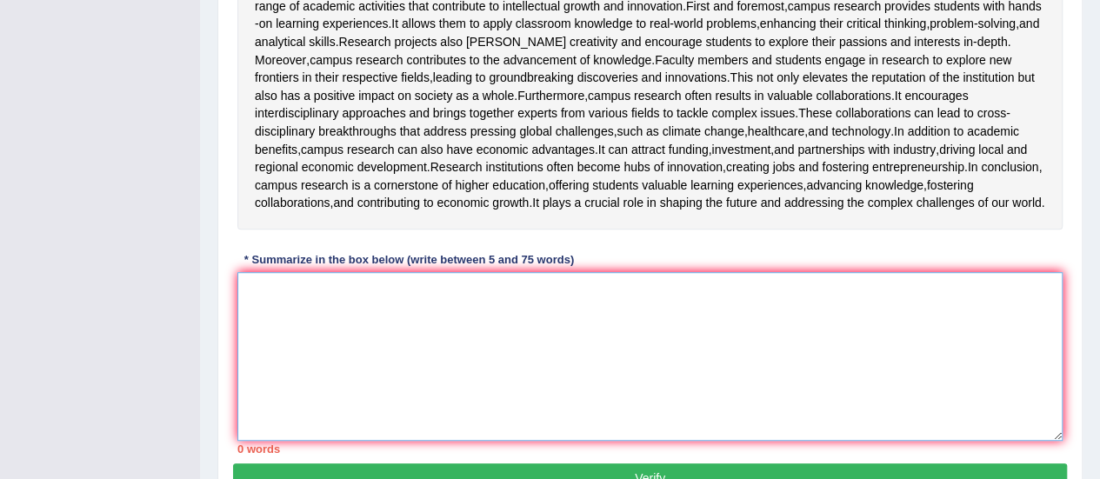
click at [304, 441] on textarea at bounding box center [649, 356] width 825 height 169
click at [972, 391] on div "Instructions: Read the passage below and summarize it using one sentence. Type …" at bounding box center [650, 129] width 834 height 668
click at [416, 441] on textarea "The passage outlines about" at bounding box center [649, 356] width 825 height 169
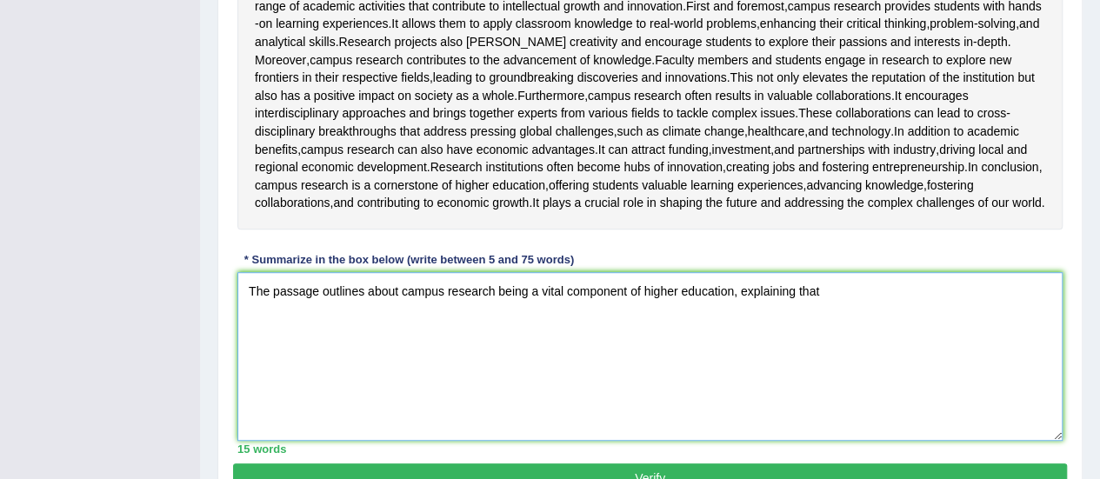
click at [831, 441] on textarea "The passage outlines about campus research being a vital component of higher ed…" at bounding box center [649, 356] width 825 height 169
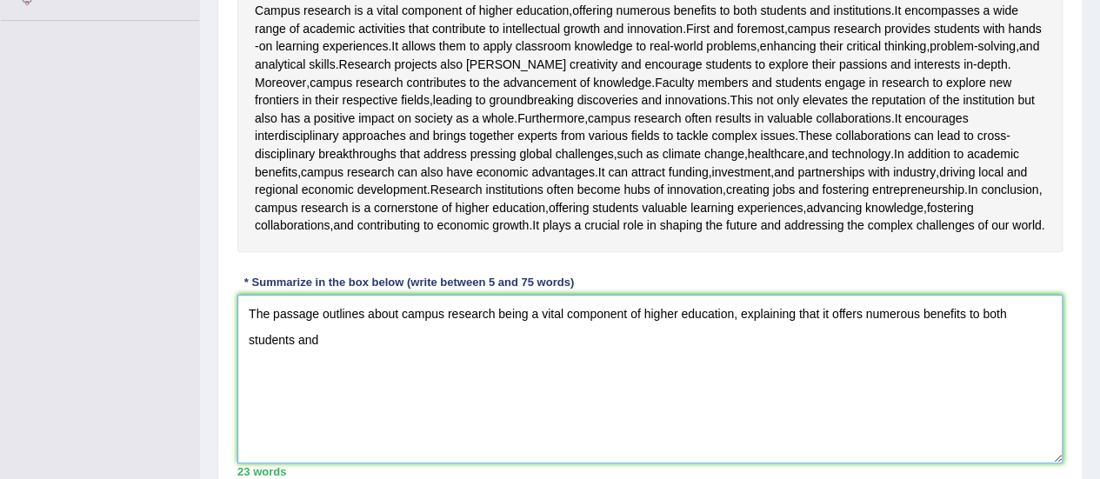
scroll to position [438, 0]
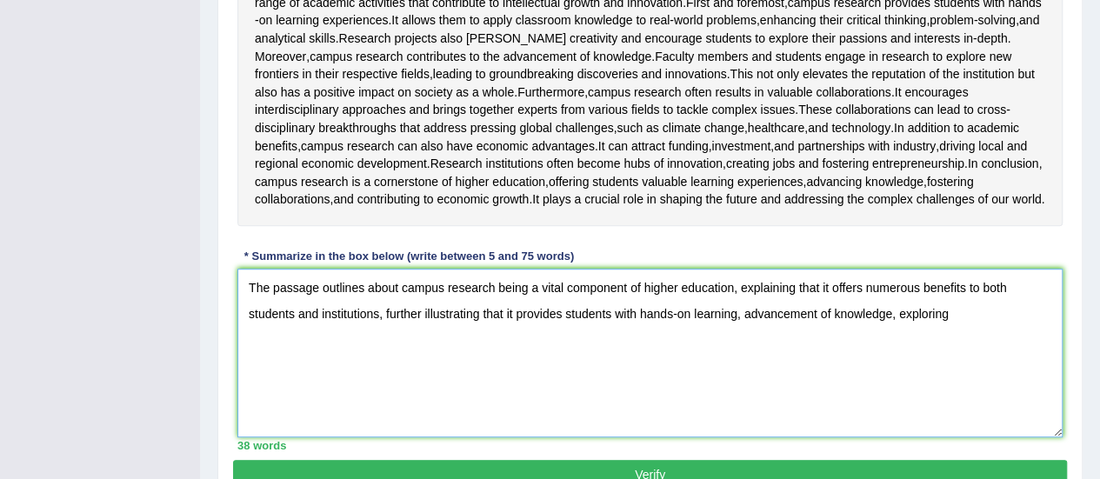
click at [932, 437] on textarea "The passage outlines about campus research being a vital component of higher ed…" at bounding box center [649, 353] width 825 height 169
click at [958, 437] on textarea "The passage outlines about campus research being a vital component of higher ed…" at bounding box center [649, 353] width 825 height 169
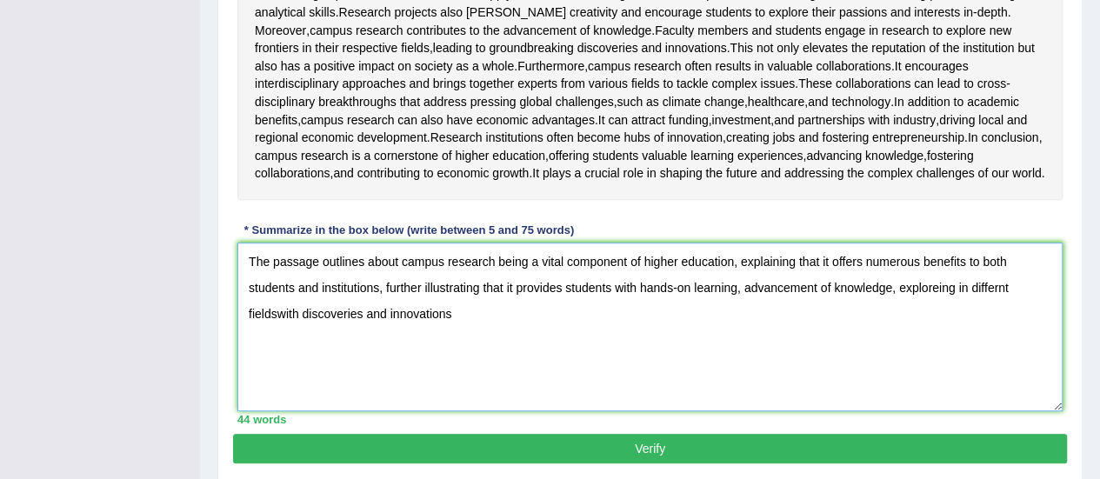
click at [278, 411] on textarea "The passage outlines about campus research being a vital component of higher ed…" at bounding box center [649, 327] width 825 height 169
click at [423, 411] on textarea "The passage outlines about campus research being a vital component of higher ed…" at bounding box center [649, 327] width 825 height 169
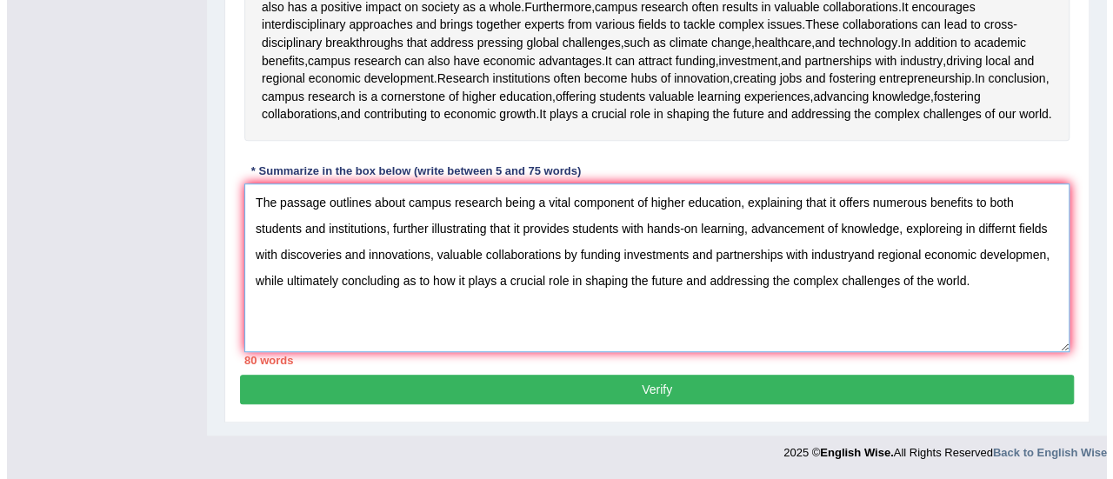
scroll to position [664, 0]
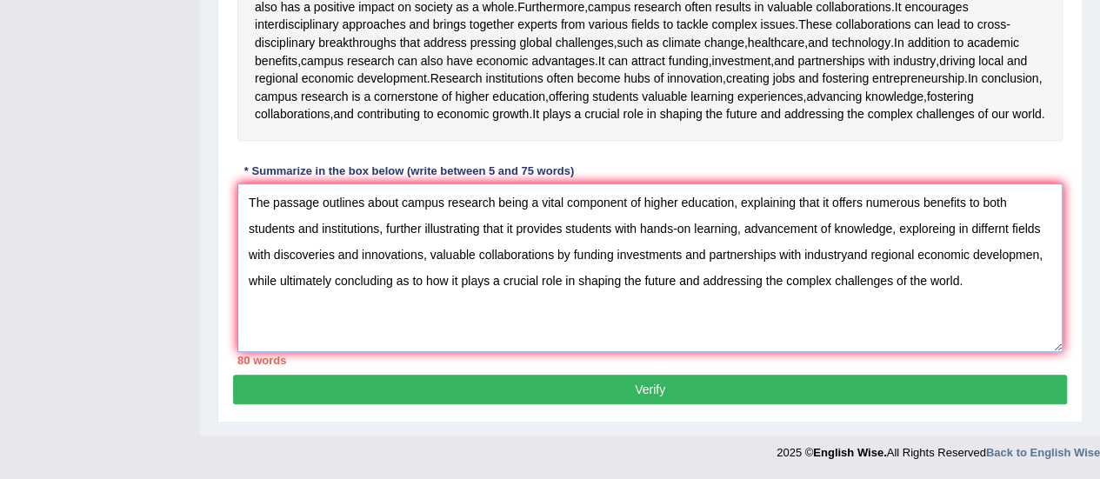
type textarea "The passage outlines about campus research being a vital component of higher ed…"
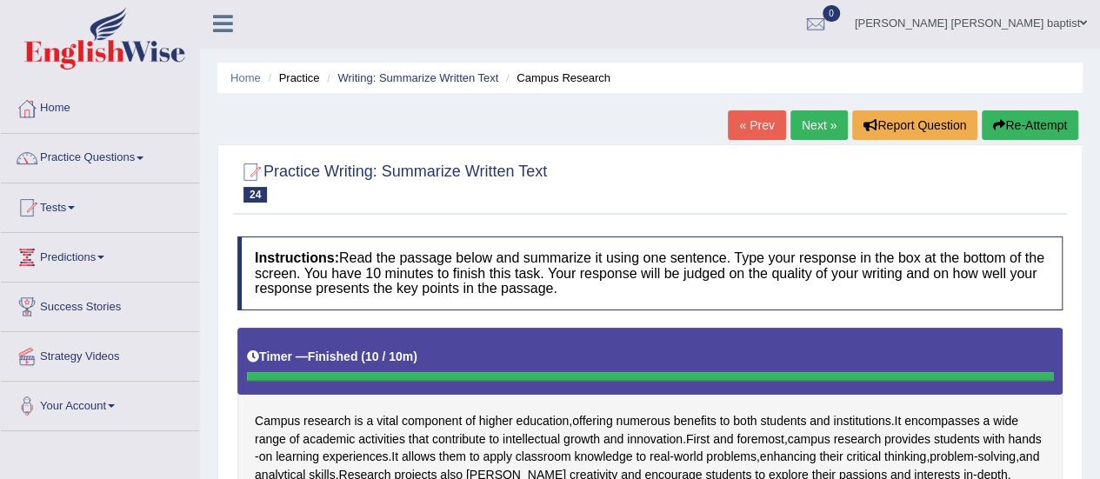
scroll to position [0, 0]
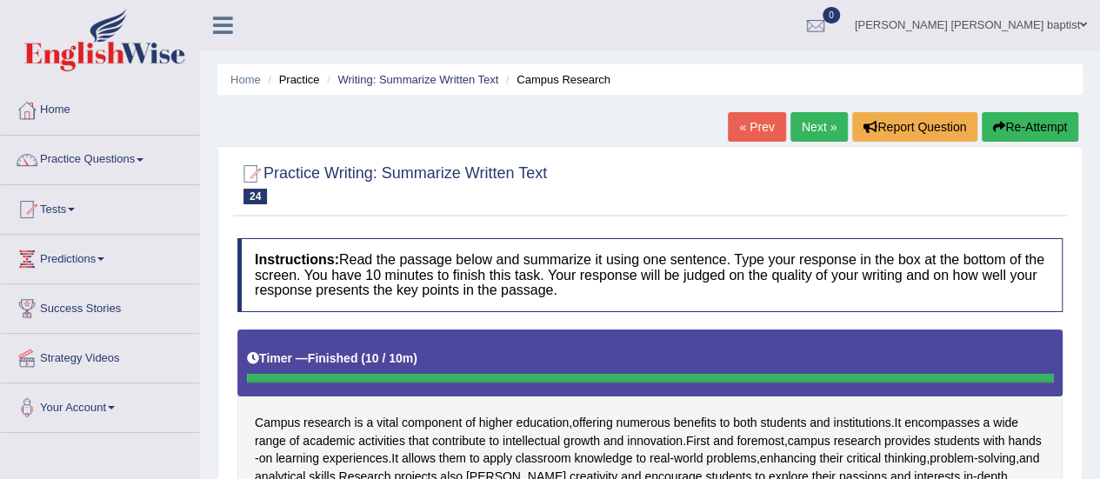
click at [1033, 133] on button "Re-Attempt" at bounding box center [1030, 127] width 97 height 30
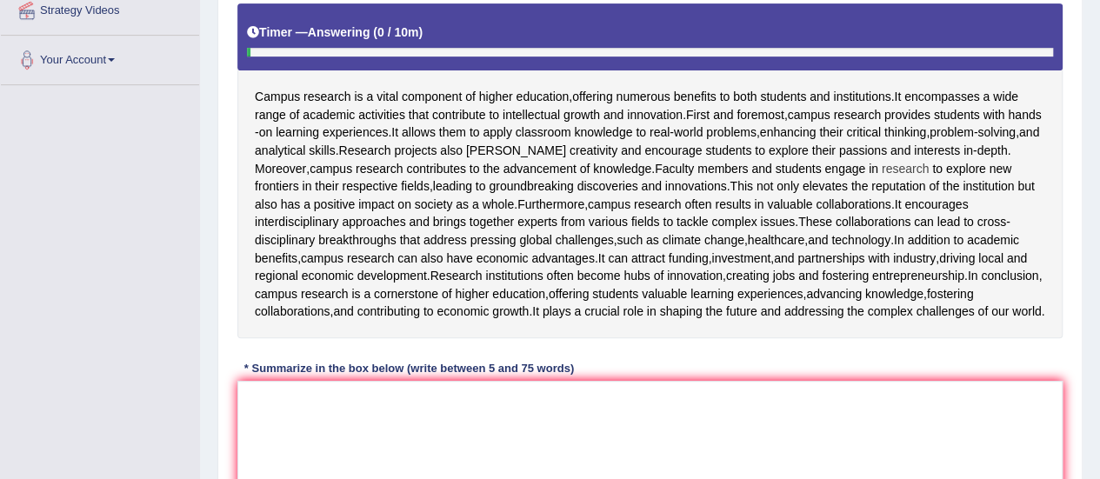
scroll to position [435, 0]
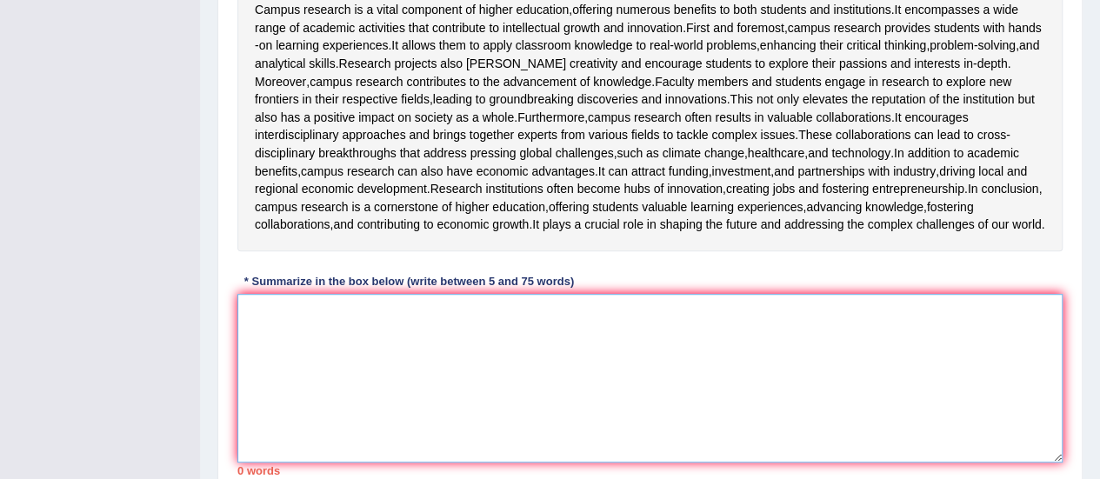
click at [265, 458] on textarea at bounding box center [649, 378] width 825 height 169
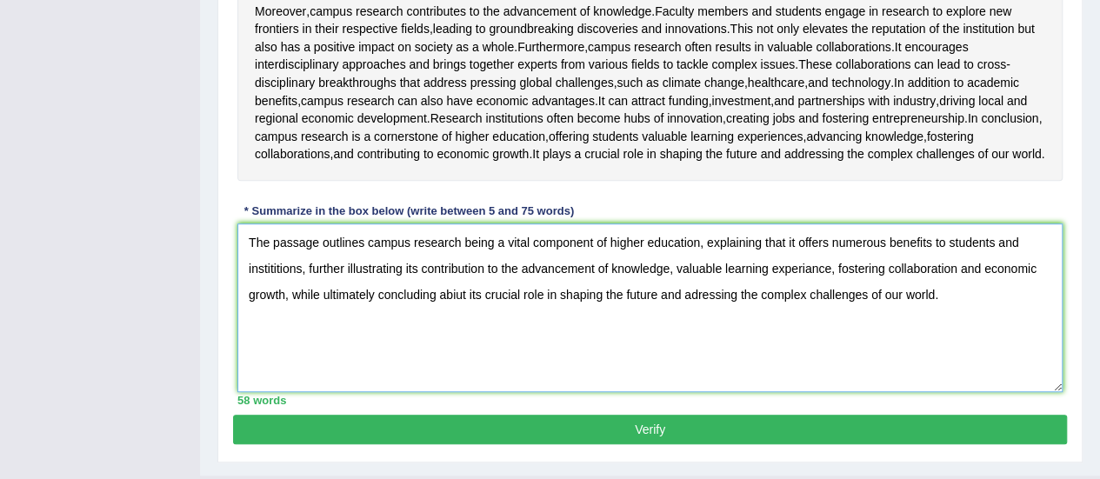
scroll to position [573, 0]
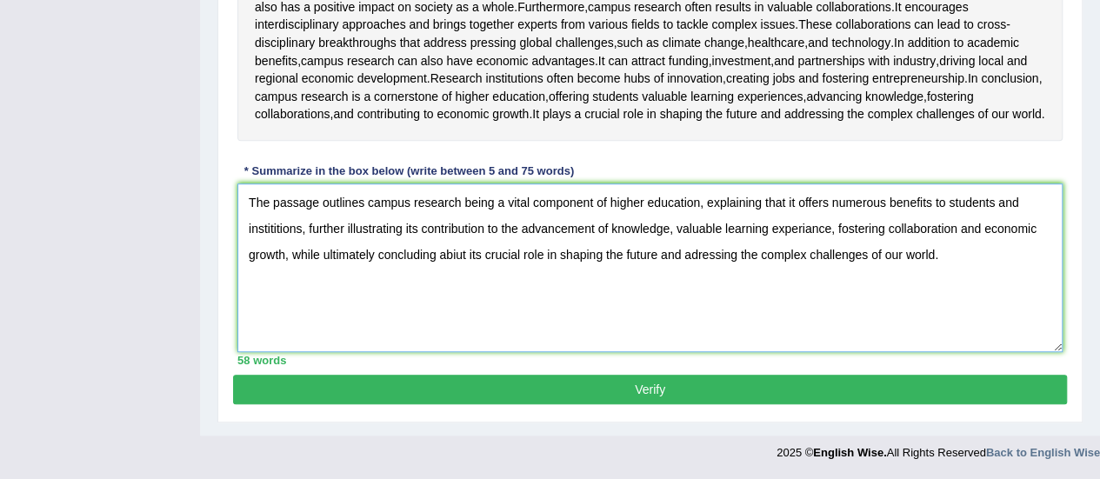
click at [466, 352] on textarea "The passage outlines campus research being a vital component of higher educatio…" at bounding box center [649, 268] width 825 height 169
type textarea "The passage outlines campus research being a vital component of higher educatio…"
click at [649, 392] on button "Verify" at bounding box center [650, 390] width 834 height 30
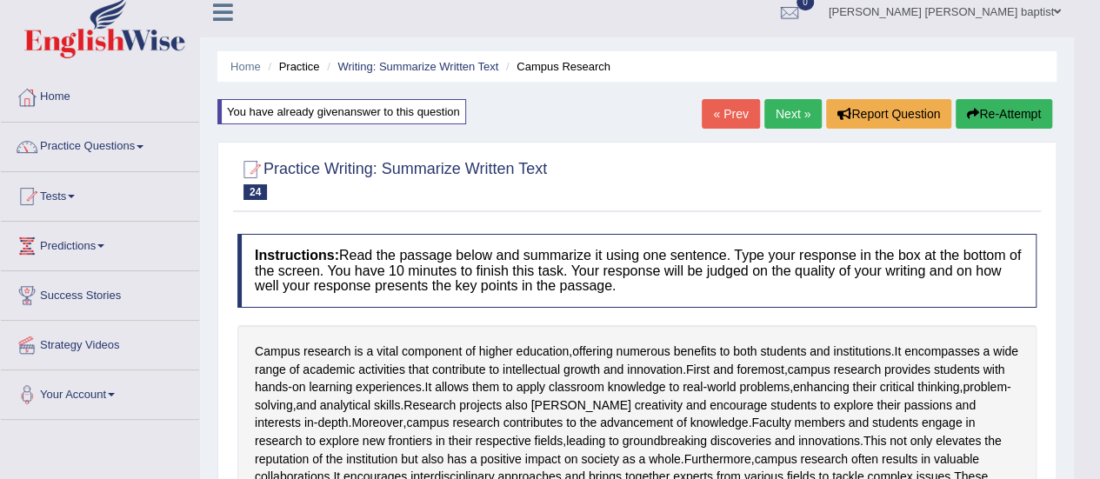
scroll to position [0, 0]
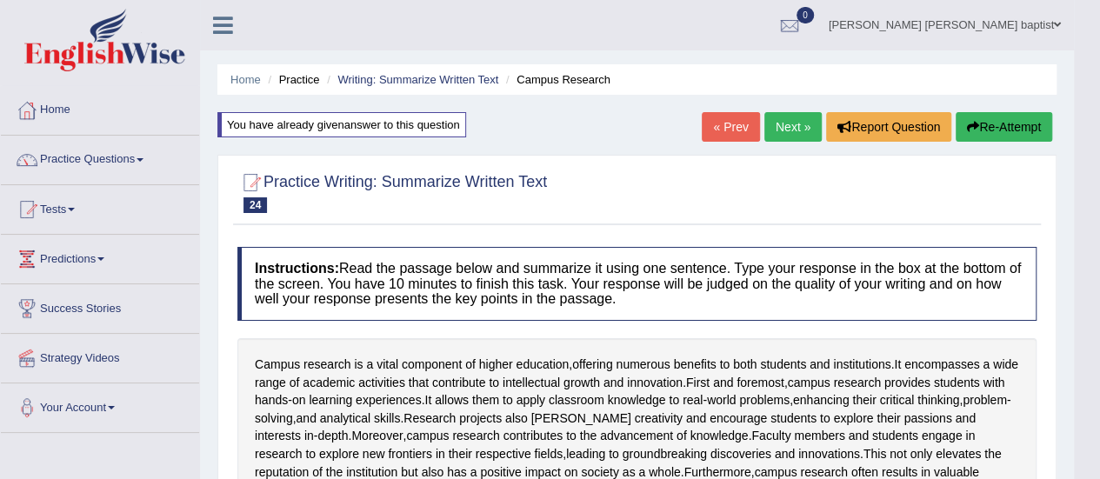
click at [791, 131] on link "Next »" at bounding box center [793, 127] width 57 height 30
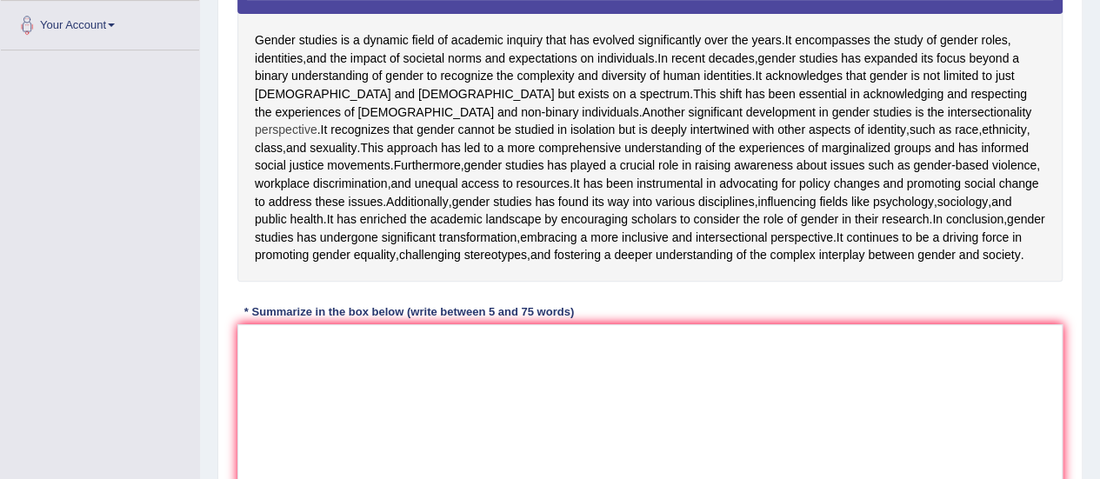
scroll to position [417, 0]
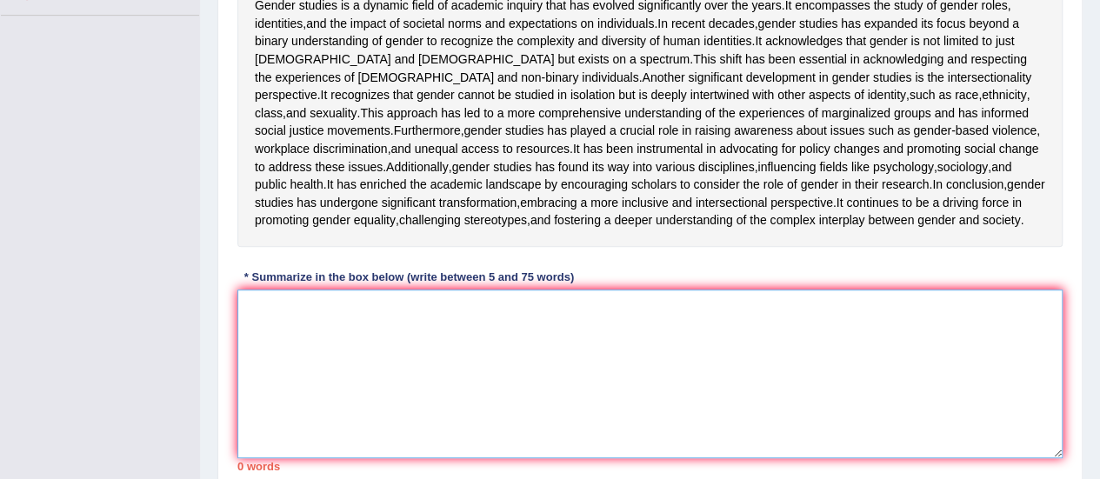
click at [277, 451] on textarea at bounding box center [649, 374] width 825 height 169
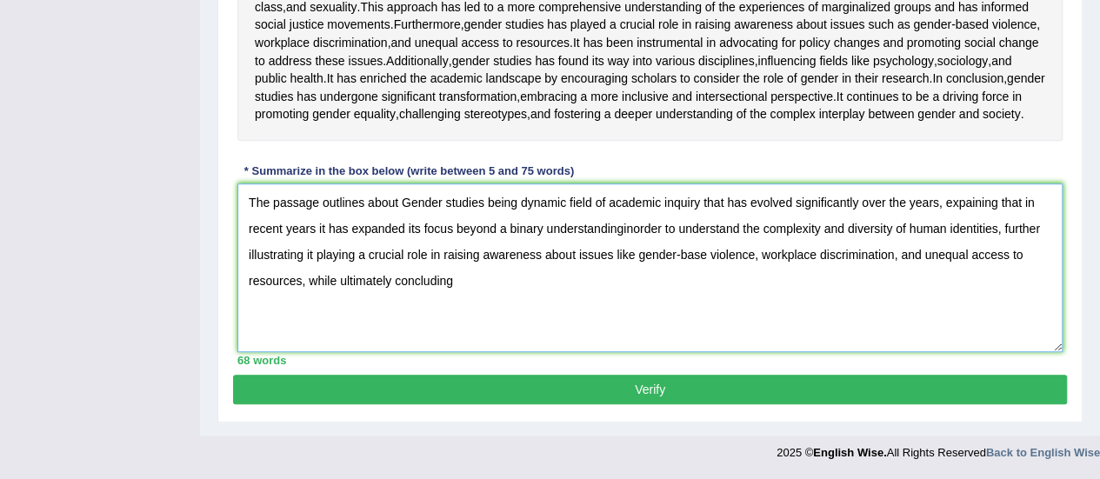
scroll to position [542, 0]
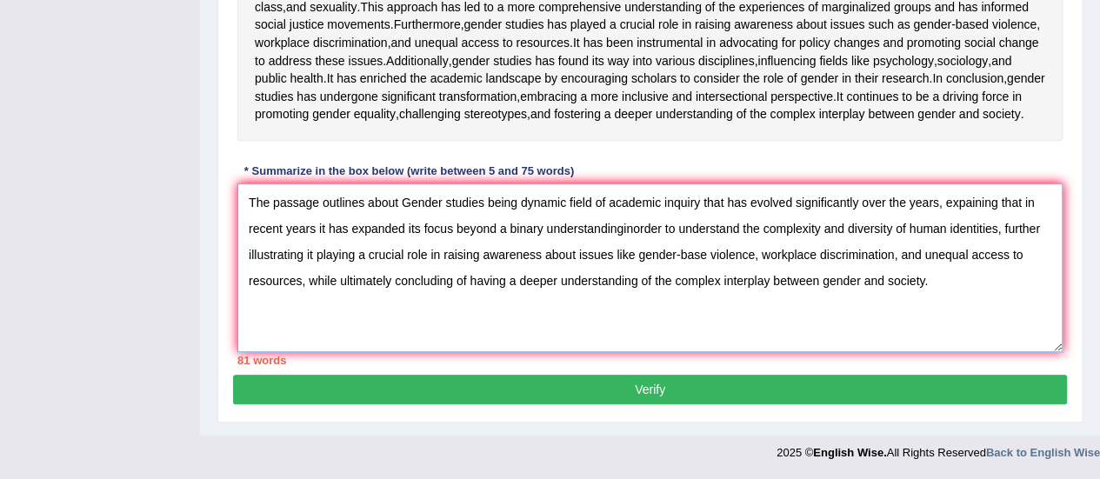
click at [965, 307] on textarea "The passage outlines about Gender studies being dynamic field of academic inqui…" at bounding box center [649, 268] width 825 height 169
click at [345, 336] on textarea "The passage outlines about Gender studies being dynamic field of academic inqui…" at bounding box center [649, 268] width 825 height 169
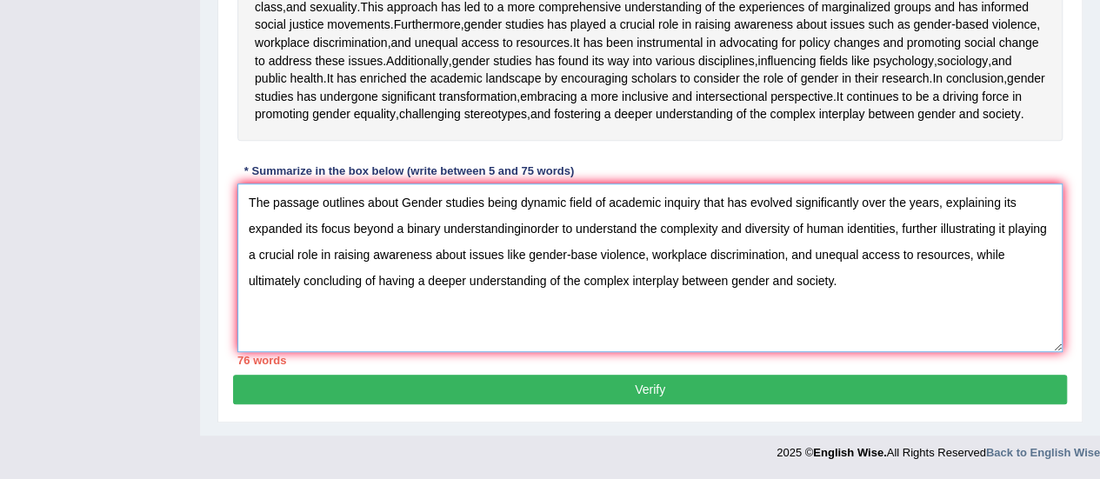
click at [300, 337] on textarea "The passage outlines about Gender studies being dynamic field of academic inqui…" at bounding box center [649, 268] width 825 height 169
click at [348, 337] on textarea "The passage outlines about Gender studies being dynamic field of academic inqui…" at bounding box center [649, 268] width 825 height 169
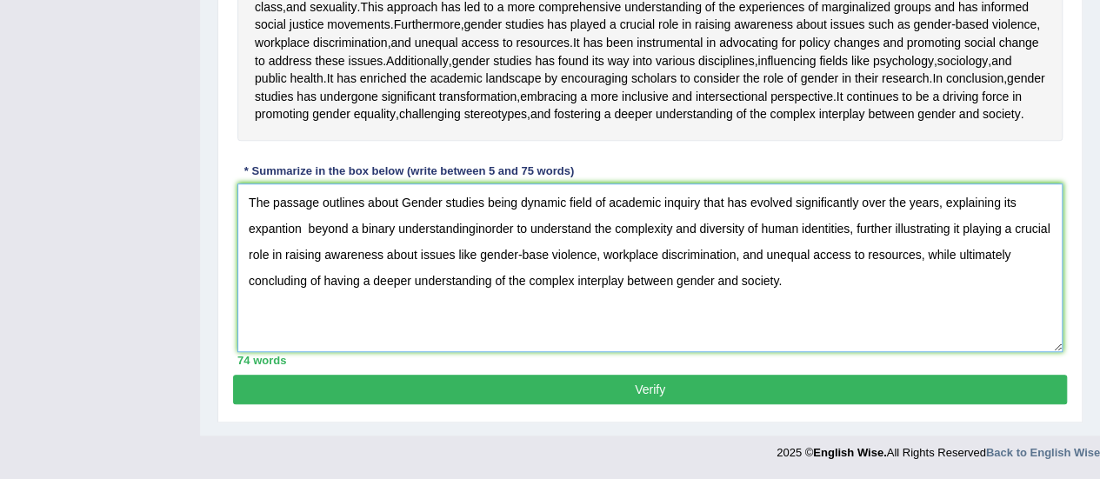
click at [477, 332] on textarea "The passage outlines about Gender studies being dynamic field of academic inqui…" at bounding box center [649, 268] width 825 height 169
click at [478, 335] on textarea "The passage outlines about Gender studies being dynamic field of academic inqui…" at bounding box center [649, 268] width 825 height 169
click at [598, 331] on textarea "The passage outlines about Gender studies being dynamic field of academic inqui…" at bounding box center [649, 268] width 825 height 169
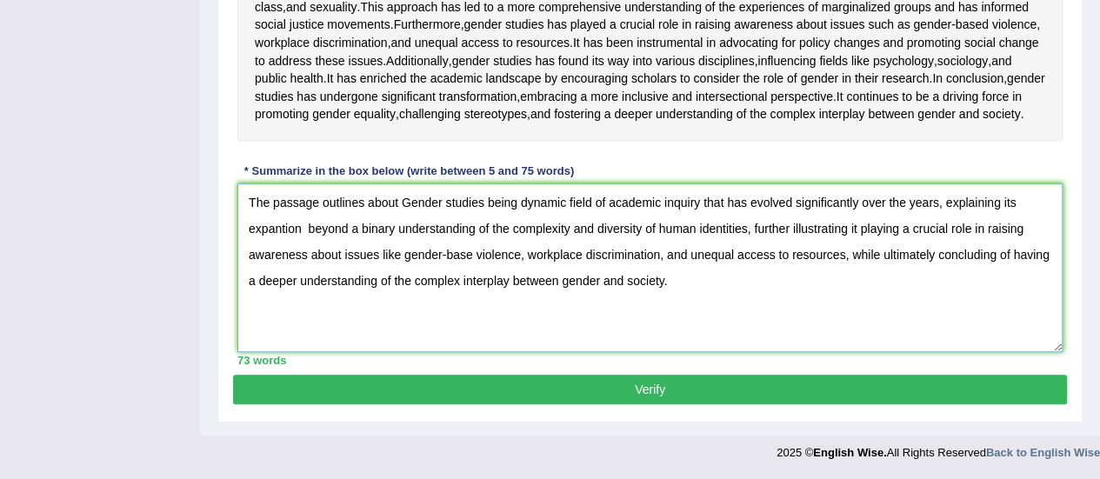
click at [851, 335] on textarea "The passage outlines about Gender studies being dynamic field of academic inqui…" at bounding box center [649, 268] width 825 height 169
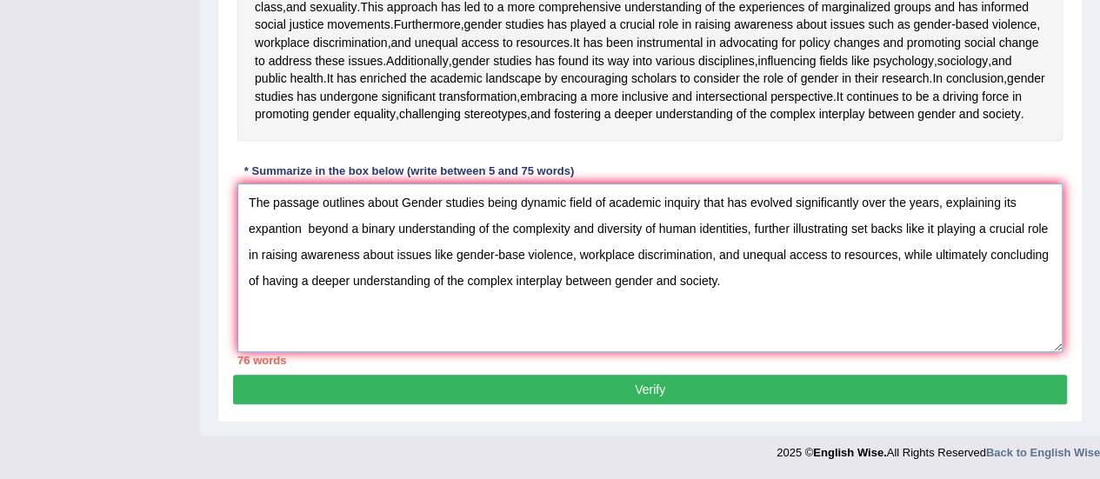
click at [932, 336] on textarea "The passage outlines about Gender studies being dynamic field of academic inqui…" at bounding box center [649, 268] width 825 height 169
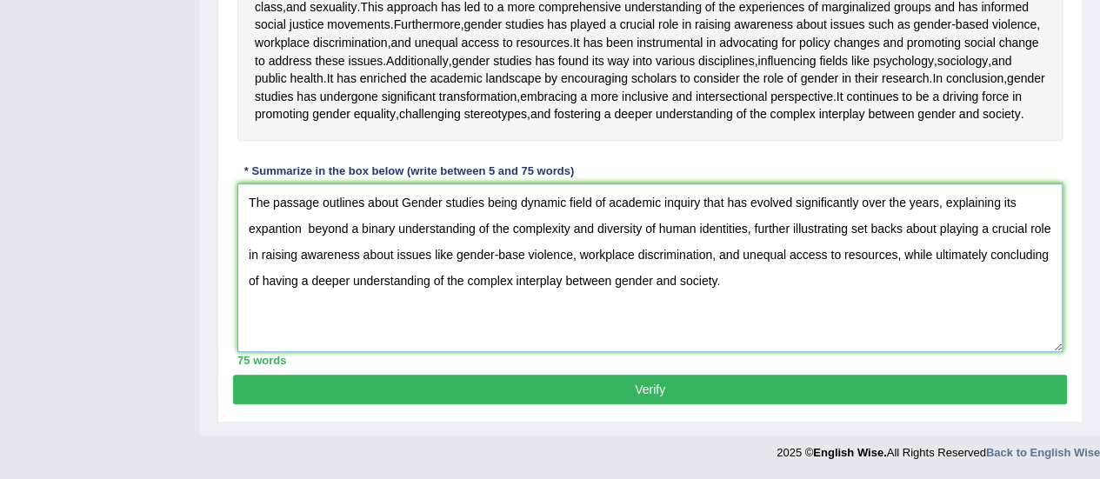
type textarea "The passage outlines about Gender studies being dynamic field of academic inqui…"
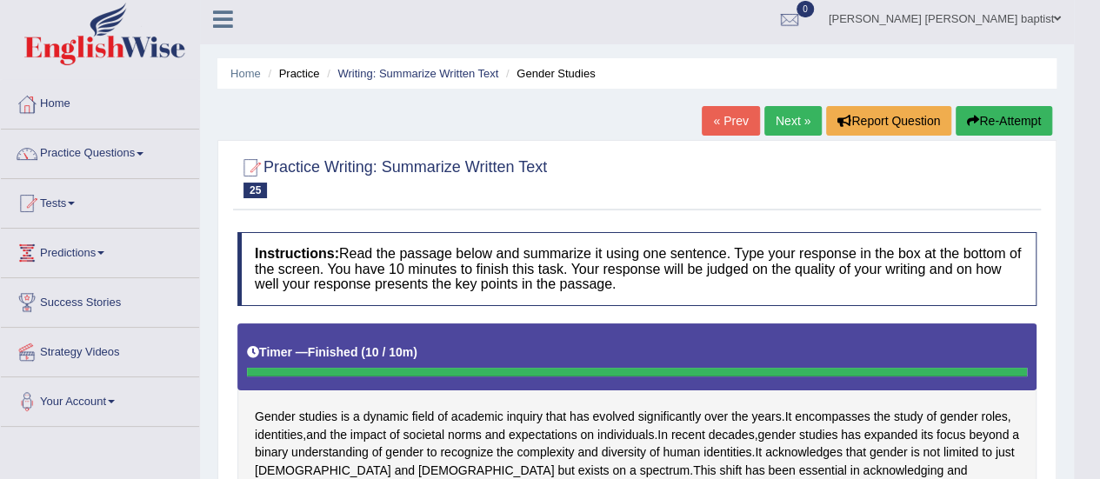
scroll to position [0, 0]
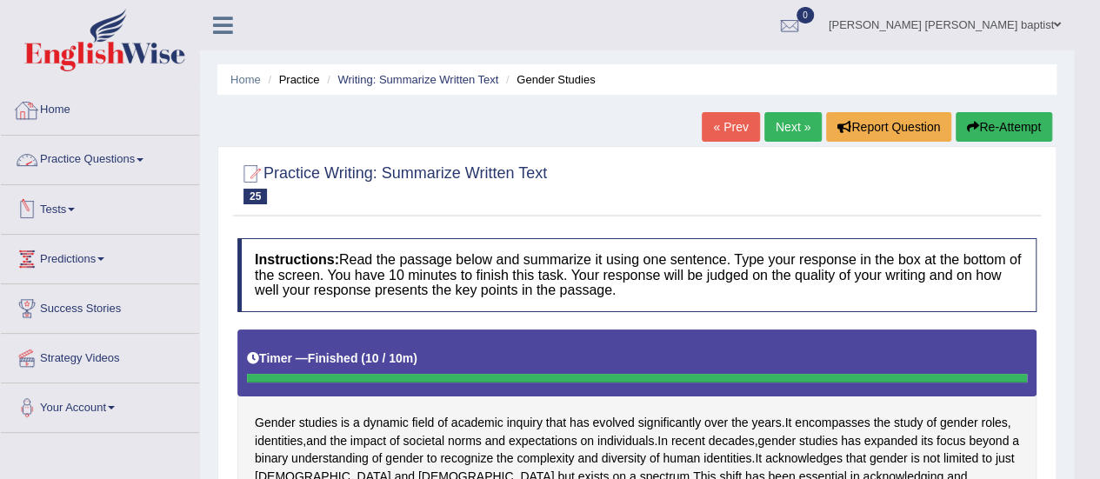
click at [143, 158] on span at bounding box center [140, 159] width 7 height 3
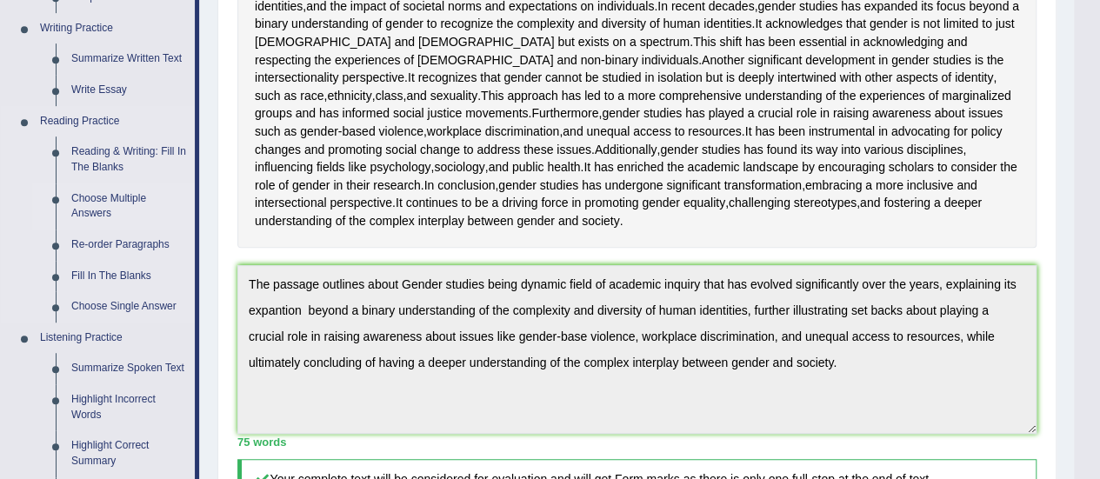
scroll to position [522, 0]
